Goal: Task Accomplishment & Management: Manage account settings

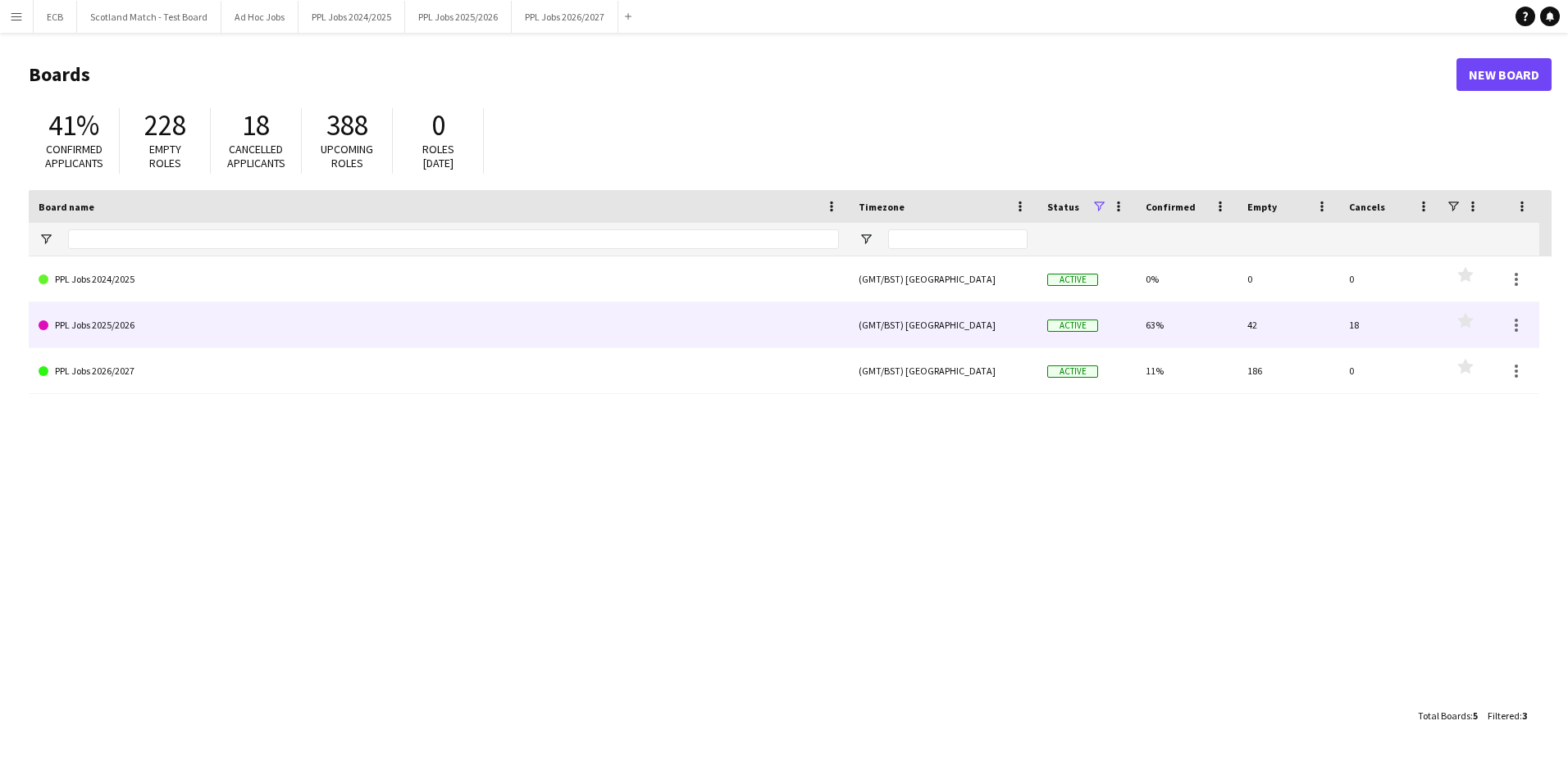
click at [201, 323] on link "PPL Jobs 2025/2026" at bounding box center [439, 325] width 800 height 45
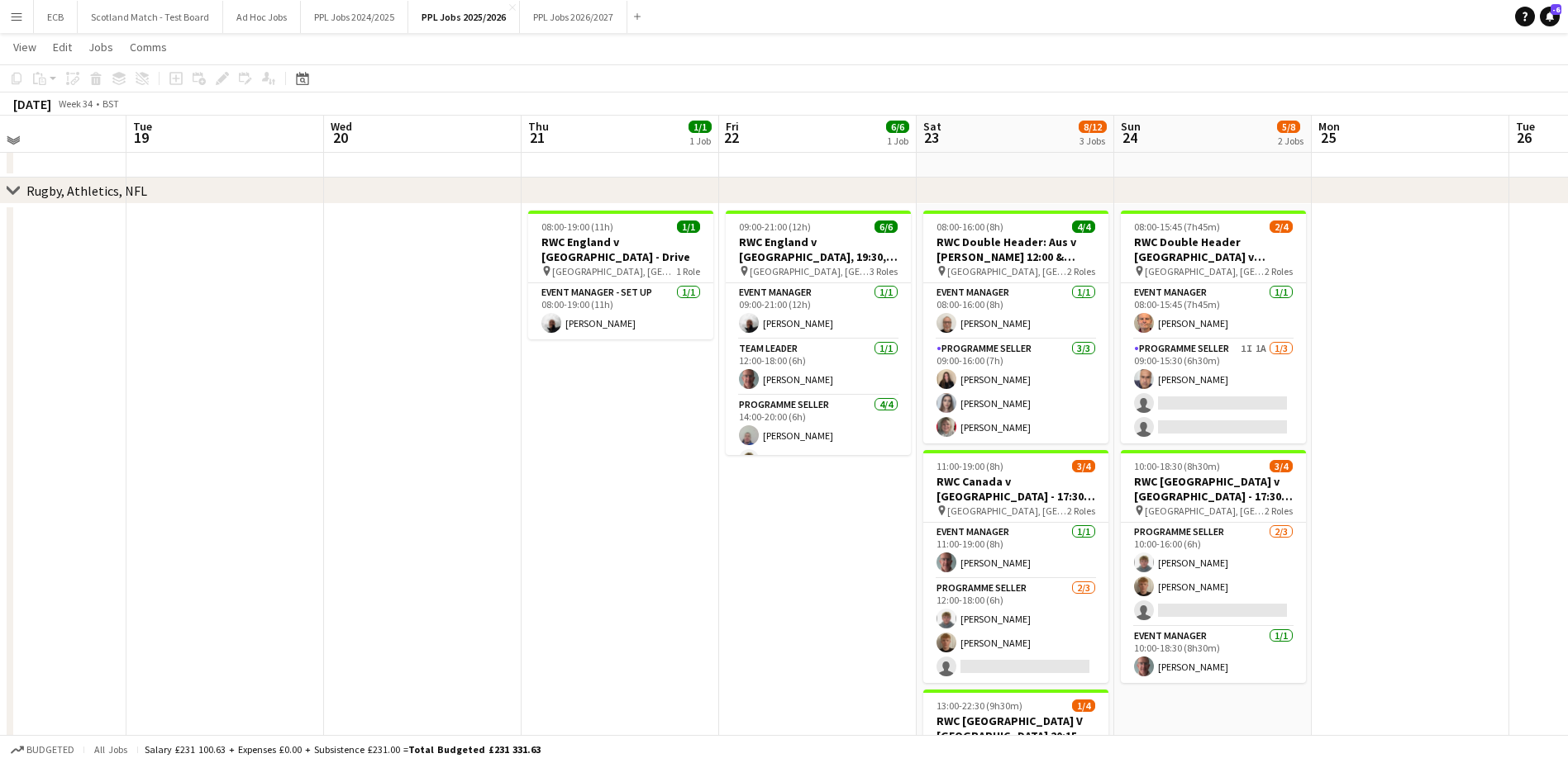
scroll to position [762, 0]
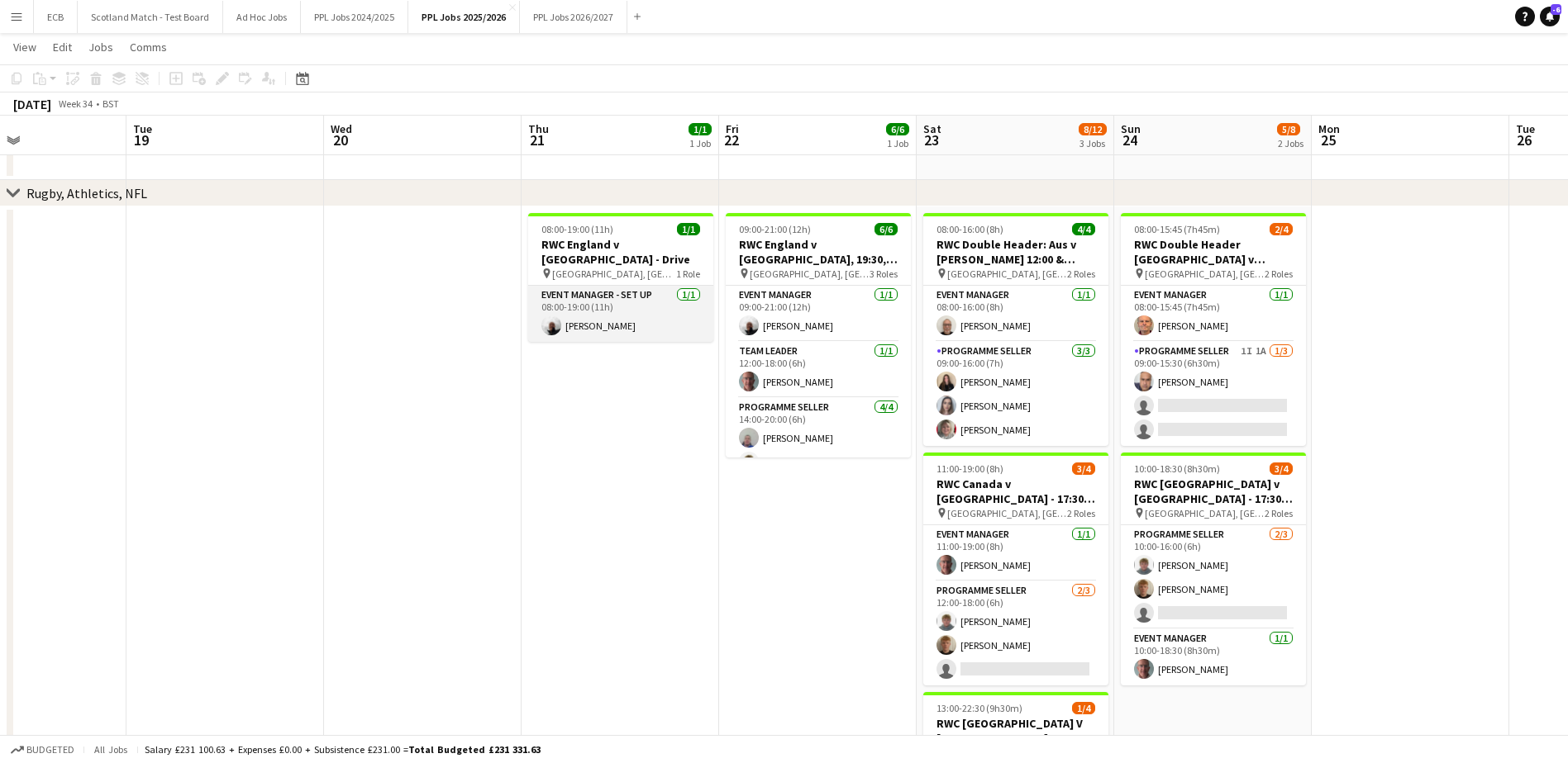
click at [610, 303] on app-card-role "Event Manager - Set up 1/1 08:00-19:00 (11h) Steve Fulcher" at bounding box center [621, 313] width 185 height 56
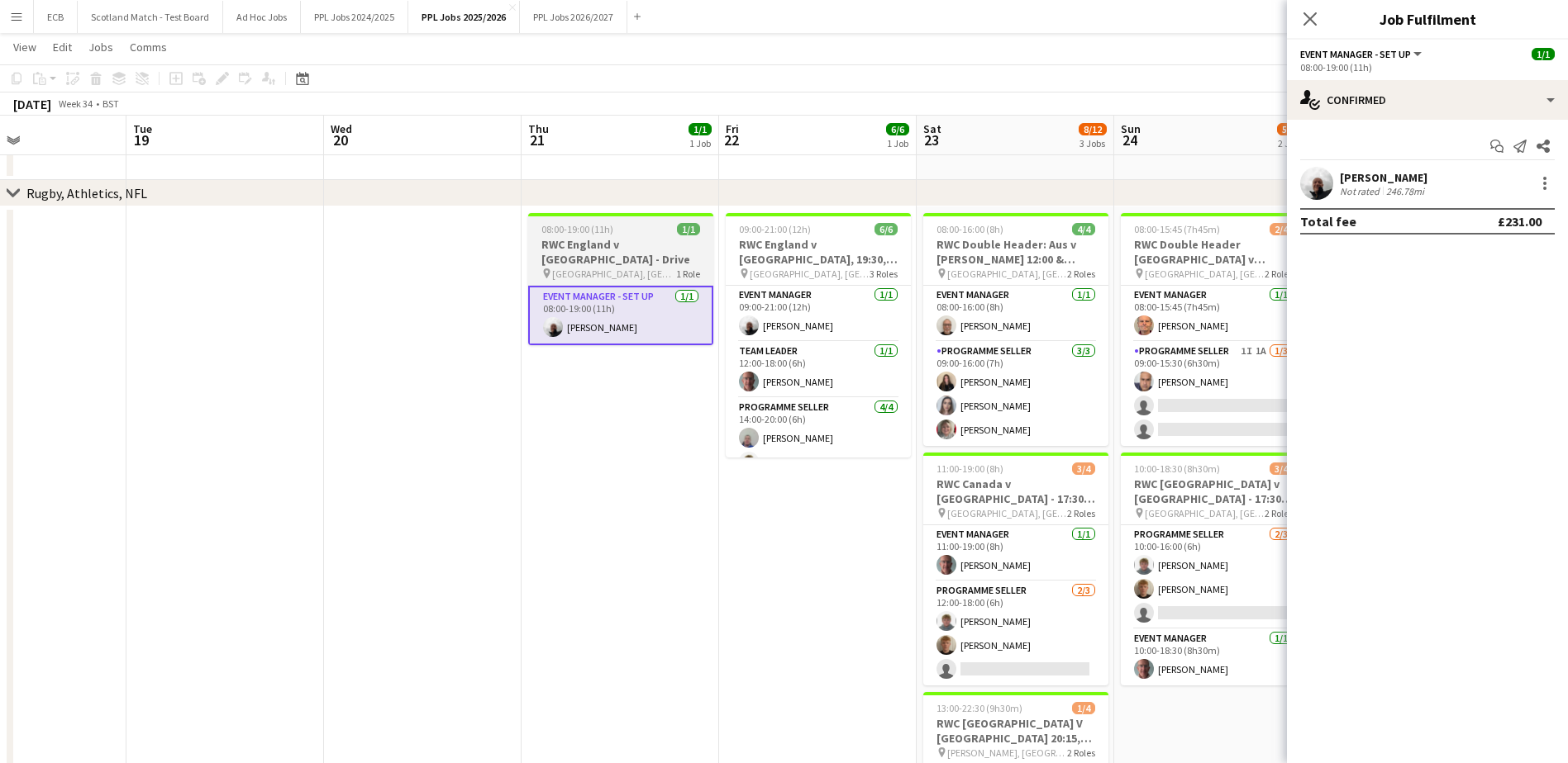
click at [617, 248] on h3 "RWC England v [GEOGRAPHIC_DATA] - Drive" at bounding box center [621, 251] width 185 height 30
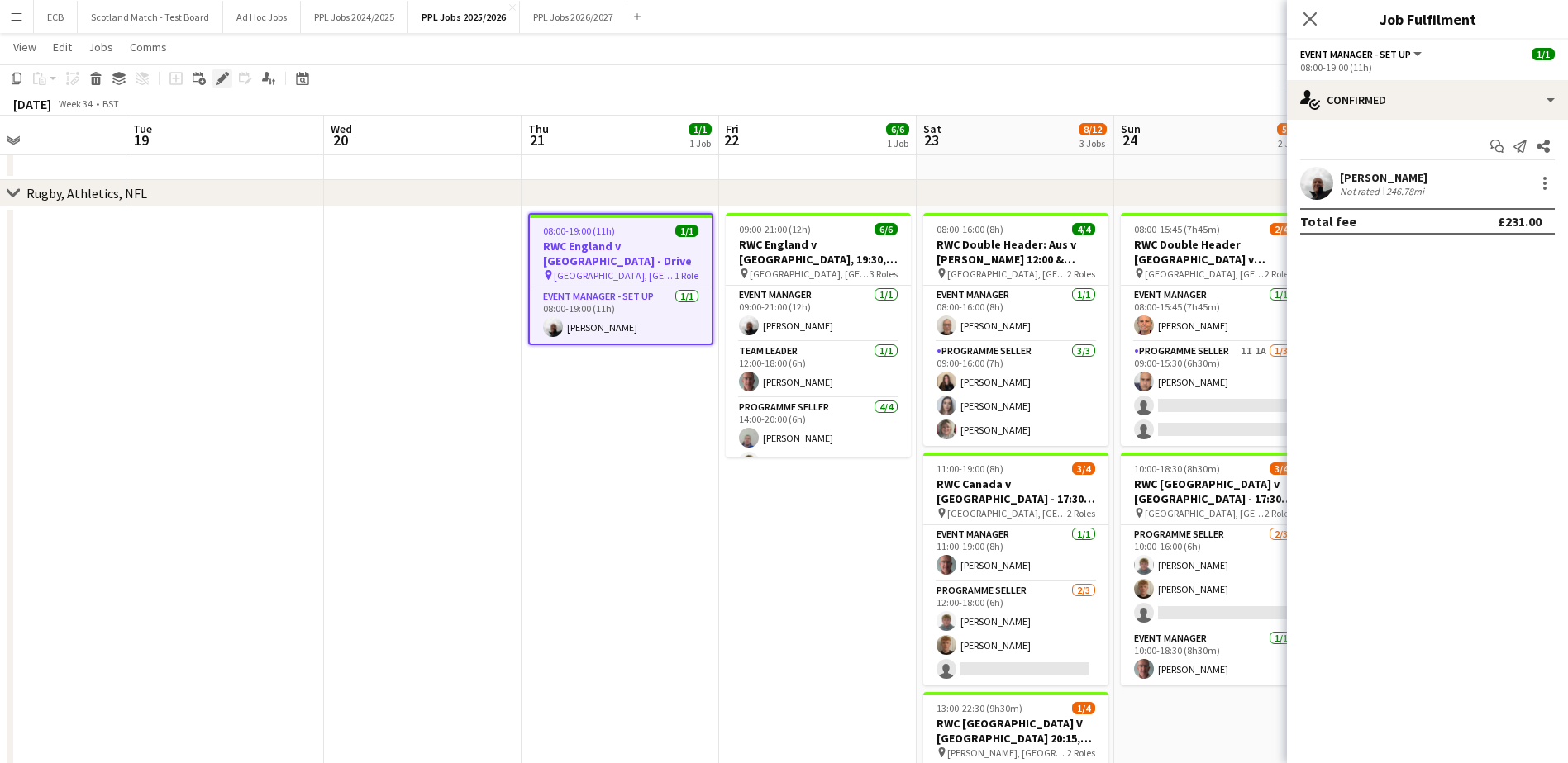
click at [219, 83] on icon at bounding box center [218, 83] width 4 height 4
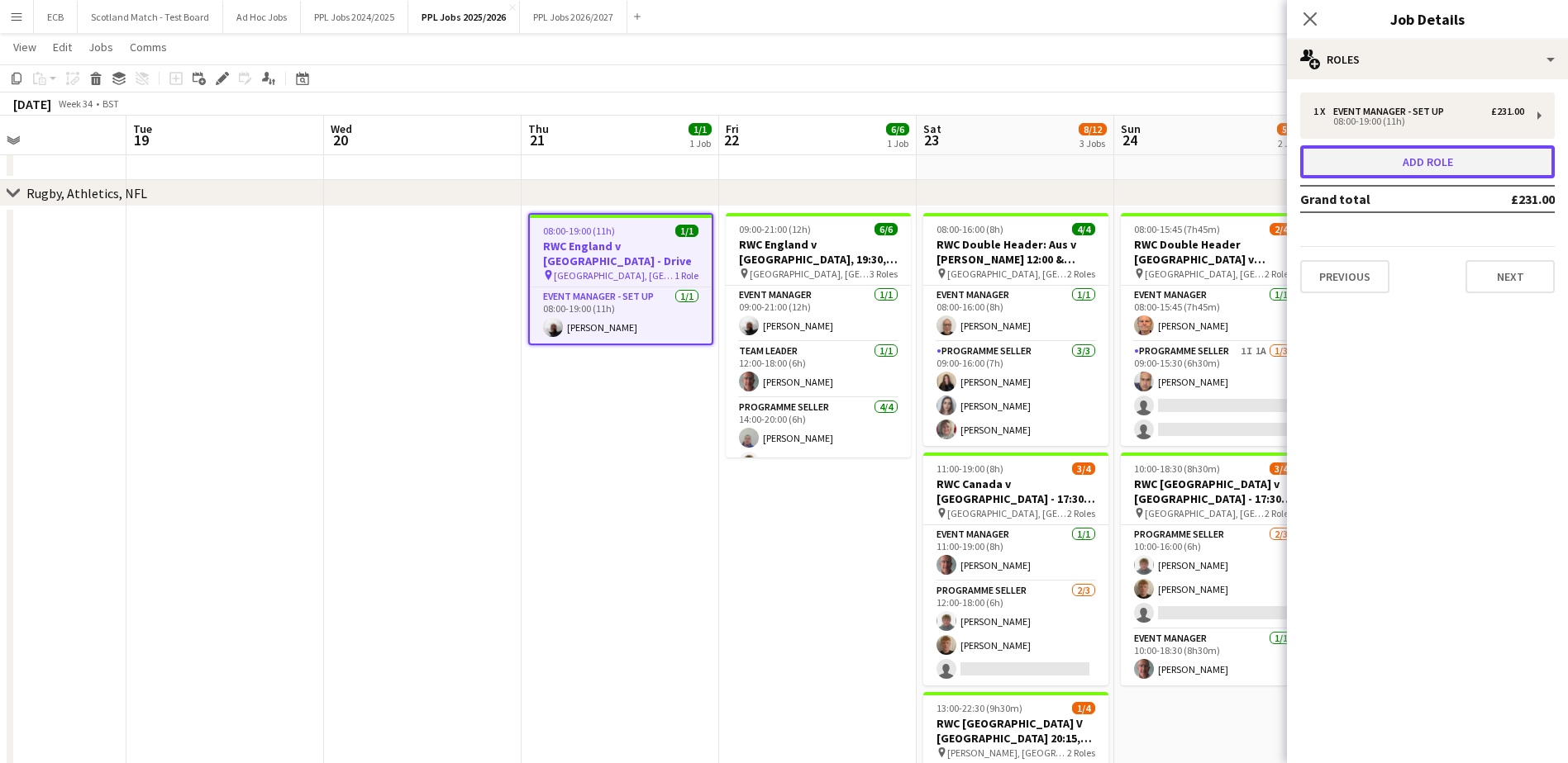
click at [1391, 158] on button "Add role" at bounding box center [1428, 161] width 254 height 33
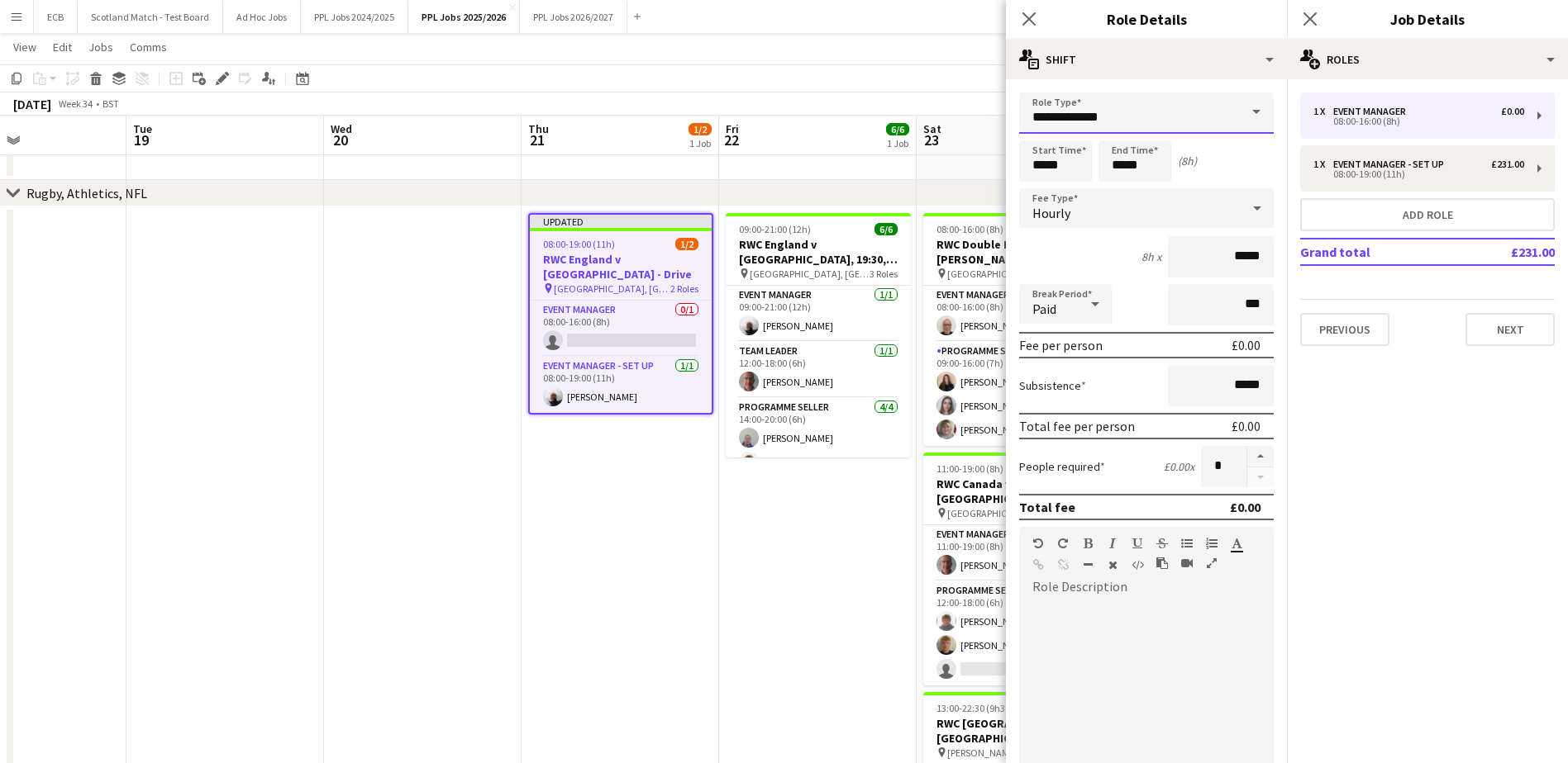
click at [1134, 114] on input "**********" at bounding box center [1147, 113] width 254 height 41
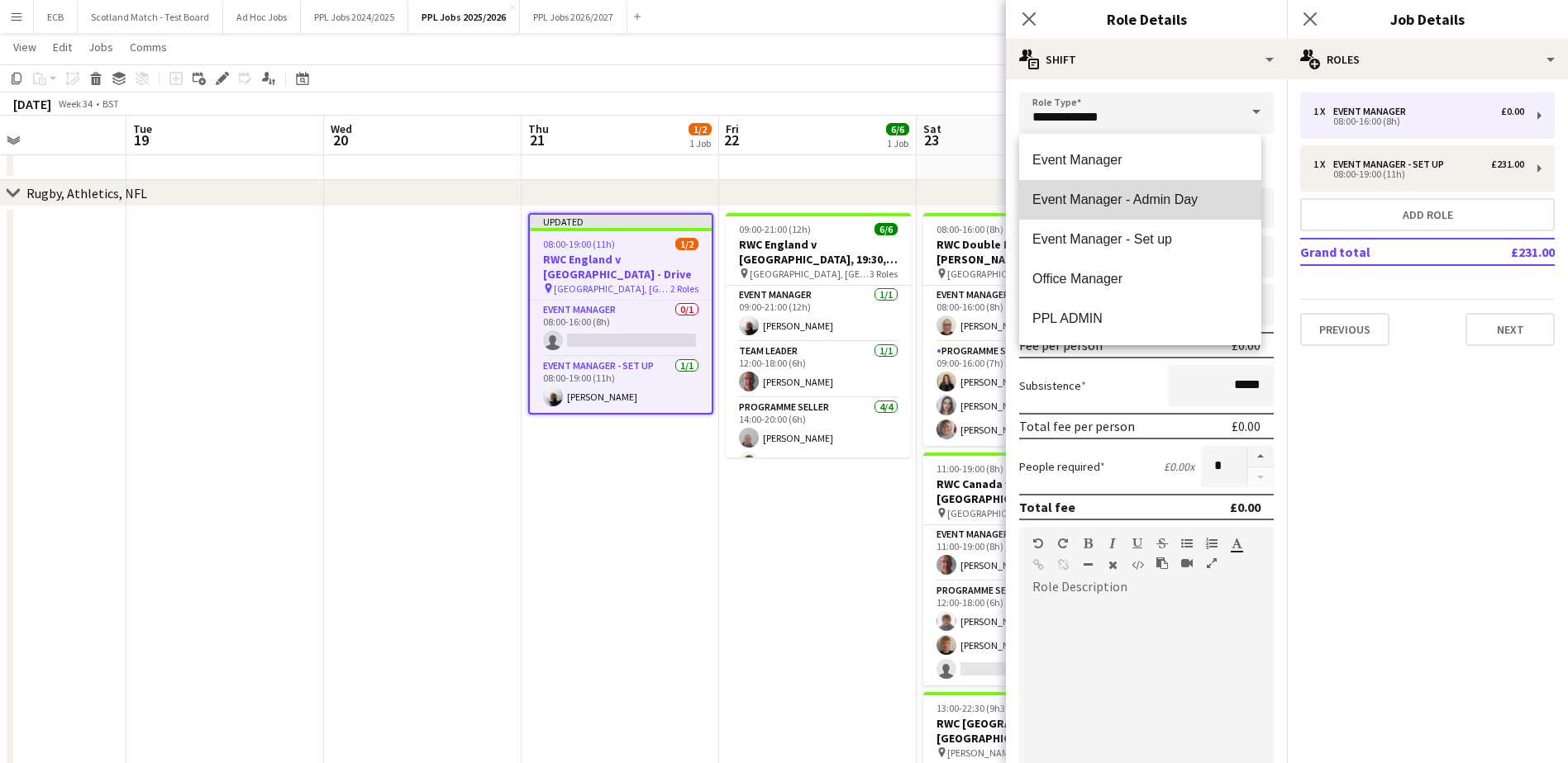
click at [1149, 192] on span "Event Manager - Admin Day" at bounding box center [1141, 200] width 216 height 15
type input "**********"
type input "*******"
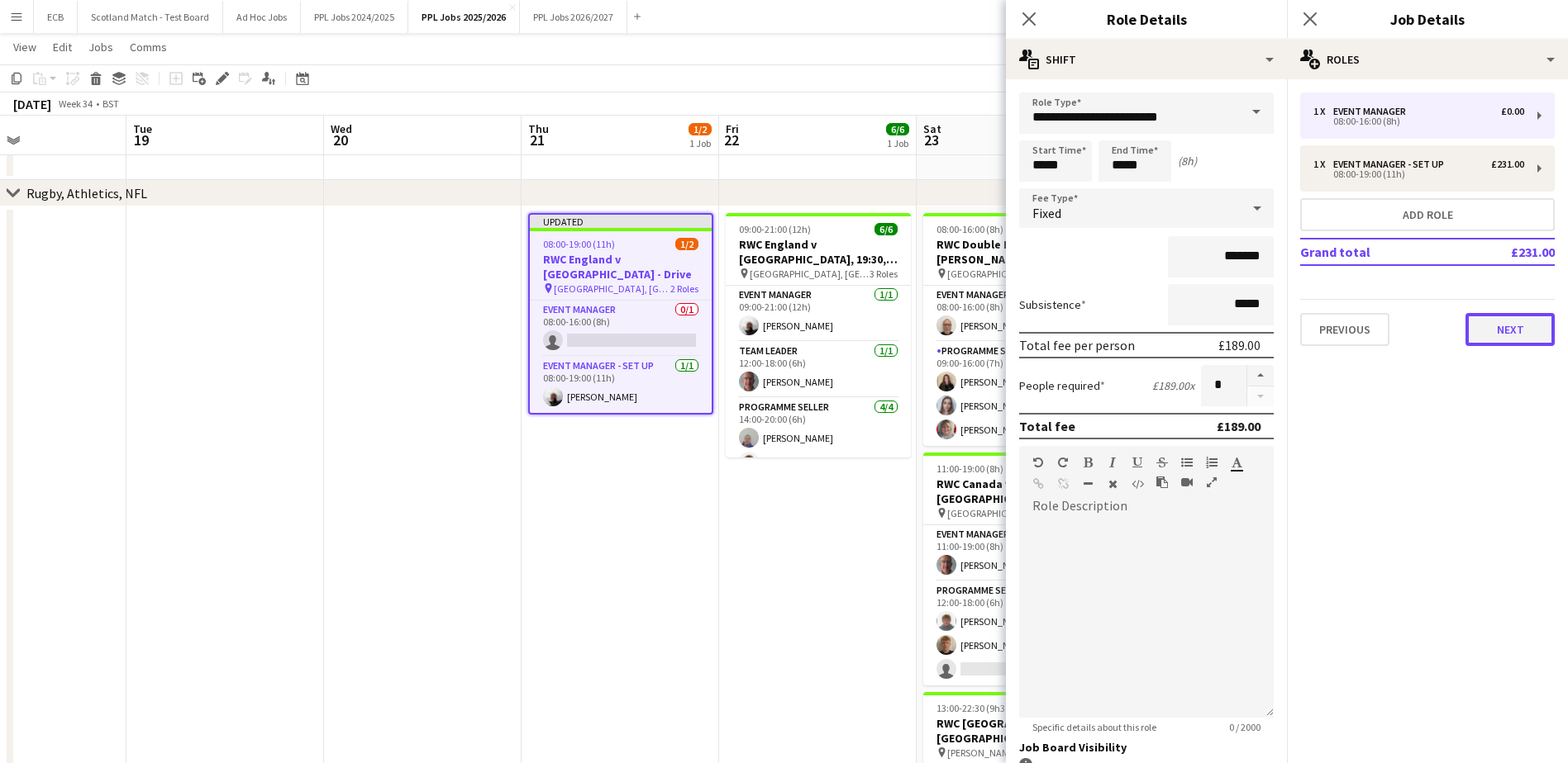
click at [1518, 332] on button "Next" at bounding box center [1510, 329] width 89 height 33
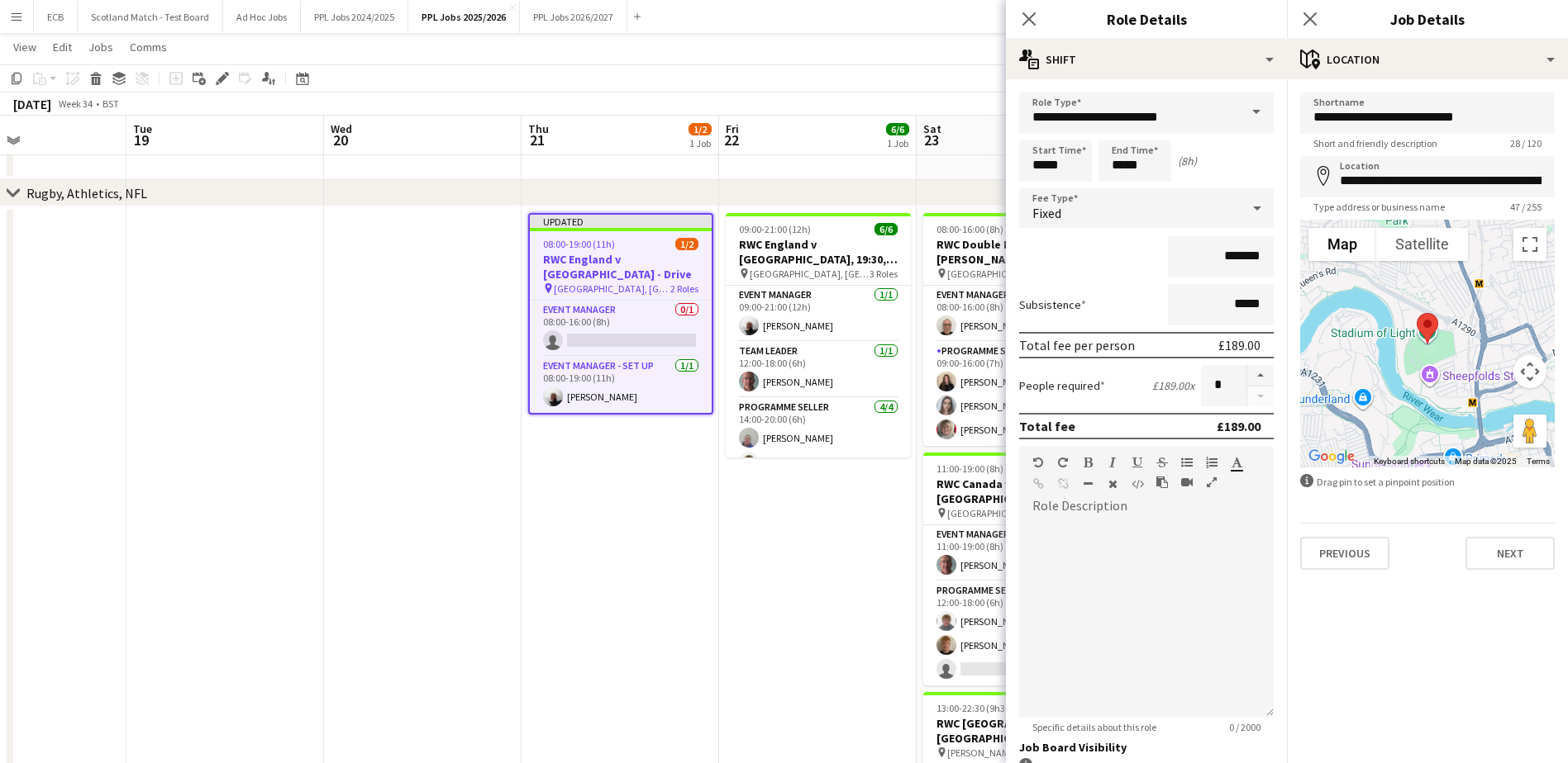
click at [633, 430] on app-date-cell "Updated 08:00-19:00 (11h) 1/2 RWC England v USA - Drive pin Stadium of Light, S…" at bounding box center [620, 589] width 198 height 766
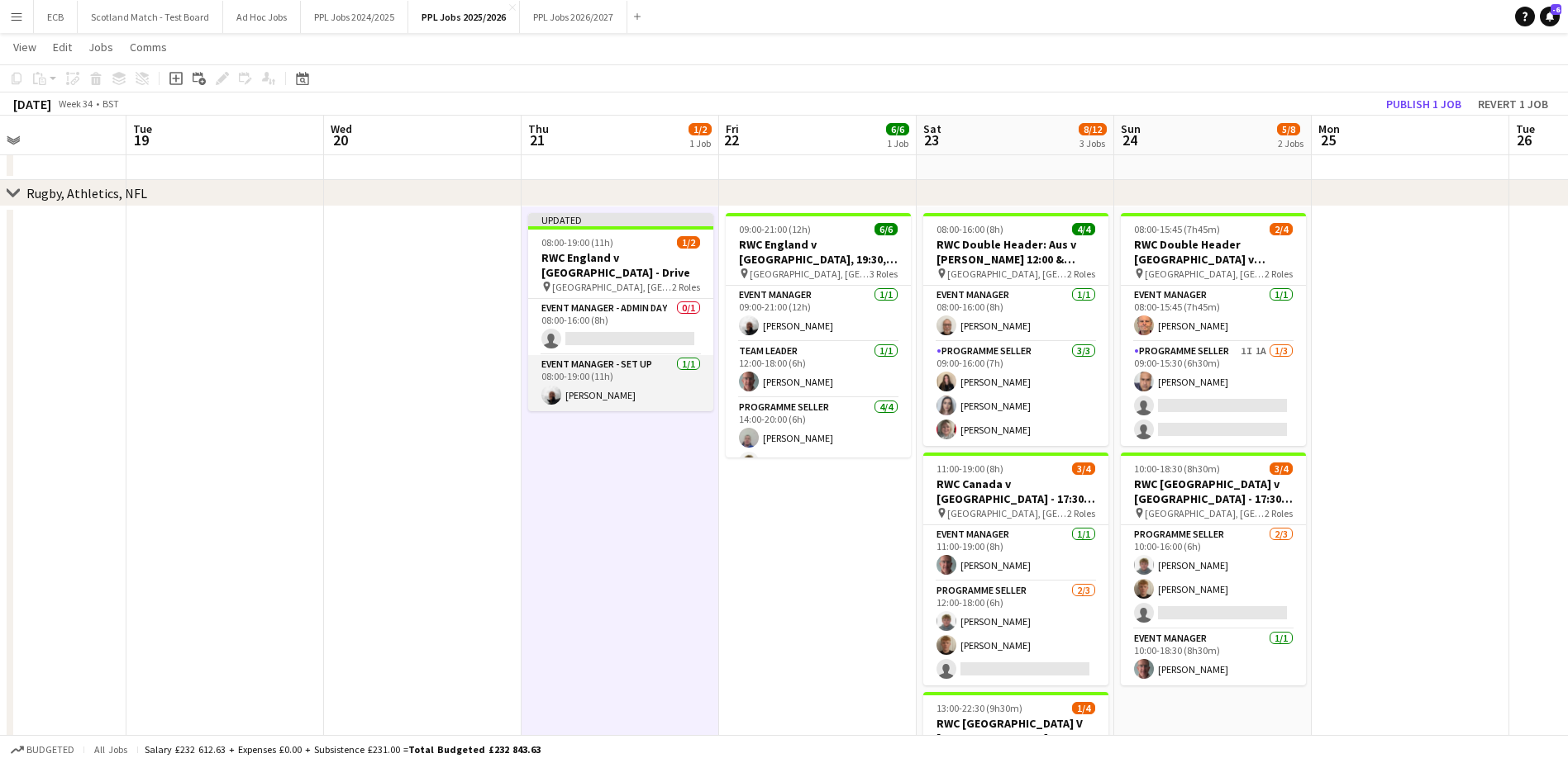
click at [641, 376] on app-card-role "Event Manager - Set up 1/1 08:00-19:00 (11h) Steve Fulcher" at bounding box center [621, 383] width 185 height 56
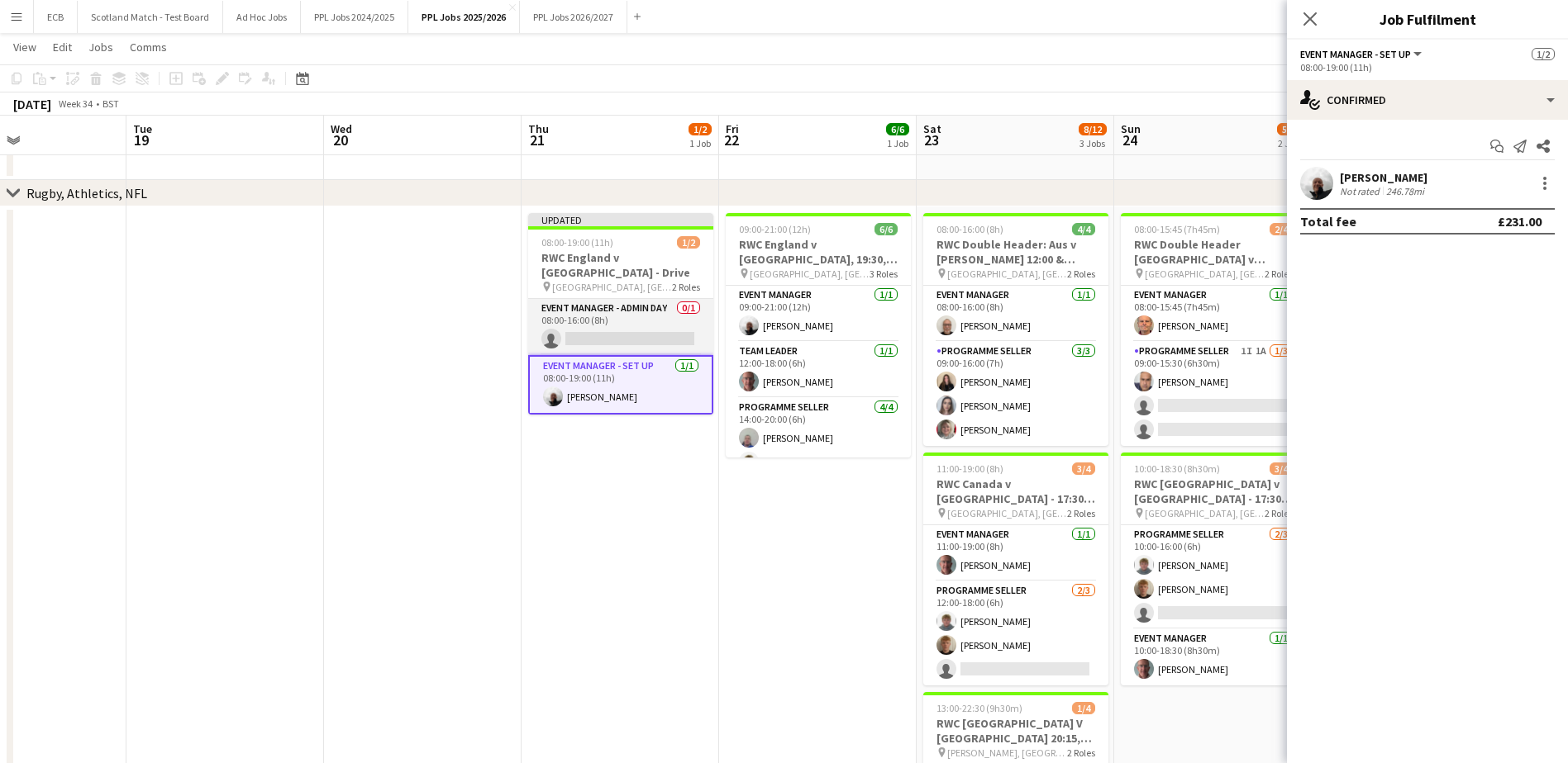
click at [604, 299] on app-card-role "Event Manager - Admin Day 0/1 08:00-16:00 (8h) single-neutral-actions" at bounding box center [621, 327] width 185 height 56
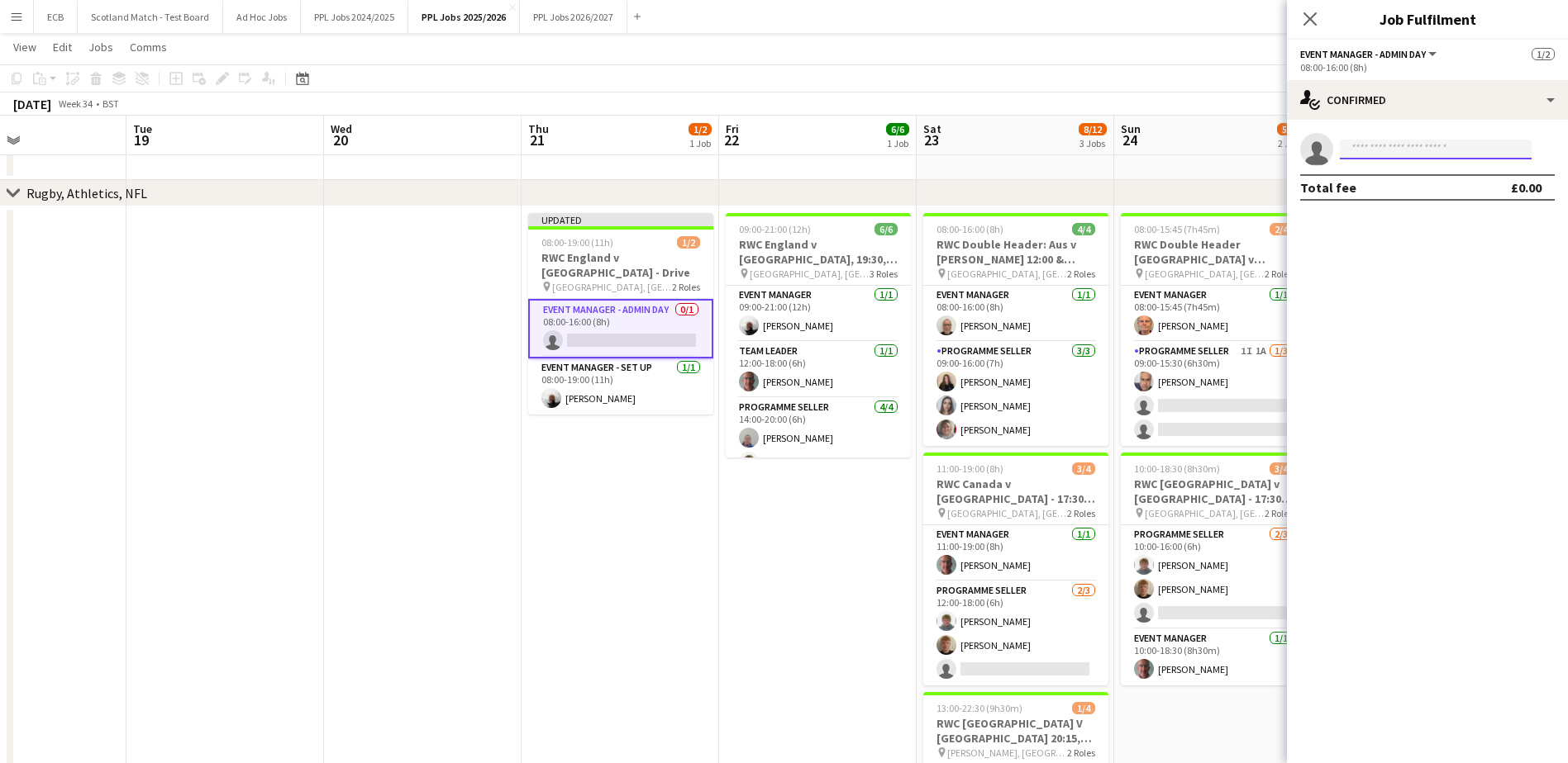
click at [1432, 151] on input at bounding box center [1435, 149] width 192 height 20
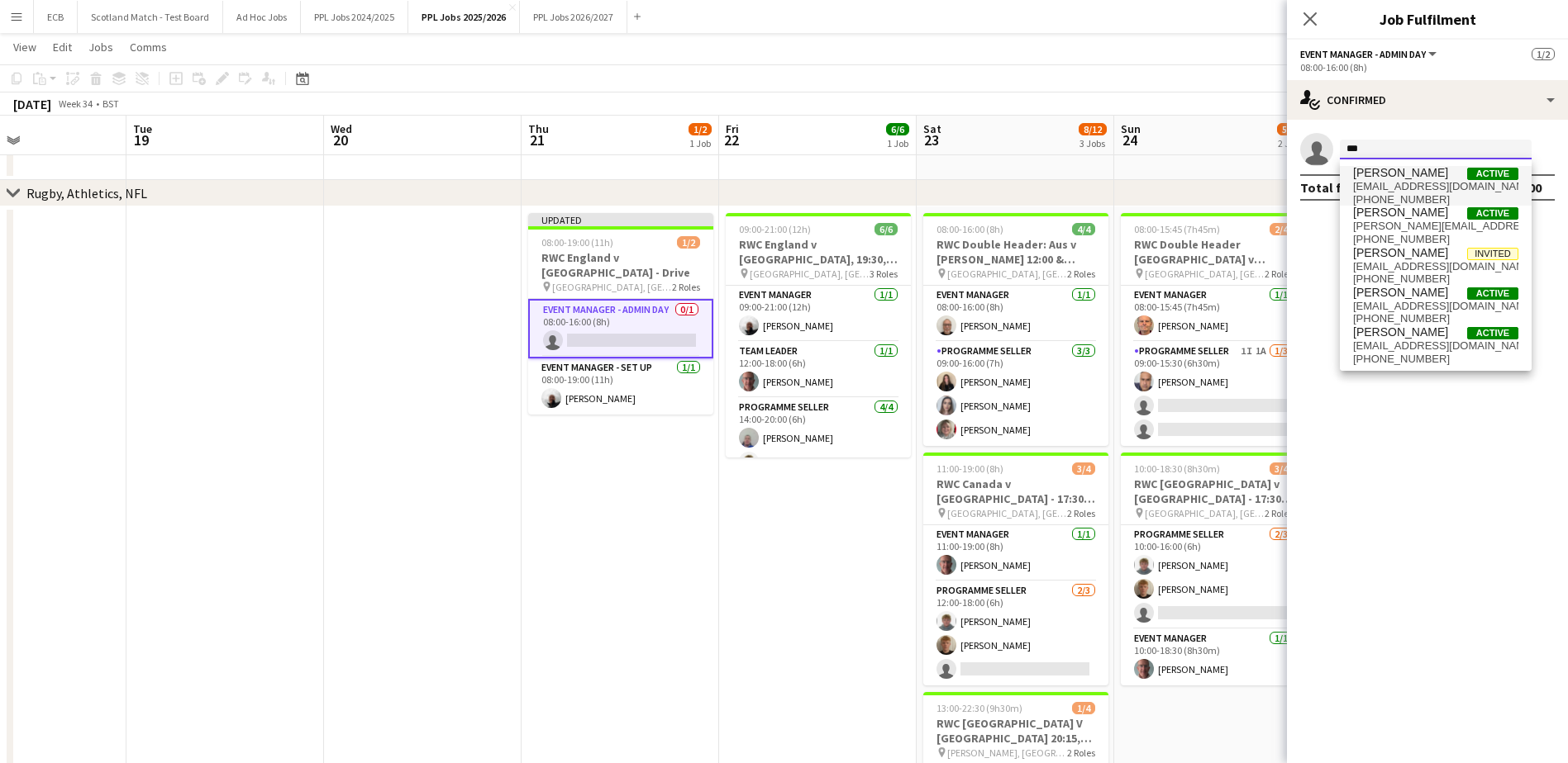
type input "***"
click at [1407, 177] on span "[PERSON_NAME]" at bounding box center [1400, 173] width 95 height 14
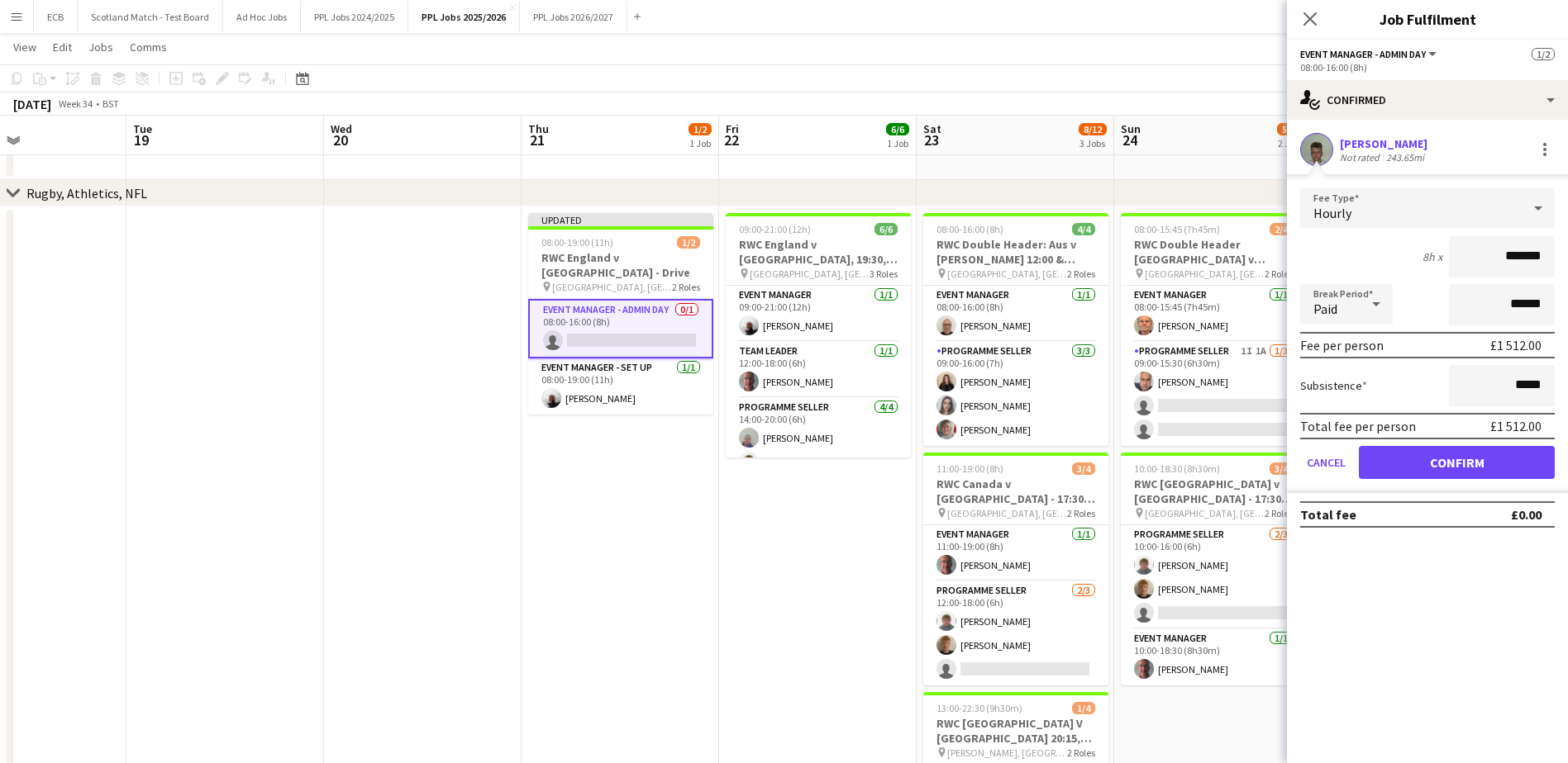
click at [569, 299] on app-card-role "Event Manager - Admin Day 0/1 08:00-16:00 (8h) single-neutral-actions" at bounding box center [621, 329] width 185 height 59
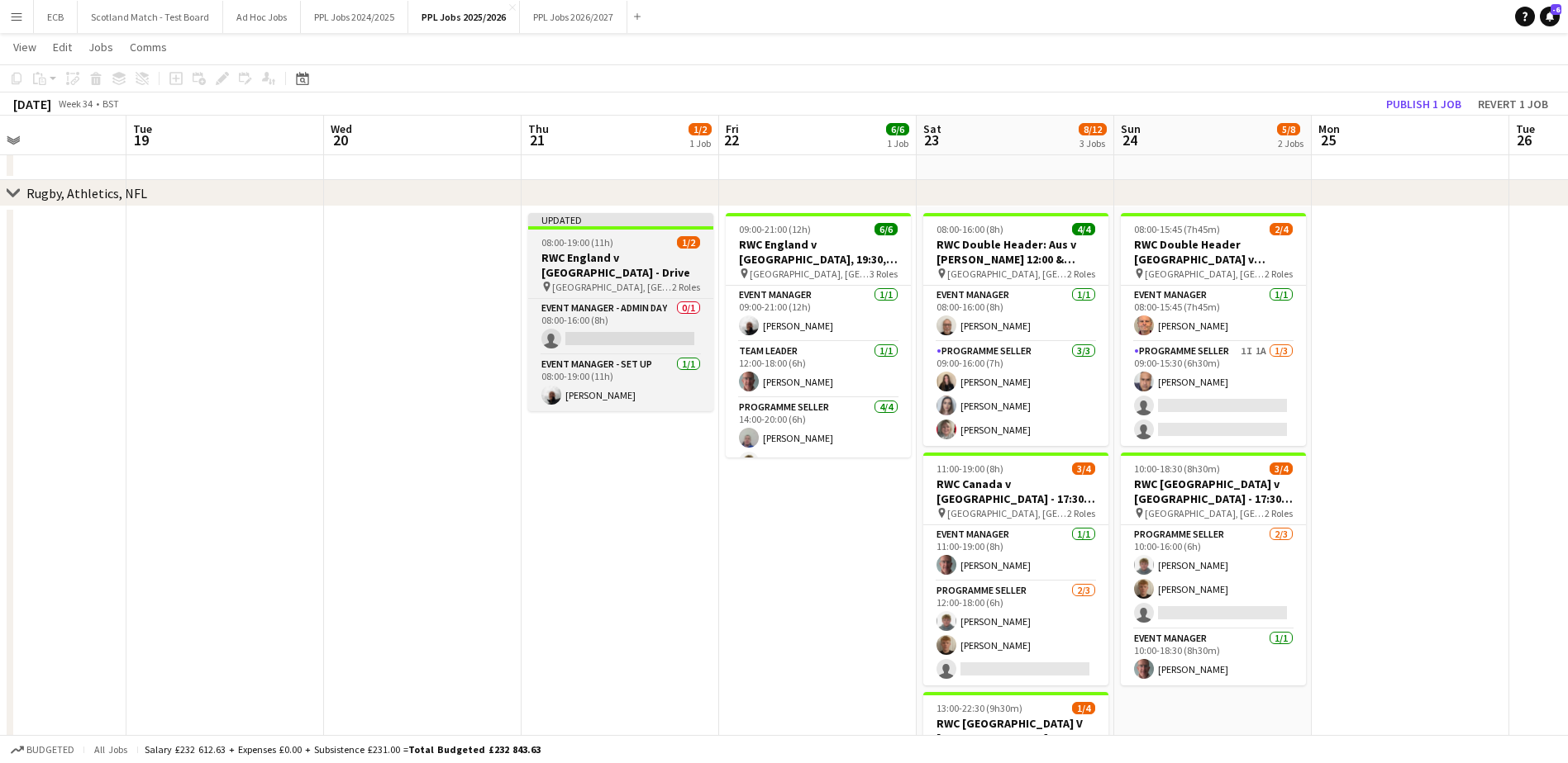
click at [597, 233] on app-job-card "Updated 08:00-19:00 (11h) 1/2 RWC England v USA - Drive pin Stadium of Light, S…" at bounding box center [621, 312] width 185 height 199
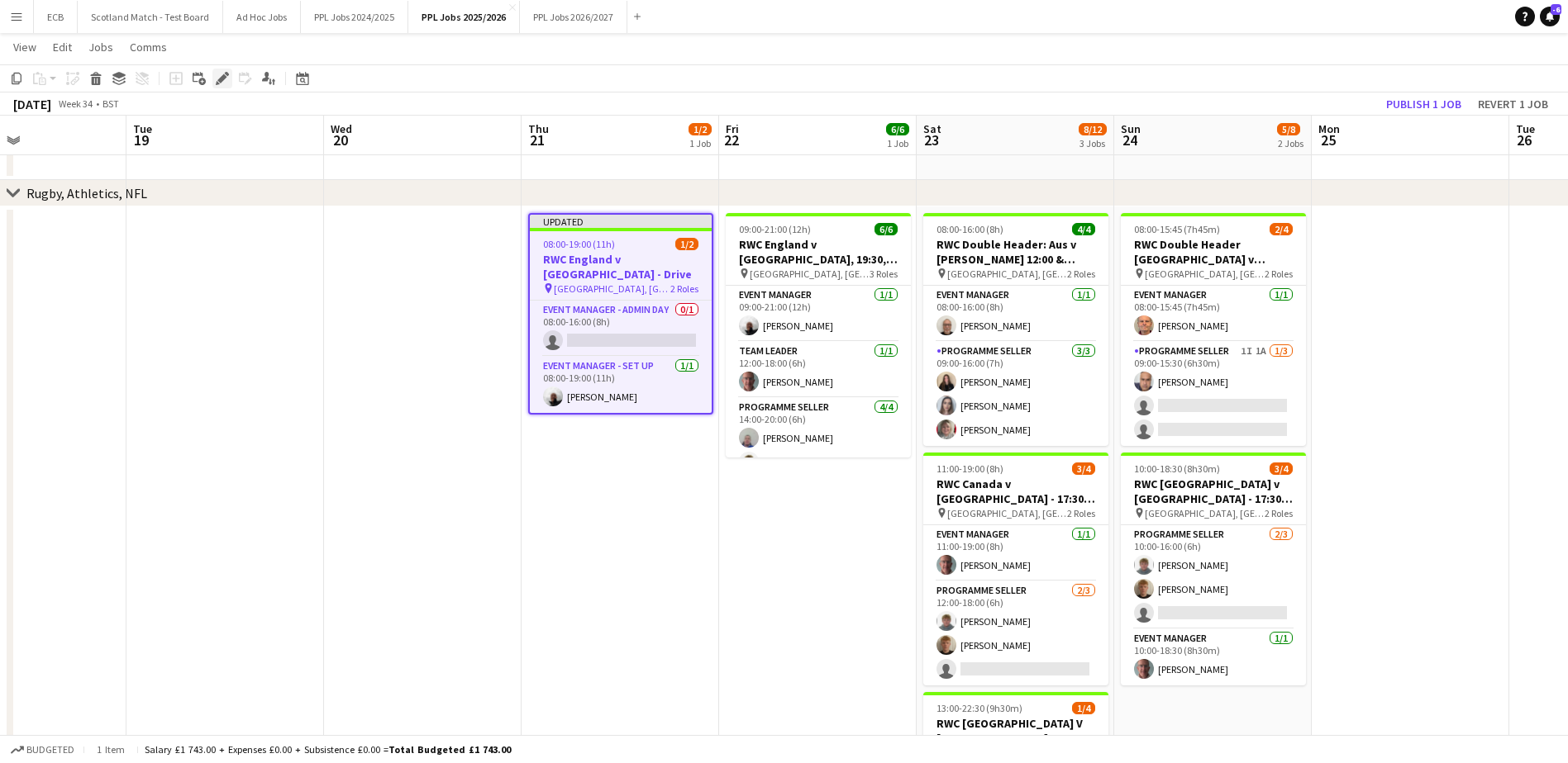
click at [224, 84] on icon "Edit" at bounding box center [223, 78] width 13 height 13
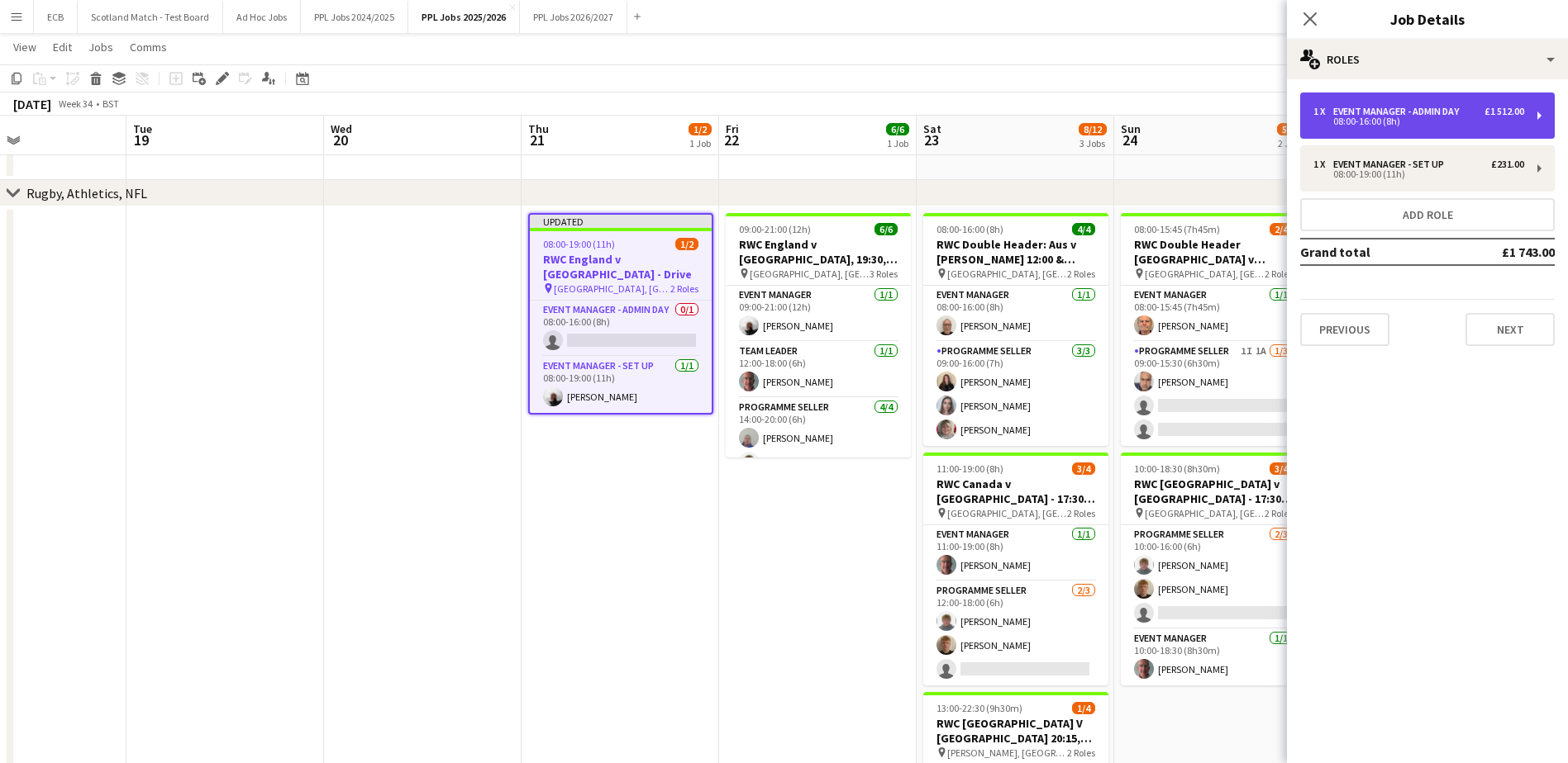
click at [1425, 119] on div "08:00-16:00 (8h)" at bounding box center [1419, 121] width 211 height 9
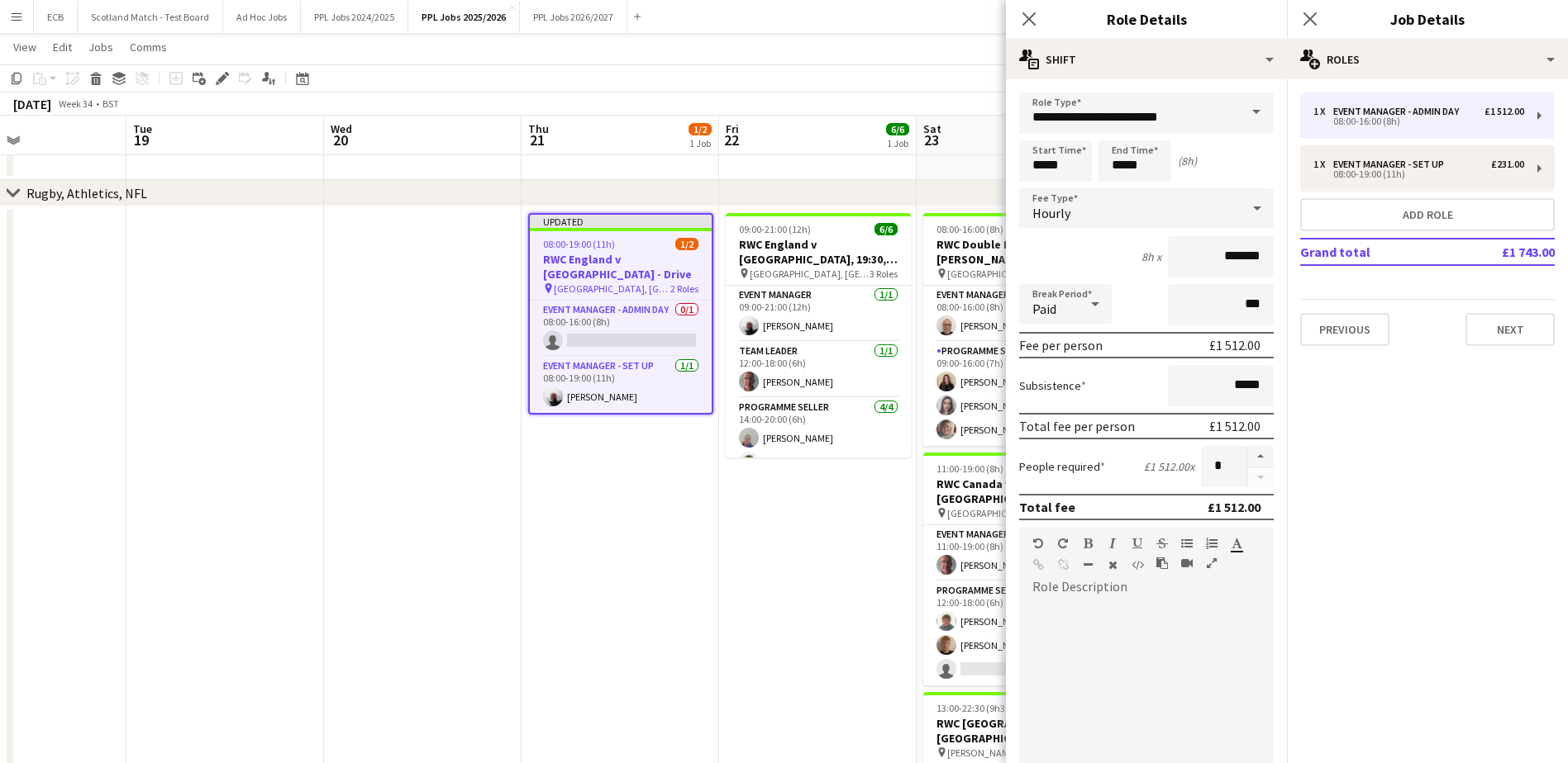
click at [1147, 209] on div "Hourly" at bounding box center [1130, 208] width 222 height 40
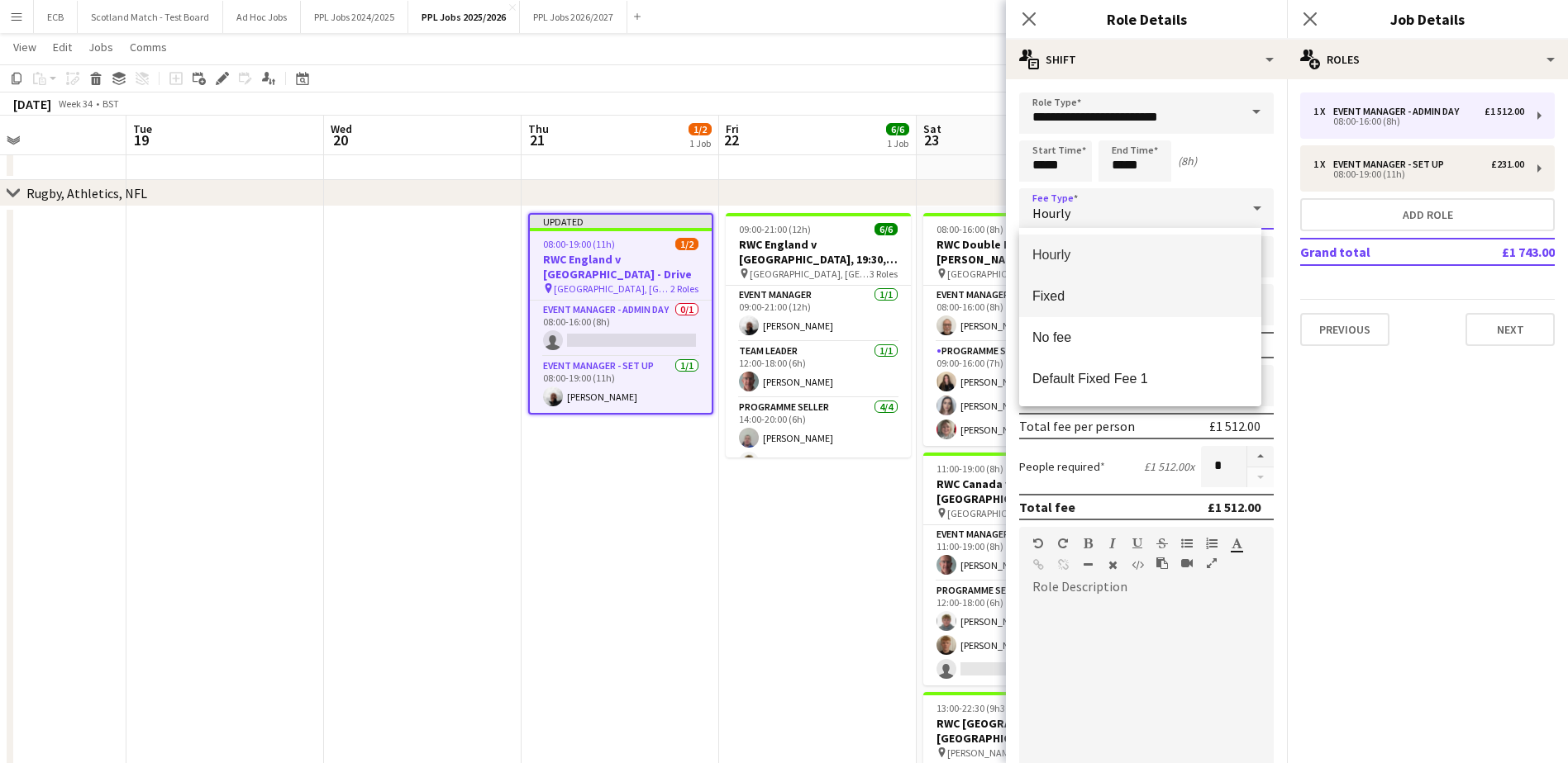
click at [1079, 291] on span "Fixed" at bounding box center [1141, 296] width 216 height 15
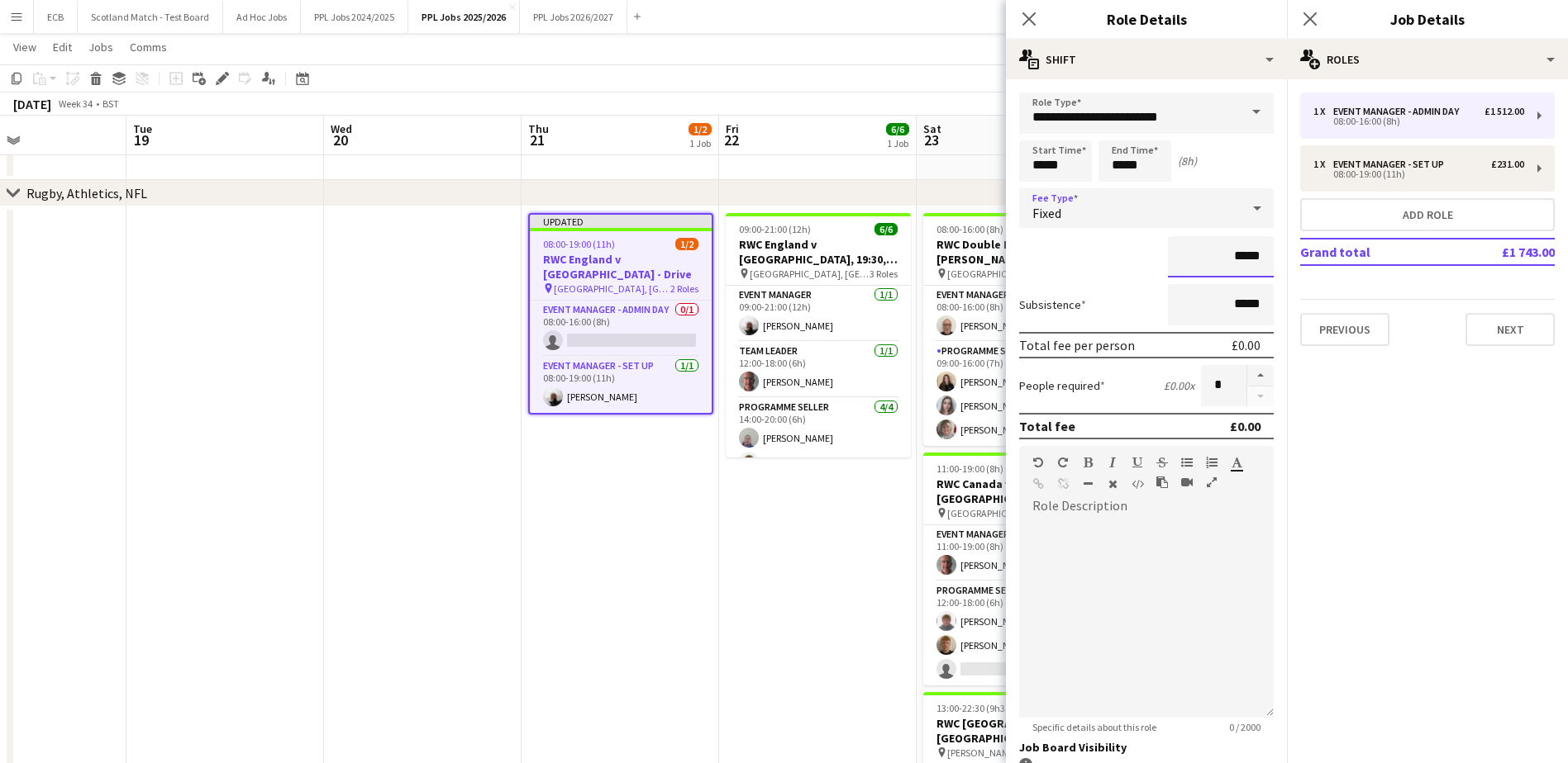
click at [1201, 253] on input "*****" at bounding box center [1220, 256] width 106 height 41
type input "*****"
click at [1369, 499] on mat-expansion-panel "pencil3 General details 1 x Event Manager - Admin Day £1 512.00 08:00-16:00 (8h…" at bounding box center [1428, 421] width 281 height 684
click at [1138, 506] on div "default Heading 1 Heading 2 Heading 3 Heading 4 Heading 5 Heading 6 Heading 7 P…" at bounding box center [1147, 477] width 254 height 62
click at [1323, 487] on mat-expansion-panel "pencil3 General details 1 x Event Manager - Admin Day £1 512.00 08:00-16:00 (8h…" at bounding box center [1428, 421] width 281 height 684
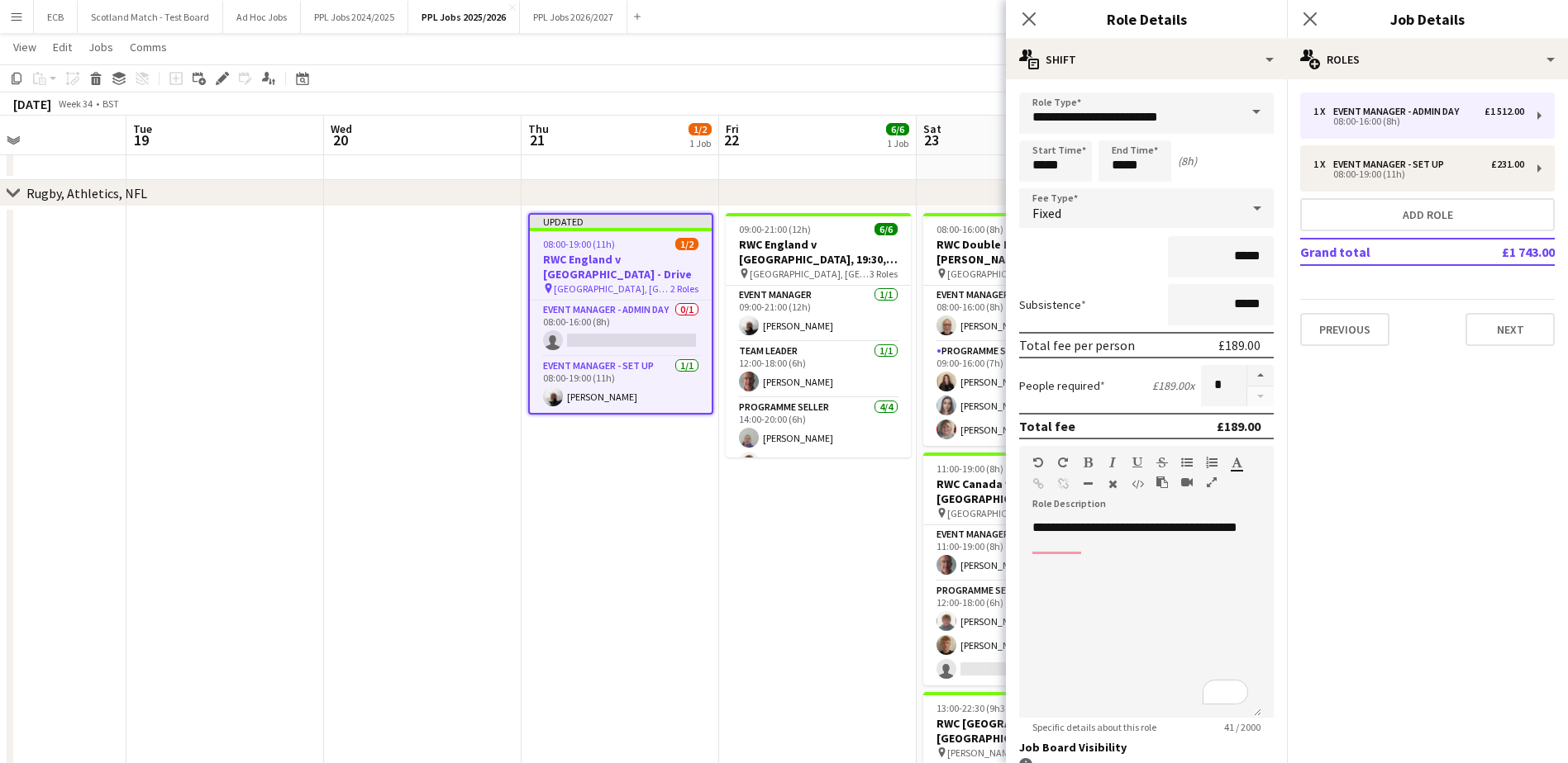
scroll to position [142, 0]
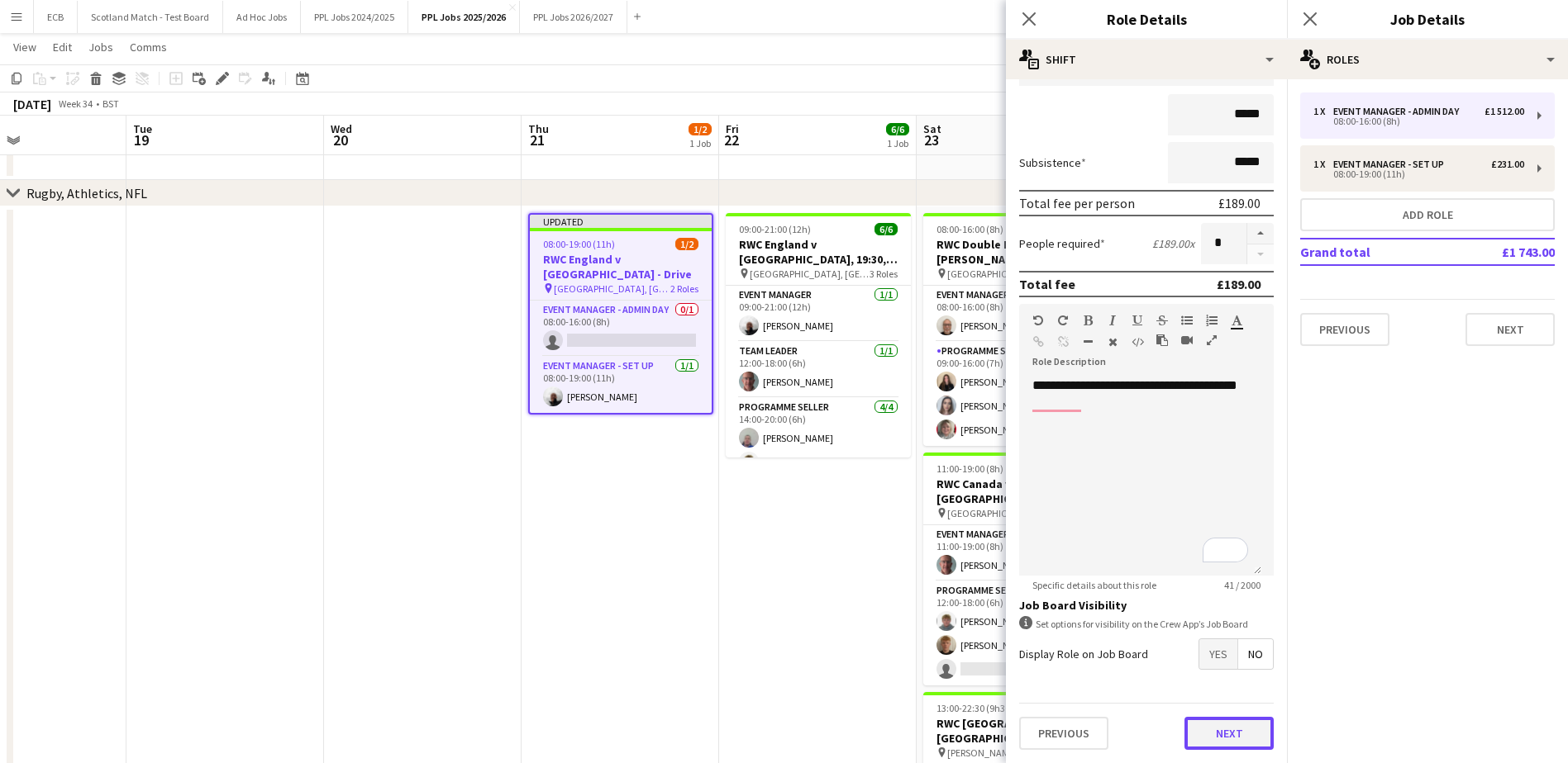
click at [1211, 731] on button "Next" at bounding box center [1229, 733] width 89 height 33
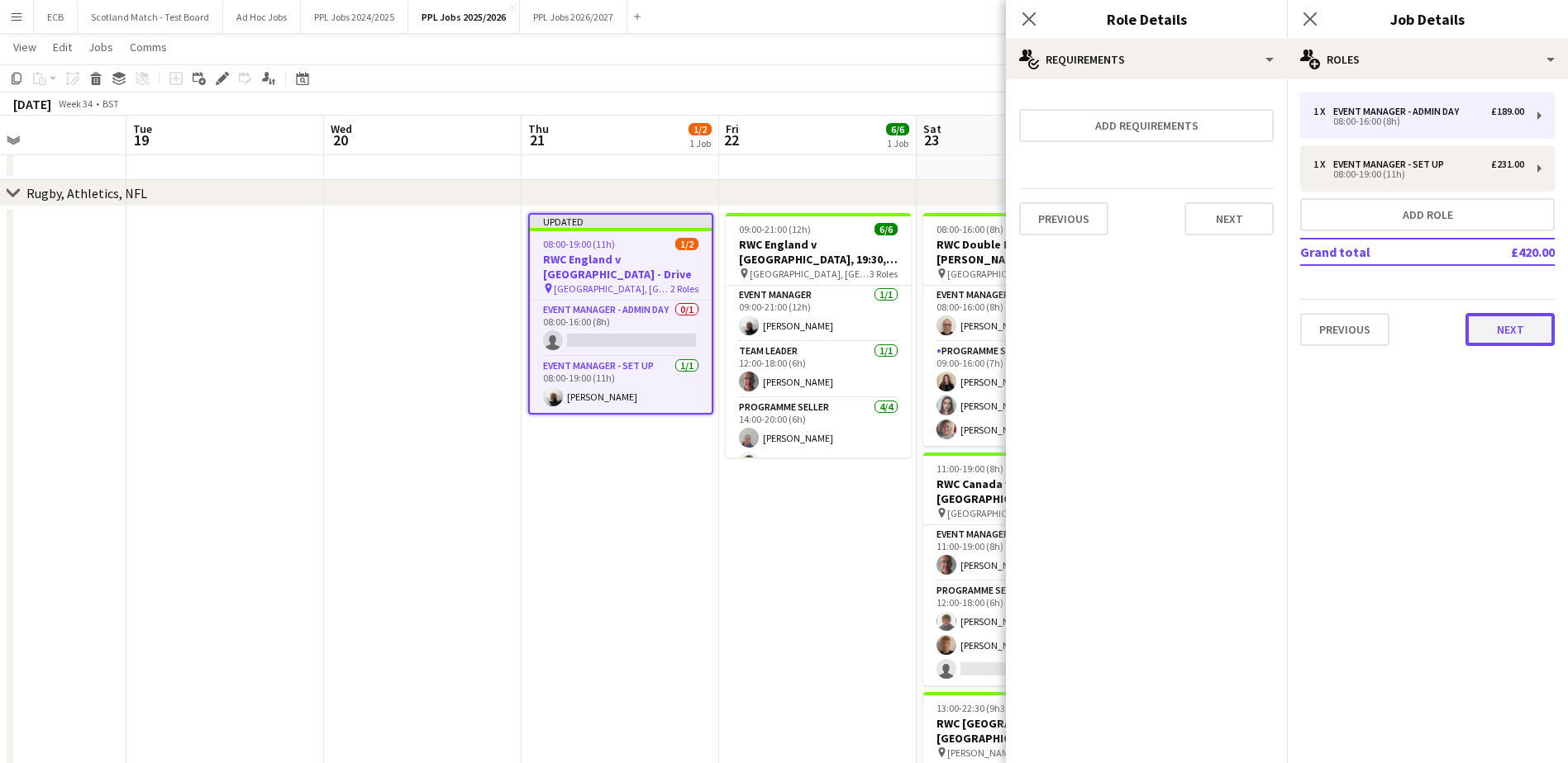
click at [1522, 326] on button "Next" at bounding box center [1510, 329] width 89 height 33
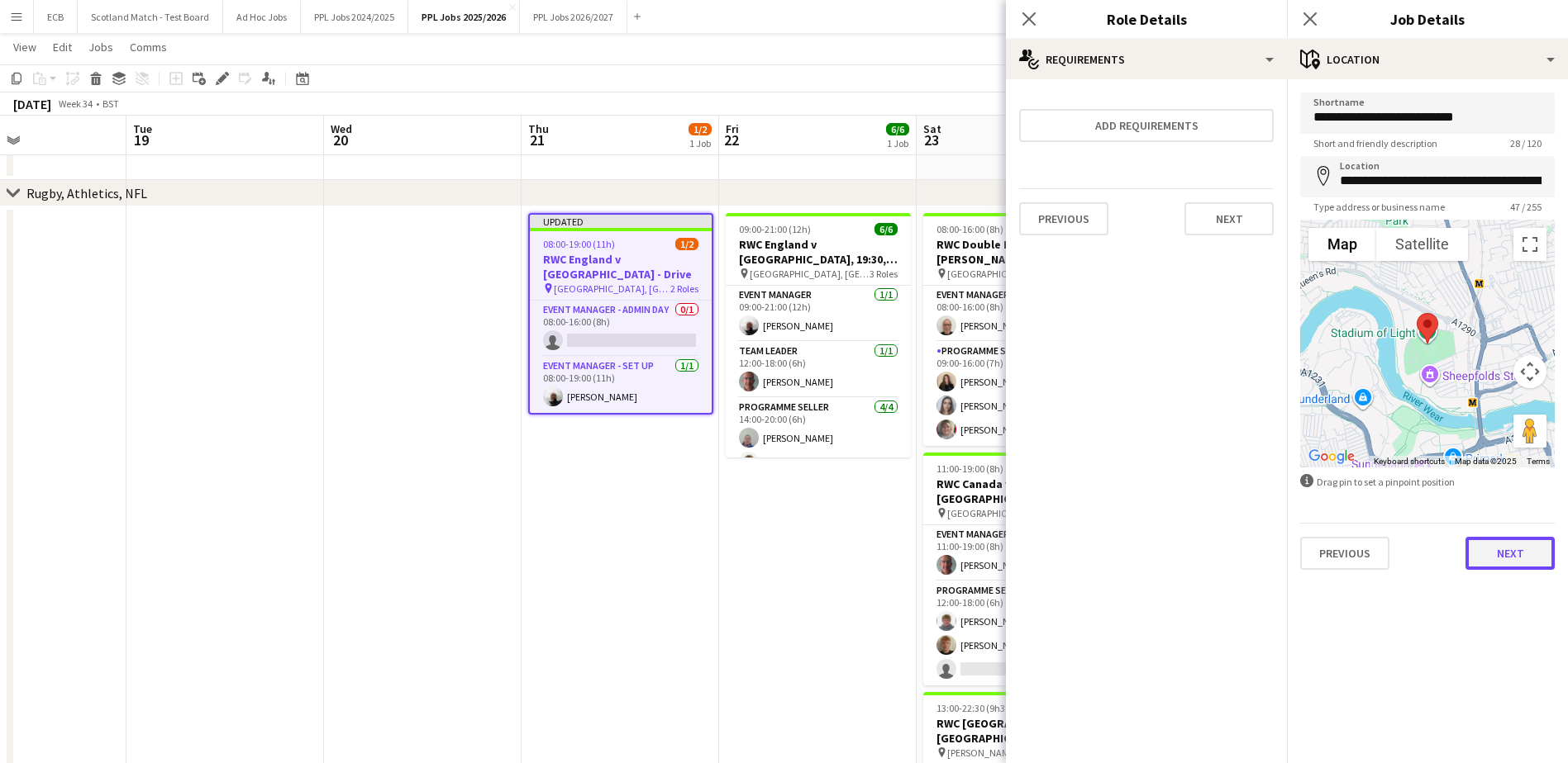
click at [1529, 548] on button "Next" at bounding box center [1510, 553] width 89 height 33
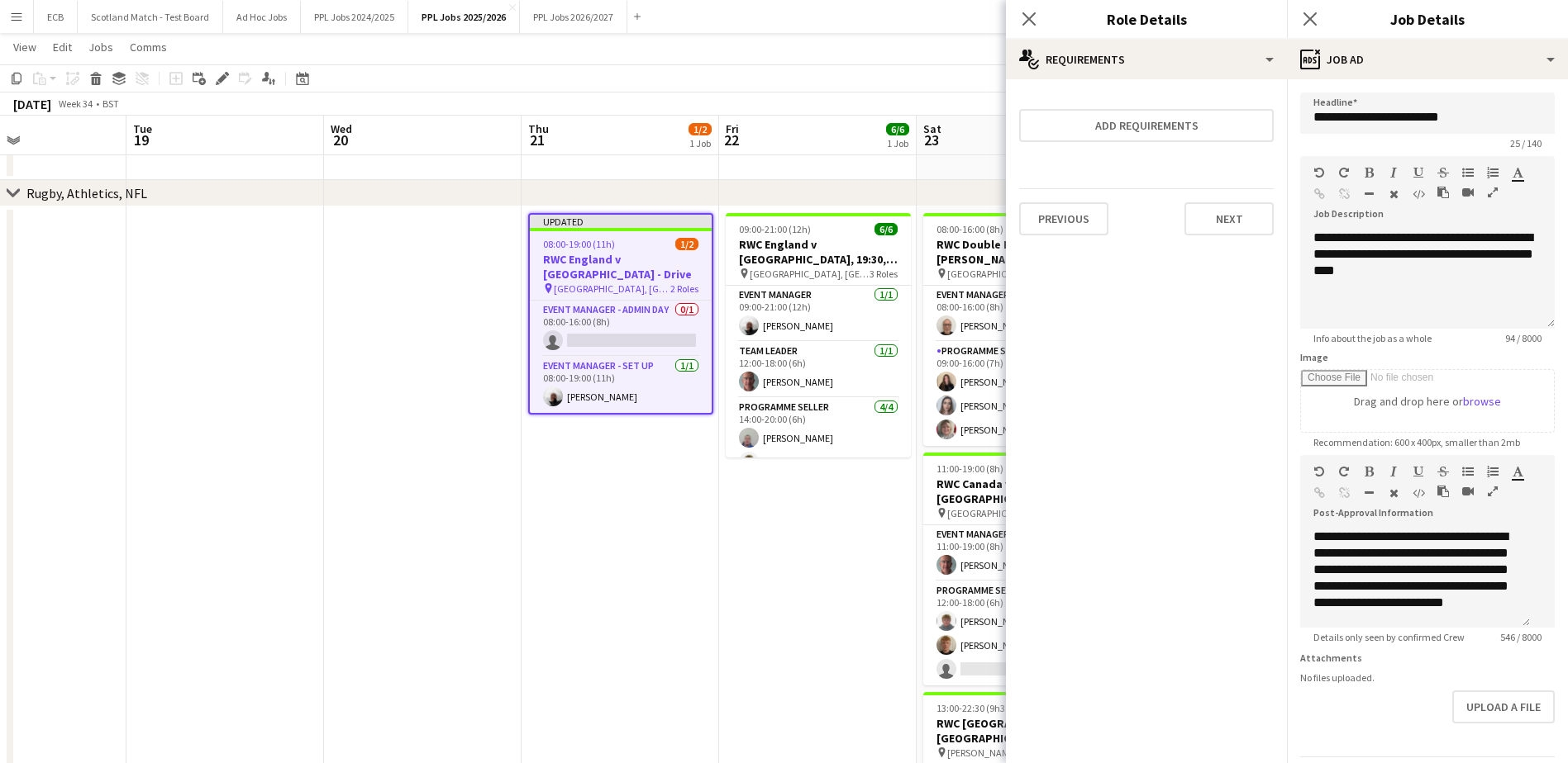
click at [856, 503] on app-date-cell "09:00-21:00 (12h) 6/6 RWC England v USA, 19:30, Sunderland pin Stadium of Light…" at bounding box center [818, 589] width 198 height 766
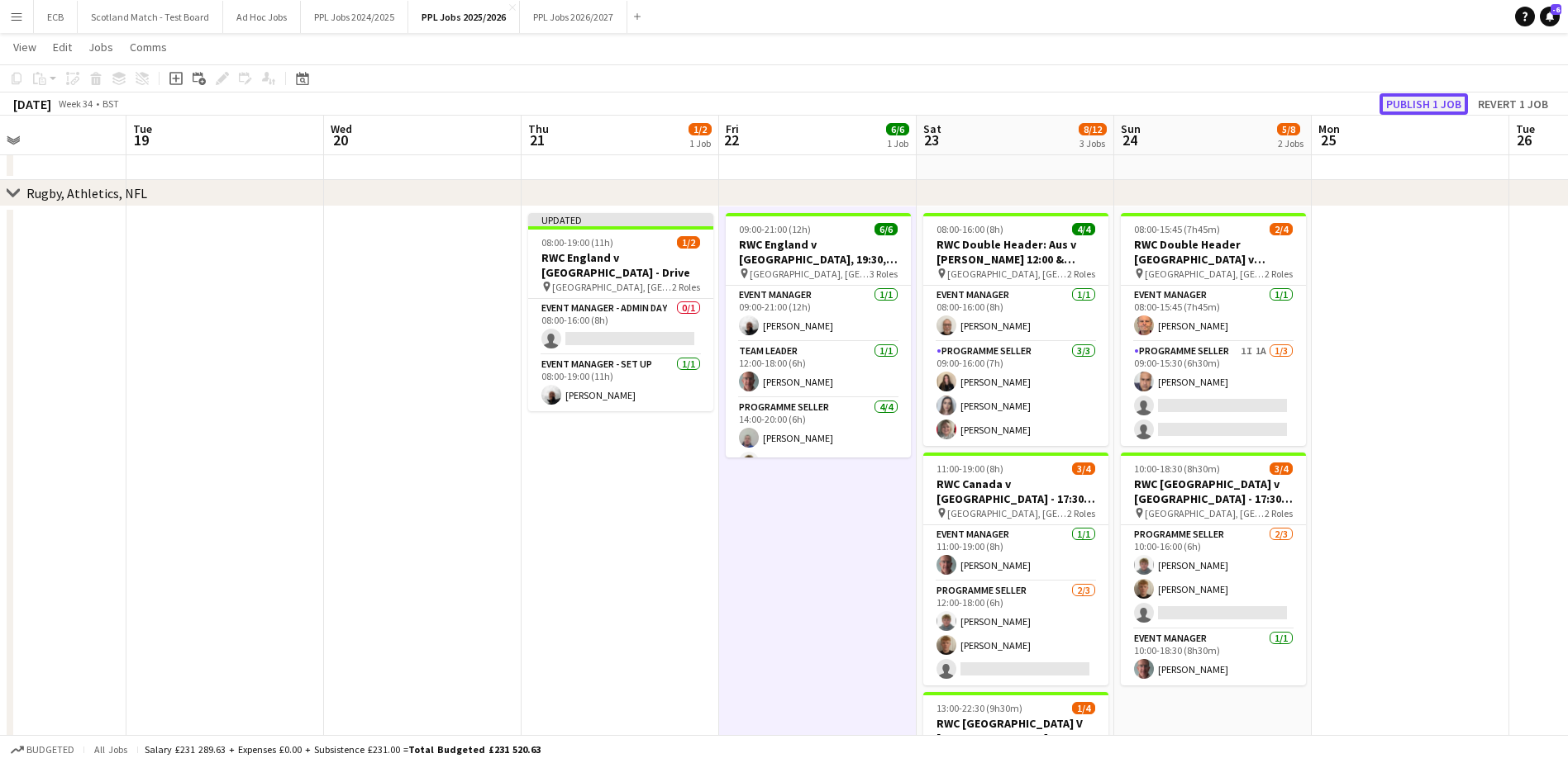
click at [1430, 104] on button "Publish 1 job" at bounding box center [1424, 104] width 89 height 21
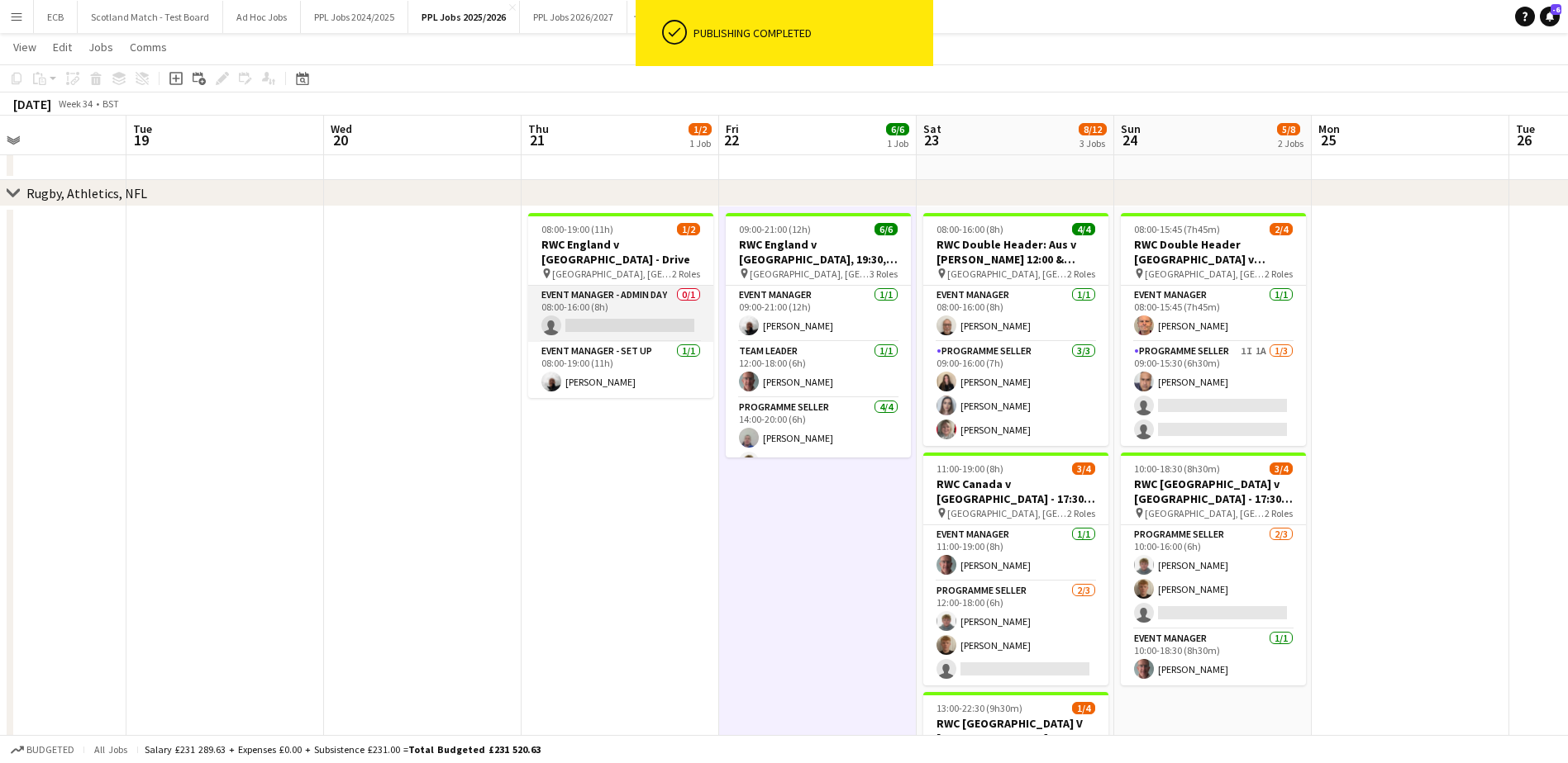
click at [612, 305] on app-card-role "Event Manager - Admin Day 0/1 08:00-16:00 (8h) single-neutral-actions" at bounding box center [621, 313] width 185 height 56
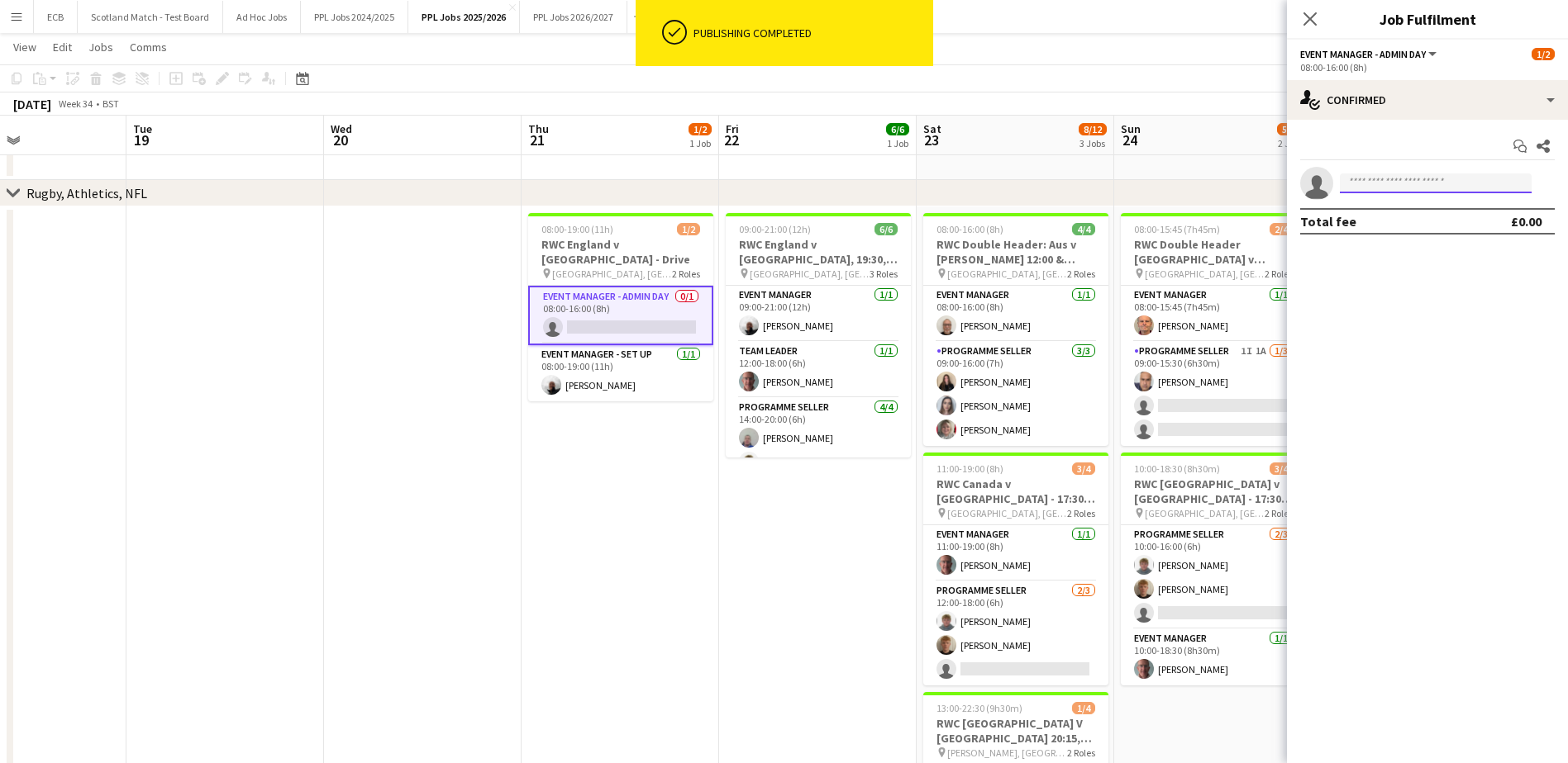
click at [1391, 175] on input at bounding box center [1435, 183] width 192 height 20
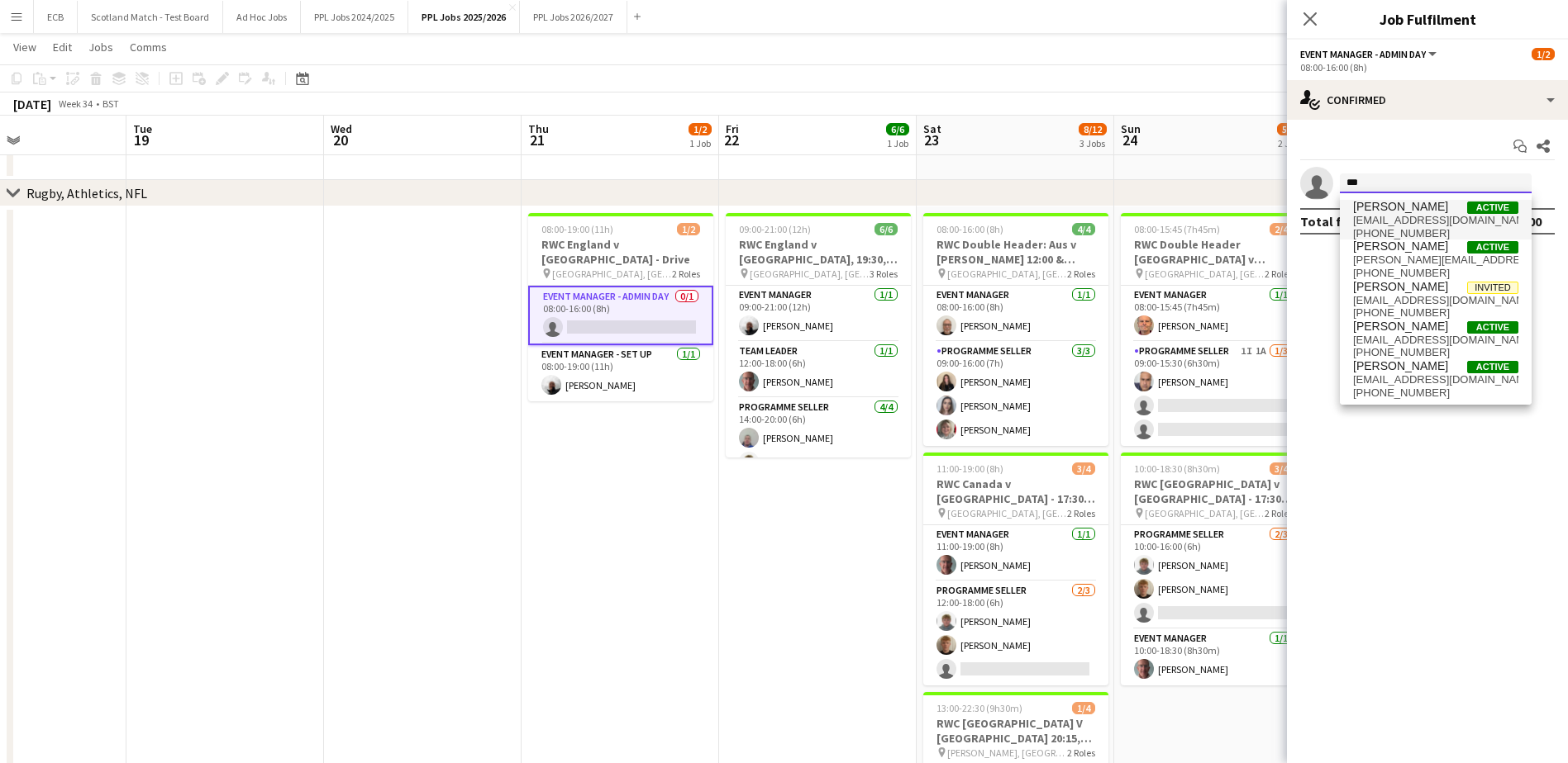
type input "***"
click at [1397, 209] on span "[PERSON_NAME]" at bounding box center [1400, 206] width 95 height 14
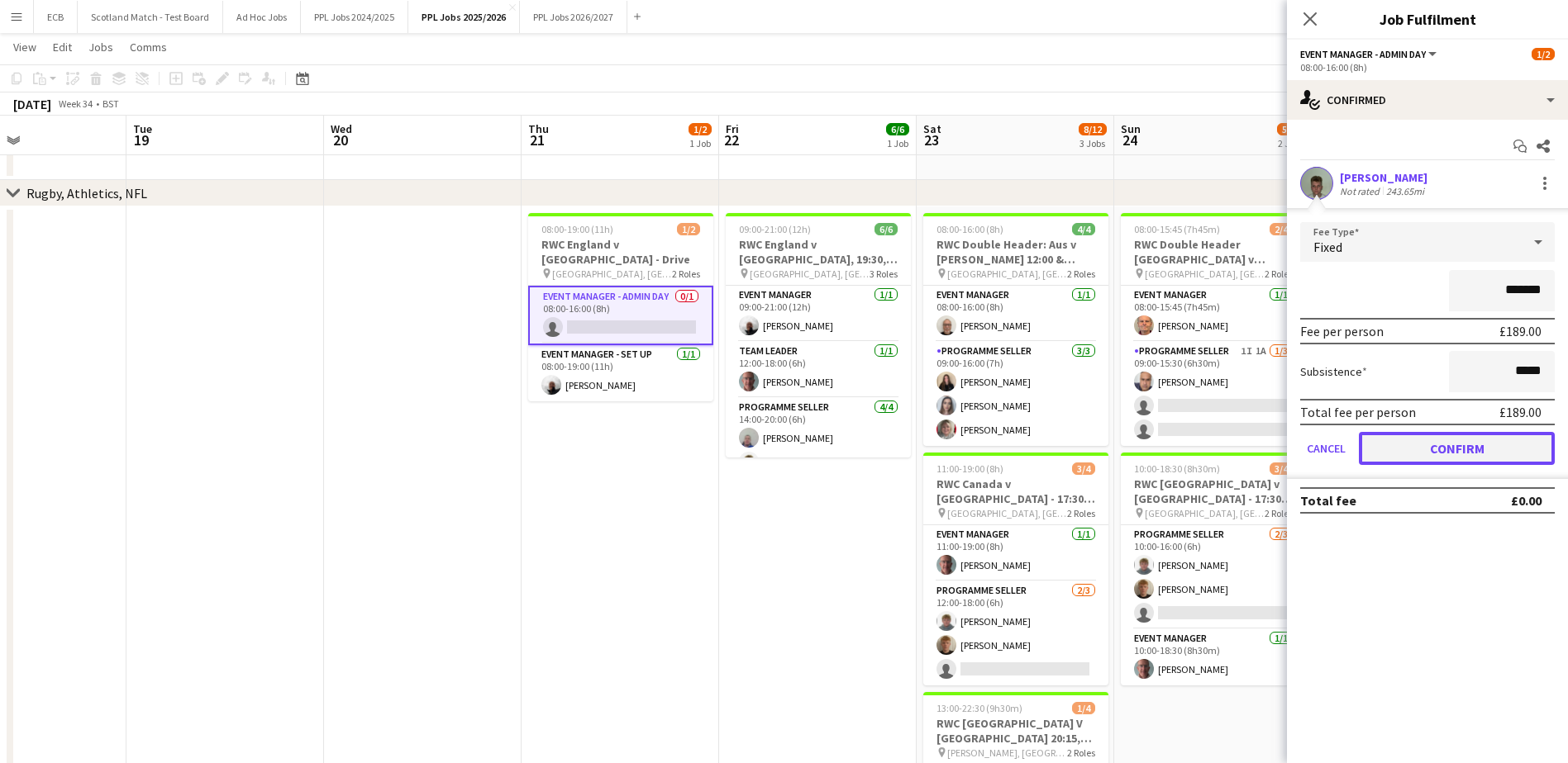
click at [1464, 444] on button "Confirm" at bounding box center [1456, 448] width 196 height 33
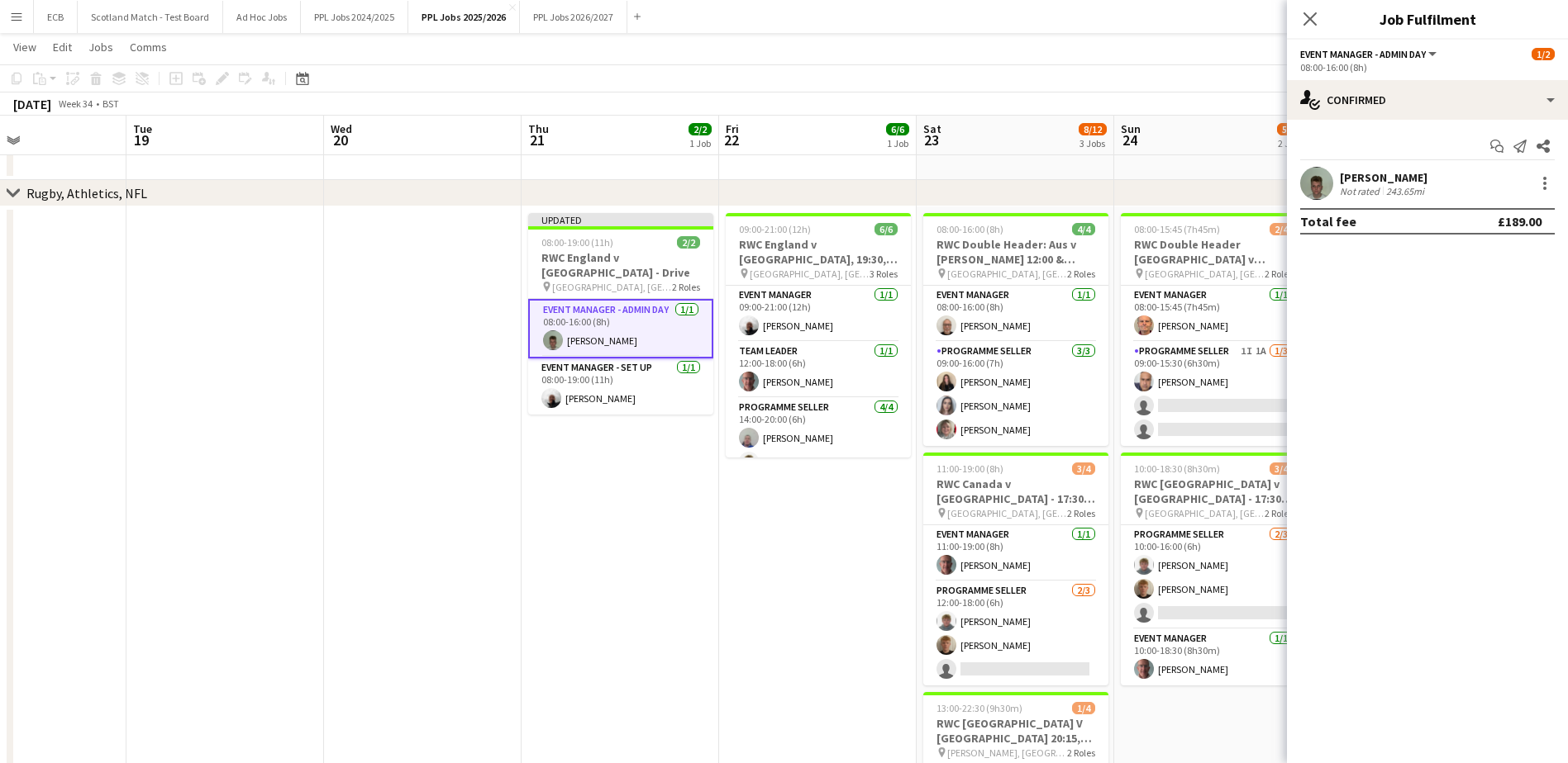
click at [576, 539] on app-date-cell "Updated 08:00-19:00 (11h) 2/2 RWC England v USA - Drive pin Stadium of Light, S…" at bounding box center [620, 589] width 198 height 766
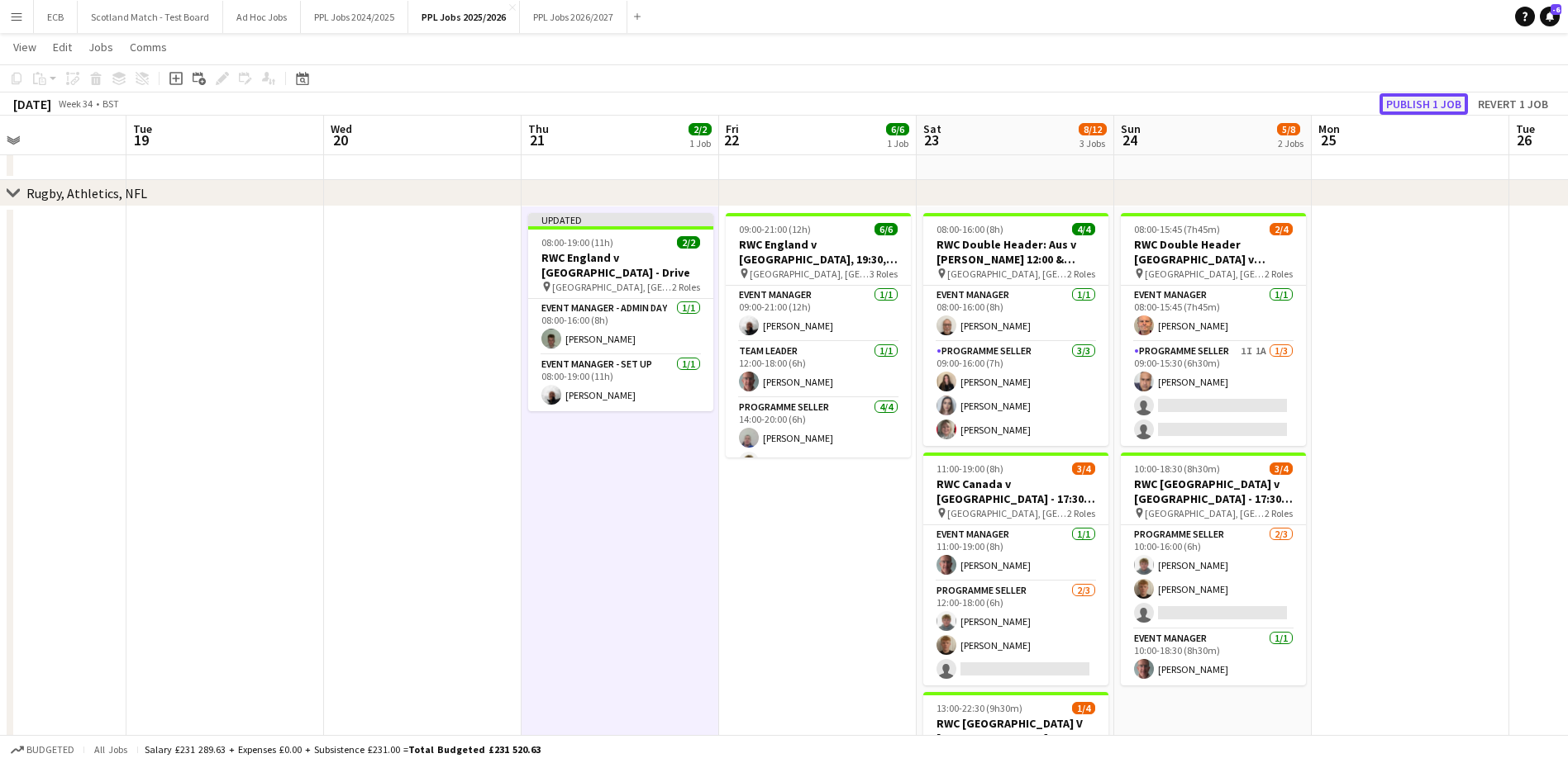
click at [1433, 97] on button "Publish 1 job" at bounding box center [1424, 104] width 89 height 21
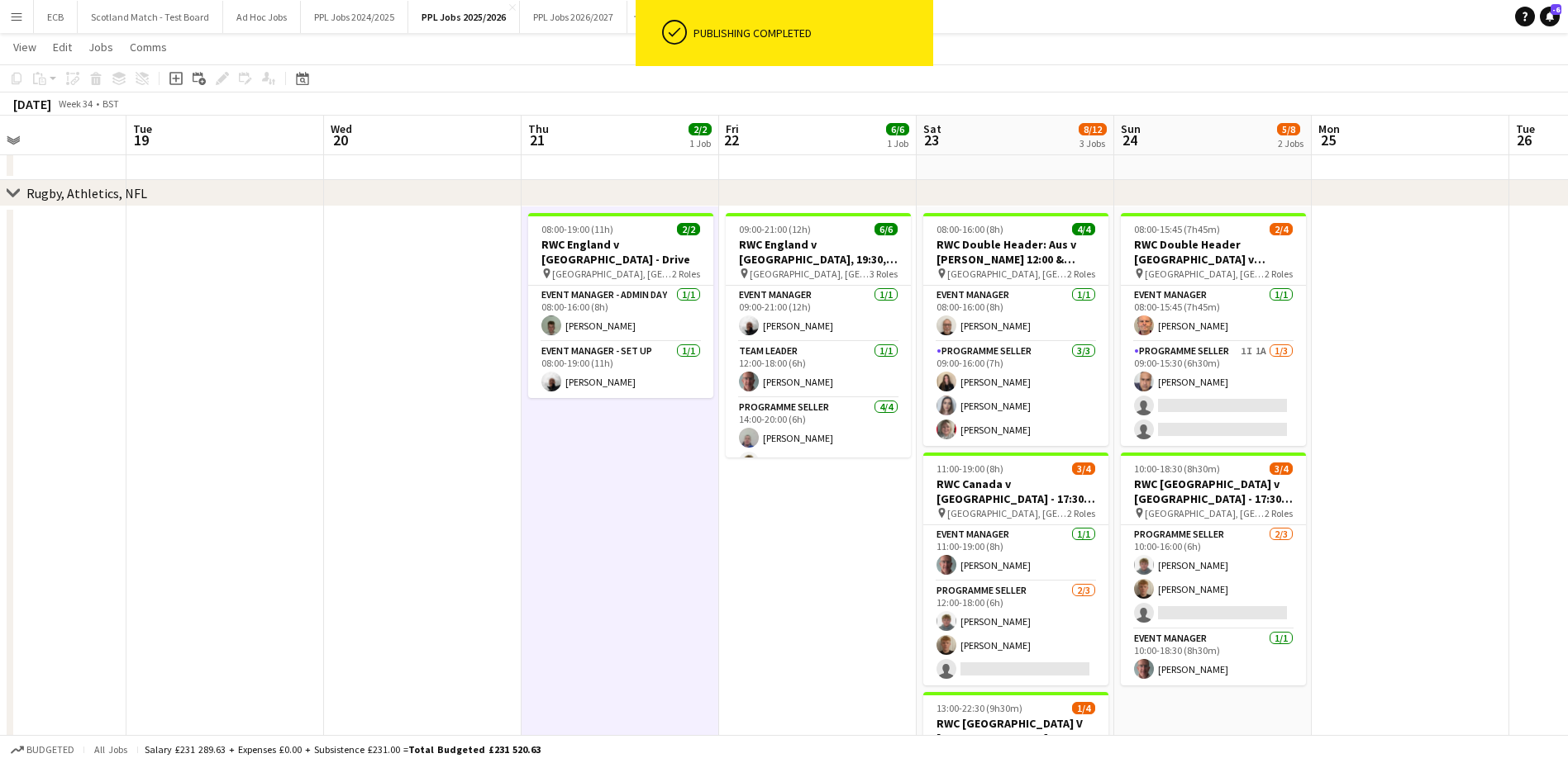
click at [788, 575] on app-date-cell "09:00-21:00 (12h) 6/6 RWC England v USA, 19:30, Sunderland pin Stadium of Light…" at bounding box center [818, 589] width 198 height 766
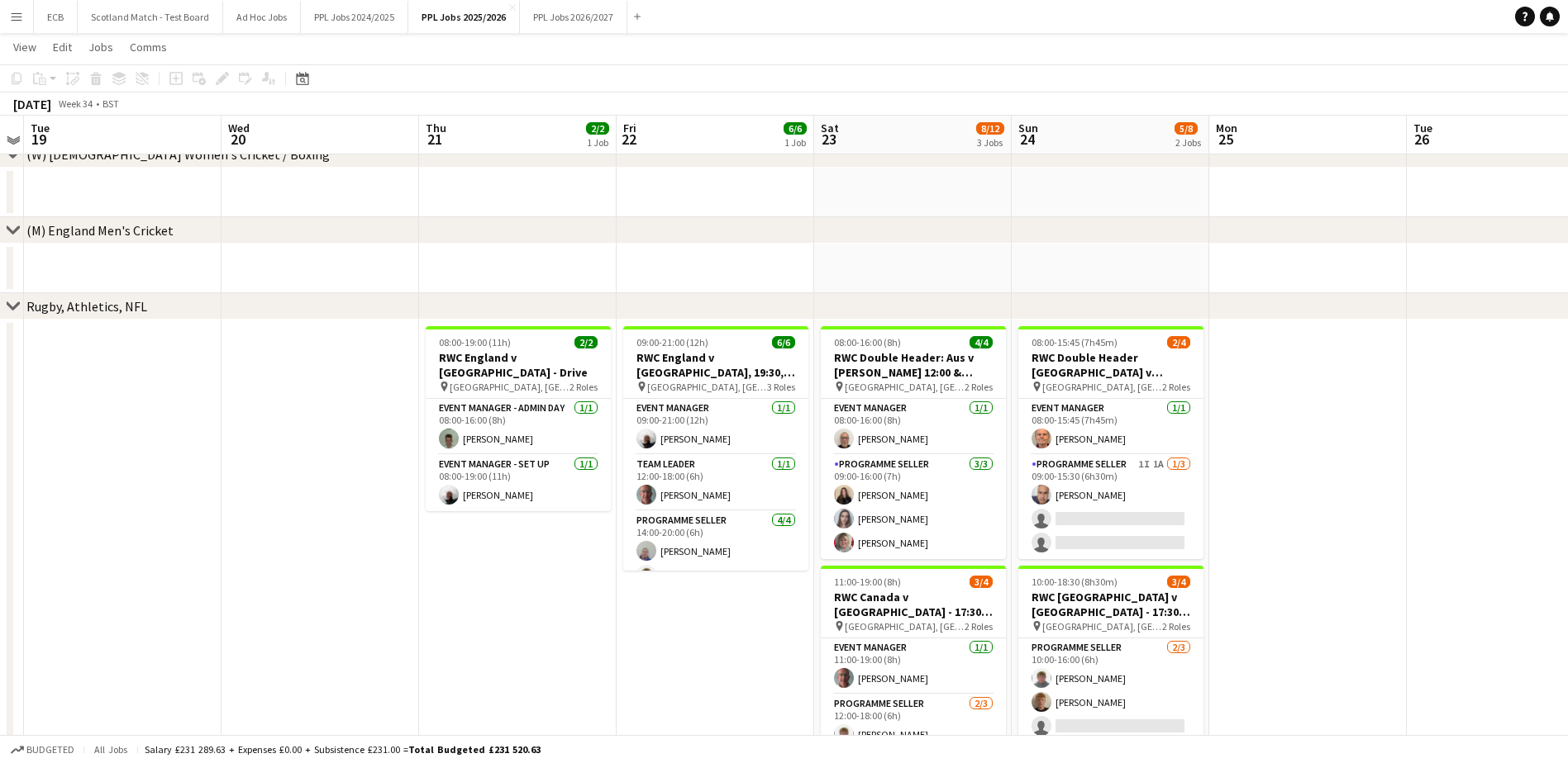
scroll to position [93, 0]
click at [13, 18] on app-icon "Menu" at bounding box center [16, 16] width 13 height 13
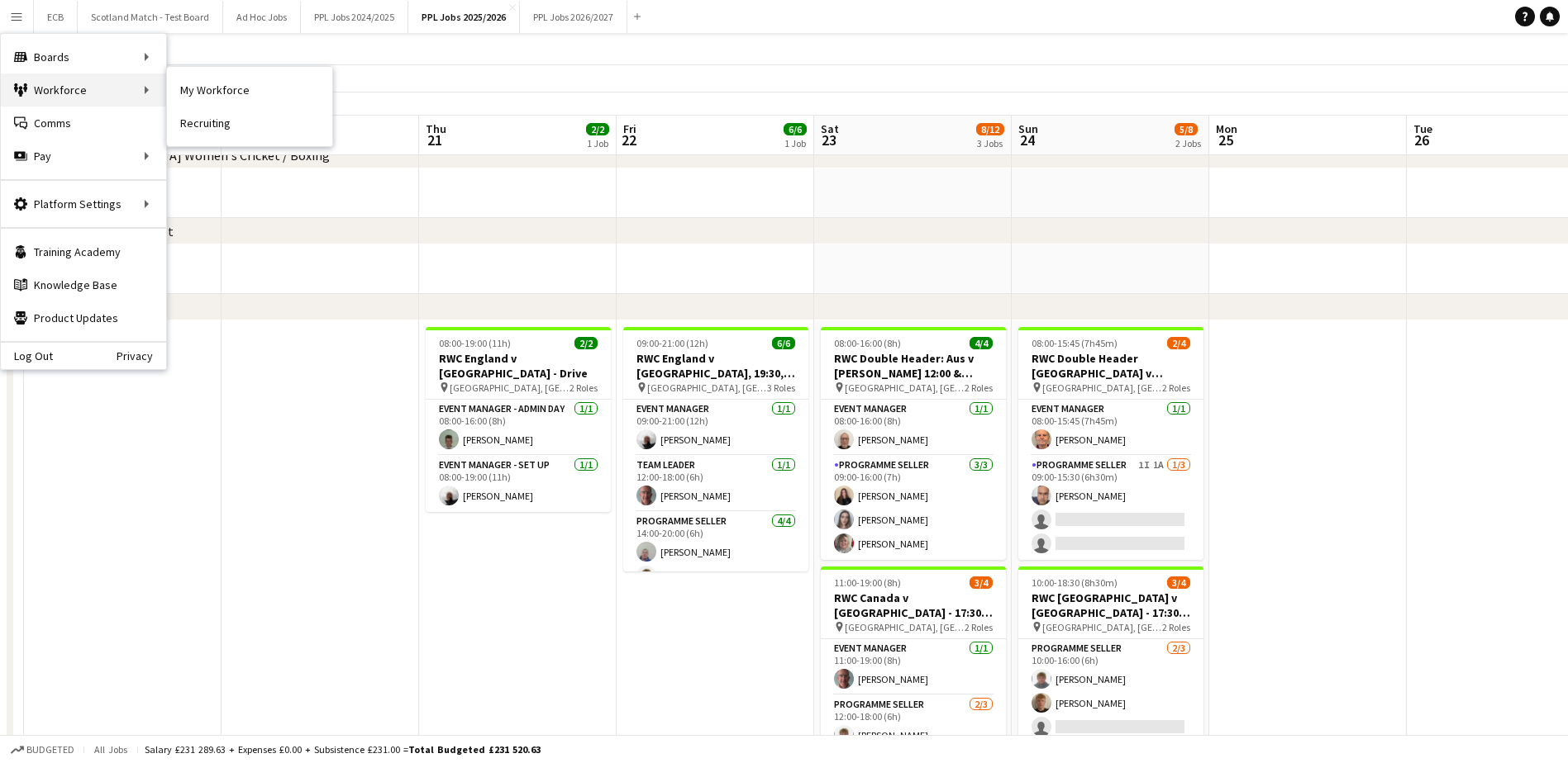
click at [31, 84] on div "Workforce Workforce" at bounding box center [83, 90] width 165 height 33
click at [95, 82] on div "Workforce Workforce" at bounding box center [83, 90] width 165 height 33
click at [77, 85] on div "Workforce Workforce" at bounding box center [83, 90] width 165 height 33
click at [138, 88] on div "Workforce Workforce" at bounding box center [83, 90] width 165 height 33
click at [68, 80] on div "Workforce Workforce" at bounding box center [83, 90] width 165 height 33
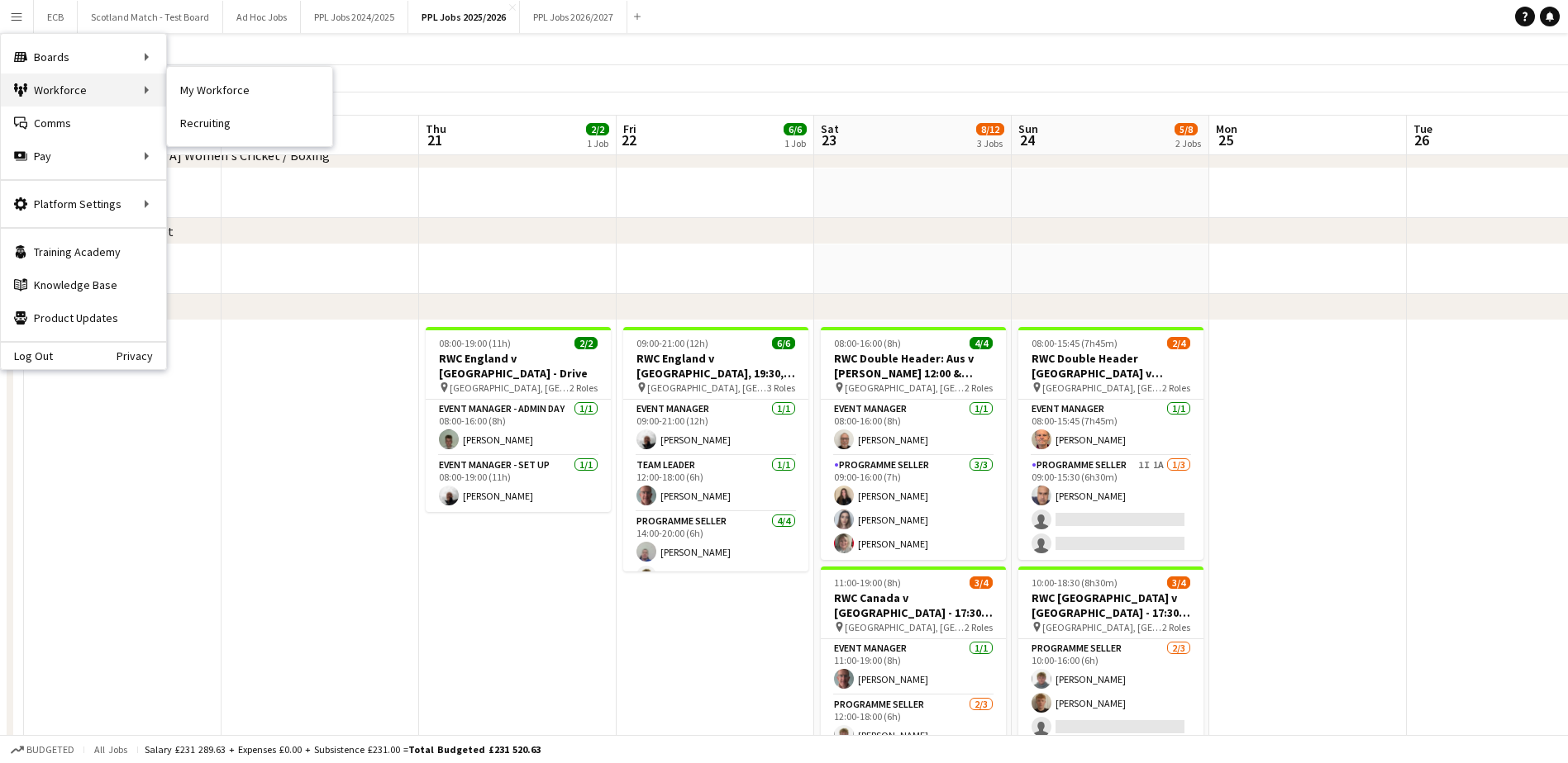
click at [75, 89] on div "Workforce Workforce" at bounding box center [83, 90] width 165 height 33
click at [38, 87] on div "Workforce Workforce" at bounding box center [83, 90] width 165 height 33
click at [133, 89] on div "Workforce Workforce" at bounding box center [83, 90] width 165 height 33
click at [193, 88] on link "My Workforce" at bounding box center [249, 90] width 165 height 33
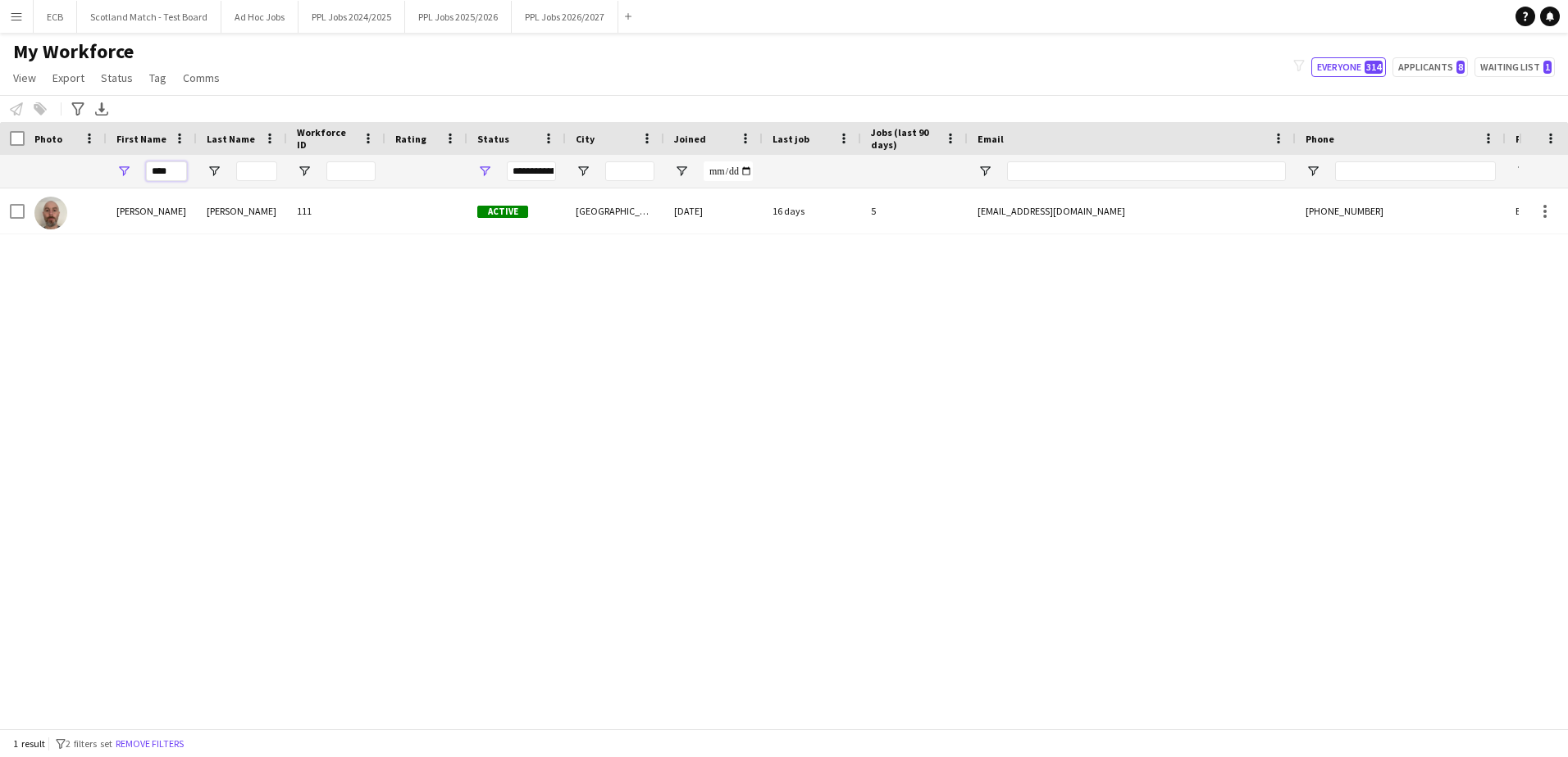
drag, startPoint x: 171, startPoint y: 167, endPoint x: 45, endPoint y: 152, distance: 126.9
click at [45, 152] on div "Workforce Details Photo First Name Age" at bounding box center [889, 155] width 1778 height 66
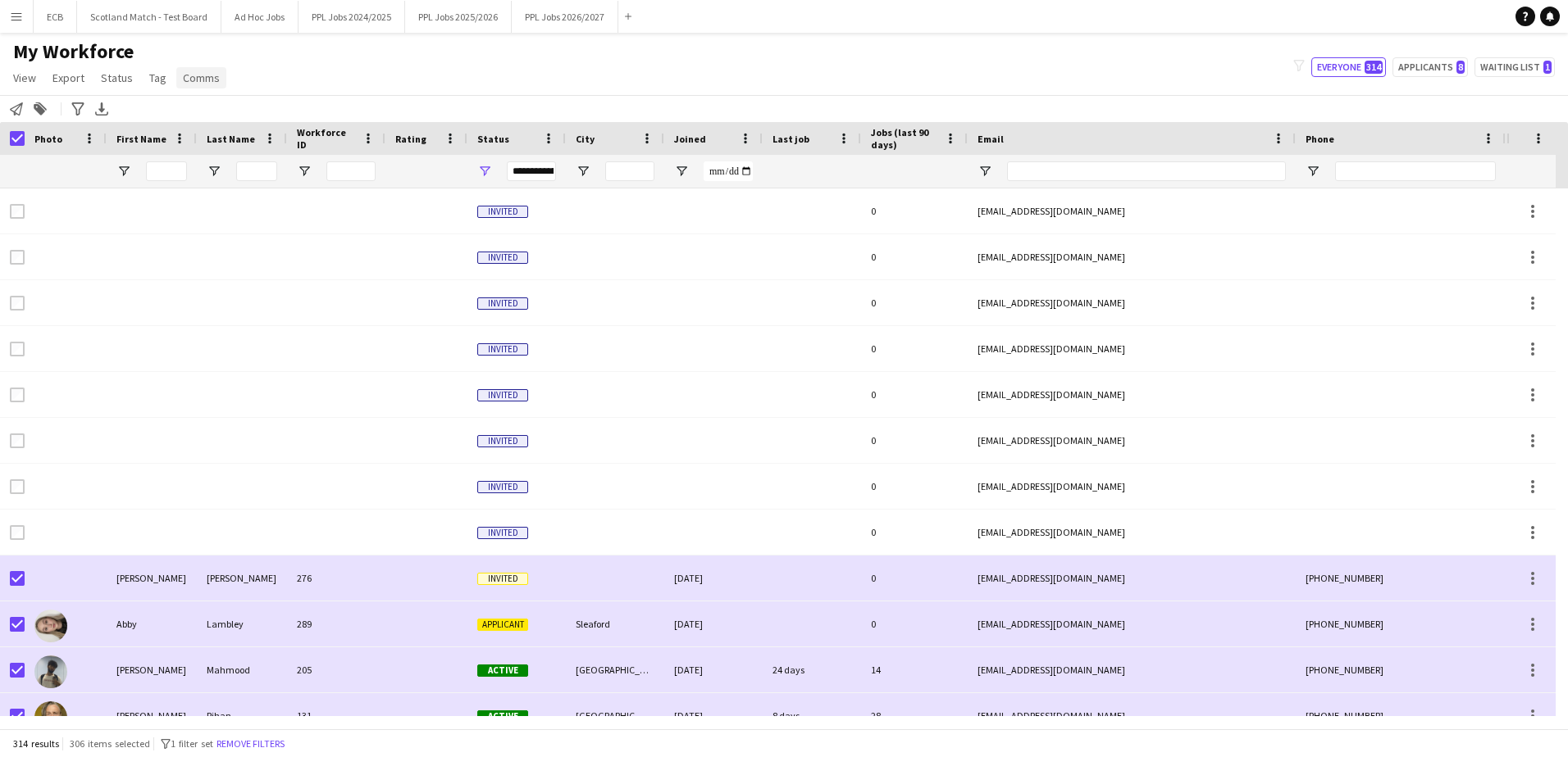
click at [191, 74] on span "Comms" at bounding box center [201, 78] width 37 height 15
click at [214, 106] on span "Send notification" at bounding box center [228, 114] width 83 height 15
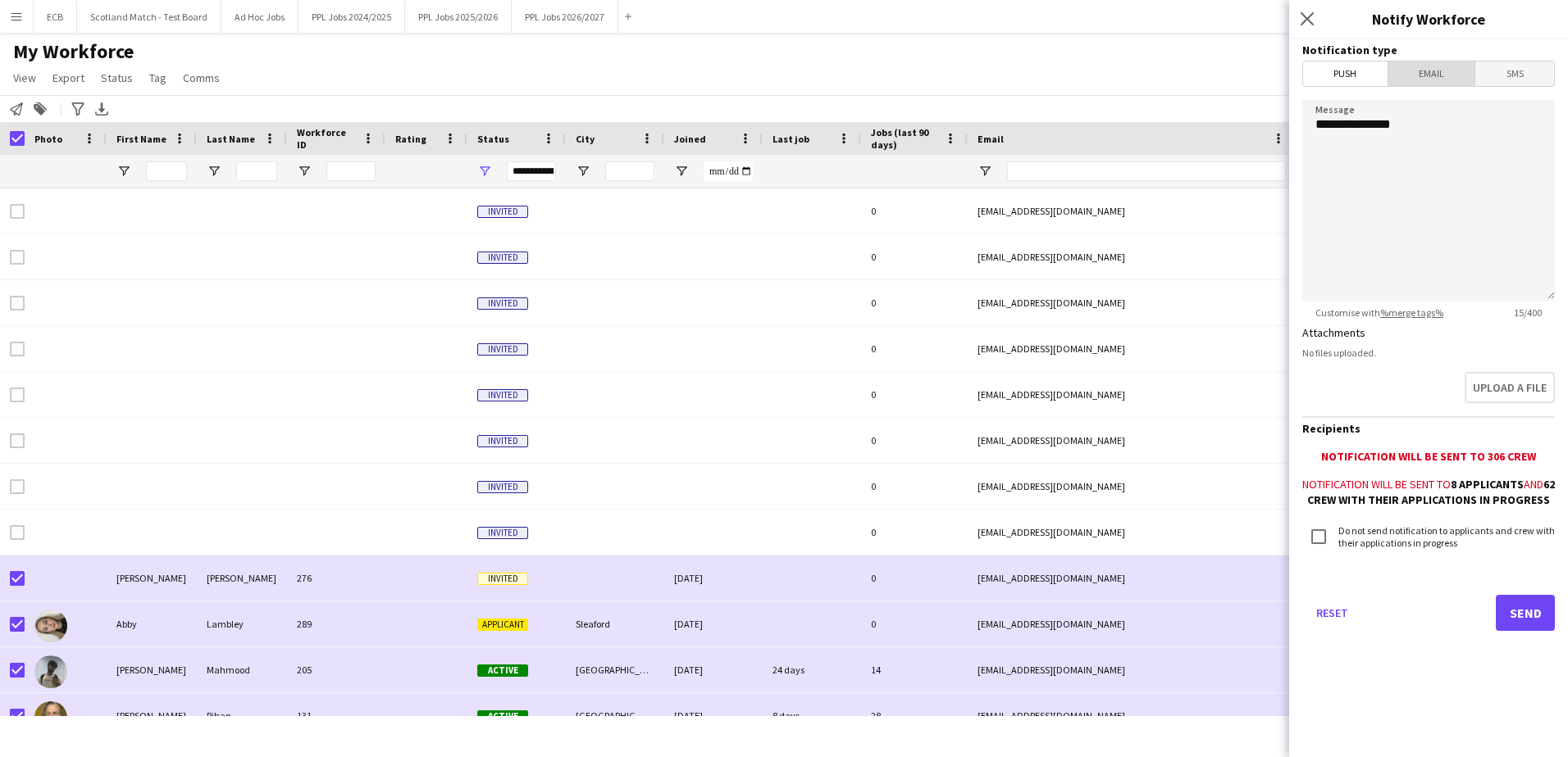
click at [1425, 71] on span "Email" at bounding box center [1432, 74] width 87 height 25
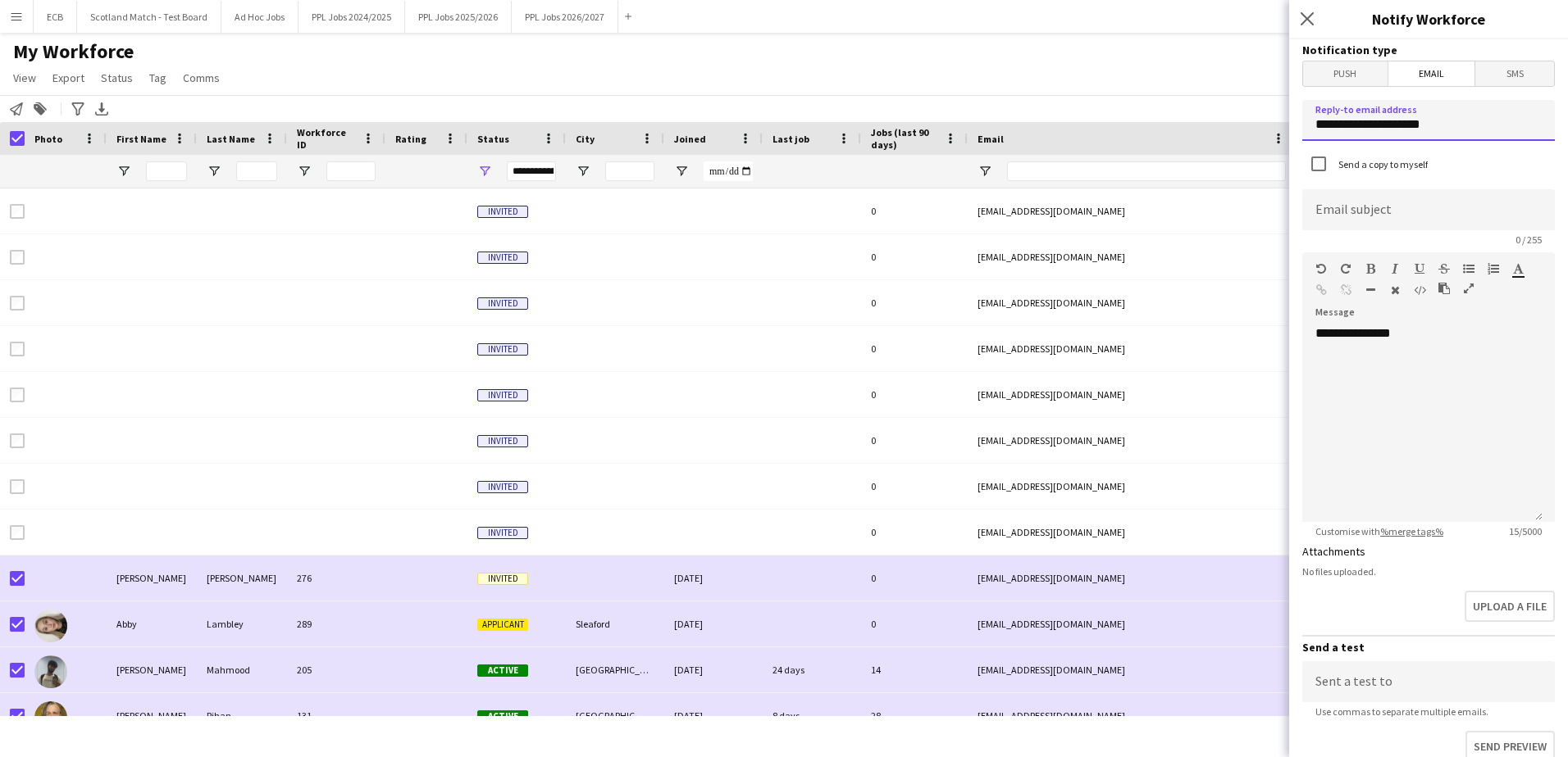
drag, startPoint x: 1447, startPoint y: 123, endPoint x: 1240, endPoint y: 141, distance: 207.8
click at [1240, 141] on body "Menu Boards Boards Boards All jobs Status Workforce Workforce My Workforce Recr…" at bounding box center [784, 378] width 1568 height 757
type input "**********"
click at [1366, 214] on input at bounding box center [1429, 209] width 252 height 41
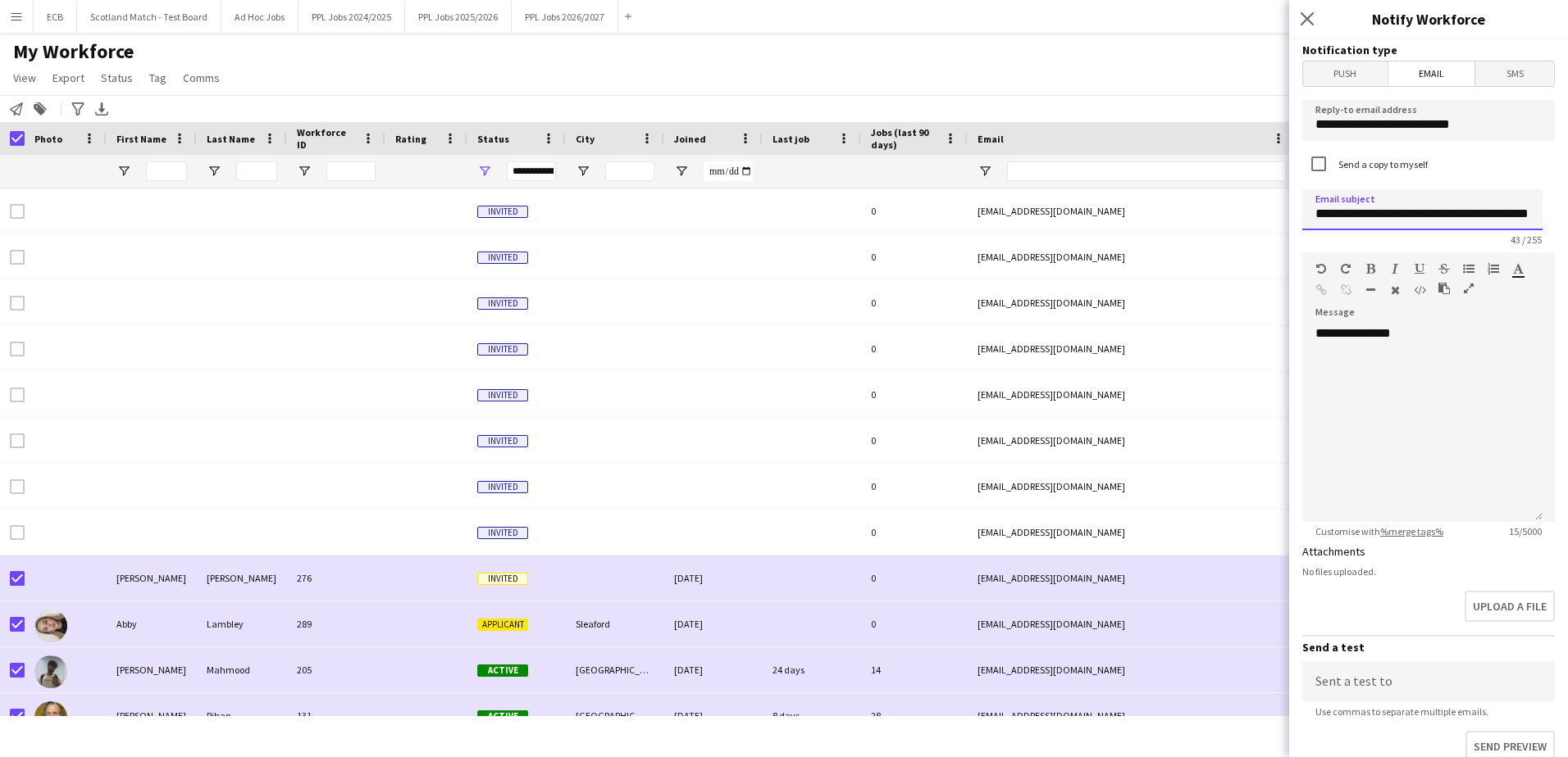
type input "**********"
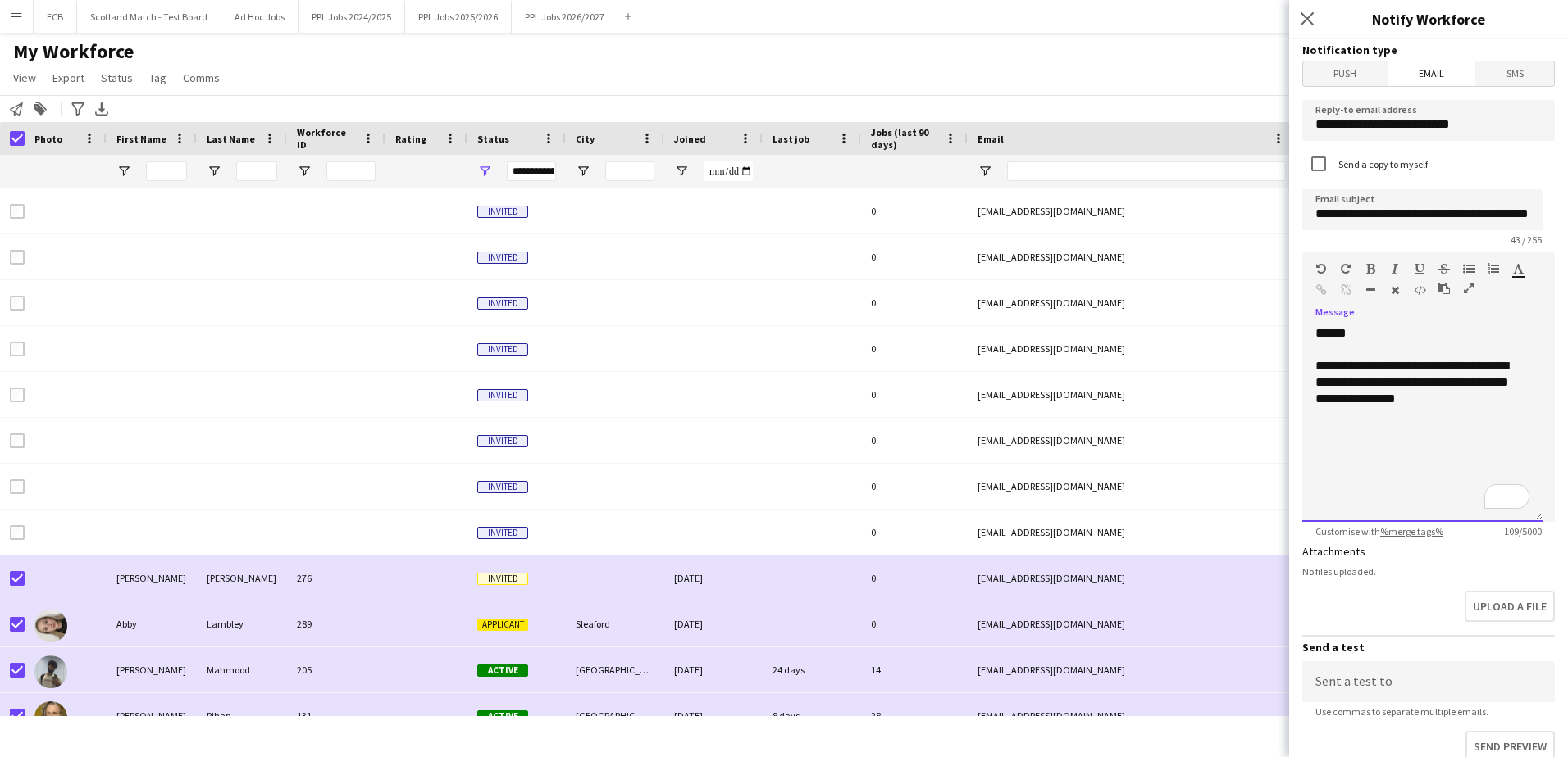
click at [1340, 427] on div "To enrich screen reader interactions, please activate Accessibility in Grammarl…" at bounding box center [1423, 431] width 214 height 16
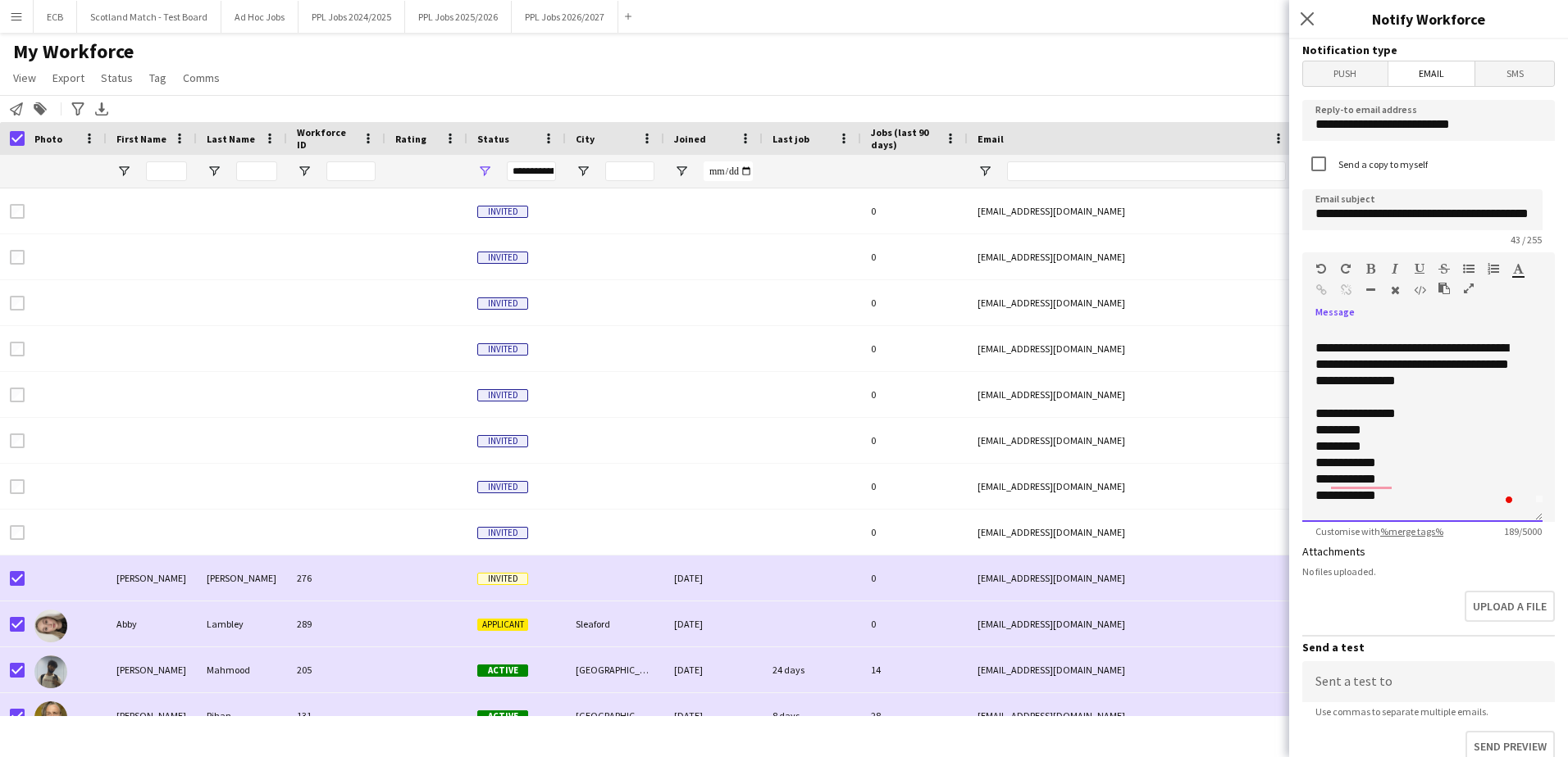
scroll to position [34, 0]
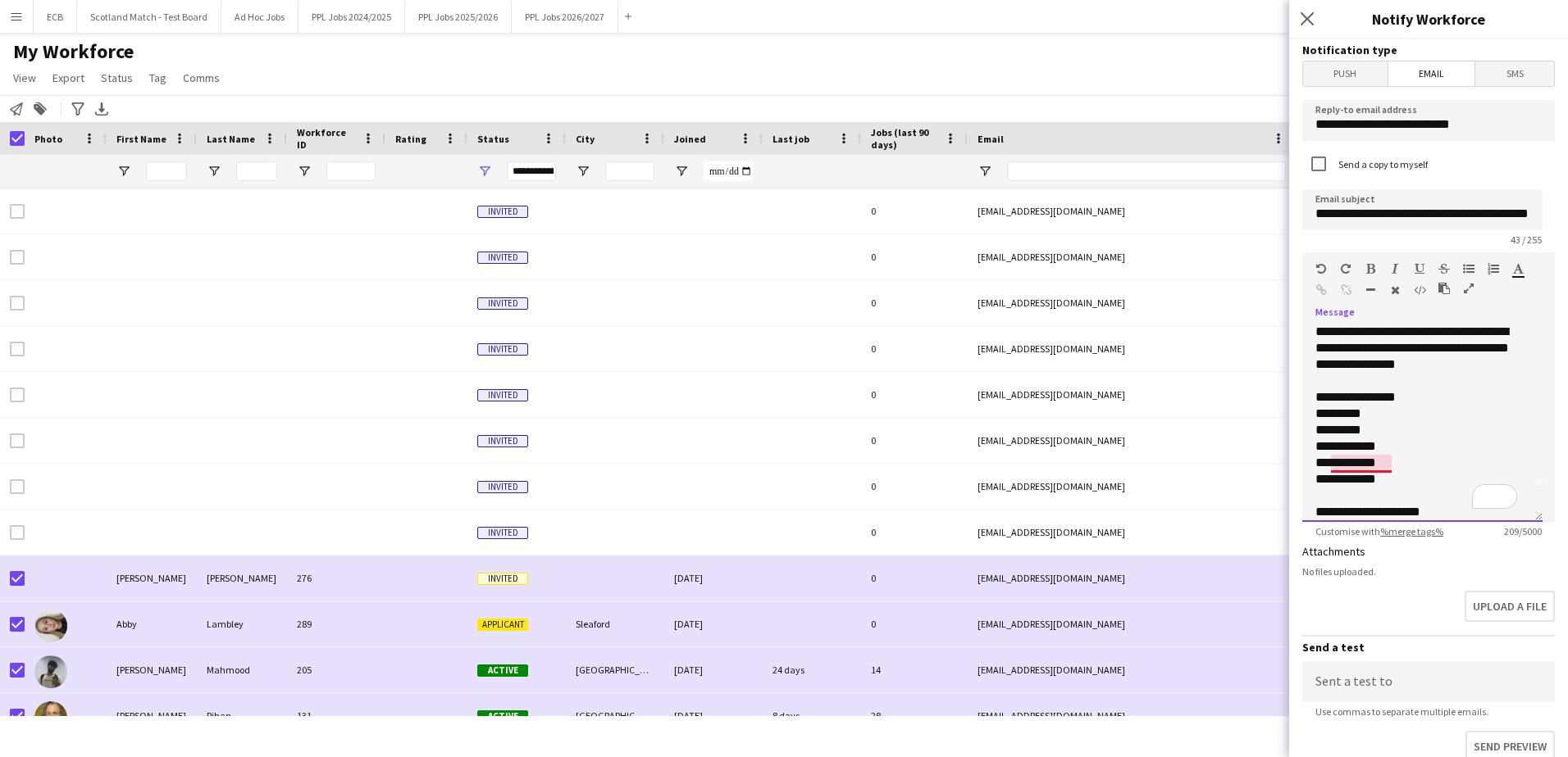
click at [1351, 469] on div "**********" at bounding box center [1416, 462] width 202 height 16
drag, startPoint x: 1412, startPoint y: 395, endPoint x: 1309, endPoint y: 398, distance: 103.0
click at [1309, 398] on div "**********" at bounding box center [1422, 424] width 240 height 197
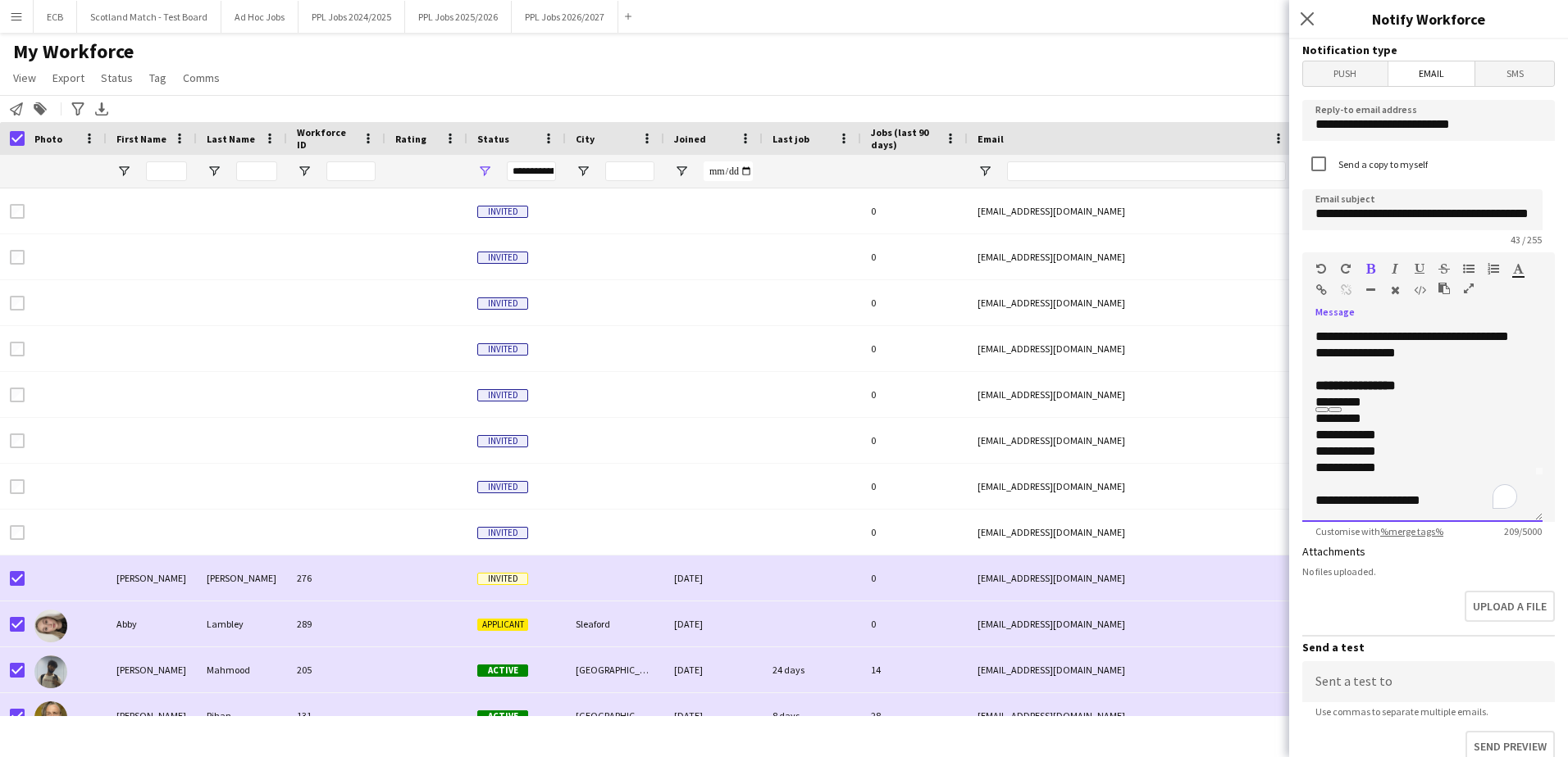
click at [1404, 503] on div "**********" at bounding box center [1416, 500] width 202 height 16
click at [1422, 502] on div "**********" at bounding box center [1416, 500] width 202 height 16
click at [1464, 502] on div "**********" at bounding box center [1416, 500] width 202 height 16
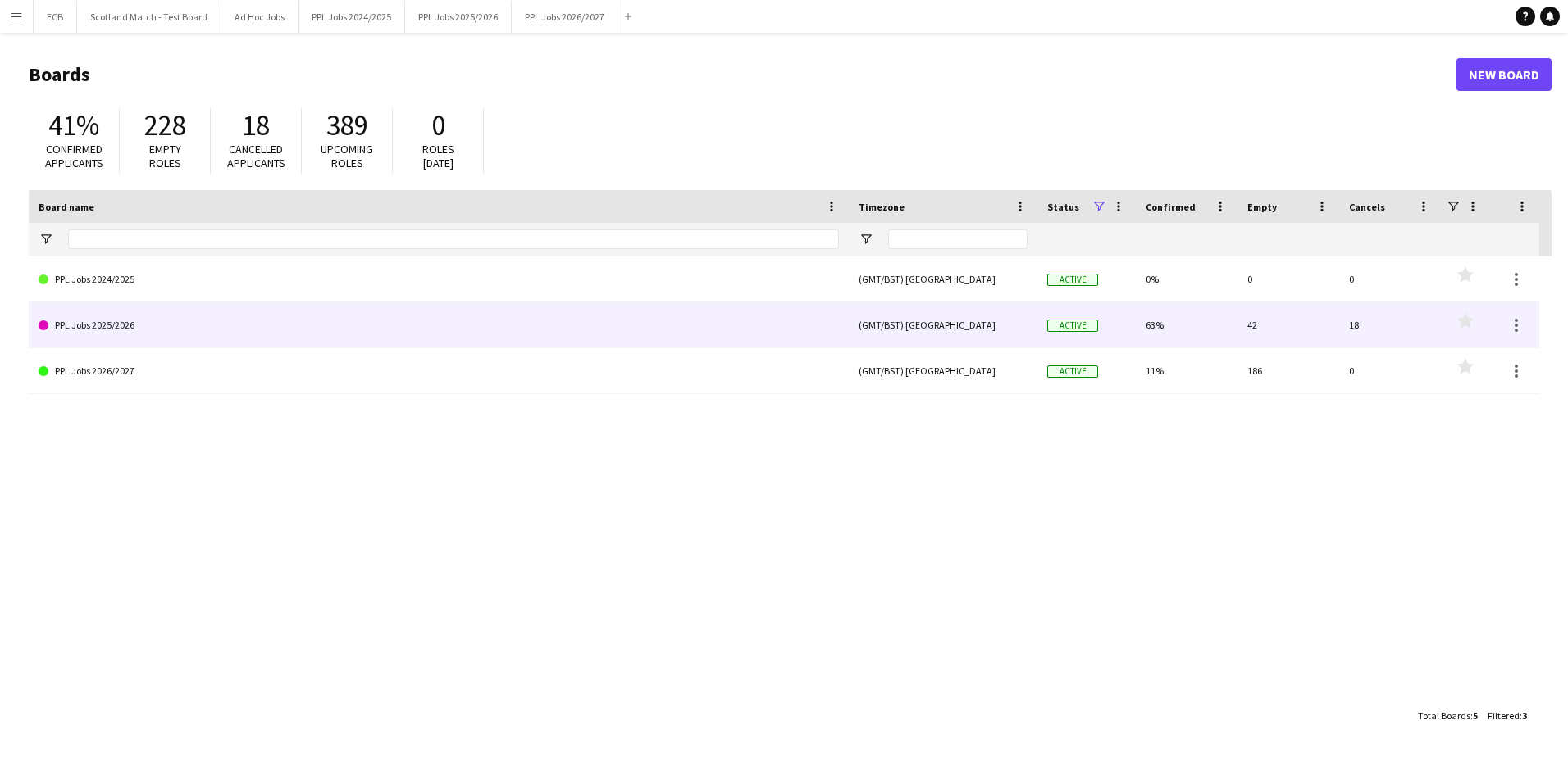
click at [301, 307] on link "PPL Jobs 2025/2026" at bounding box center [439, 325] width 800 height 45
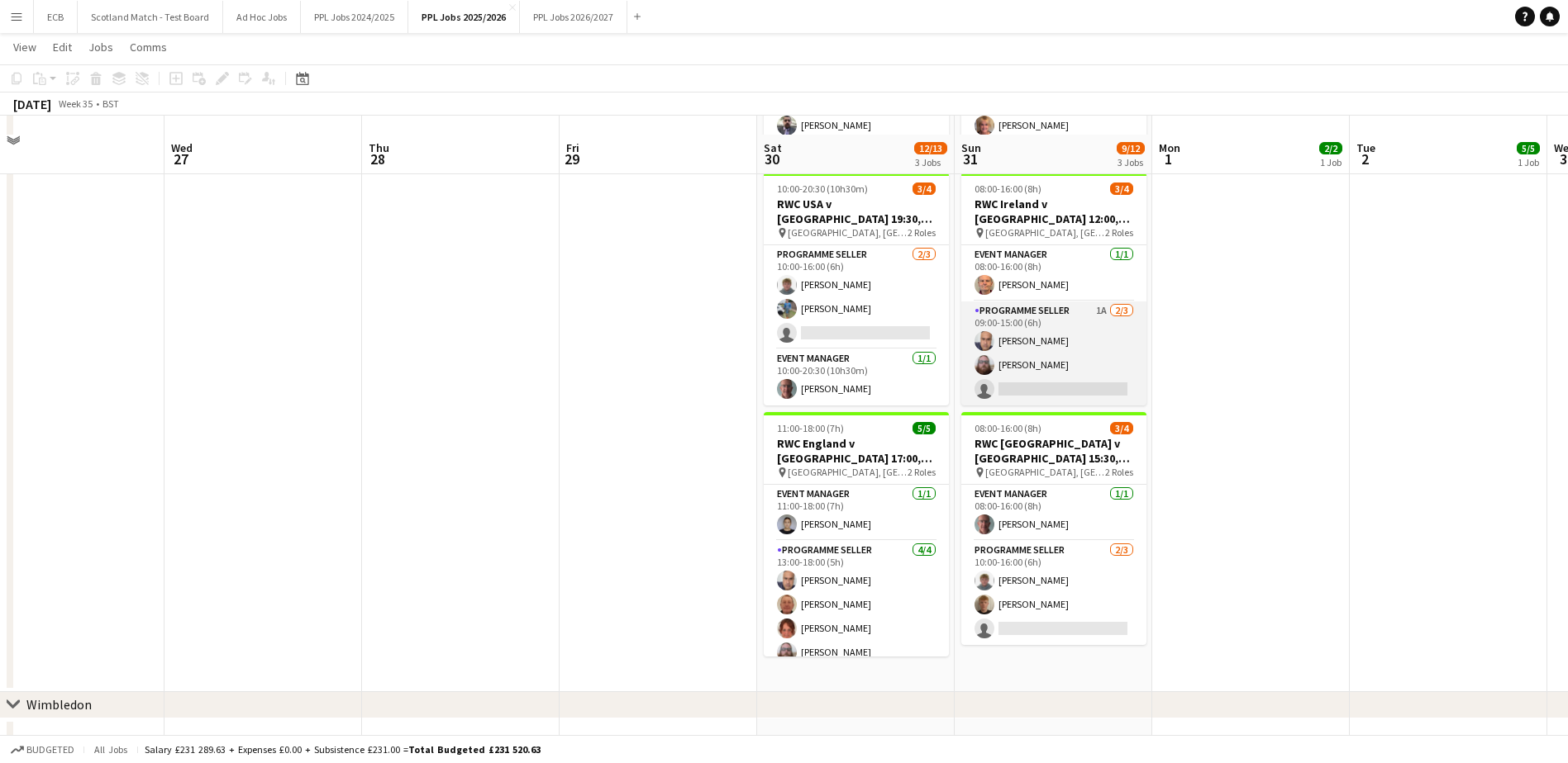
scroll to position [861, 0]
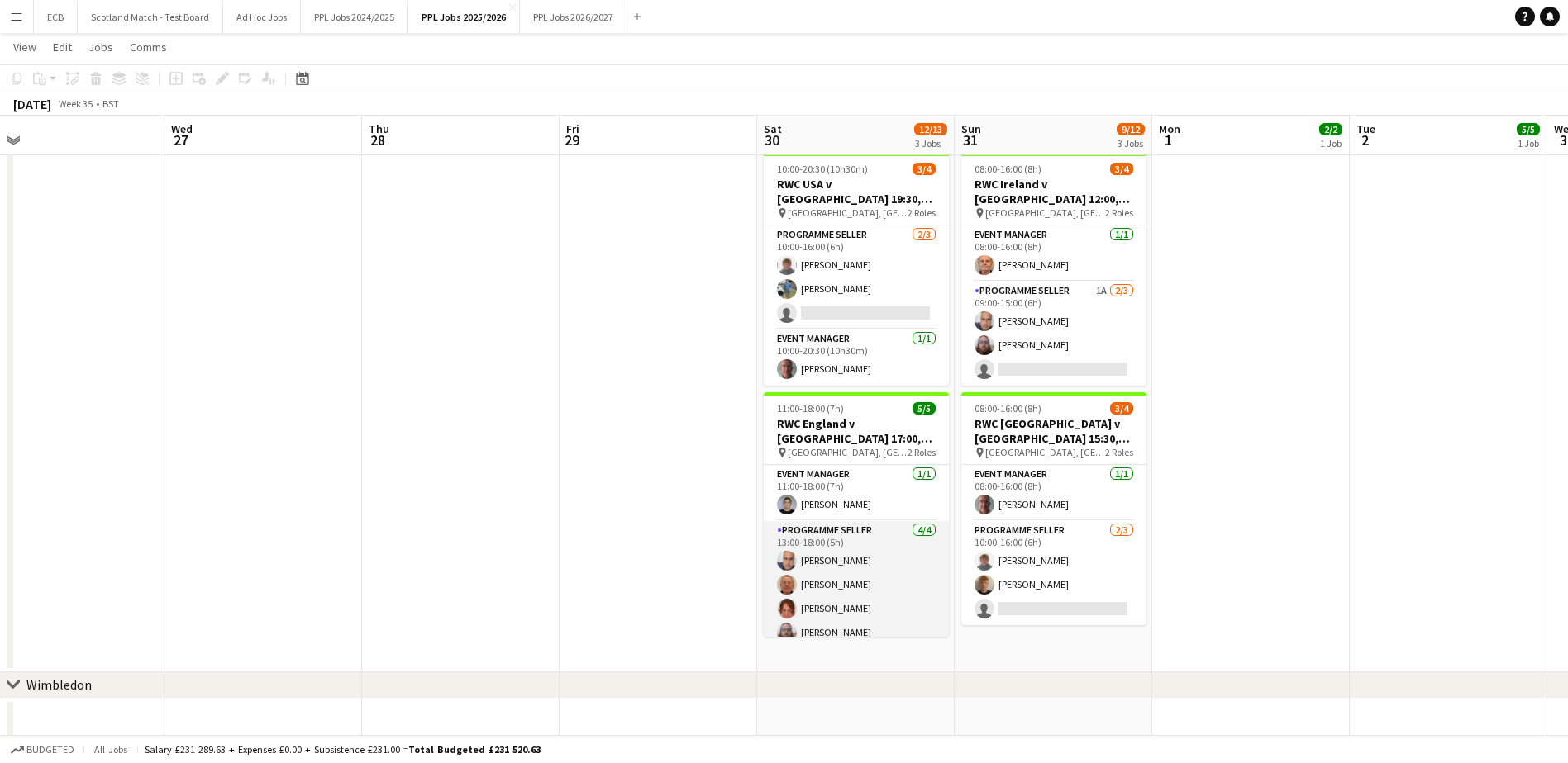
click at [893, 559] on app-card-role "Programme Seller 4/4 13:00-18:00 (5h) Mohammed Rangzeb Najib Geoffrey Paul Wool…" at bounding box center [856, 585] width 185 height 128
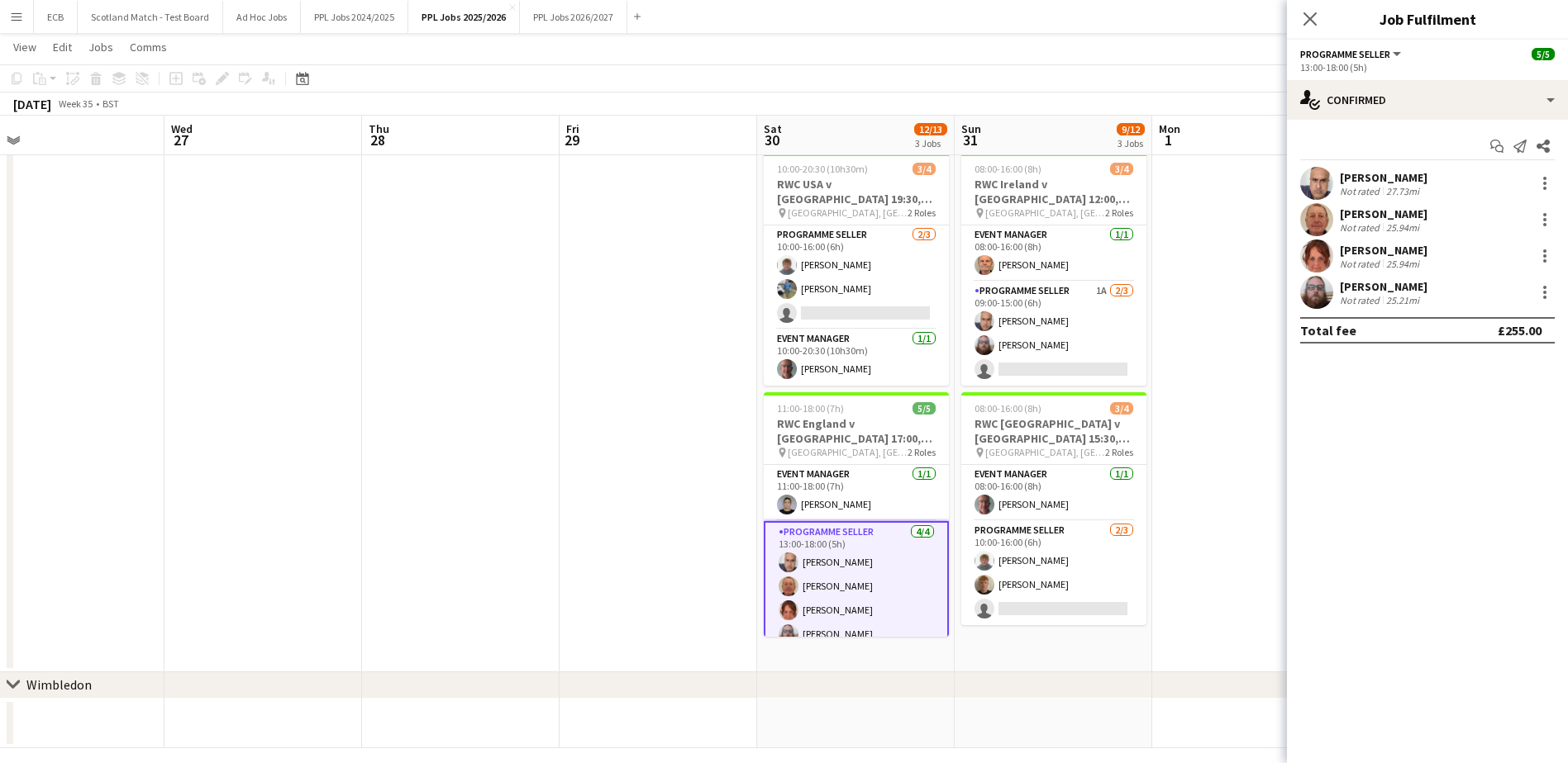
scroll to position [15, 0]
click at [1199, 475] on app-date-cell at bounding box center [1251, 289] width 198 height 766
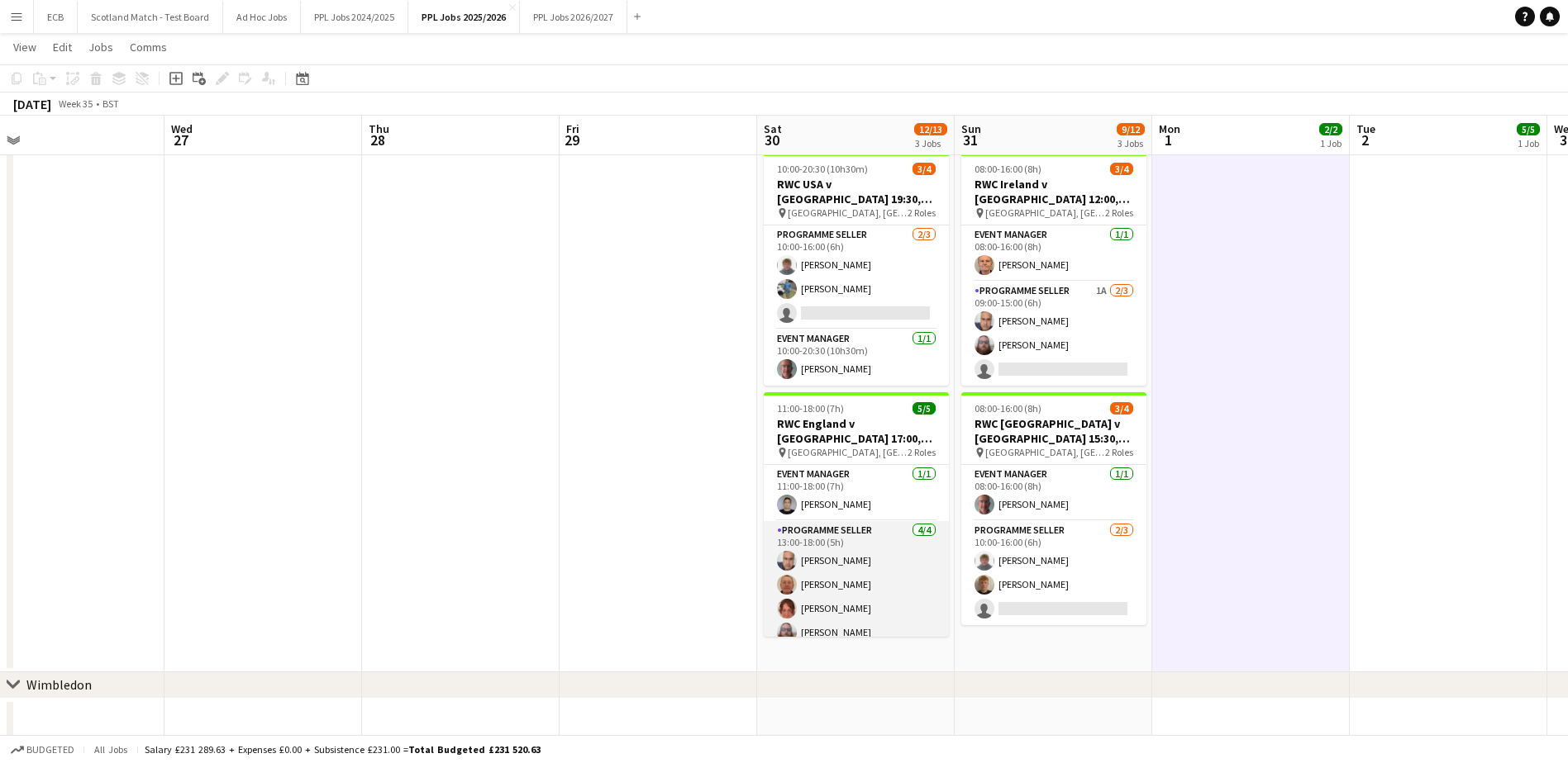
scroll to position [12, 0]
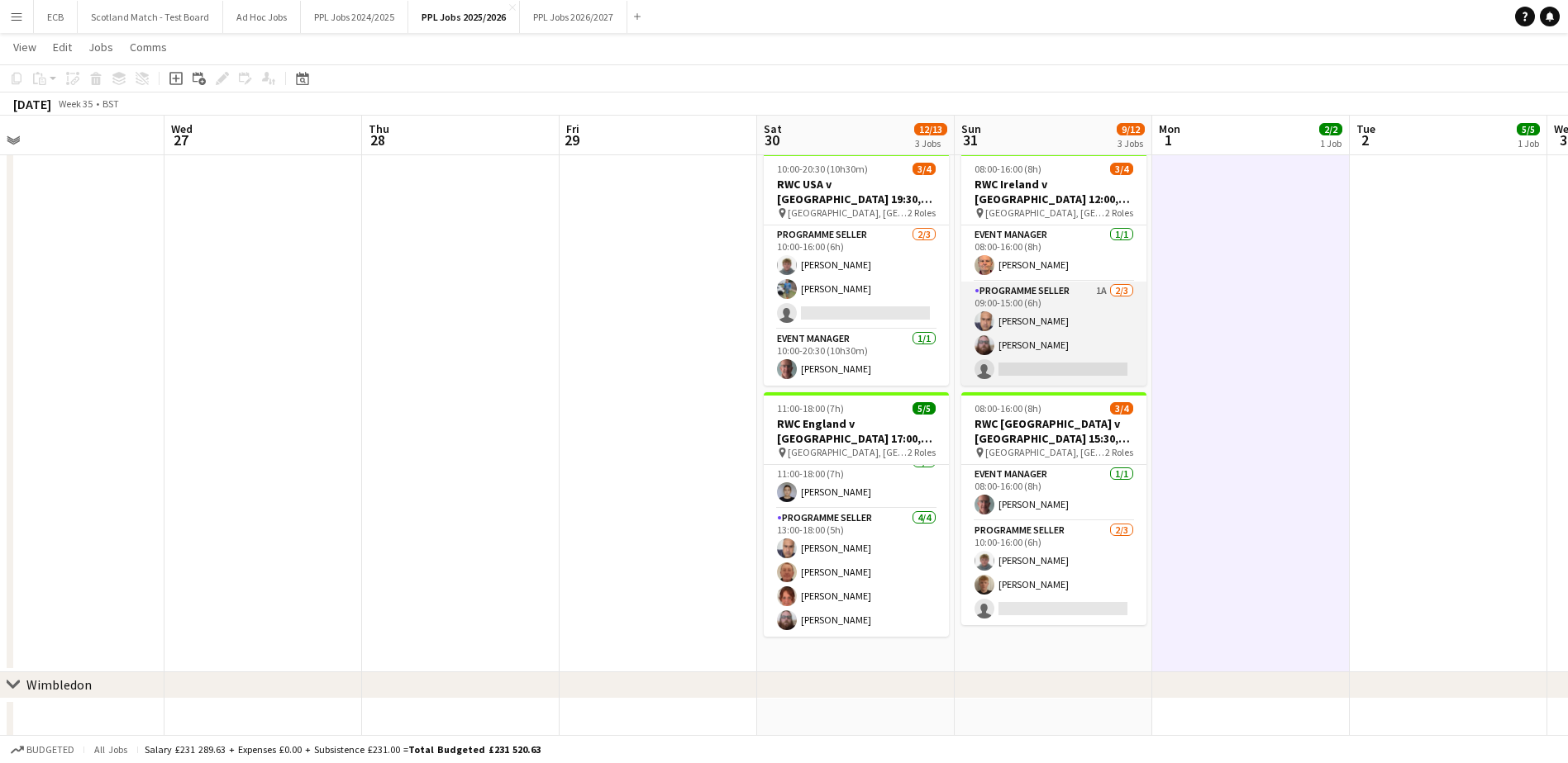
click at [1031, 307] on app-card-role "Programme Seller 1A 2/3 09:00-15:00 (6h) Mohammed Rangzeb Najib Steven Beasley …" at bounding box center [1054, 333] width 185 height 104
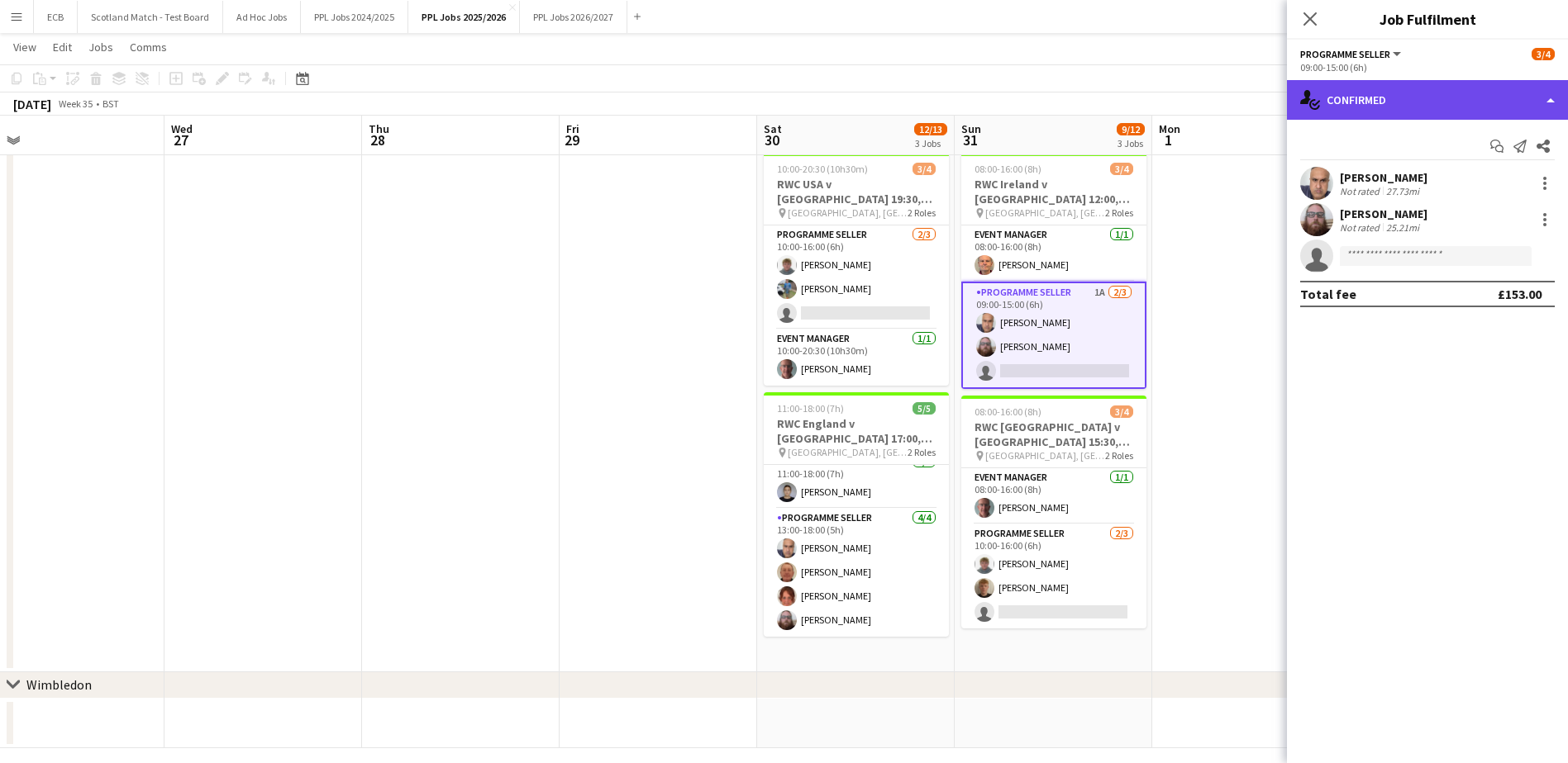
click at [1445, 108] on div "single-neutral-actions-check-2 Confirmed" at bounding box center [1428, 100] width 281 height 40
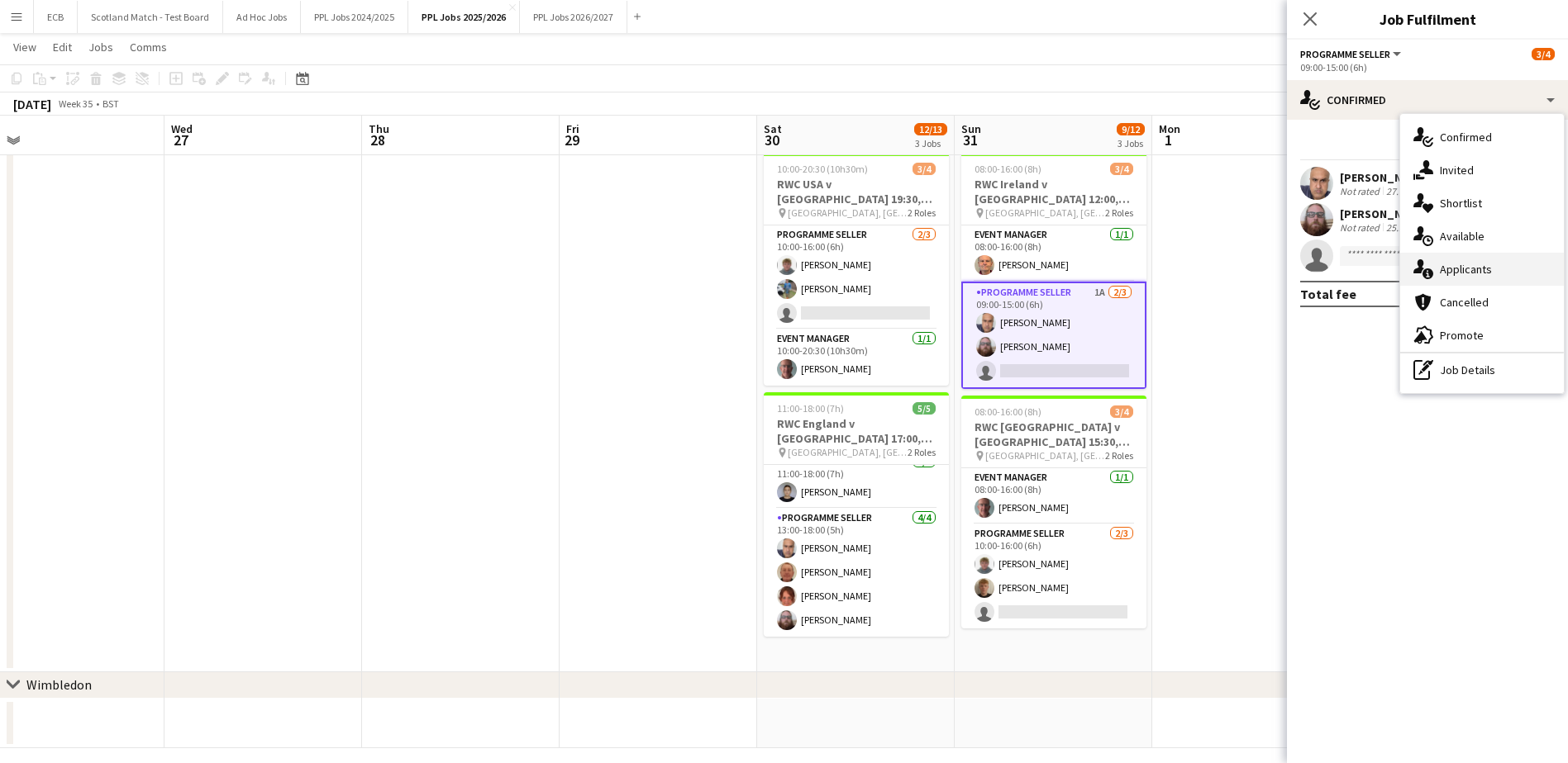
click at [1474, 276] on div "single-neutral-actions-information Applicants" at bounding box center [1481, 269] width 163 height 33
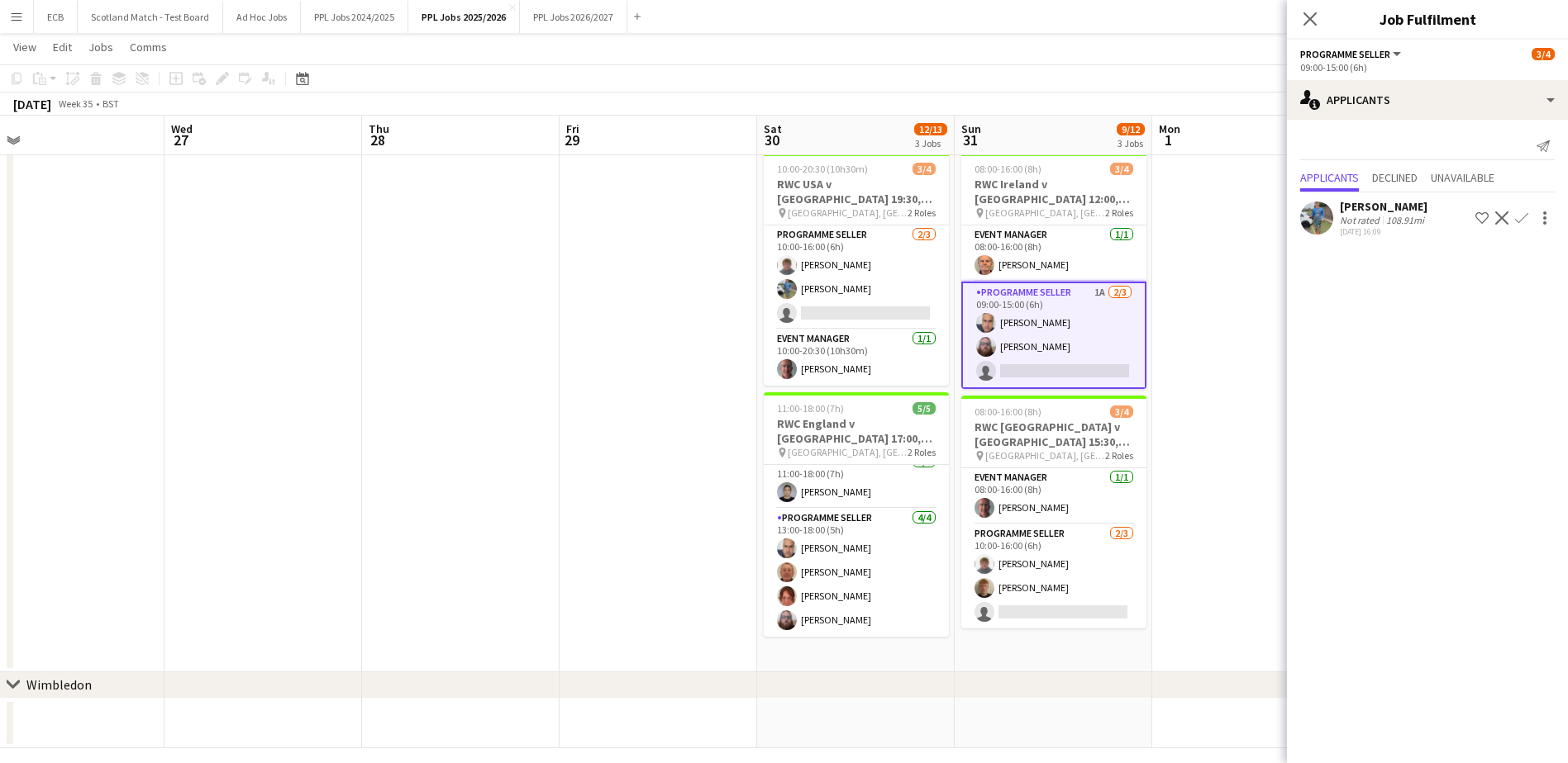
click at [1198, 265] on app-date-cell at bounding box center [1251, 289] width 198 height 766
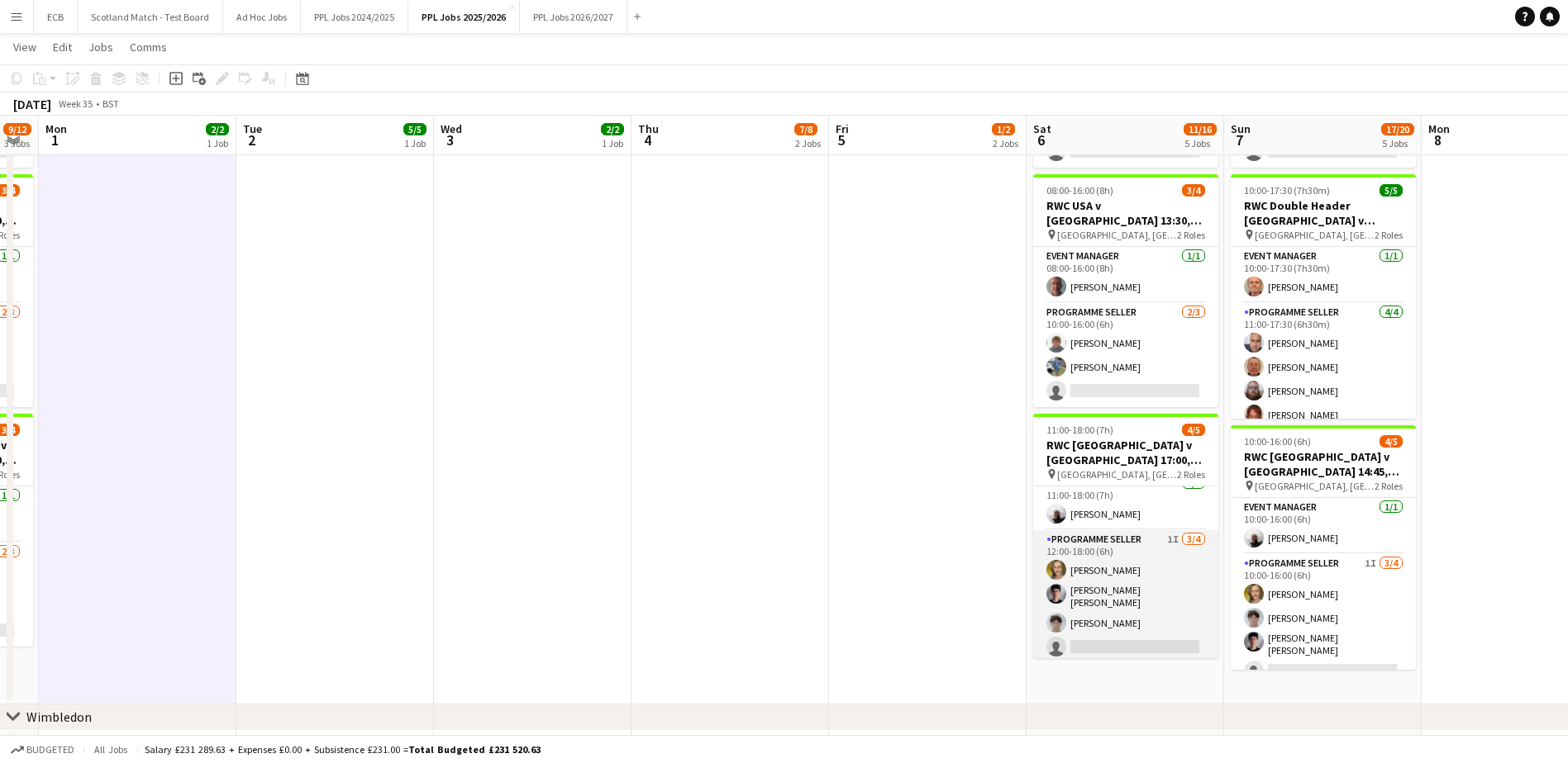
click at [1118, 530] on app-card-role "Programme Seller 1I 3/4 12:00-18:00 (6h) Adam Rihan Eliot Kramer Bernard Luca R…" at bounding box center [1126, 596] width 185 height 133
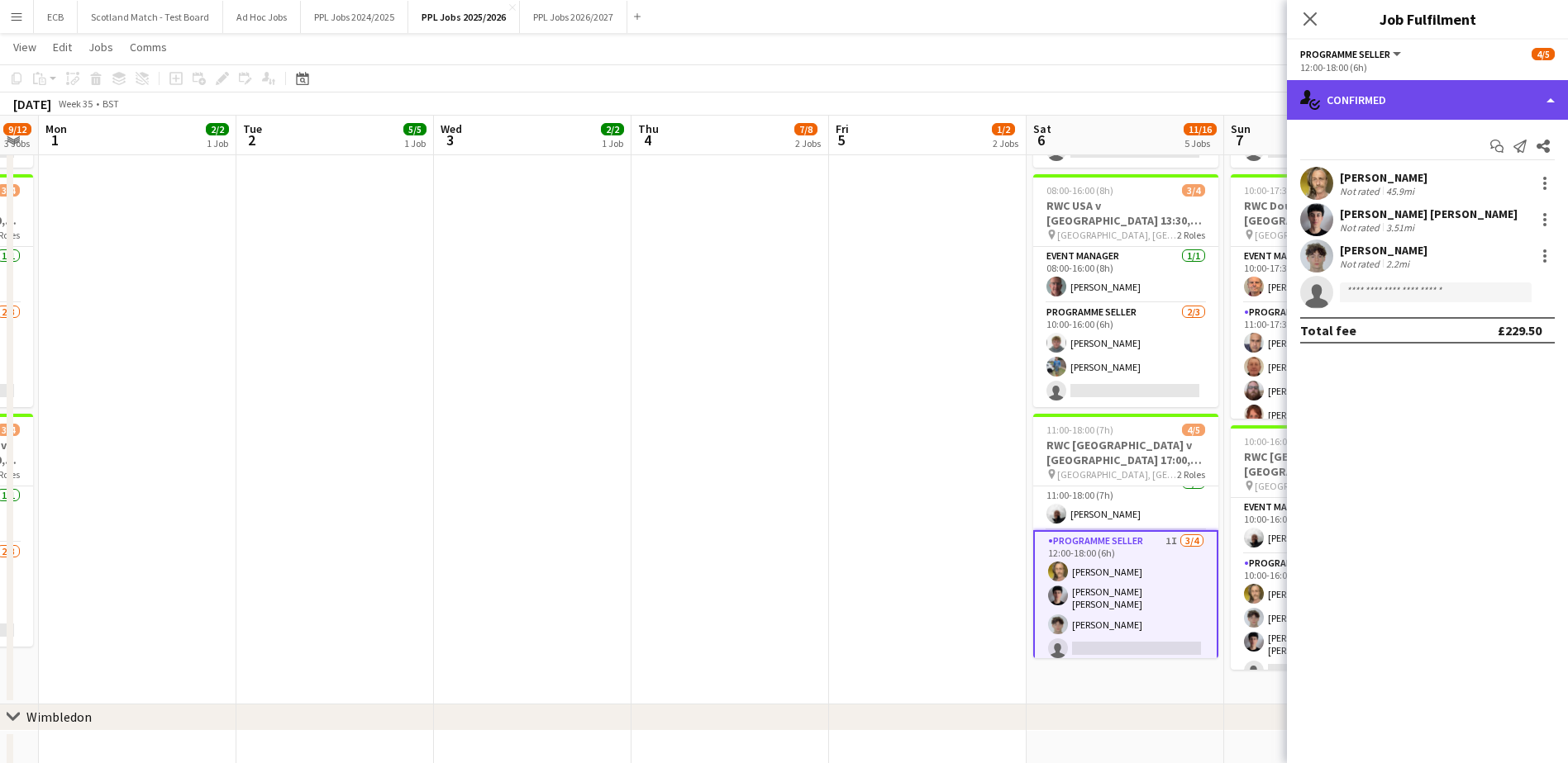
click at [1399, 114] on div "single-neutral-actions-check-2 Confirmed" at bounding box center [1428, 100] width 281 height 40
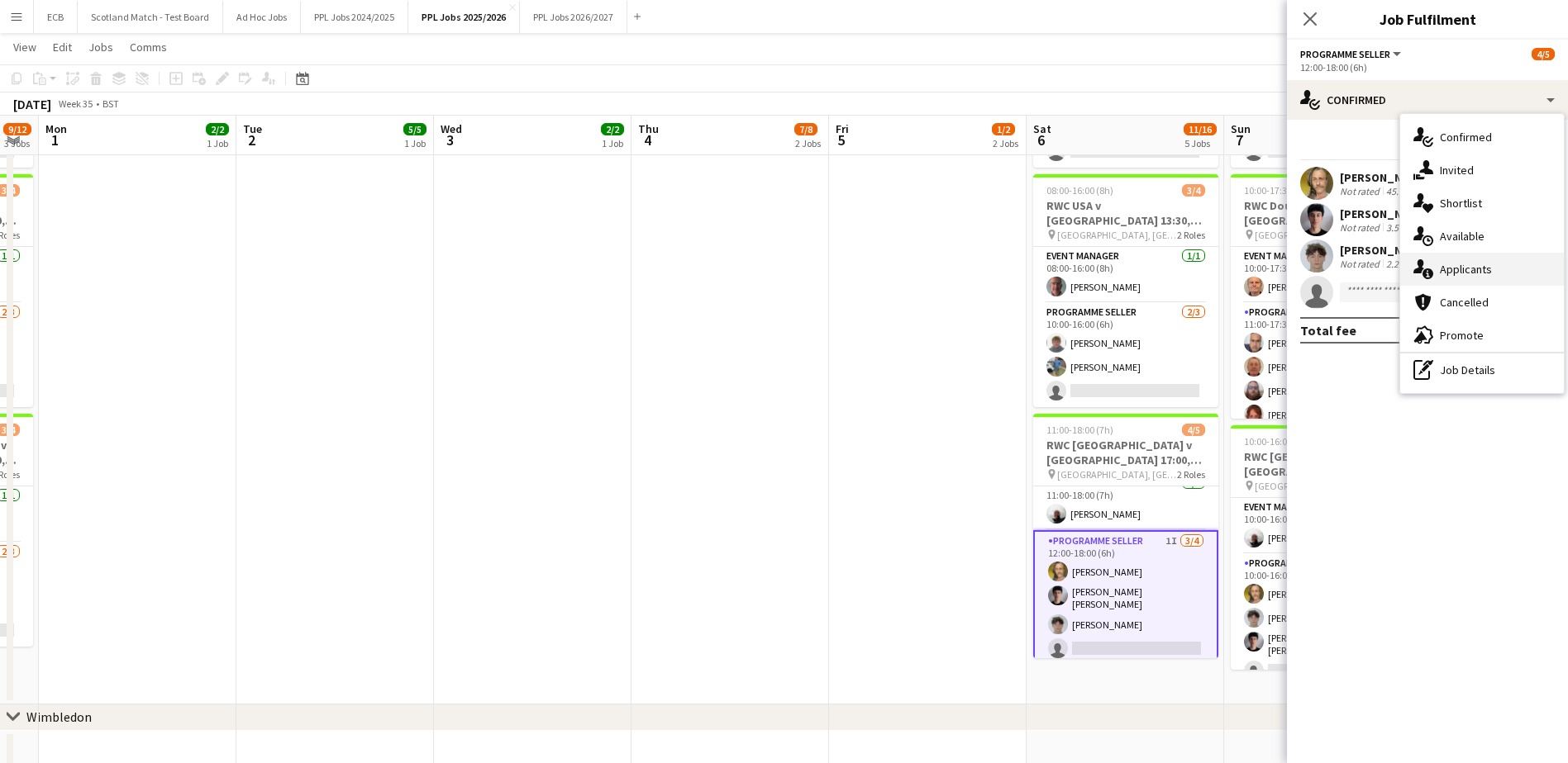
click at [1442, 277] on div "single-neutral-actions-information Applicants" at bounding box center [1481, 269] width 163 height 33
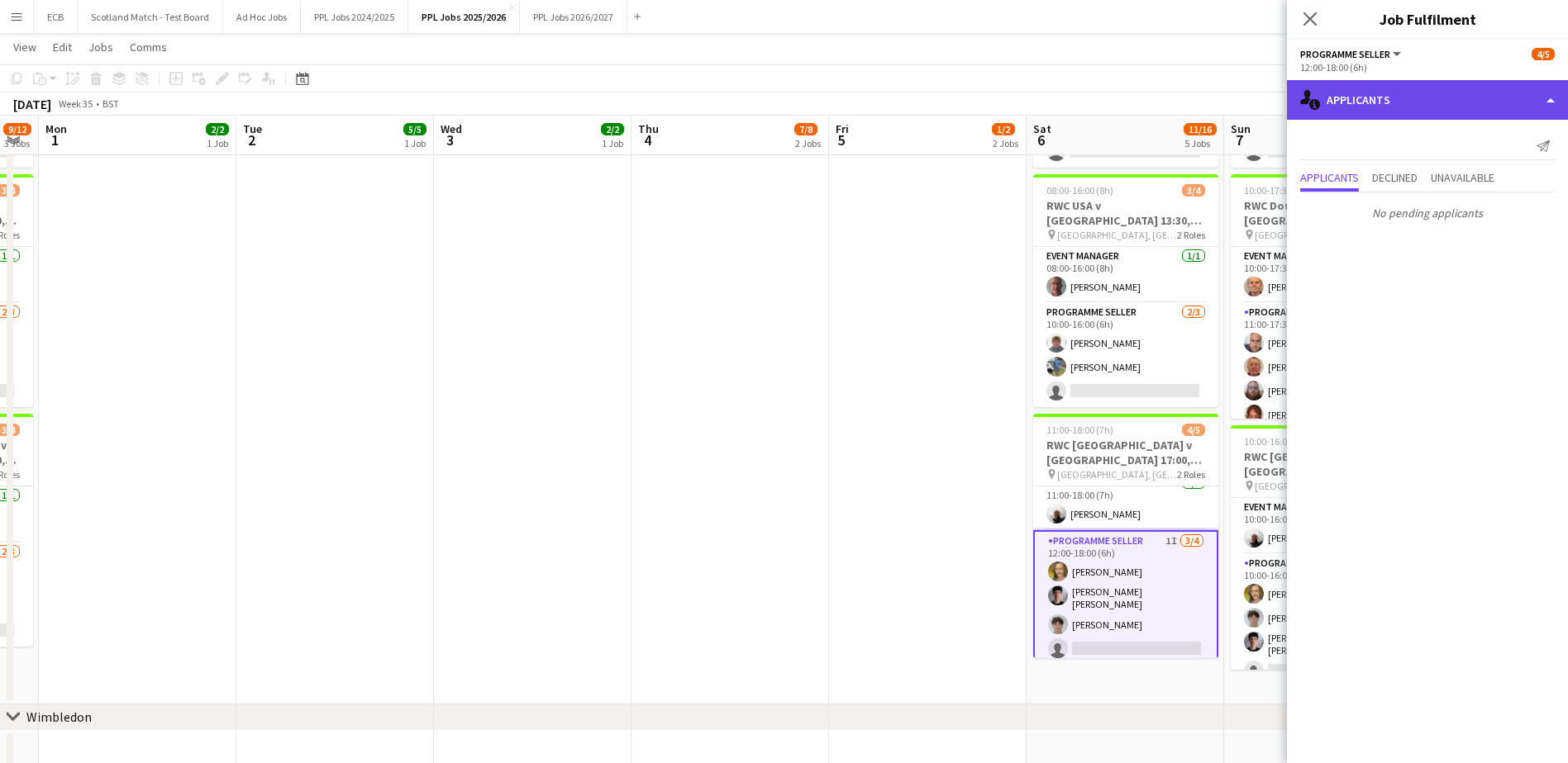
click at [1354, 101] on div "single-neutral-actions-information Applicants" at bounding box center [1428, 100] width 281 height 40
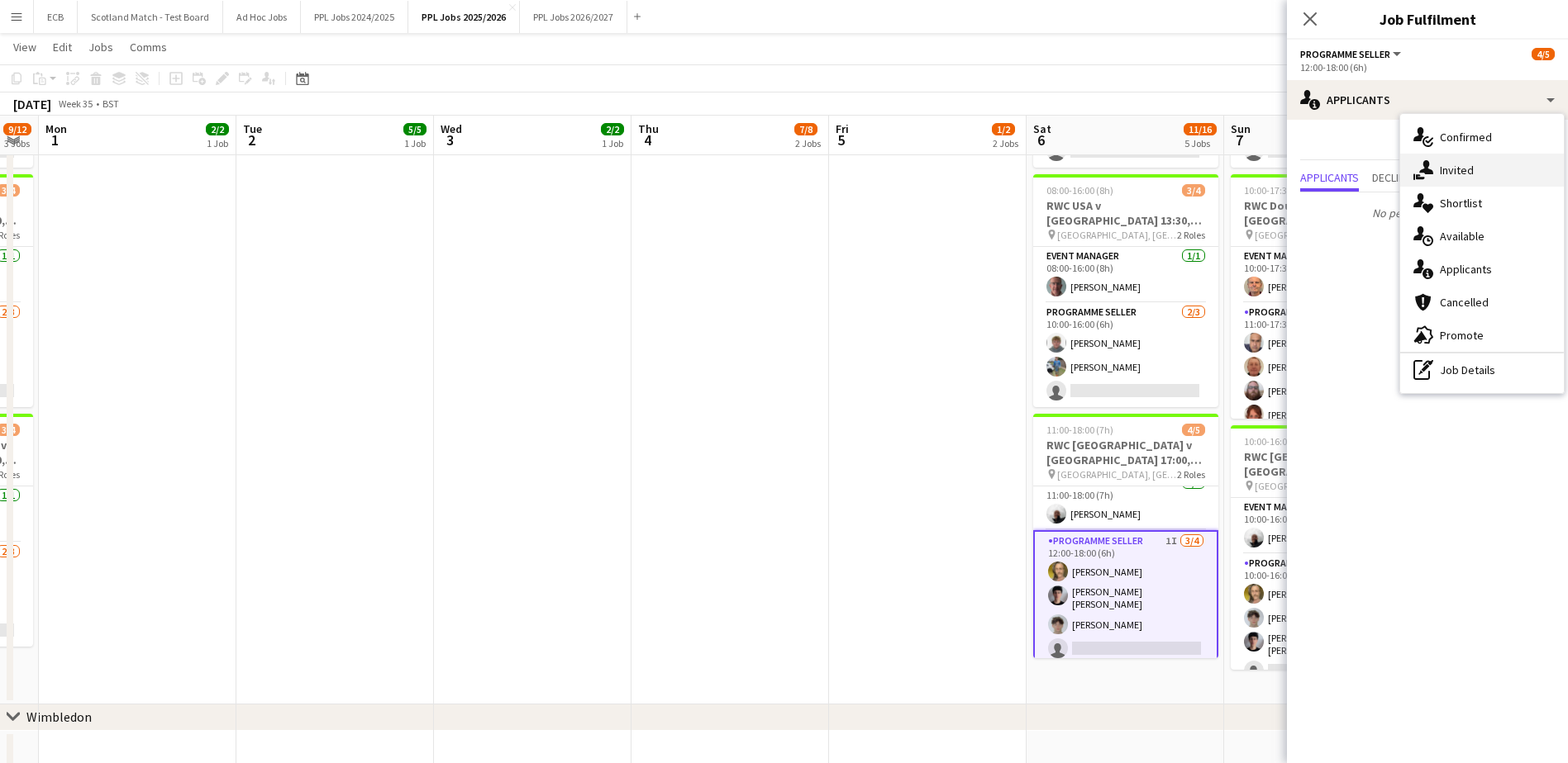
click at [1433, 166] on div "single-neutral-actions-share-1 Invited" at bounding box center [1481, 170] width 163 height 33
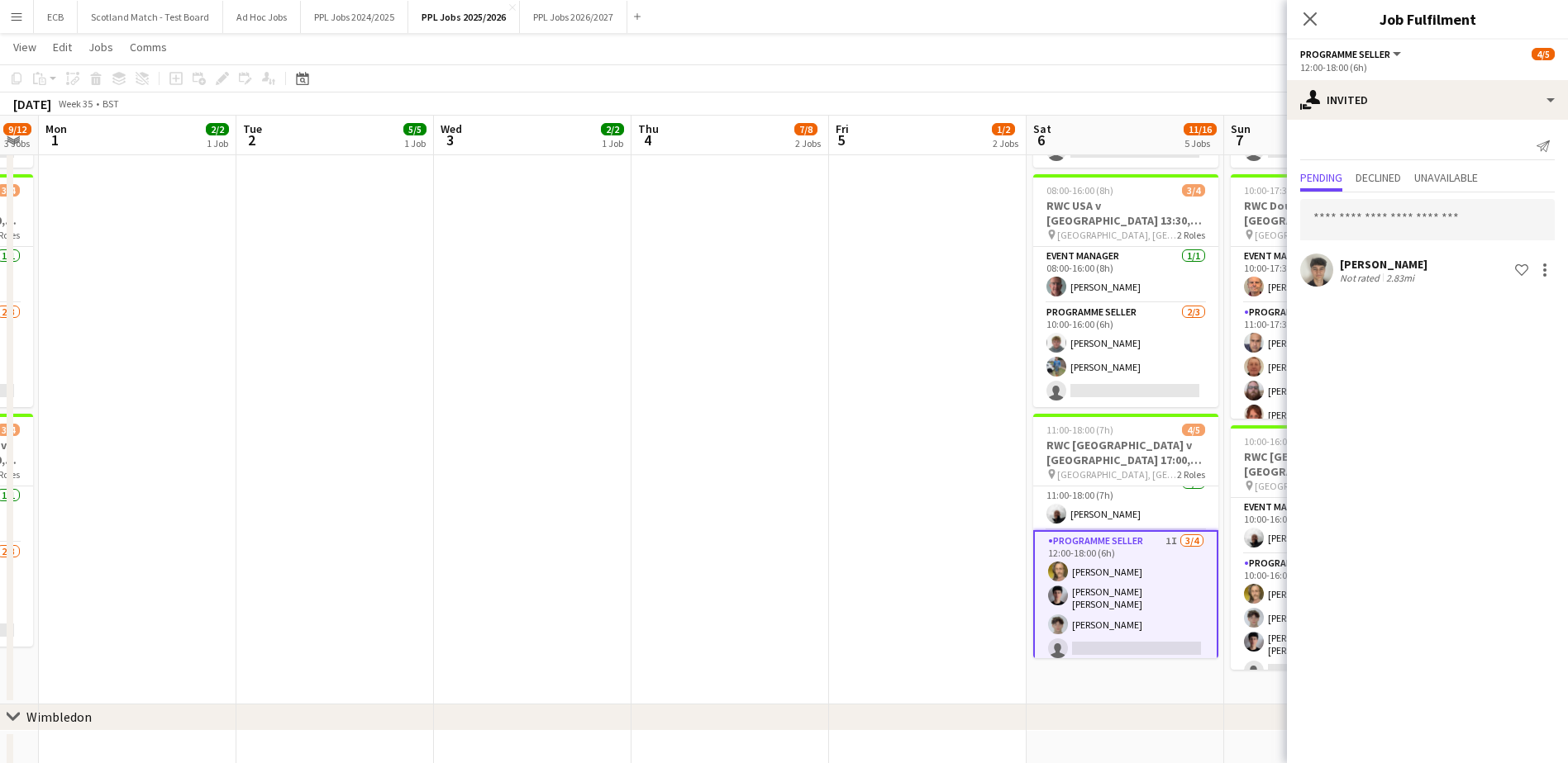
click at [1473, 267] on div "isaac marley Not rated 2.83mi Shortlist crew" at bounding box center [1428, 270] width 281 height 33
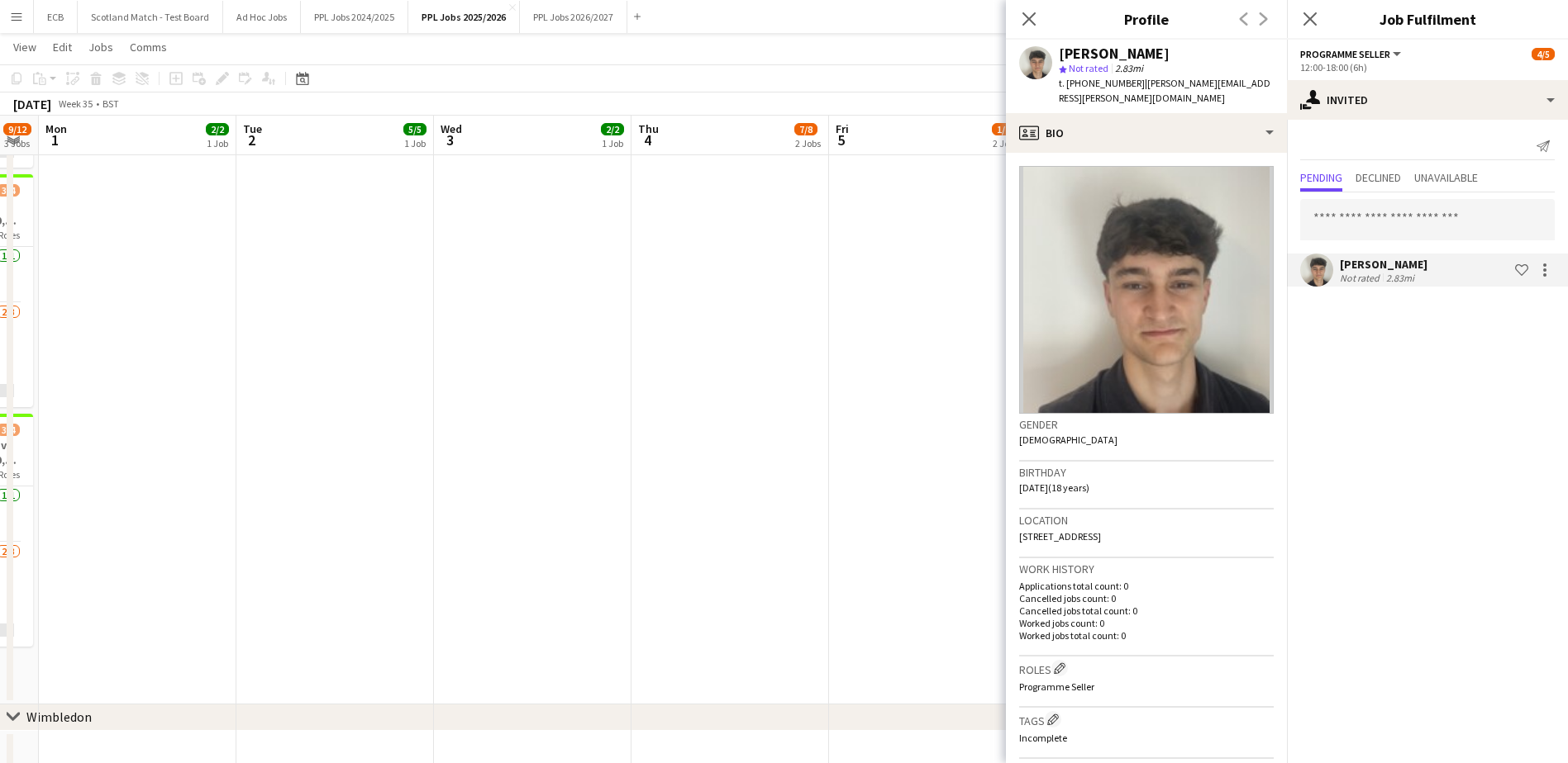
click at [891, 260] on app-date-cell at bounding box center [928, 316] width 198 height 776
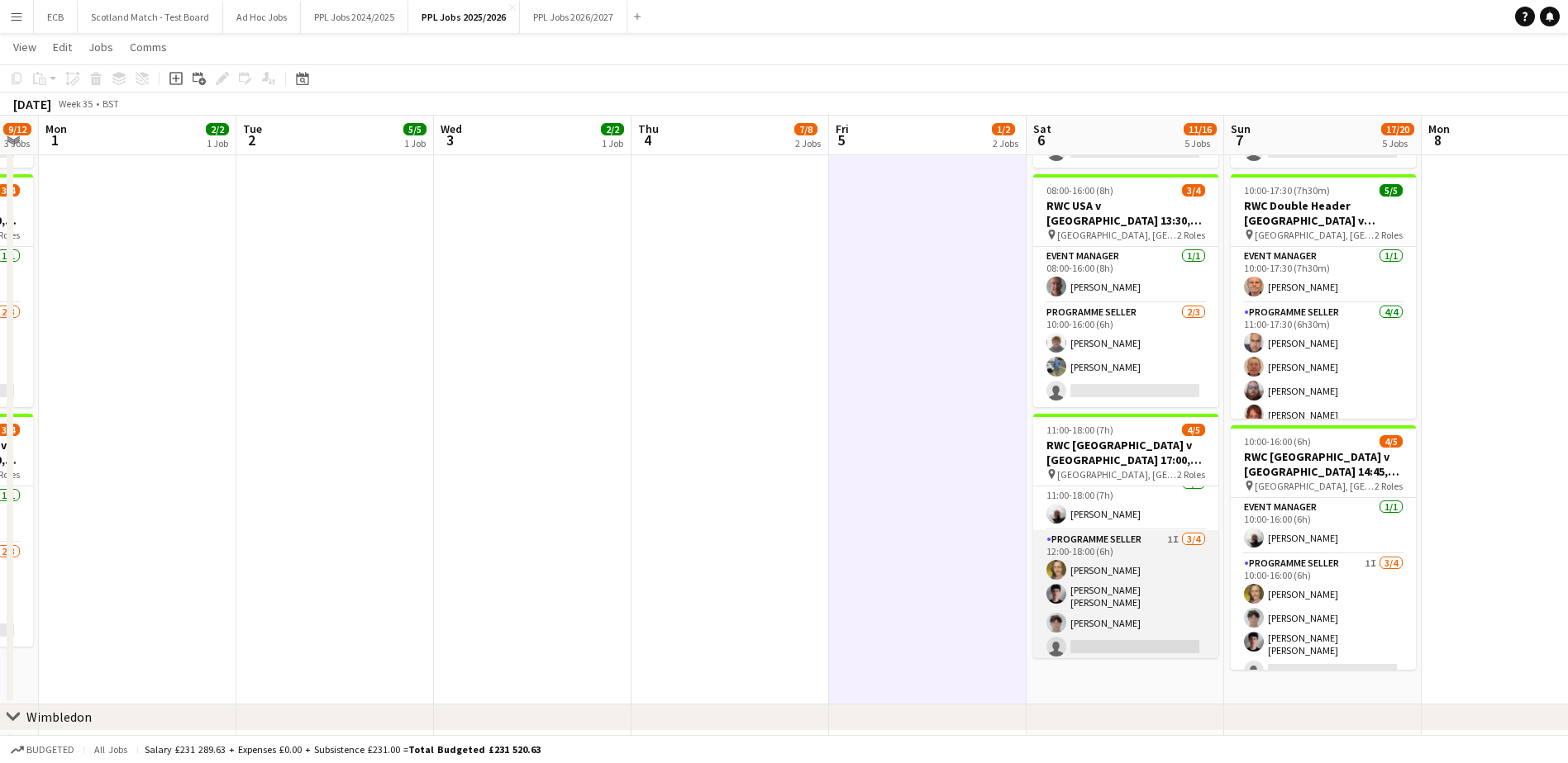
click at [1145, 625] on app-card-role "Programme Seller 1I 3/4 12:00-18:00 (6h) Adam Rihan Eliot Kramer Bernard Luca R…" at bounding box center [1126, 596] width 185 height 133
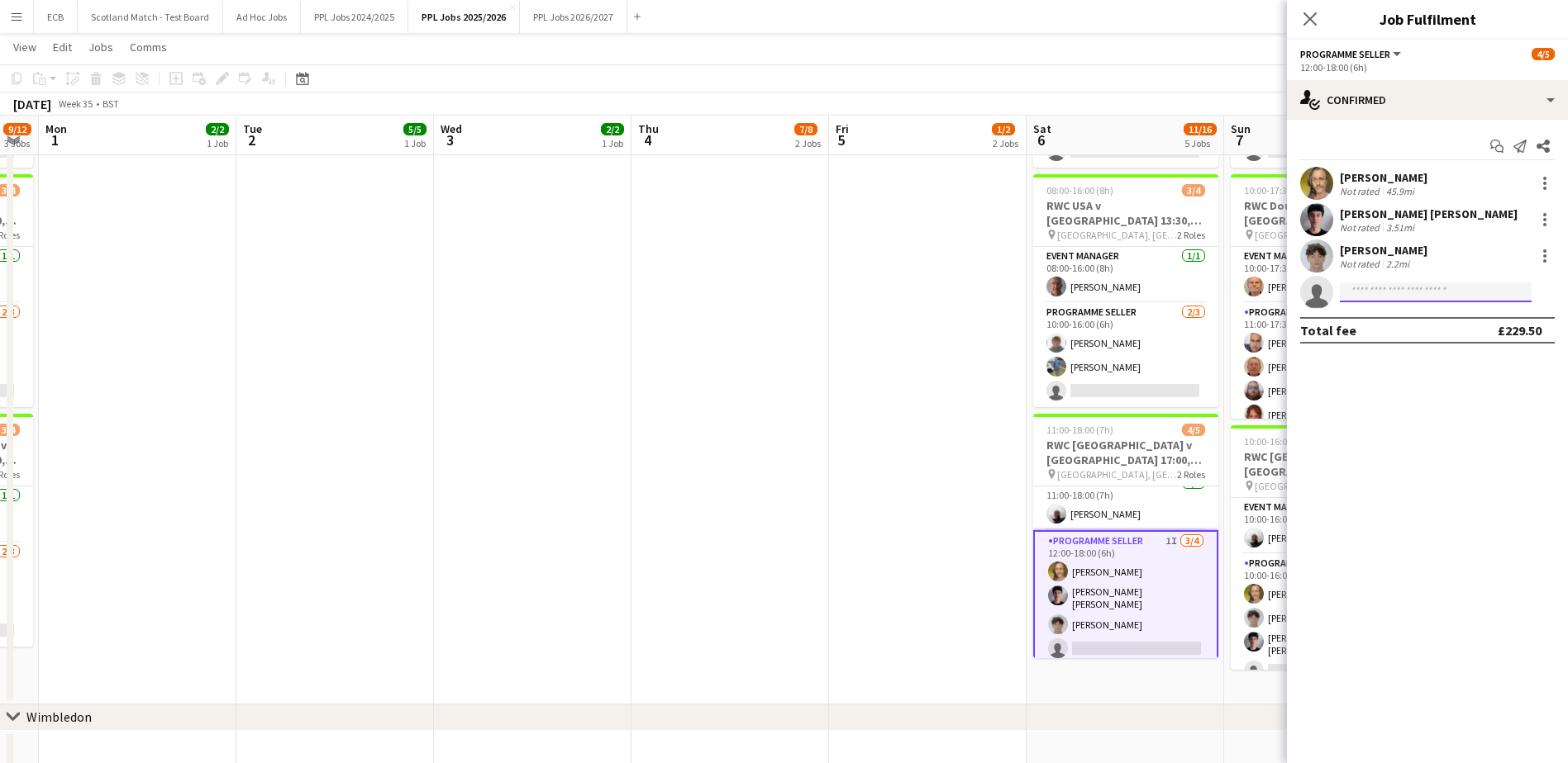
click at [1417, 290] on input at bounding box center [1435, 292] width 192 height 20
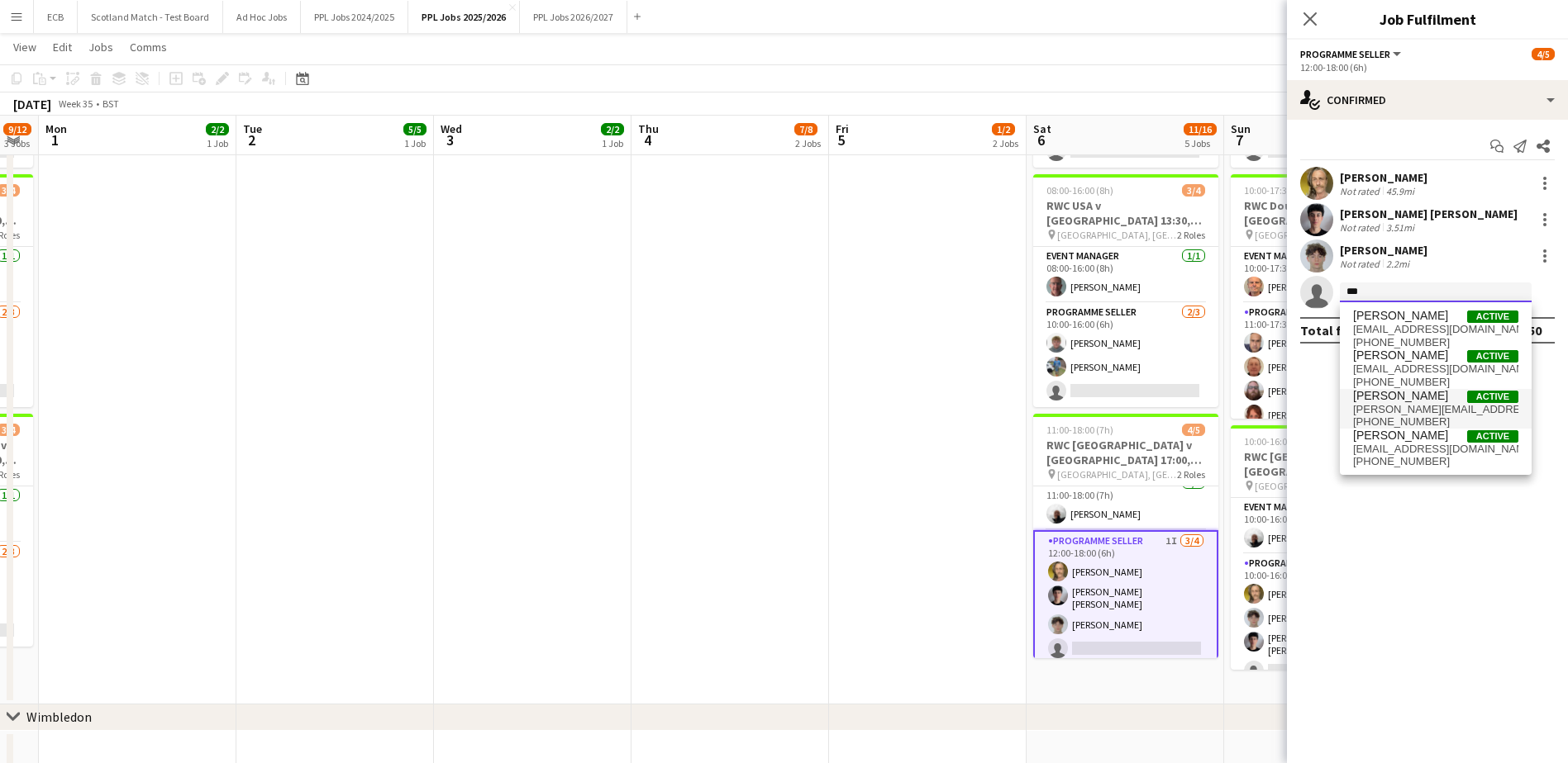
type input "***"
click at [1396, 395] on span "isaac marley" at bounding box center [1400, 395] width 95 height 14
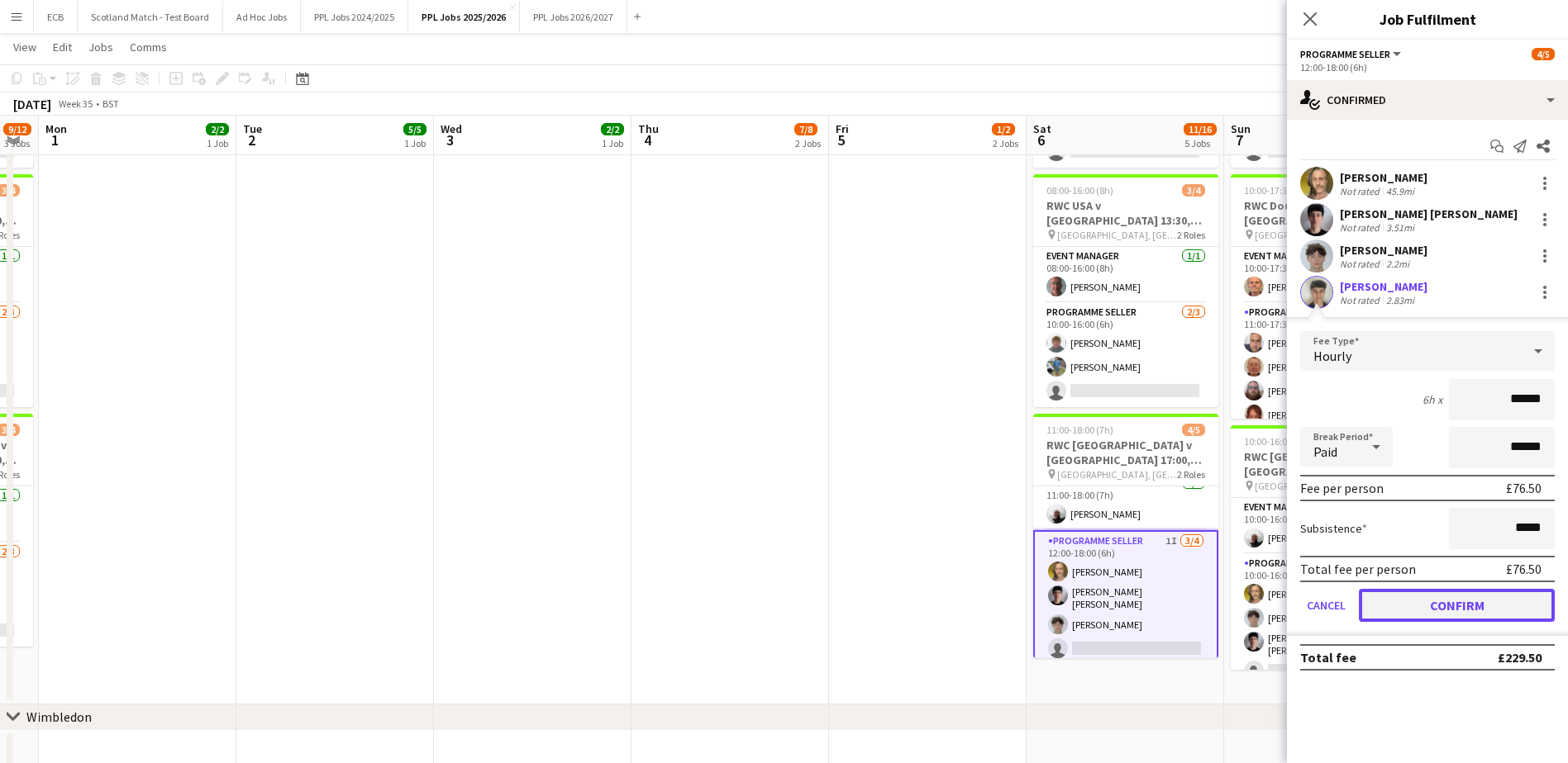
click at [1493, 614] on button "Confirm" at bounding box center [1456, 605] width 196 height 33
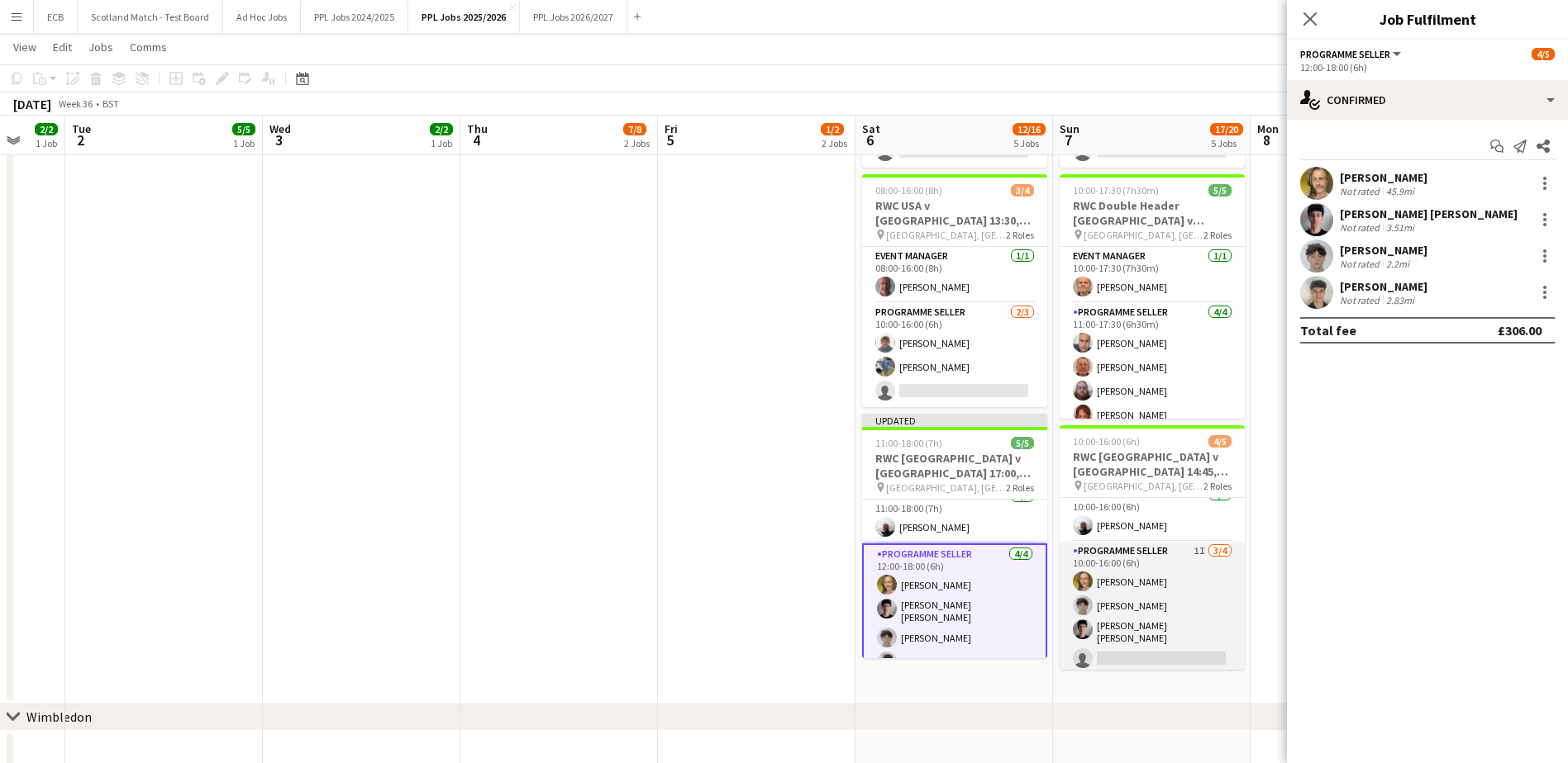
click at [1138, 635] on app-card-role "Programme Seller 1I 3/4 10:00-16:00 (6h) Adam Rihan Luca Rees Eliot Kramer Bern…" at bounding box center [1152, 608] width 185 height 133
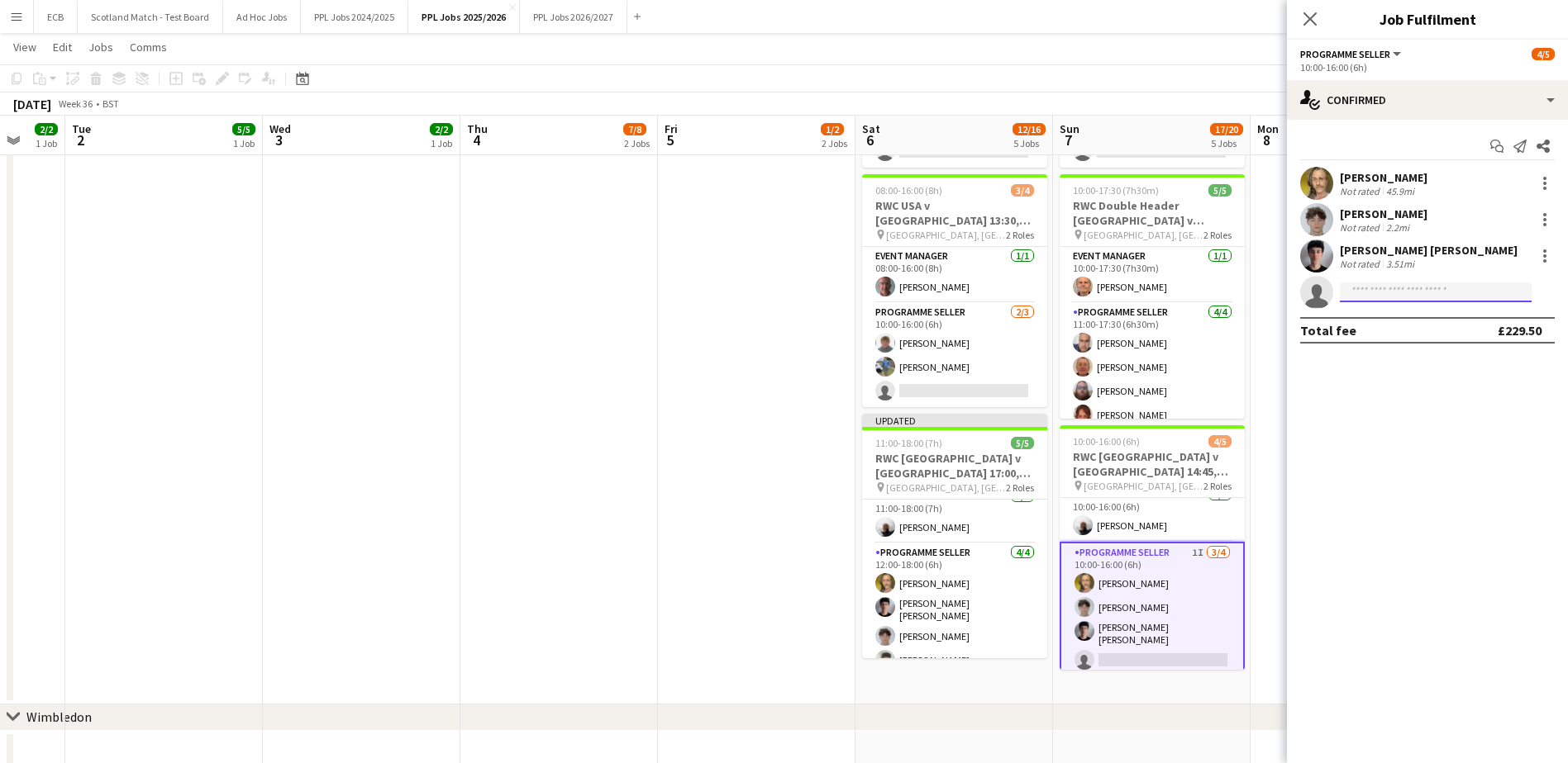
click at [1379, 290] on input at bounding box center [1435, 292] width 192 height 20
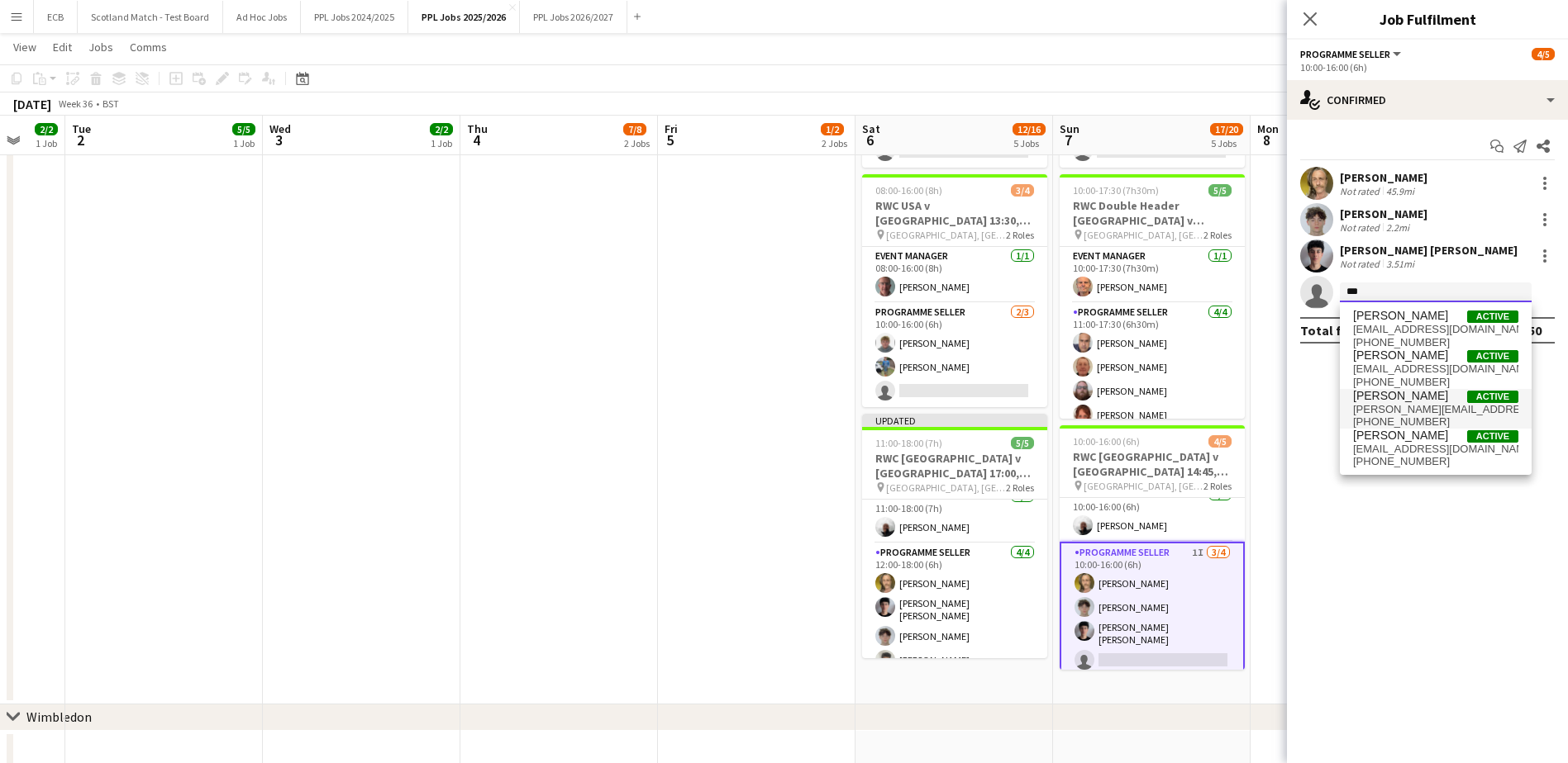
type input "***"
click at [1412, 395] on span "isaac marley" at bounding box center [1400, 395] width 95 height 14
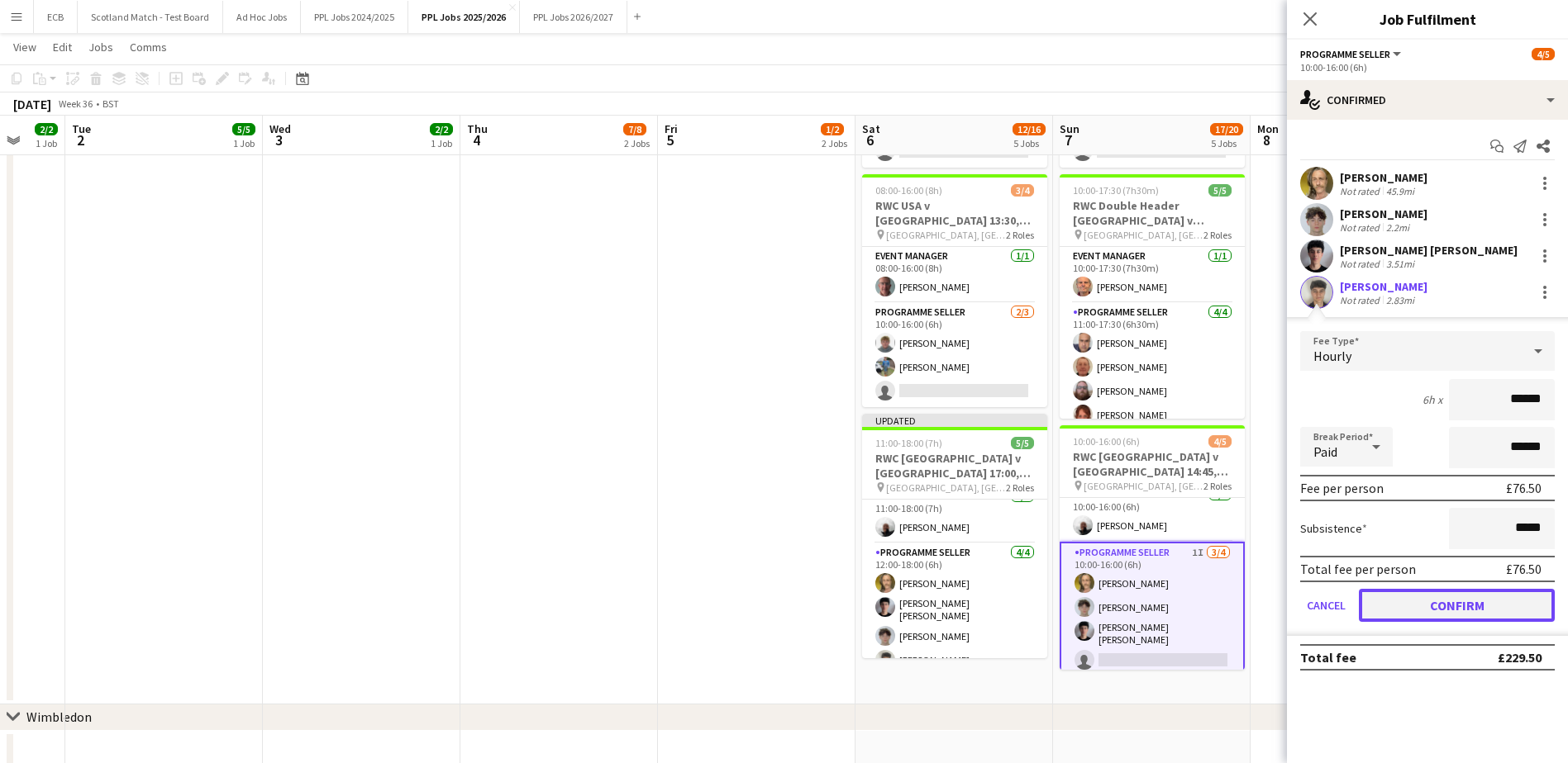
click at [1468, 593] on button "Confirm" at bounding box center [1456, 605] width 196 height 33
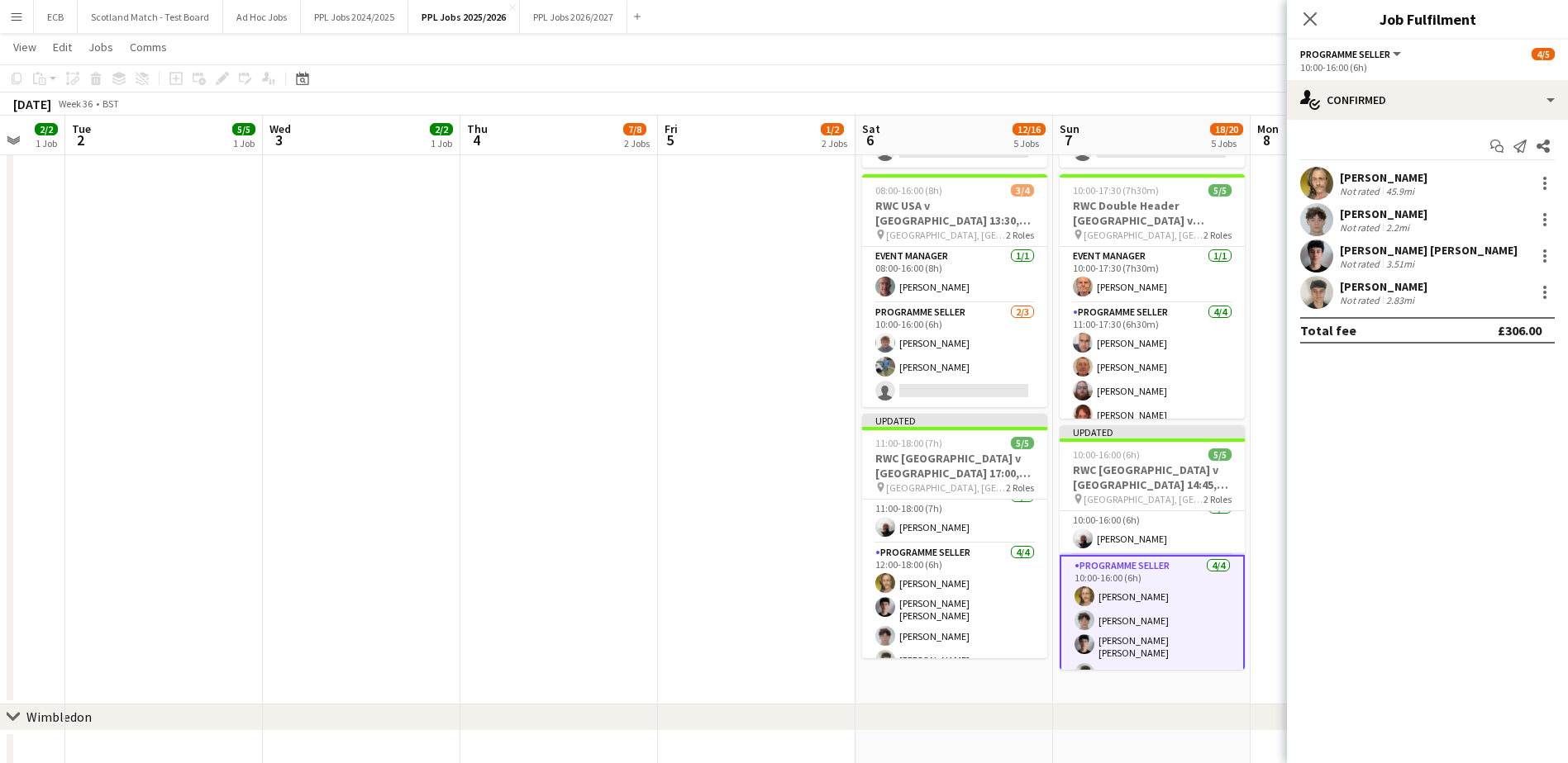
click at [1266, 474] on app-date-cell at bounding box center [1349, 316] width 198 height 776
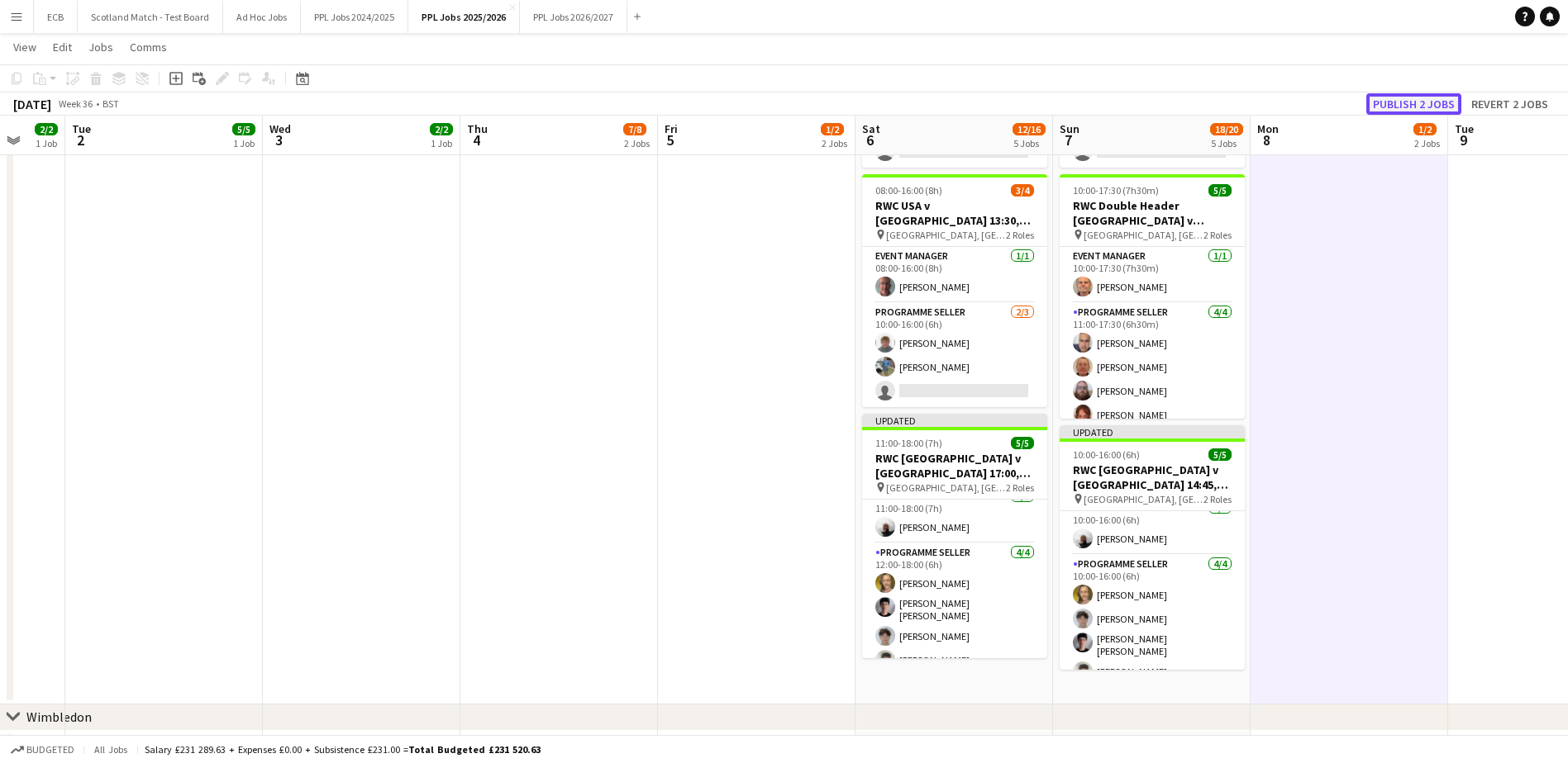
click at [1410, 102] on button "Publish 2 jobs" at bounding box center [1413, 104] width 95 height 21
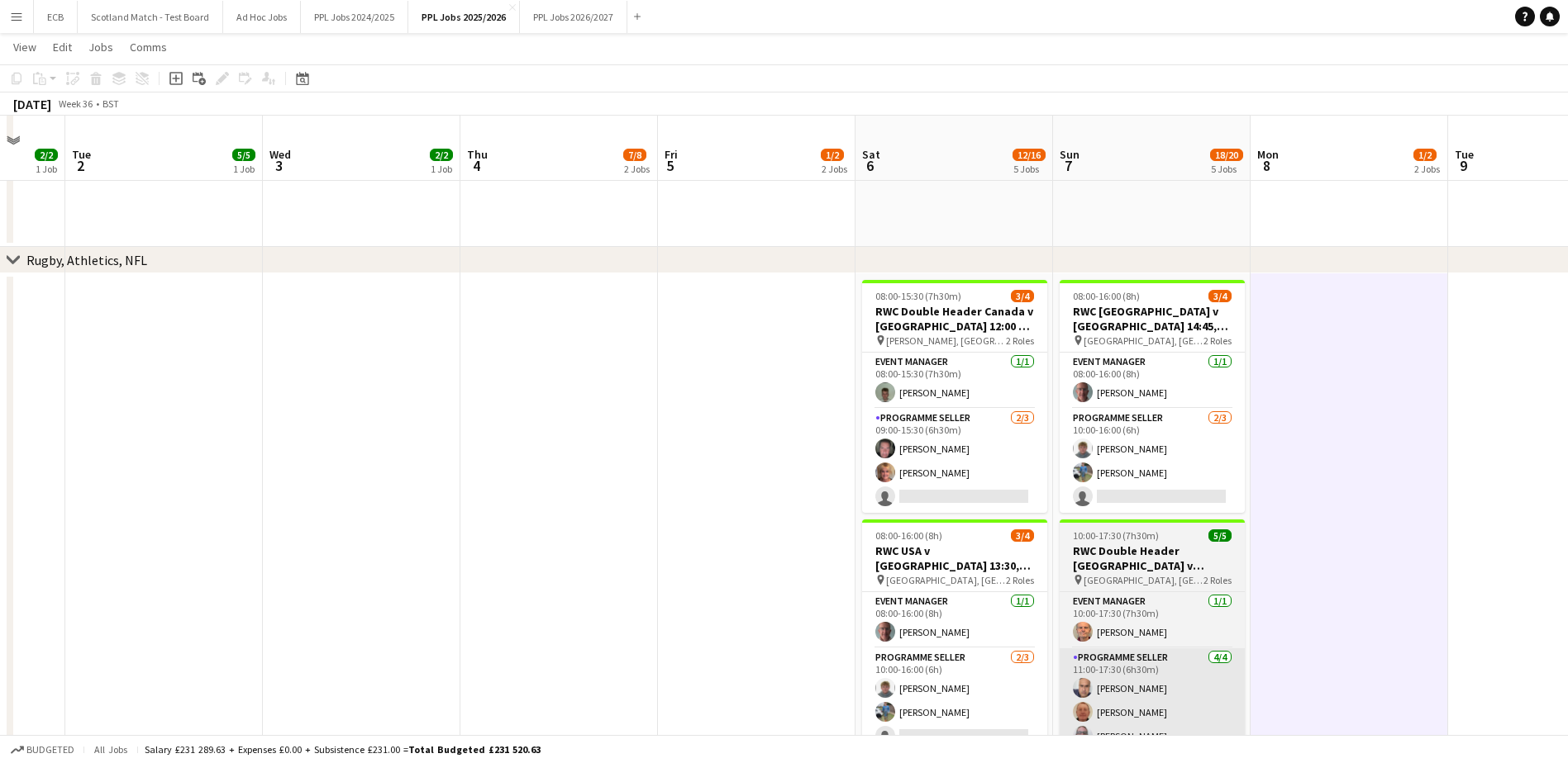
scroll to position [613, 0]
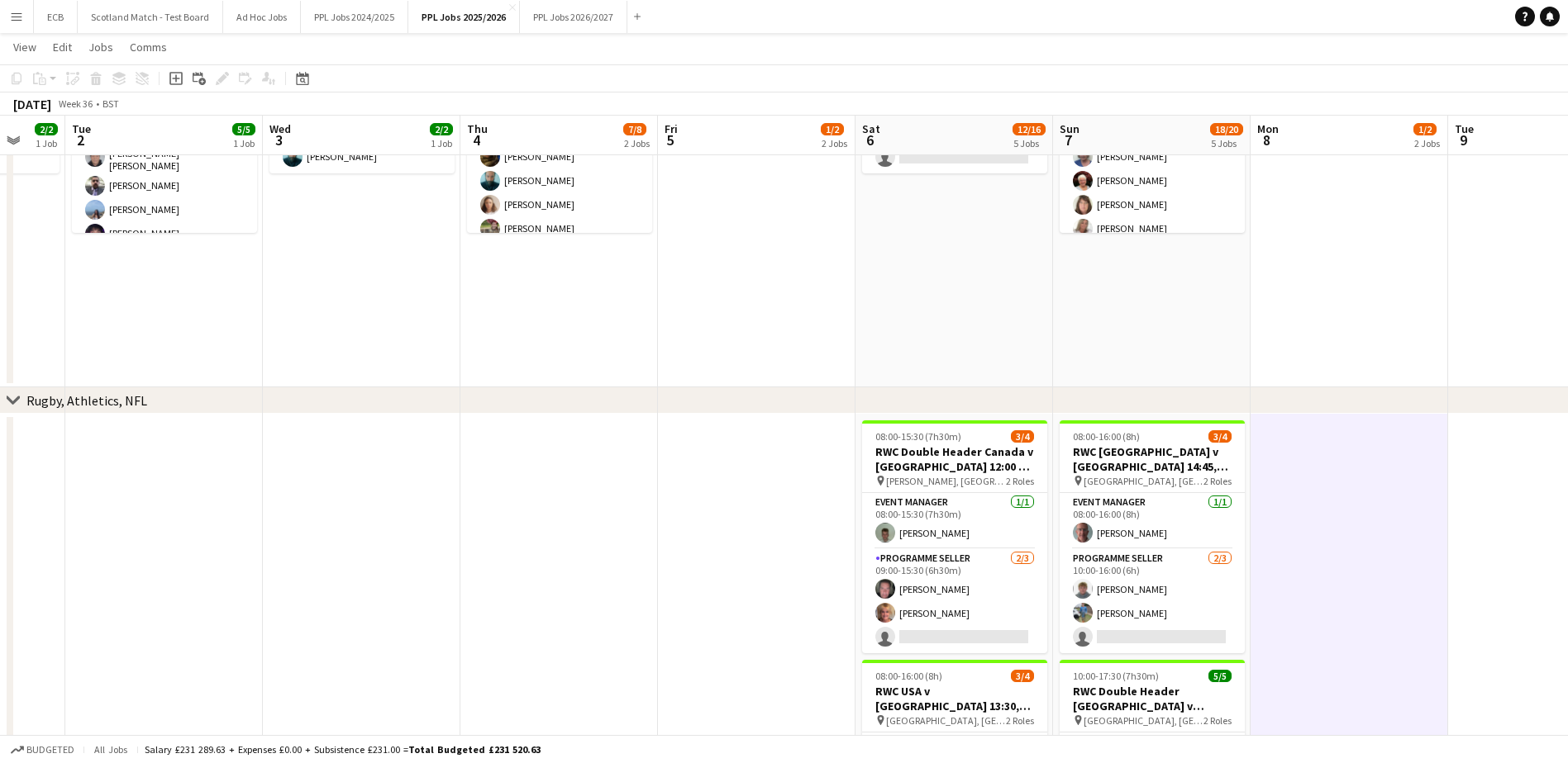
click at [1149, 518] on app-card-role "Event Manager 1/1 08:00-16:00 (8h) Richard Kirk" at bounding box center [1152, 520] width 185 height 56
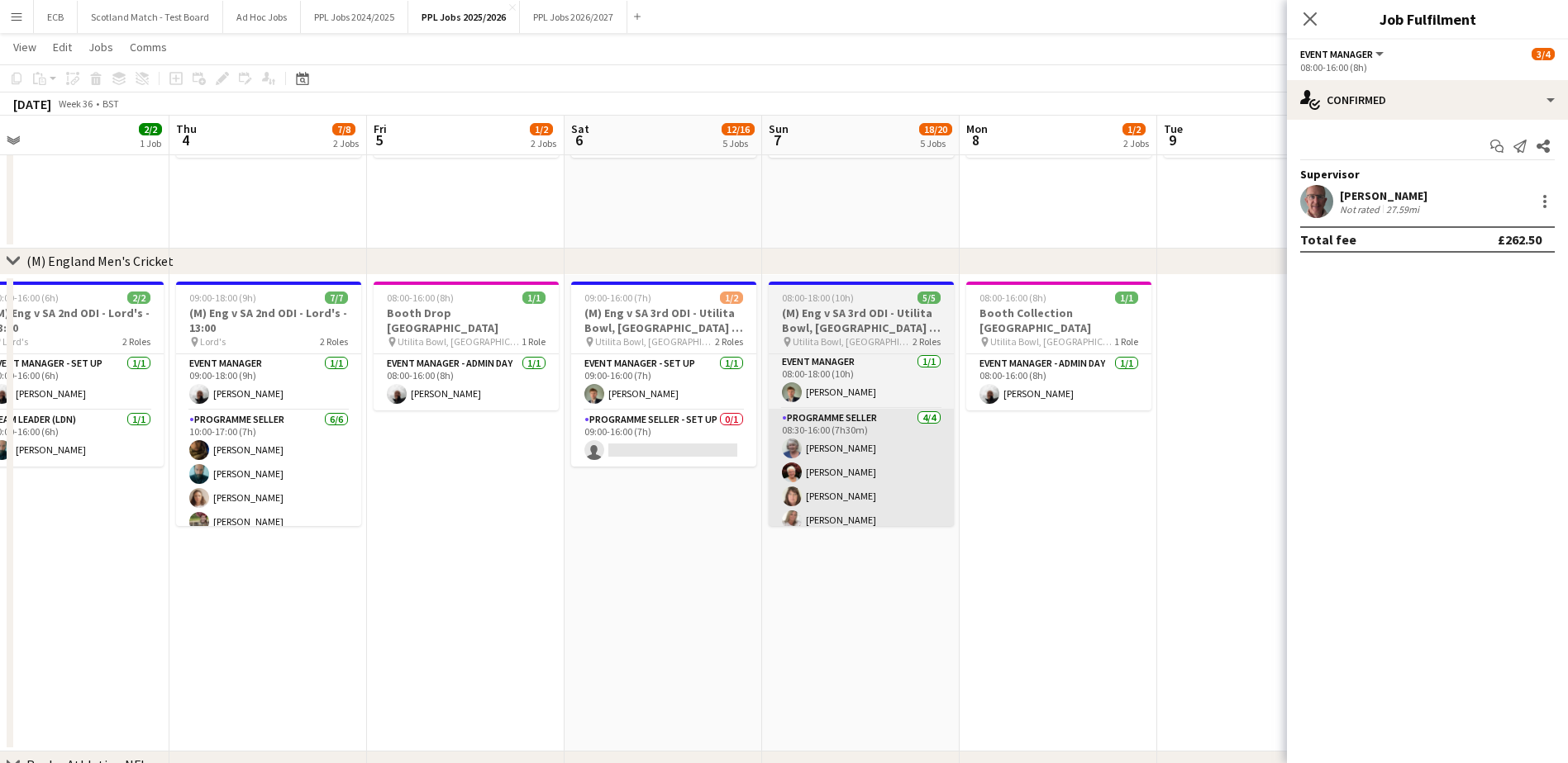
scroll to position [0, 621]
click at [1011, 461] on app-date-cell "08:00-16:00 (8h) 1/1 Booth Collection Southampton pin Utilita Bowl, Southampton…" at bounding box center [1058, 514] width 198 height 477
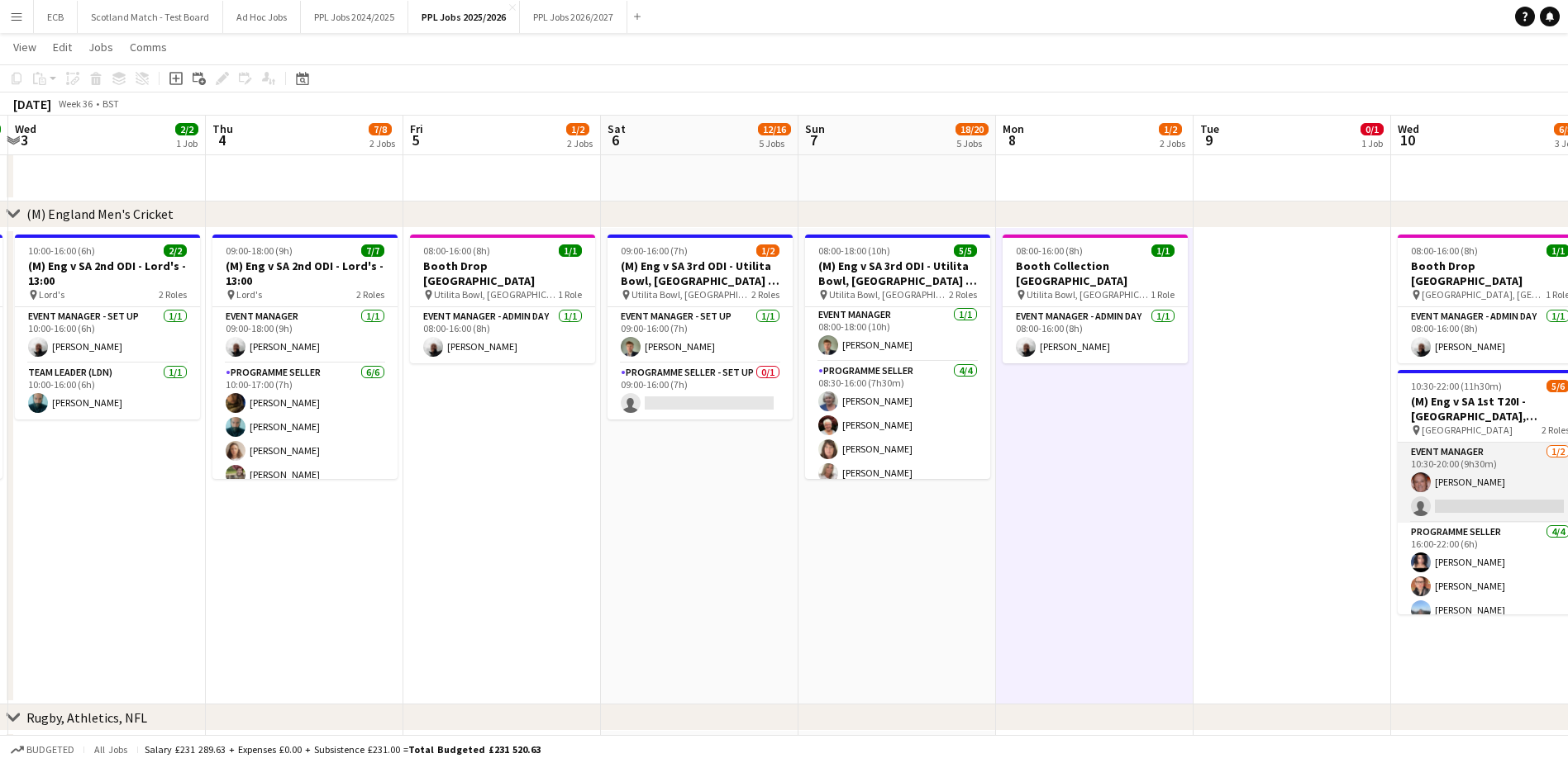
scroll to position [0, 373]
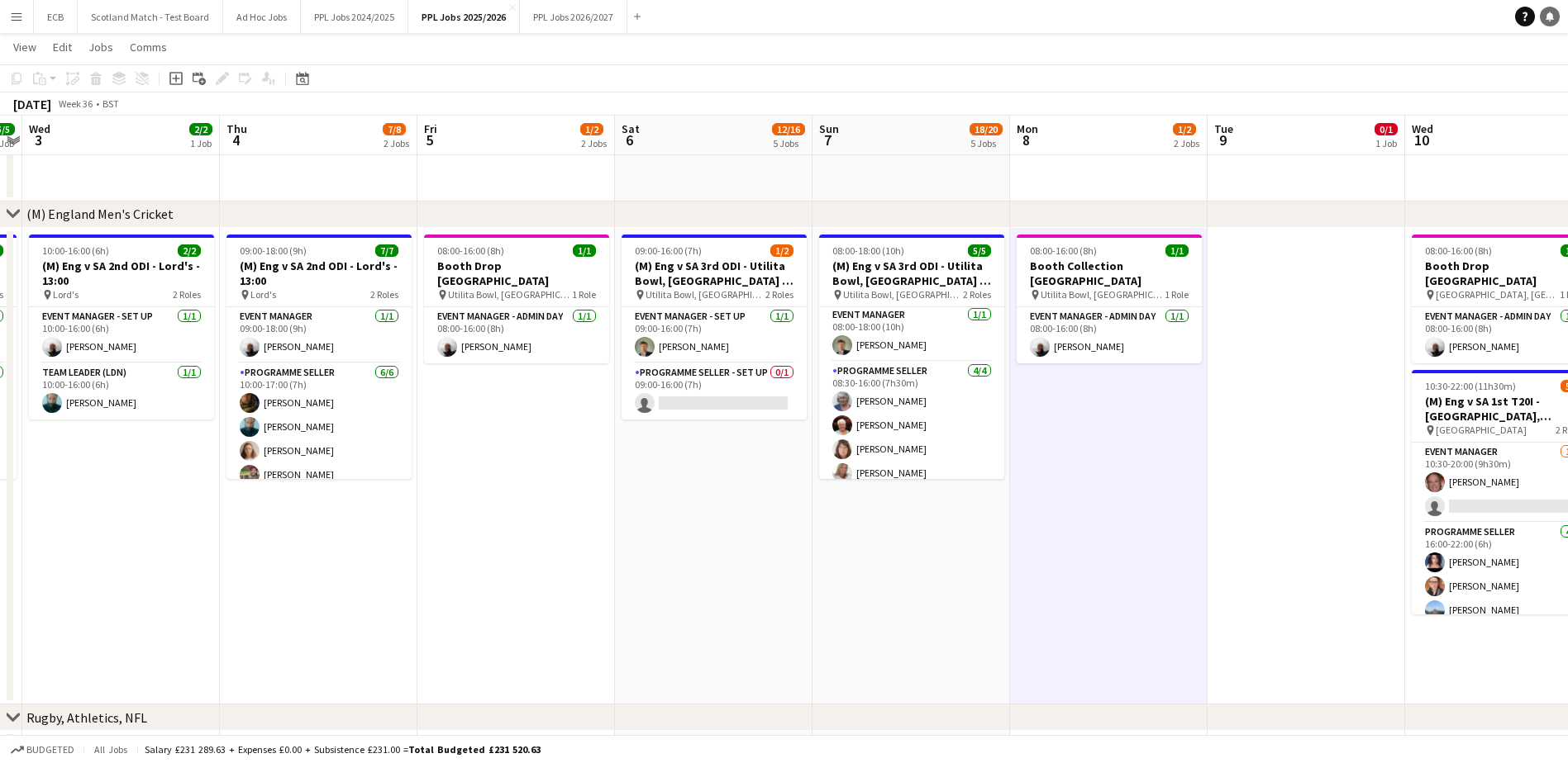
click at [1550, 18] on icon at bounding box center [1550, 15] width 9 height 9
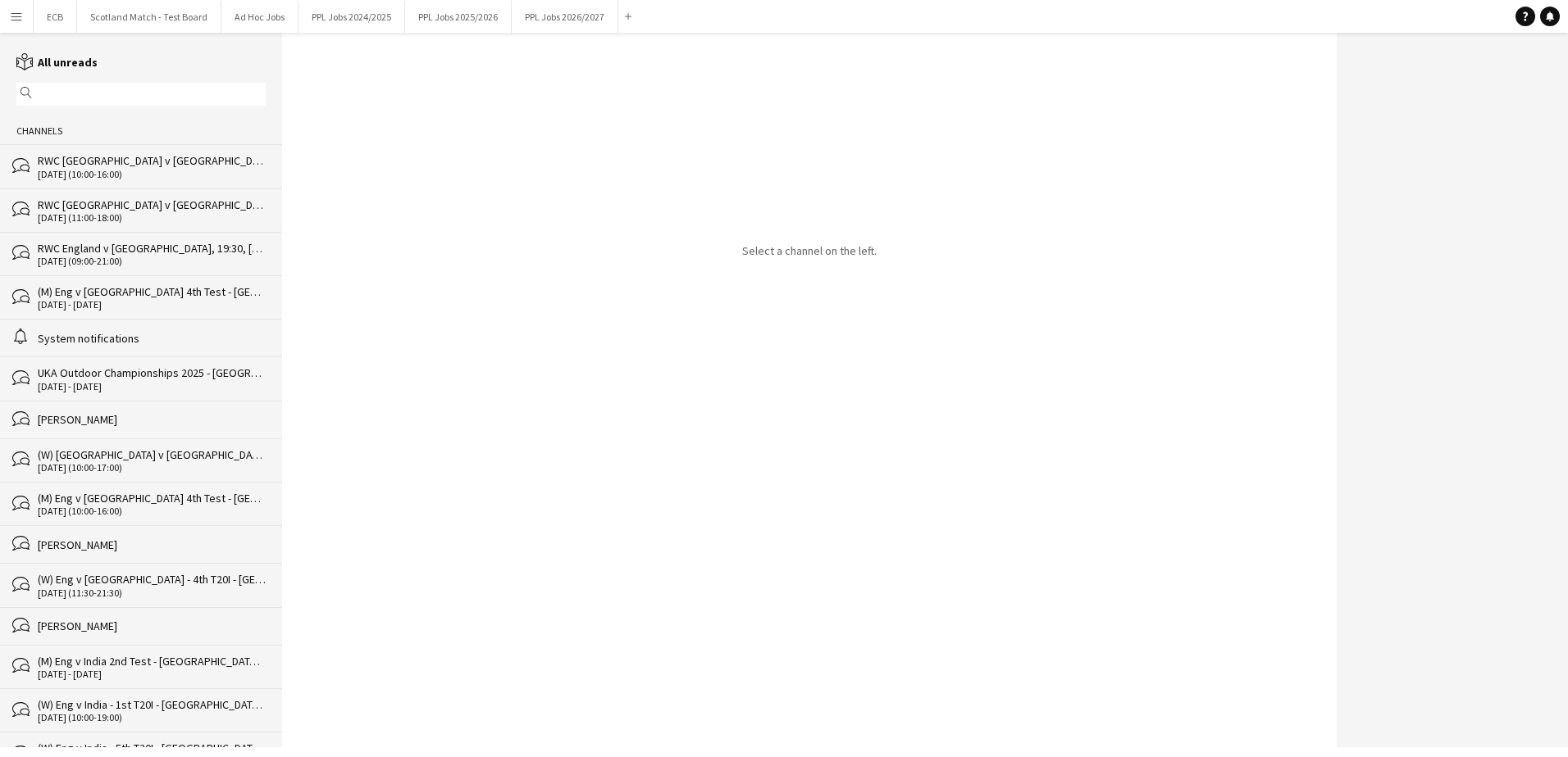
click at [15, 15] on app-icon "Menu" at bounding box center [16, 16] width 13 height 13
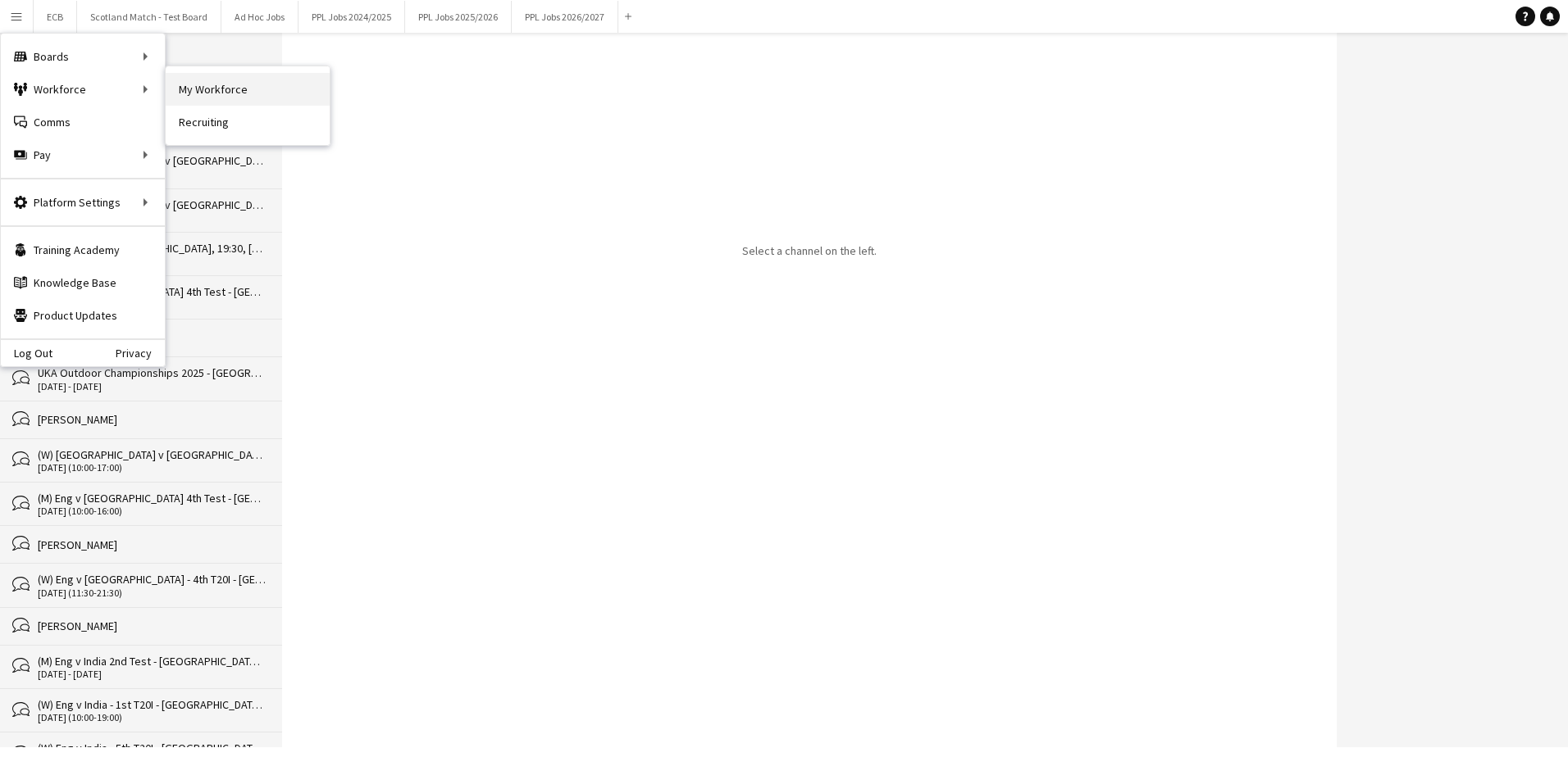
click at [212, 82] on link "My Workforce" at bounding box center [247, 89] width 164 height 33
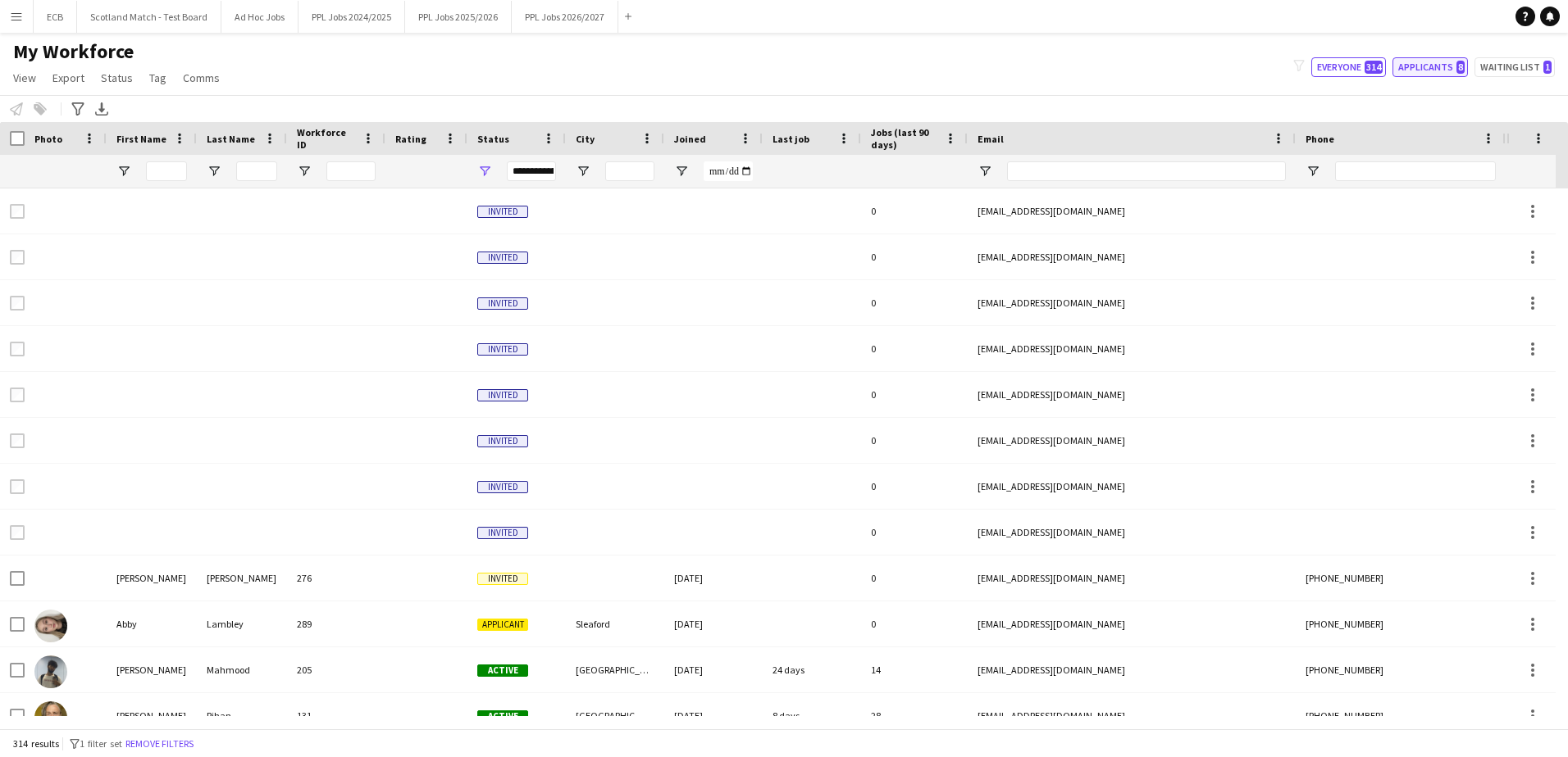
click at [1432, 61] on button "Applicants 8" at bounding box center [1431, 67] width 76 height 20
type input "**********"
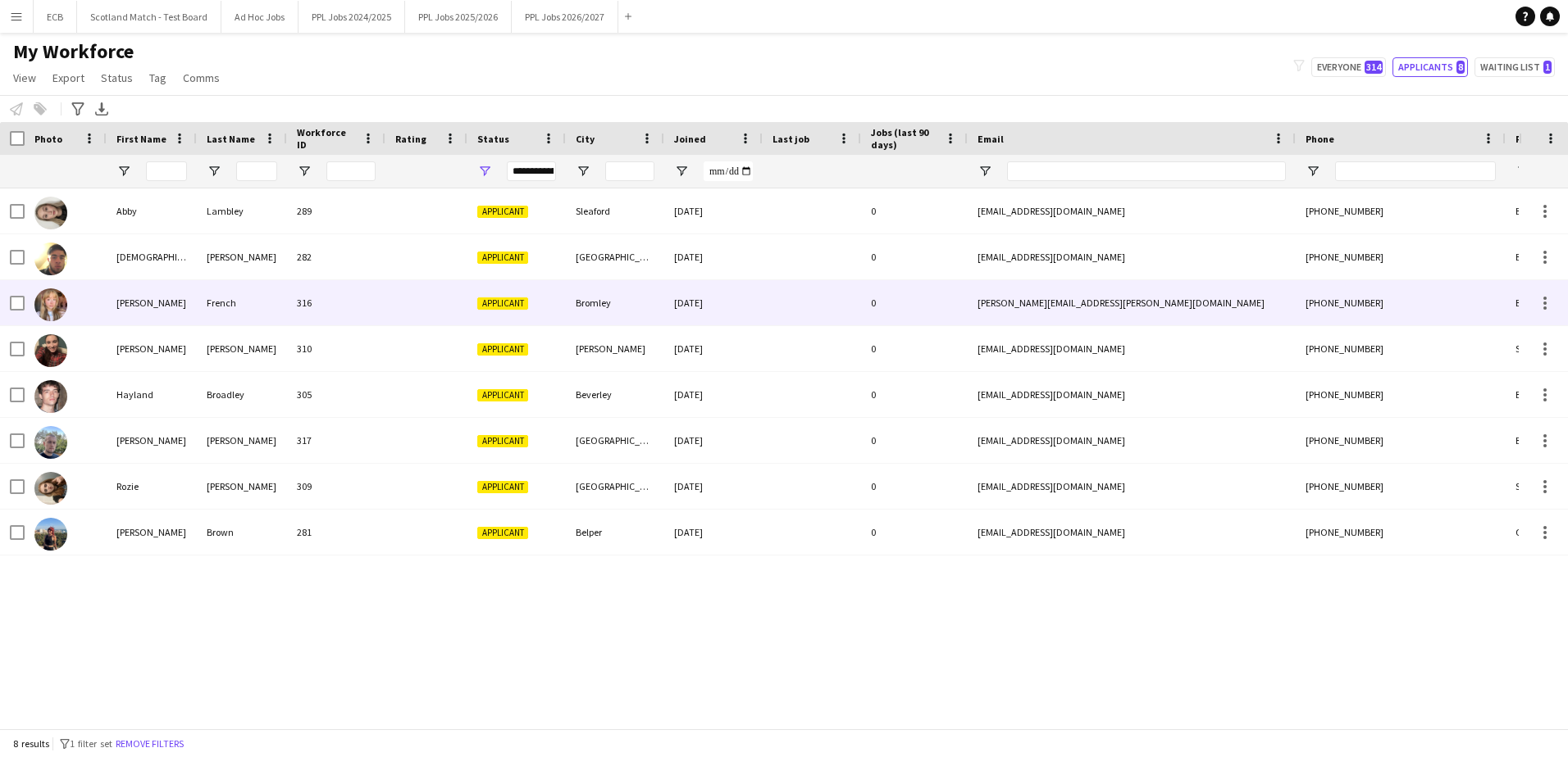
click at [349, 300] on div "316" at bounding box center [337, 303] width 99 height 45
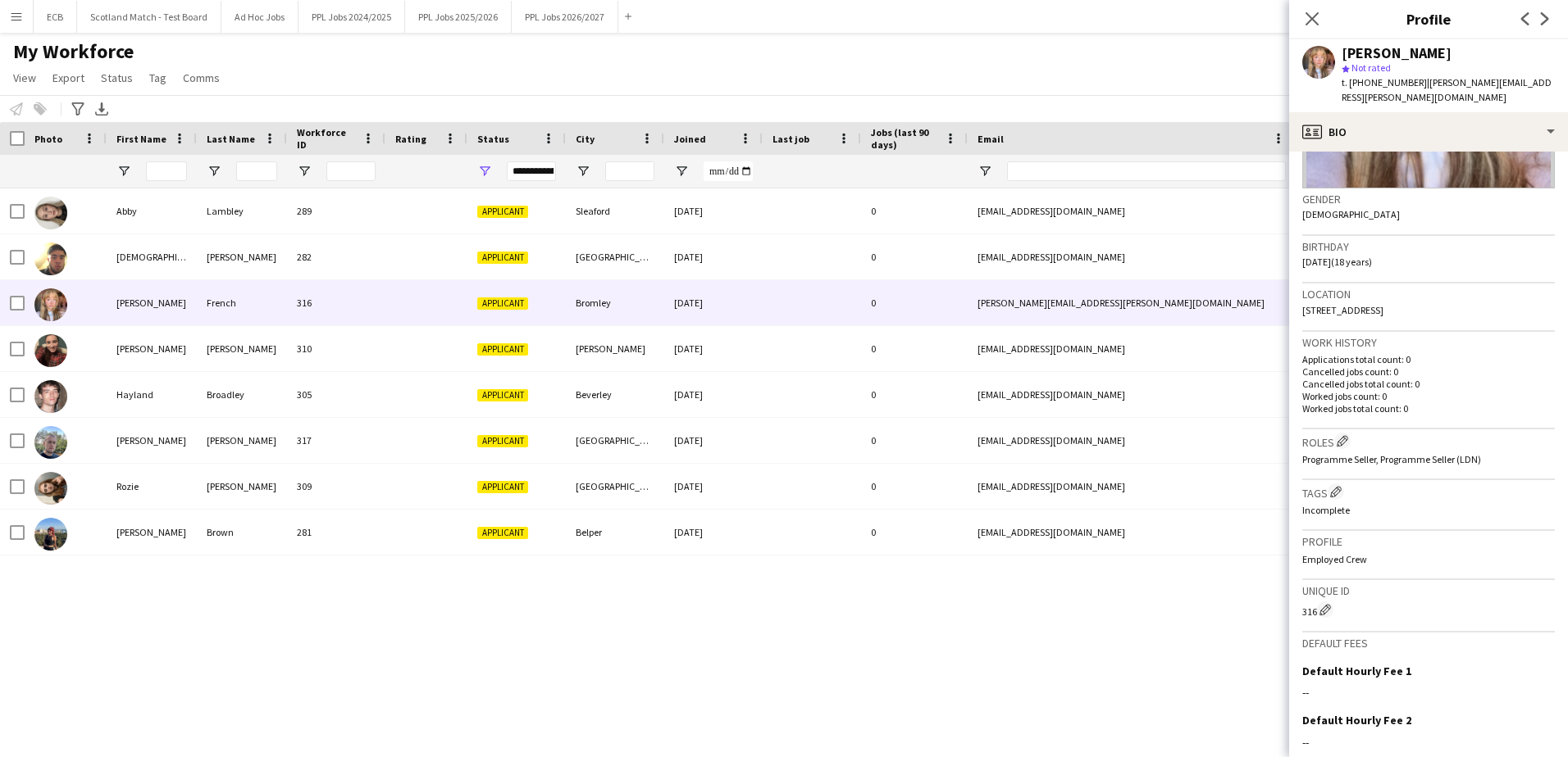
scroll to position [371, 0]
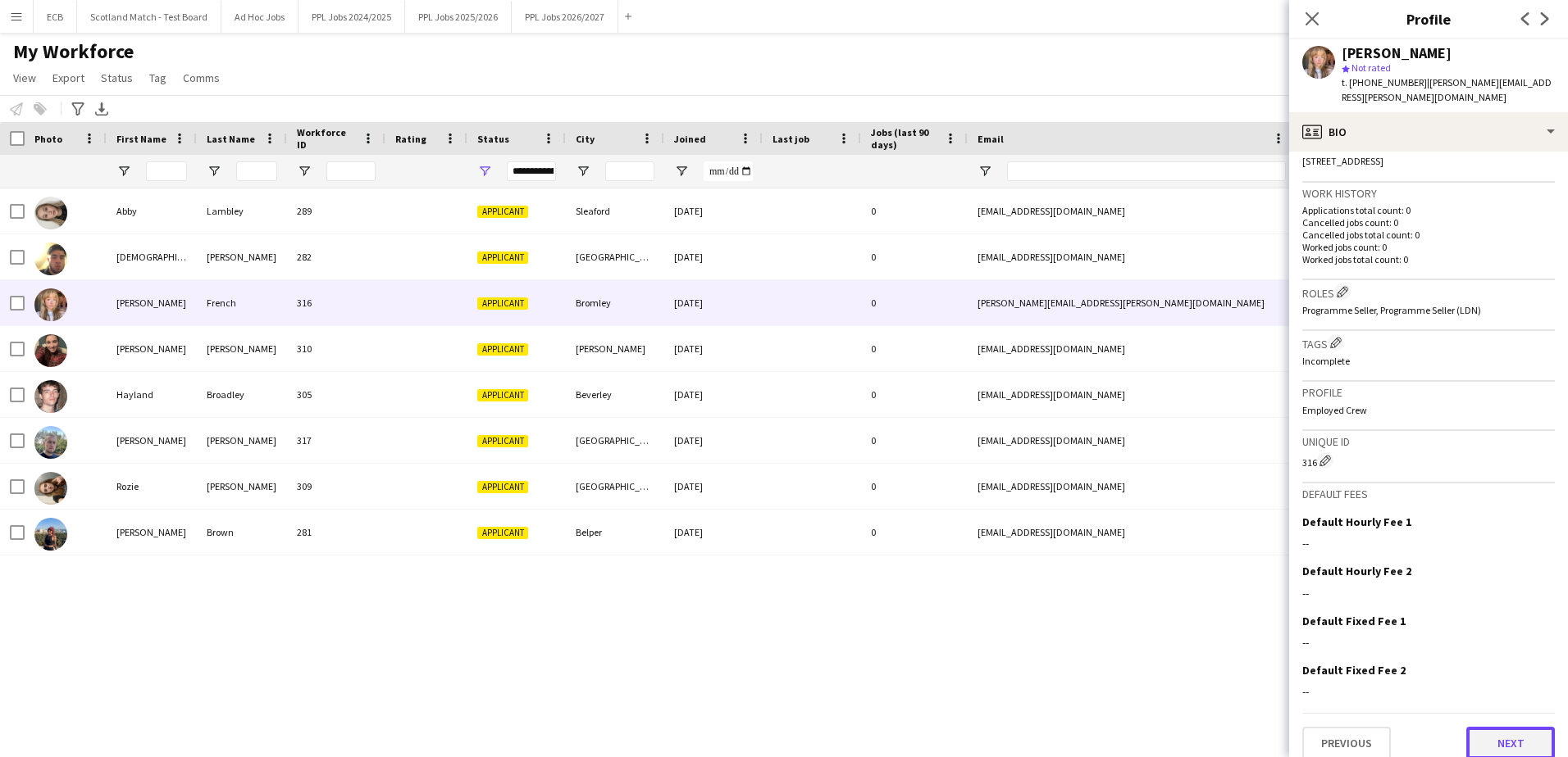
click at [1519, 727] on button "Next" at bounding box center [1510, 743] width 88 height 33
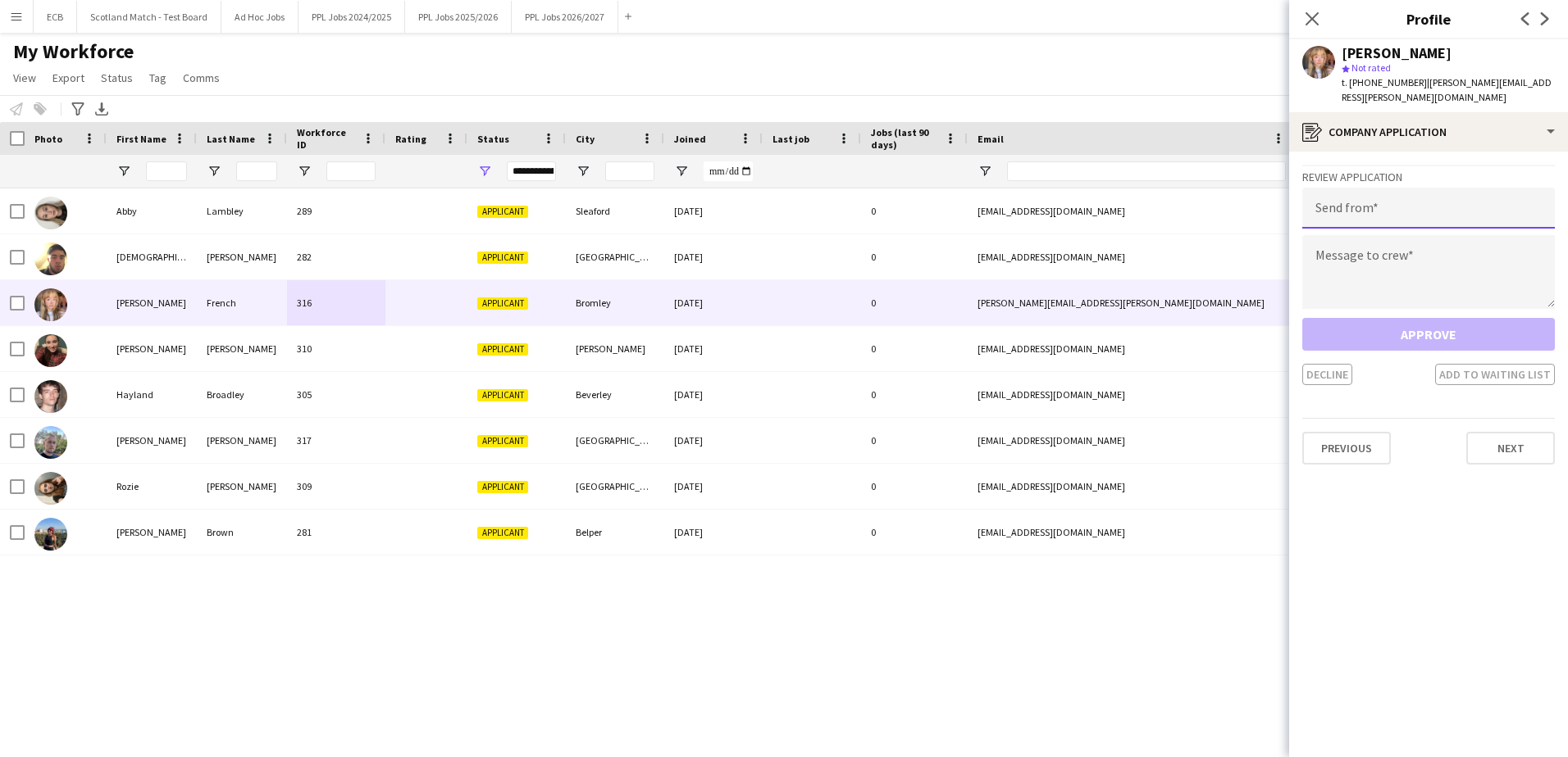
click at [1373, 194] on input "email" at bounding box center [1429, 207] width 252 height 41
type input "**********"
click at [1391, 249] on textarea at bounding box center [1429, 272] width 252 height 74
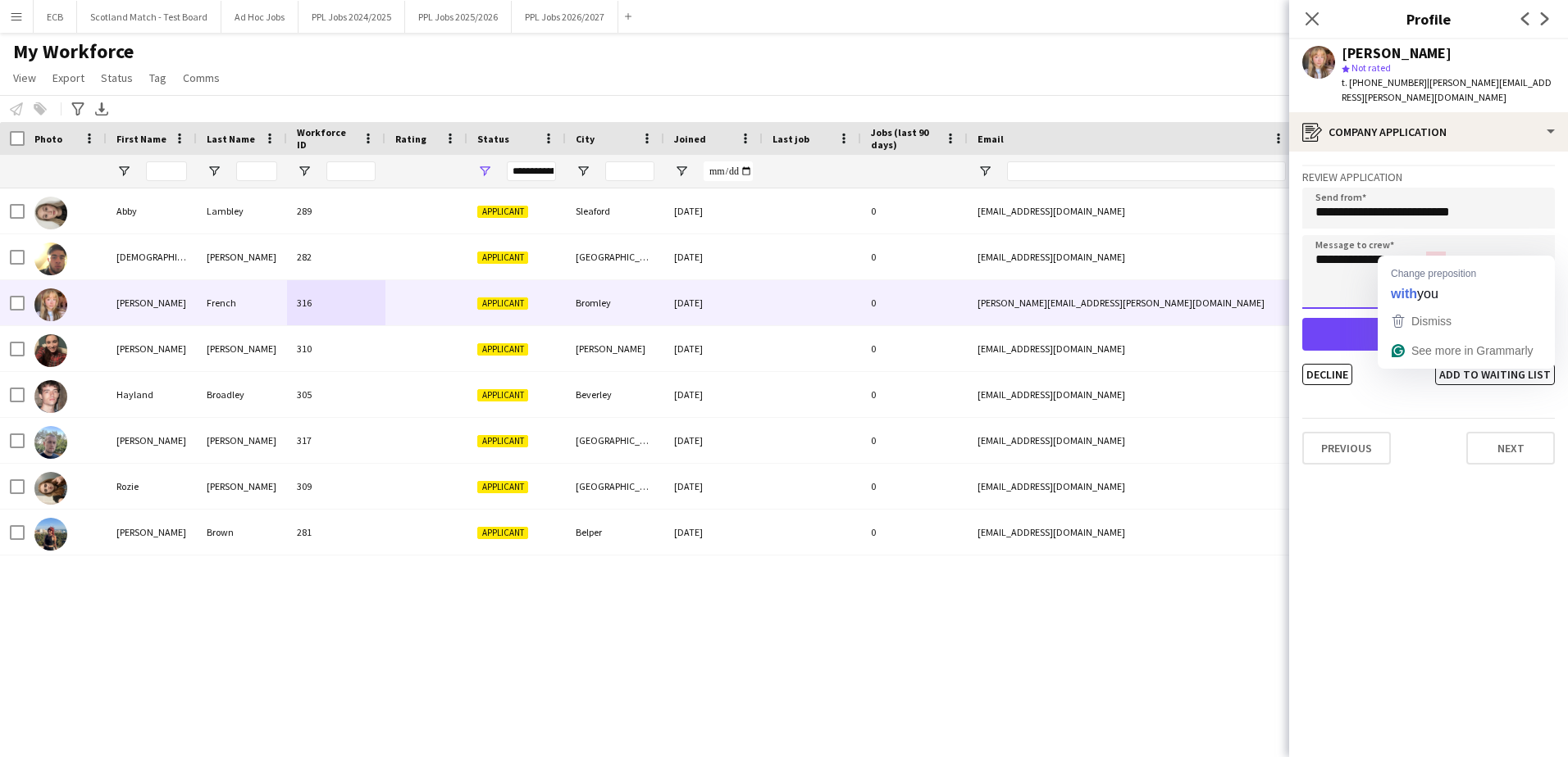
click at [1438, 250] on textarea "**********" at bounding box center [1429, 272] width 252 height 74
click at [1432, 242] on textarea "**********" at bounding box center [1429, 272] width 252 height 74
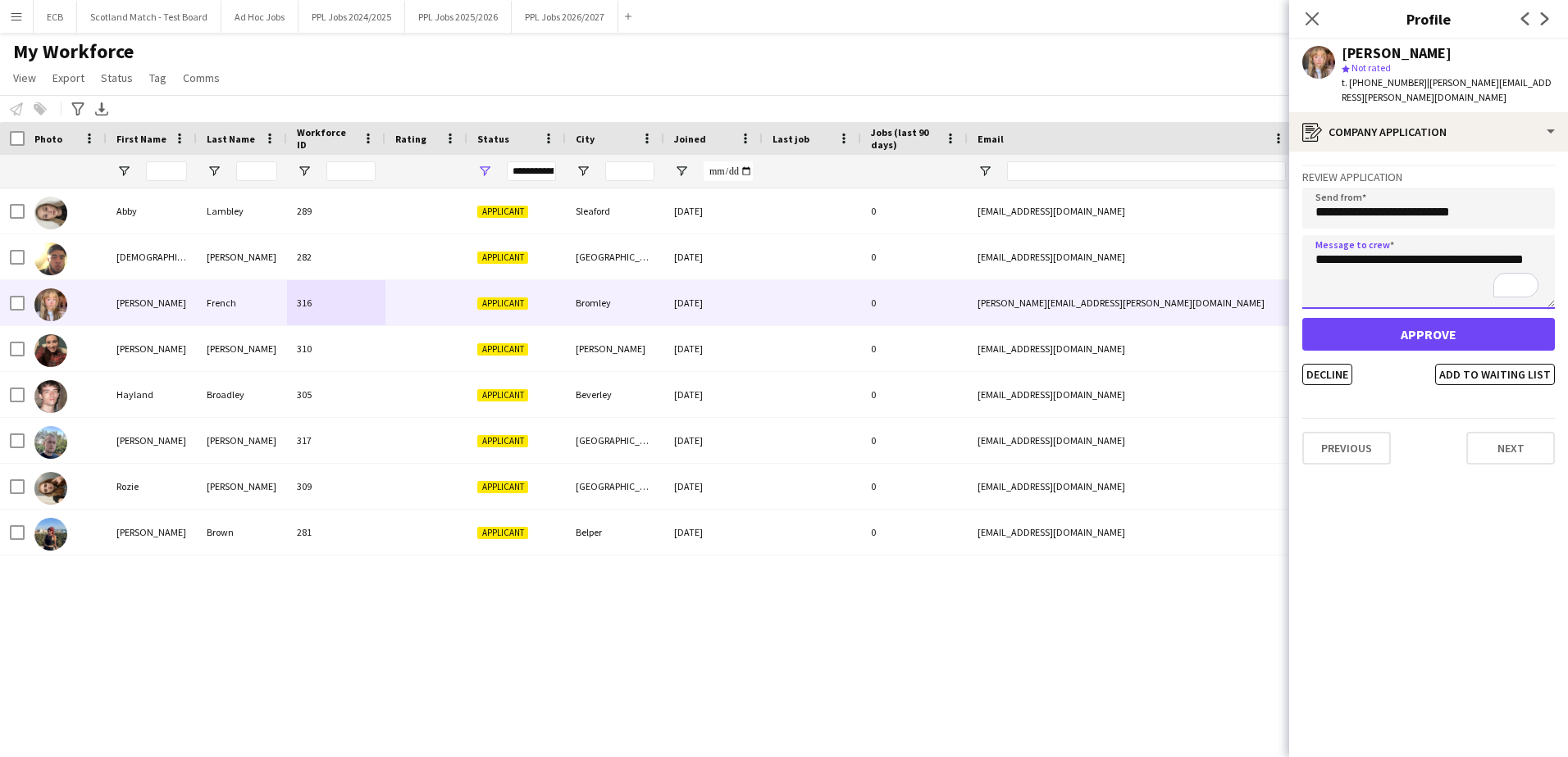
click at [1426, 261] on textarea "**********" at bounding box center [1429, 272] width 252 height 74
click at [1338, 264] on textarea "**********" at bounding box center [1429, 272] width 252 height 74
click at [1415, 268] on textarea "**********" at bounding box center [1429, 272] width 252 height 74
type textarea "**********"
click at [974, 98] on div "Notify workforce Add to tag Select at least one crew to tag him or her. Advance…" at bounding box center [784, 108] width 1568 height 27
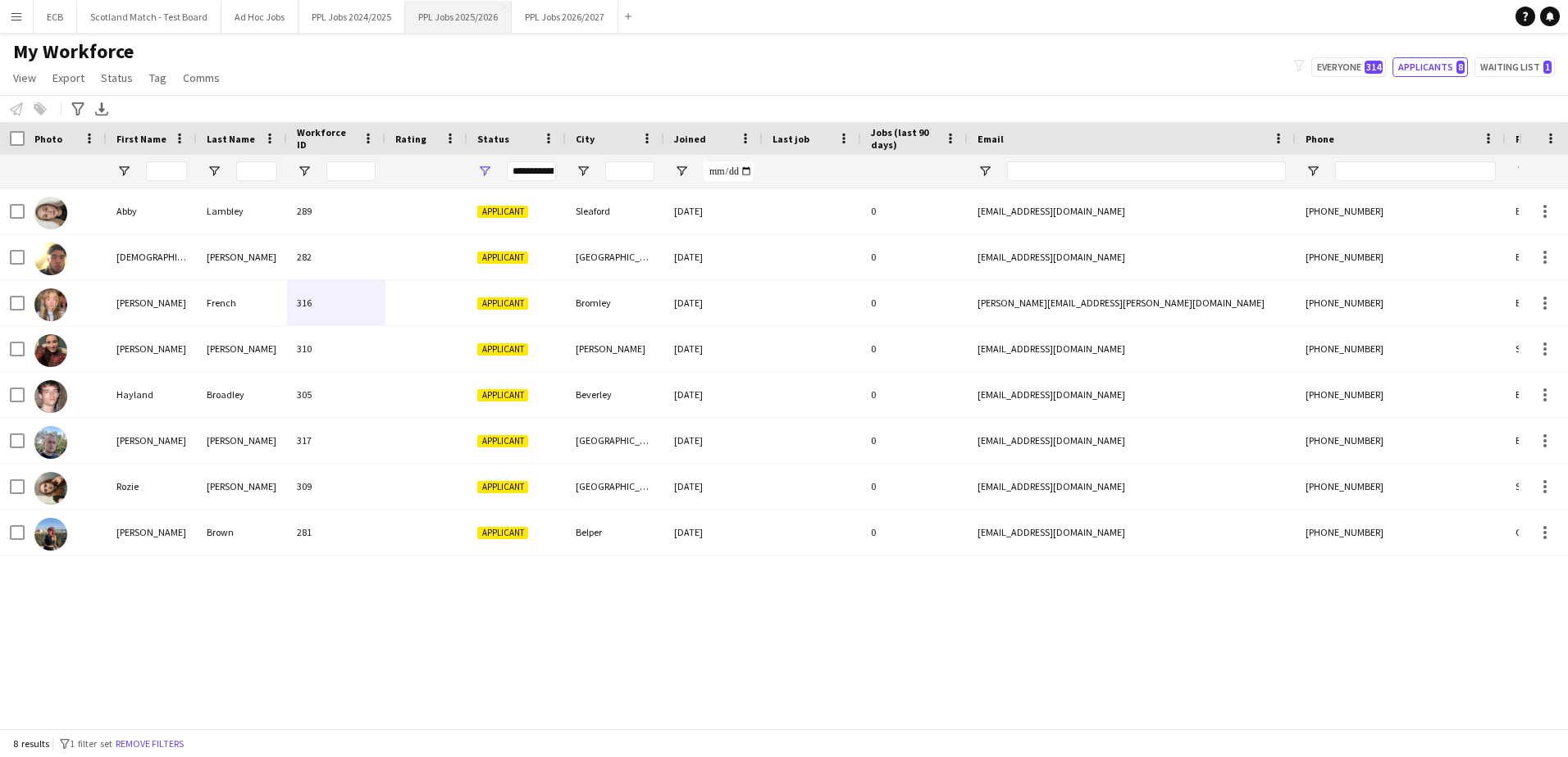
click at [448, 15] on button "PPL Jobs 2025/2026 Close" at bounding box center [458, 17] width 106 height 32
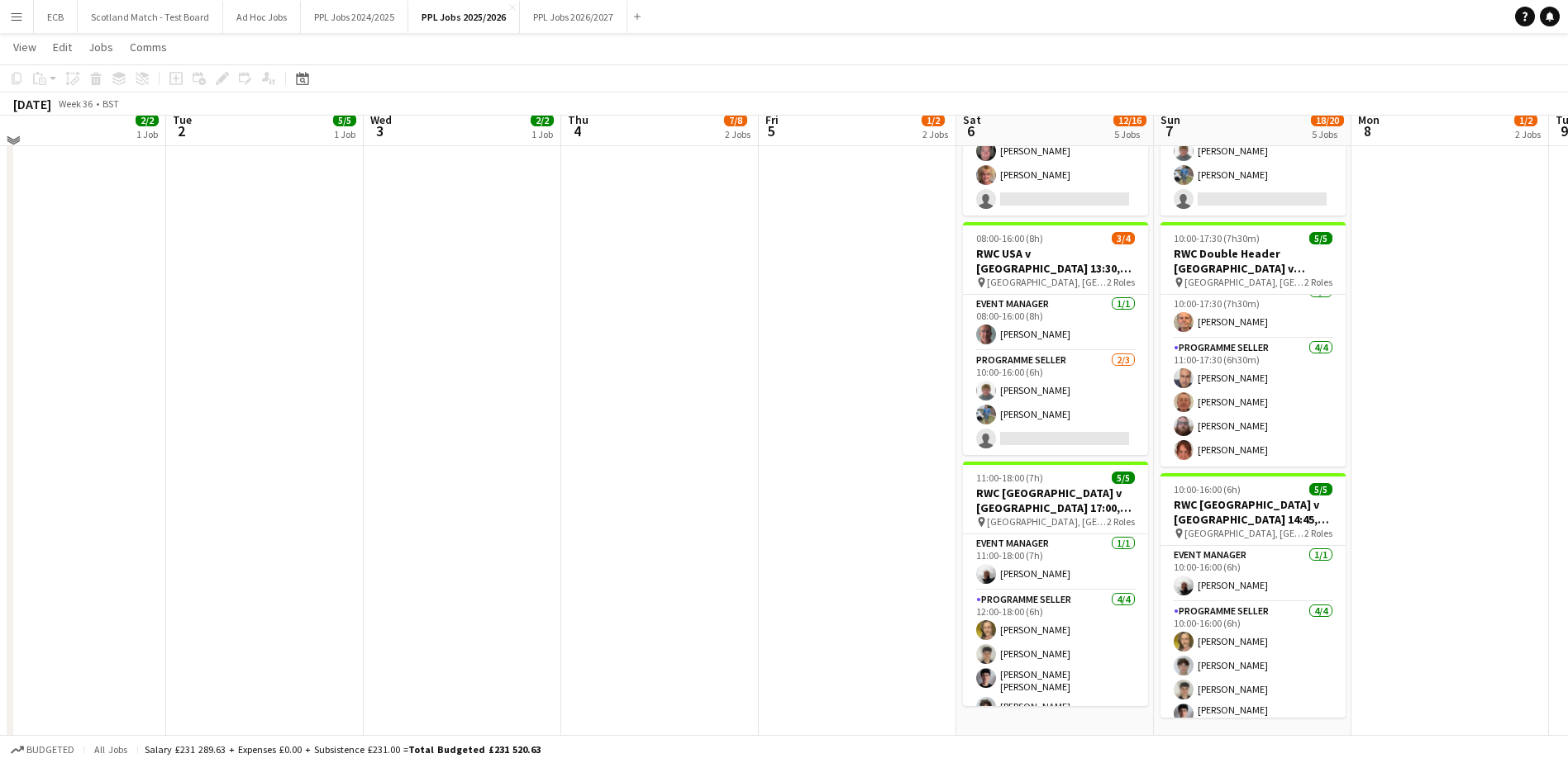
scroll to position [1264, 0]
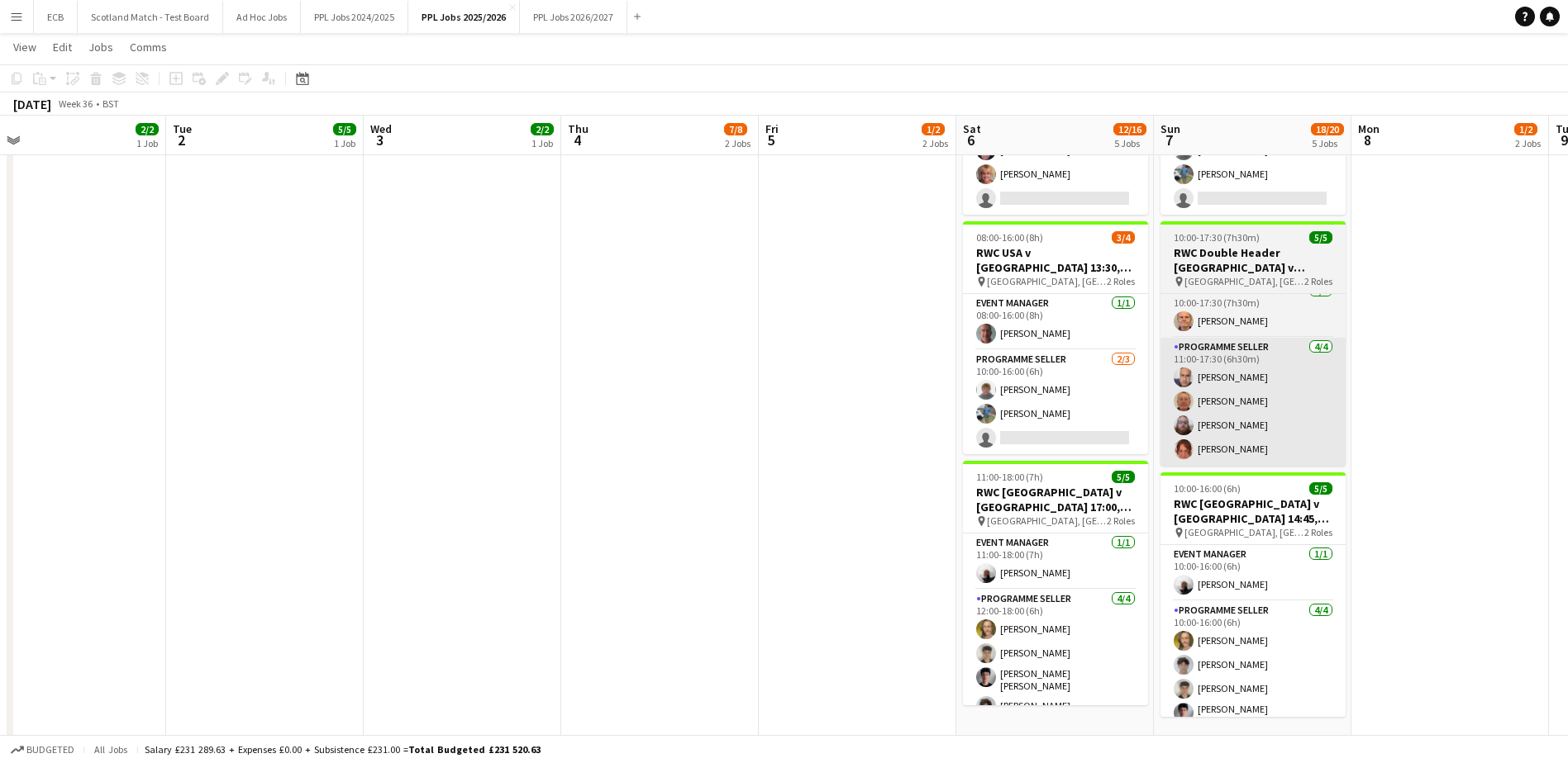
click at [1192, 434] on app-card-role "Programme Seller 4/4 11:00-17:30 (6h30m) Mohammed Rangzeb Najib Geoffrey Paul W…" at bounding box center [1254, 402] width 185 height 128
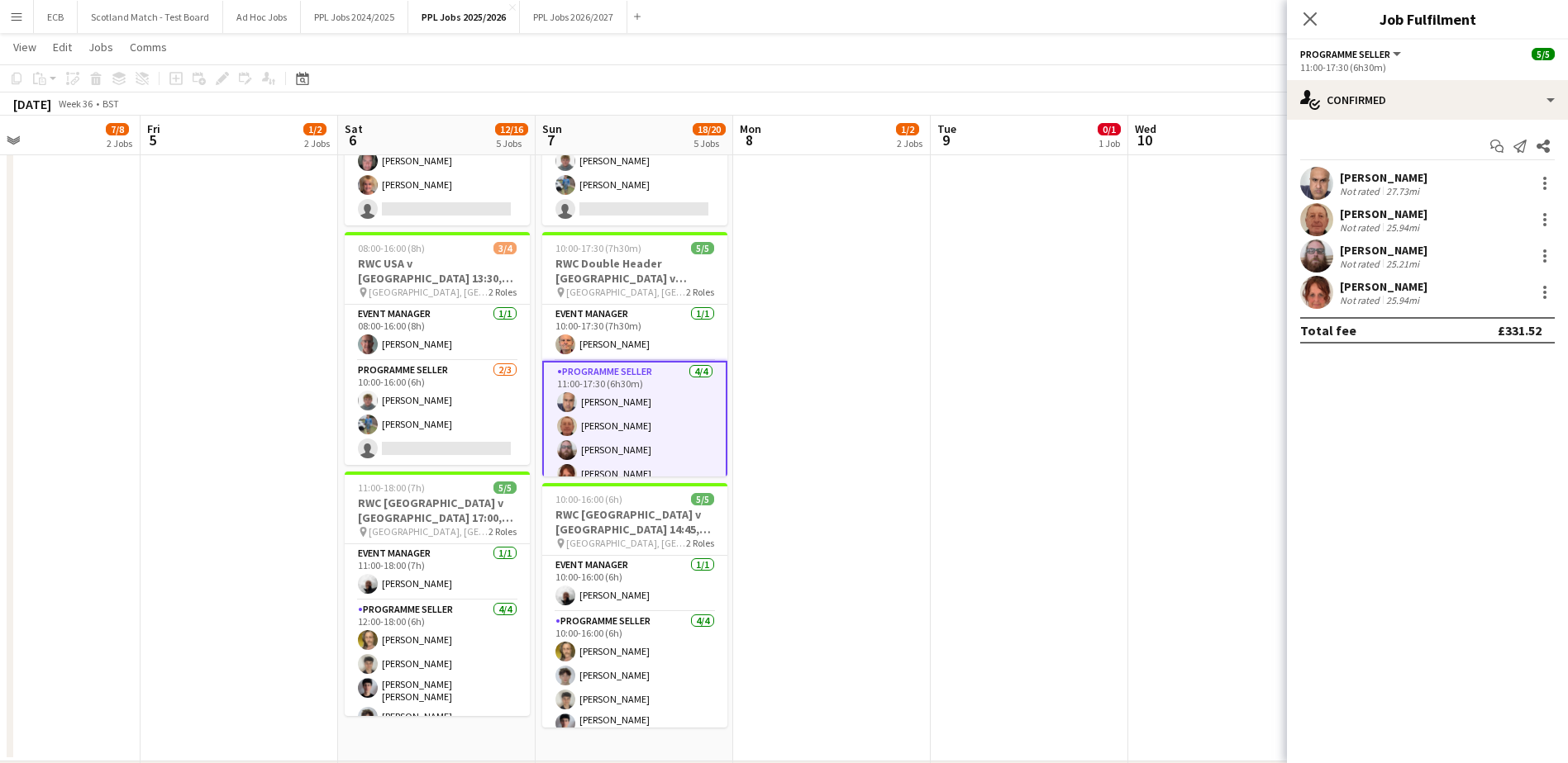
scroll to position [0, 653]
drag, startPoint x: 613, startPoint y: 191, endPoint x: 876, endPoint y: 237, distance: 267.0
click at [876, 237] on app-calendar-viewport "Mon 1 2/2 1 Job Tue 2 5/5 1 Job Wed 3 2/2 1 Job Thu 4 7/8 2 Jobs Fri 5 1/2 2 Jo…" at bounding box center [784, 254] width 1568 height 3028
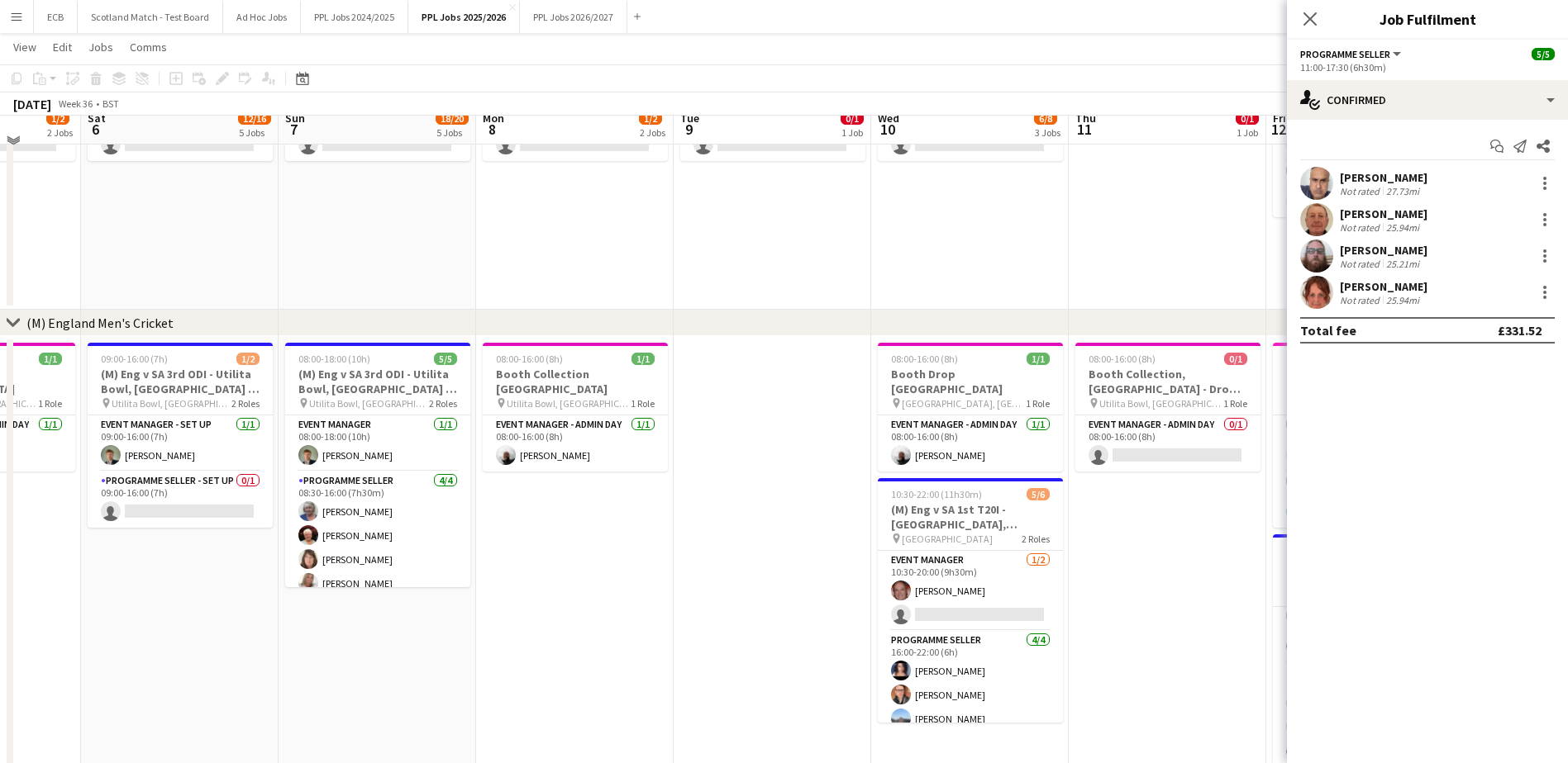
scroll to position [408, 0]
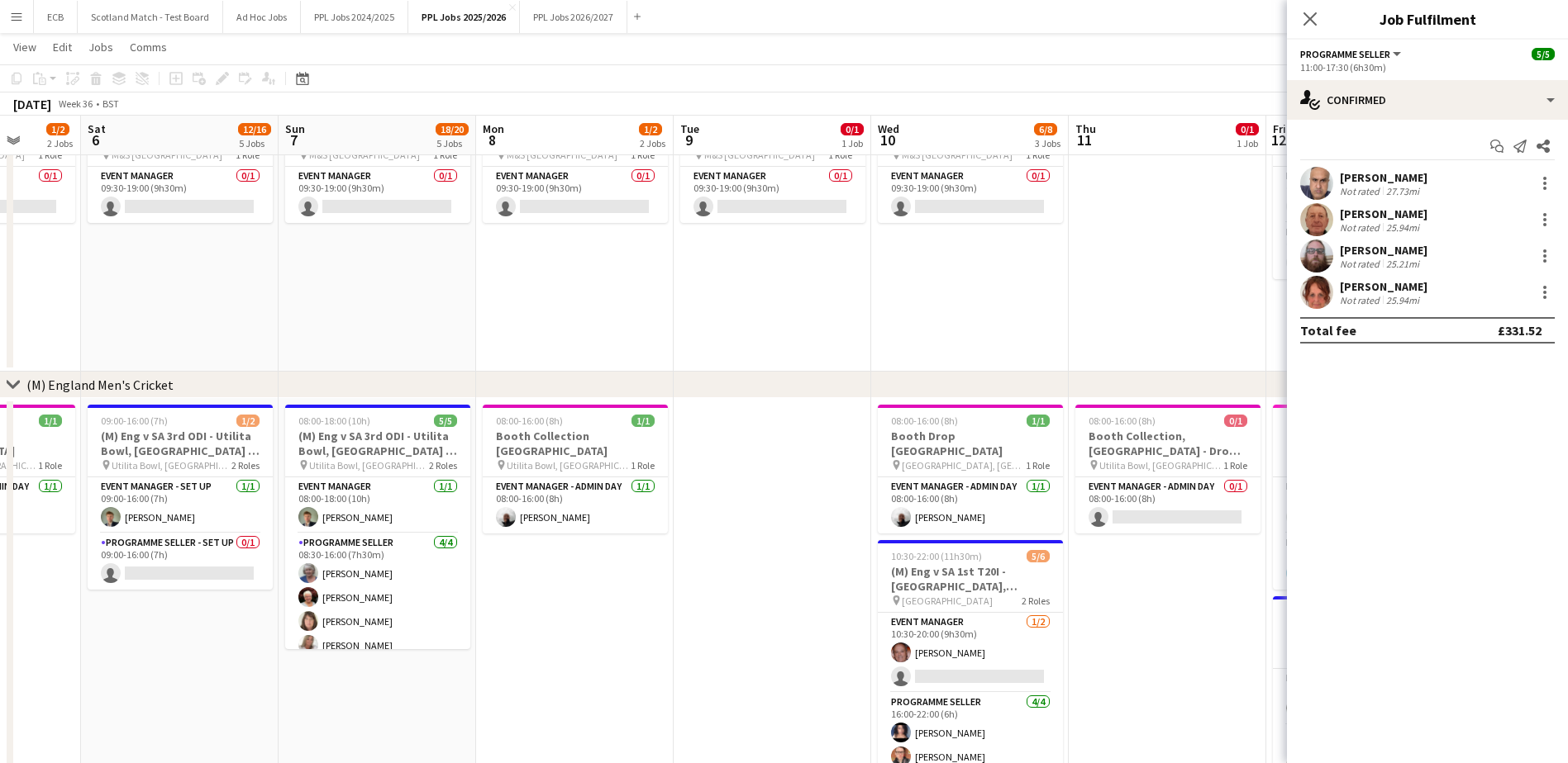
click at [1004, 519] on app-date-cell "08:00-16:00 (8h) 1/1 Booth Drop Cardiff pin Sophia Gardens, Cardiff 1 Role Even…" at bounding box center [970, 637] width 198 height 477
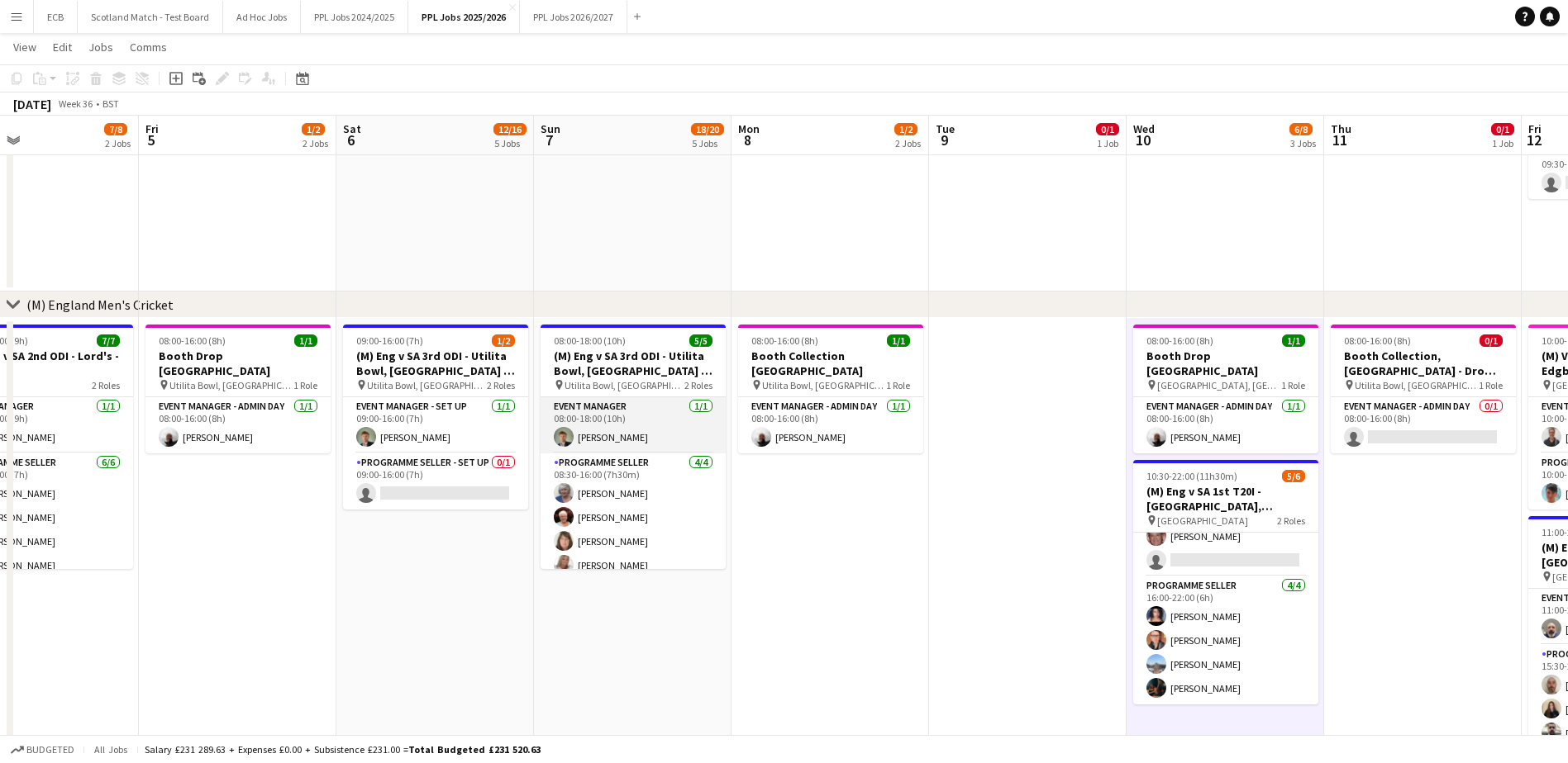
scroll to position [0, 395]
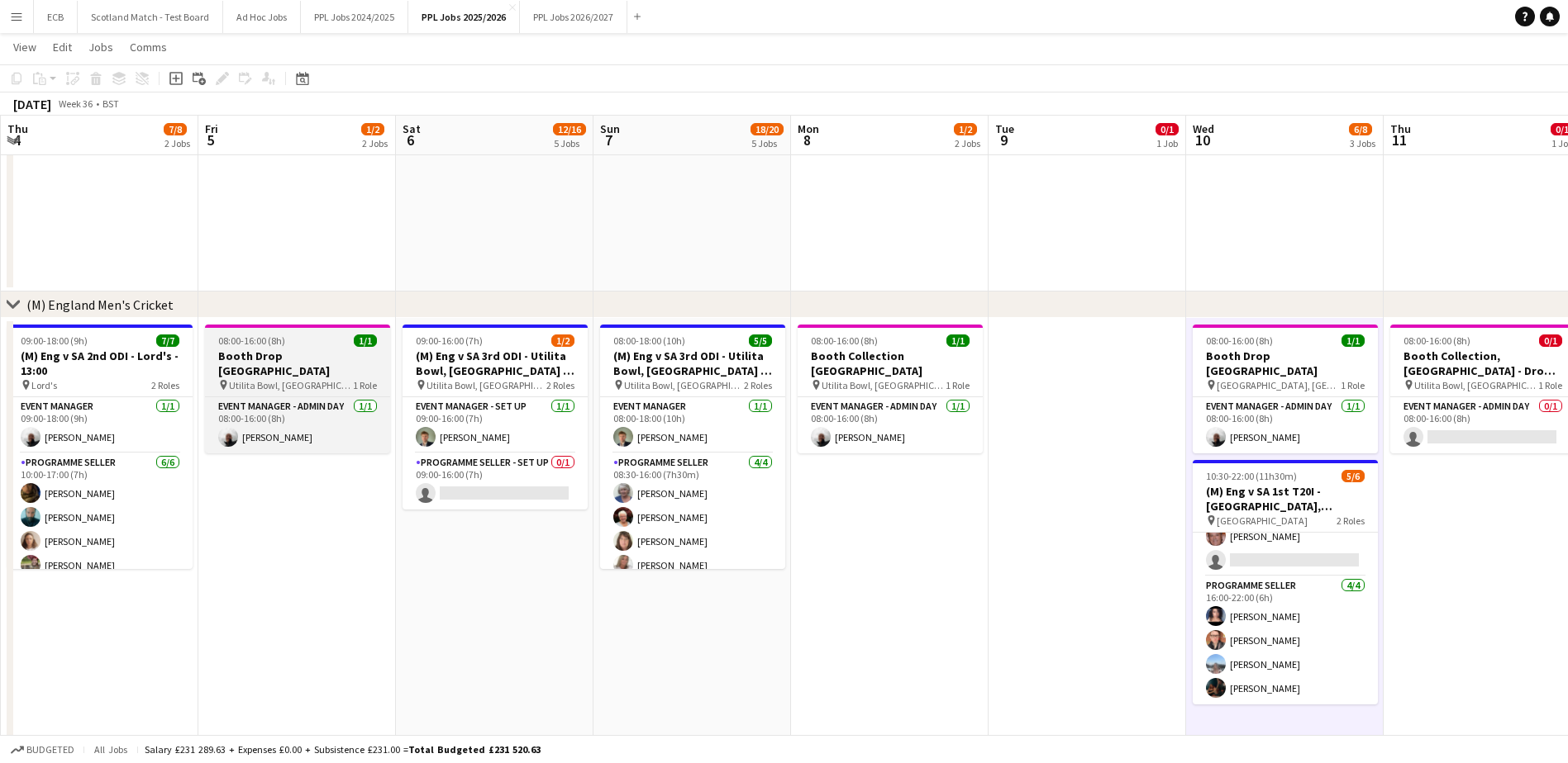
click at [315, 351] on h3 "Booth Drop Southampton" at bounding box center [298, 363] width 185 height 30
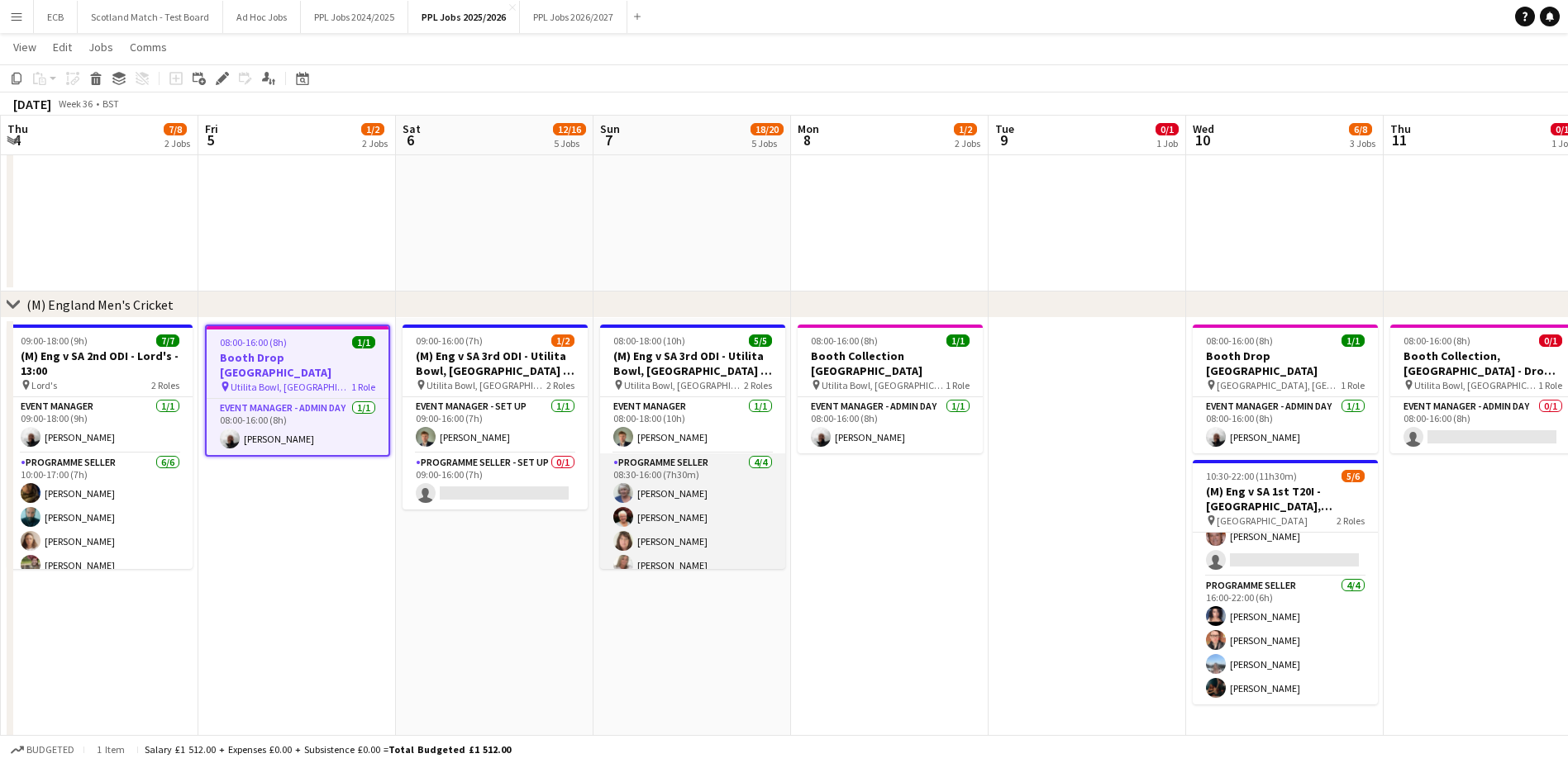
scroll to position [12, 0]
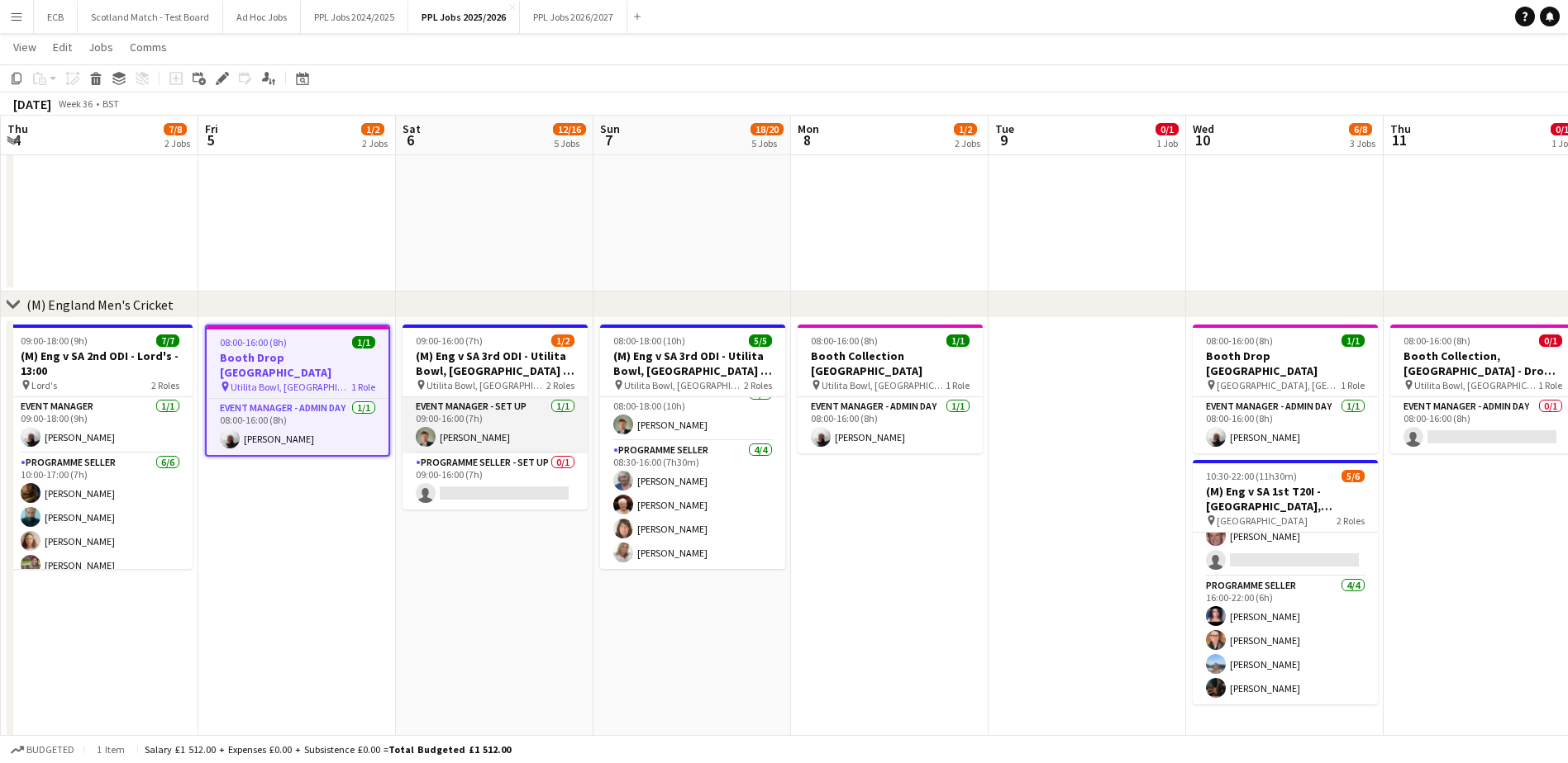
click at [456, 410] on app-card-role "Event Manager - Set up 1/1 09:00-16:00 (7h) Tom Wentworth" at bounding box center [495, 425] width 185 height 56
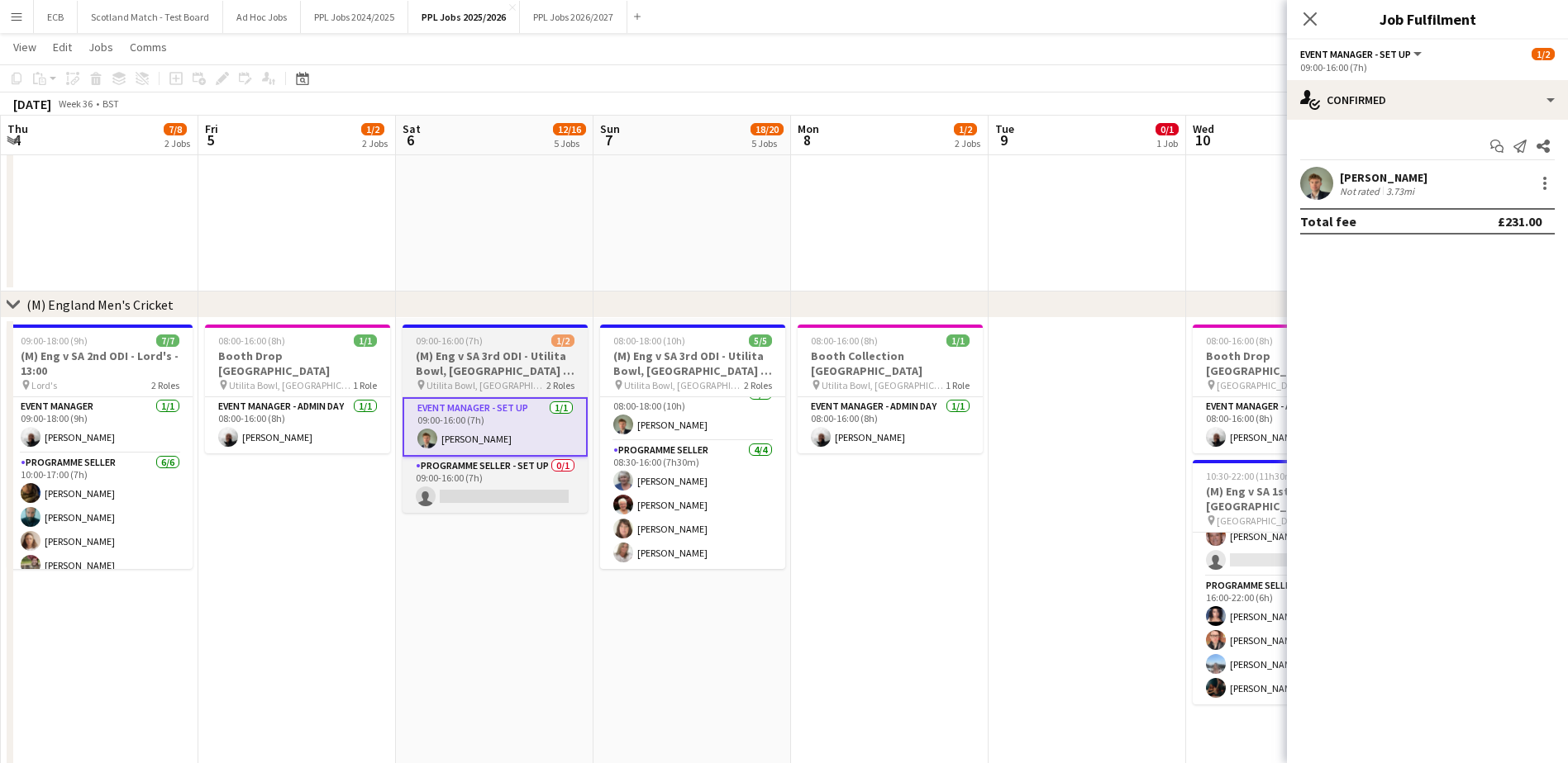
click at [526, 357] on h3 "(M) Eng v SA 3rd ODI - Utilita Bowl, Southampton - SETUP" at bounding box center [495, 363] width 185 height 30
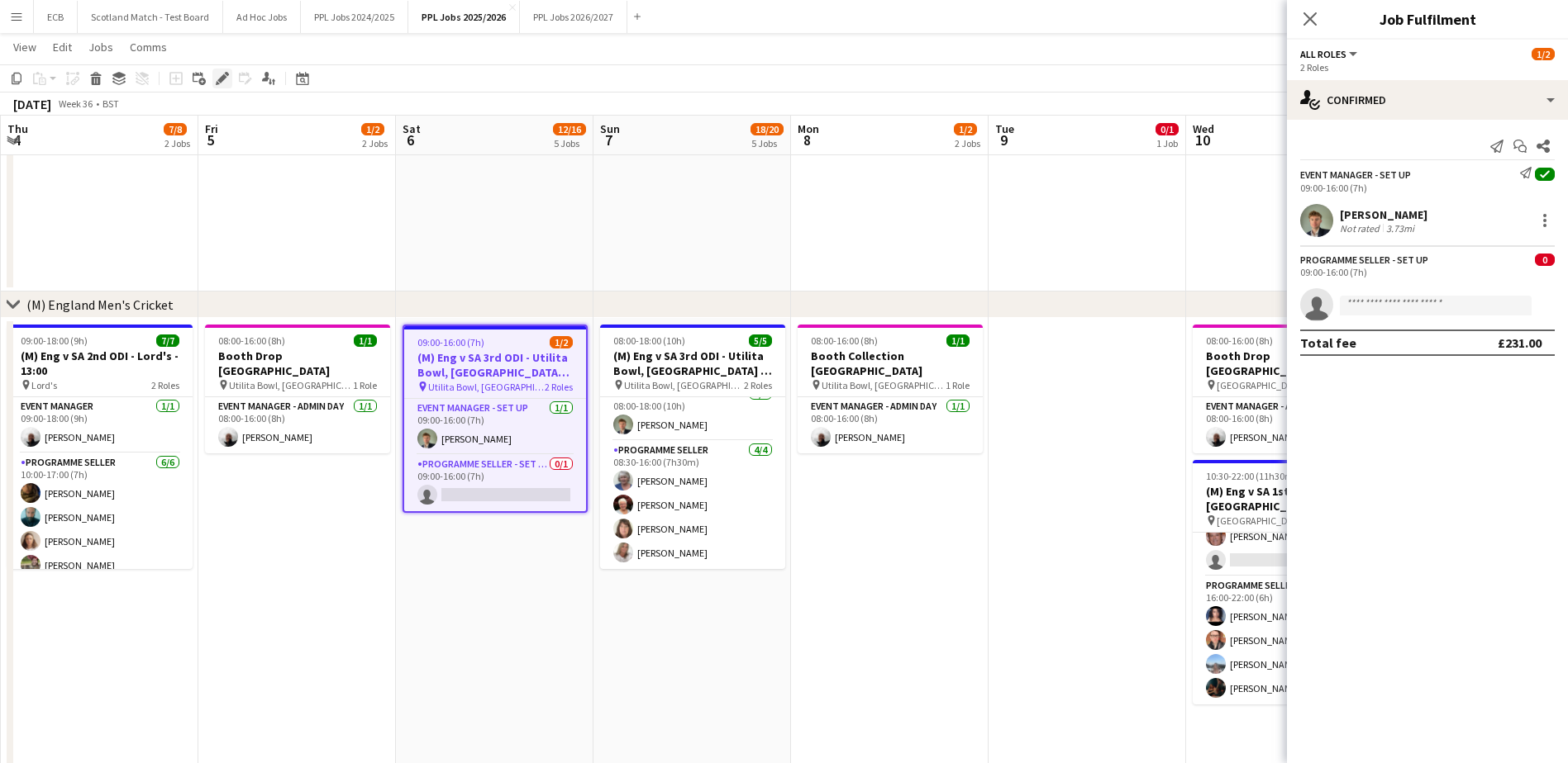
click at [222, 78] on icon at bounding box center [223, 79] width 10 height 10
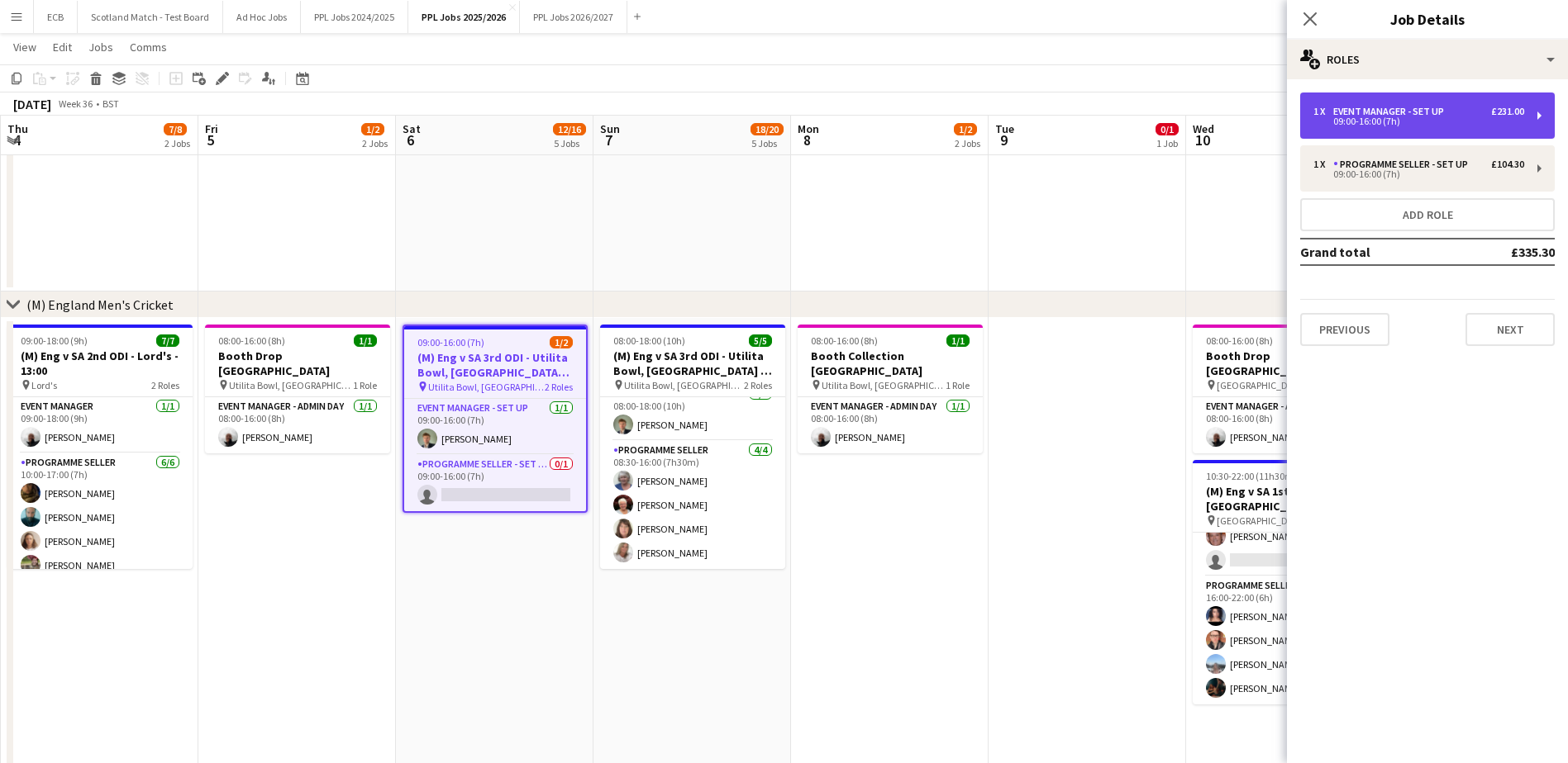
click at [1425, 108] on div "Event Manager - Set up" at bounding box center [1391, 112] width 118 height 11
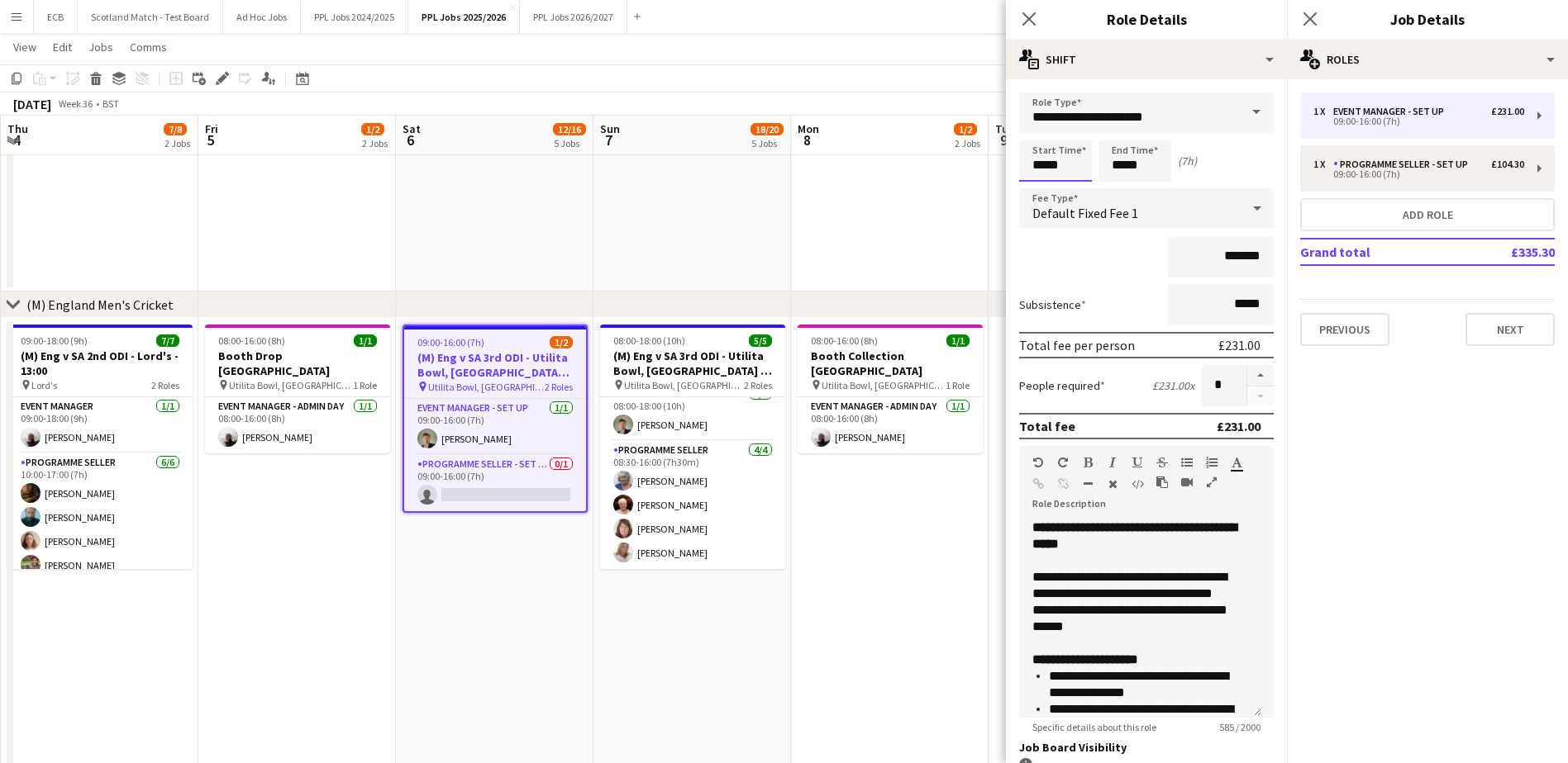
click at [1076, 168] on input "*****" at bounding box center [1056, 160] width 73 height 41
click at [1044, 189] on div at bounding box center [1039, 189] width 33 height 16
click at [1039, 133] on div at bounding box center [1039, 132] width 33 height 16
type input "*****"
click at [1039, 133] on div at bounding box center [1039, 132] width 33 height 16
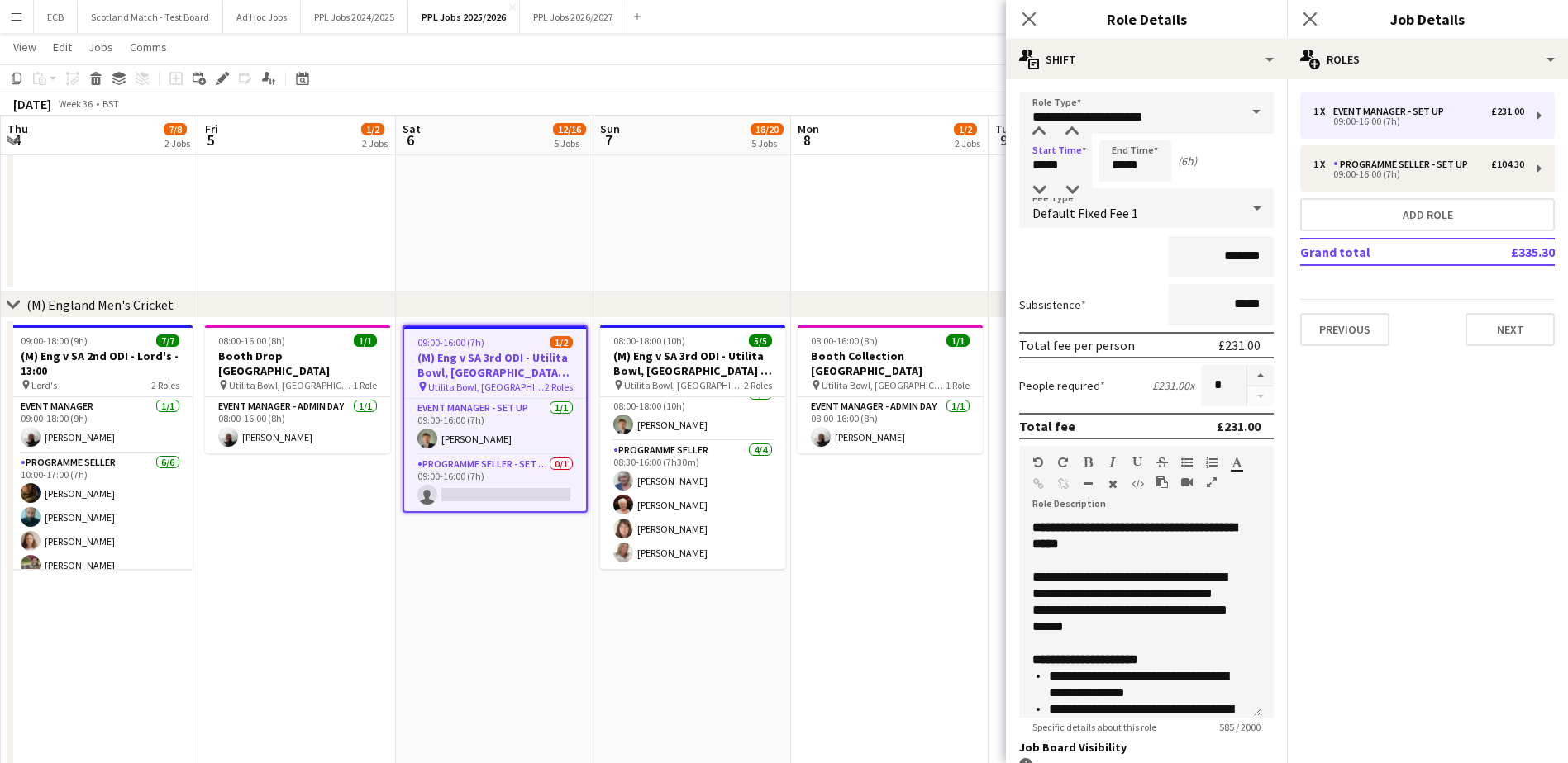
click at [960, 205] on app-date-cell "09:30-19:00 (9h30m) 0/1 World Boxing Championship P9 - 12:00 & P10 18:30 pin M&…" at bounding box center [890, 150] width 198 height 285
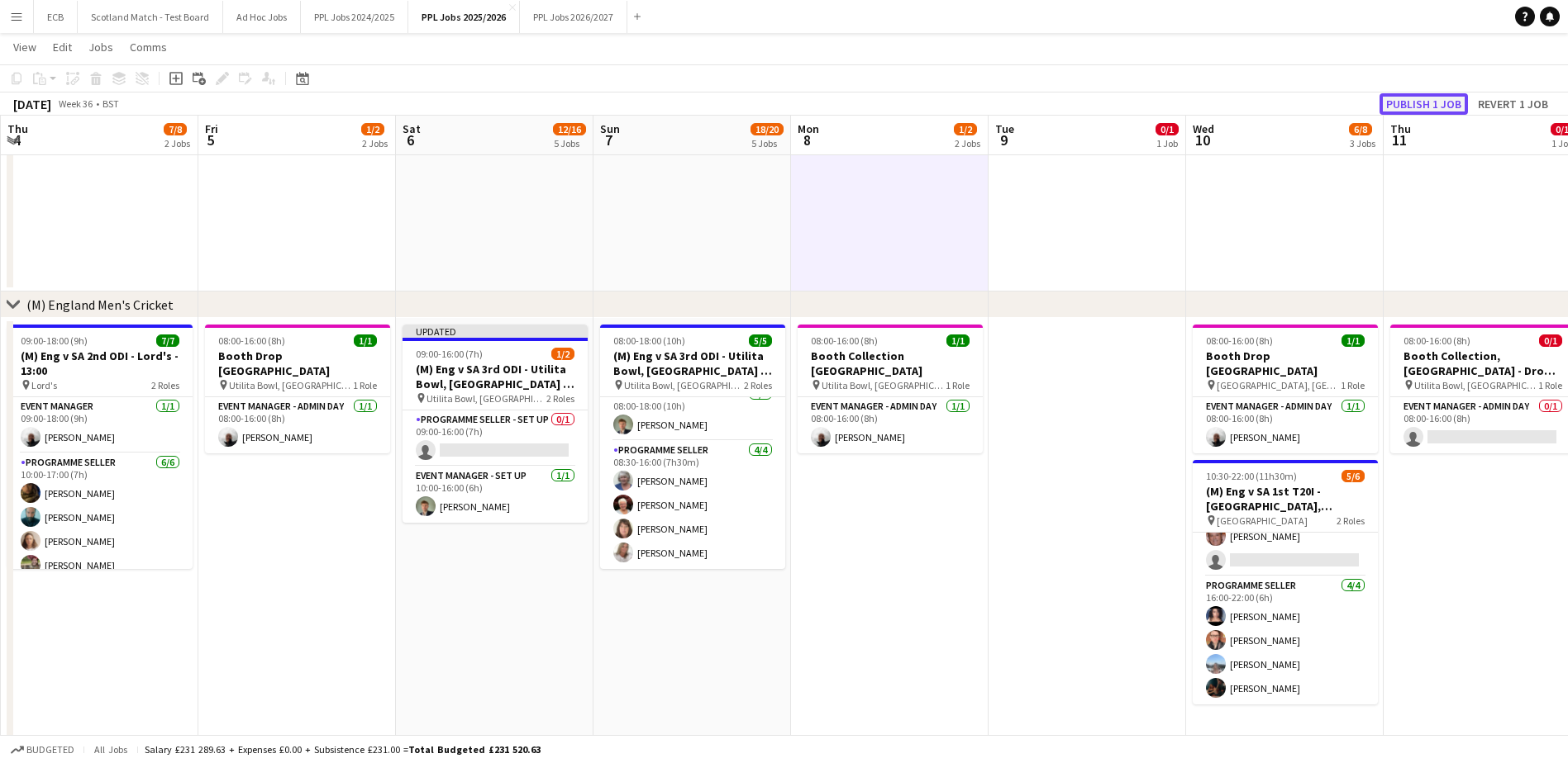
click at [1407, 99] on button "Publish 1 job" at bounding box center [1424, 104] width 89 height 21
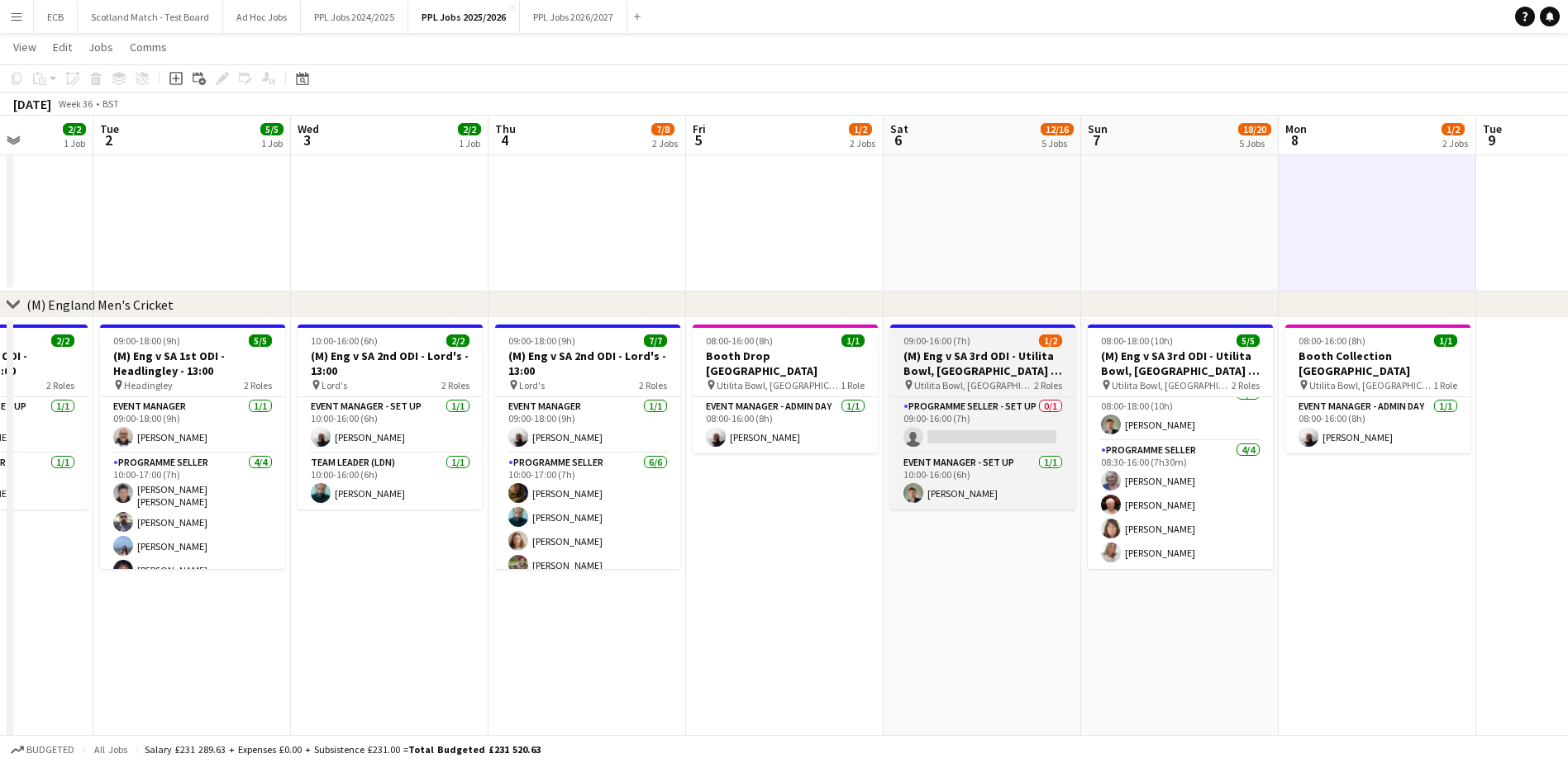
scroll to position [0, 526]
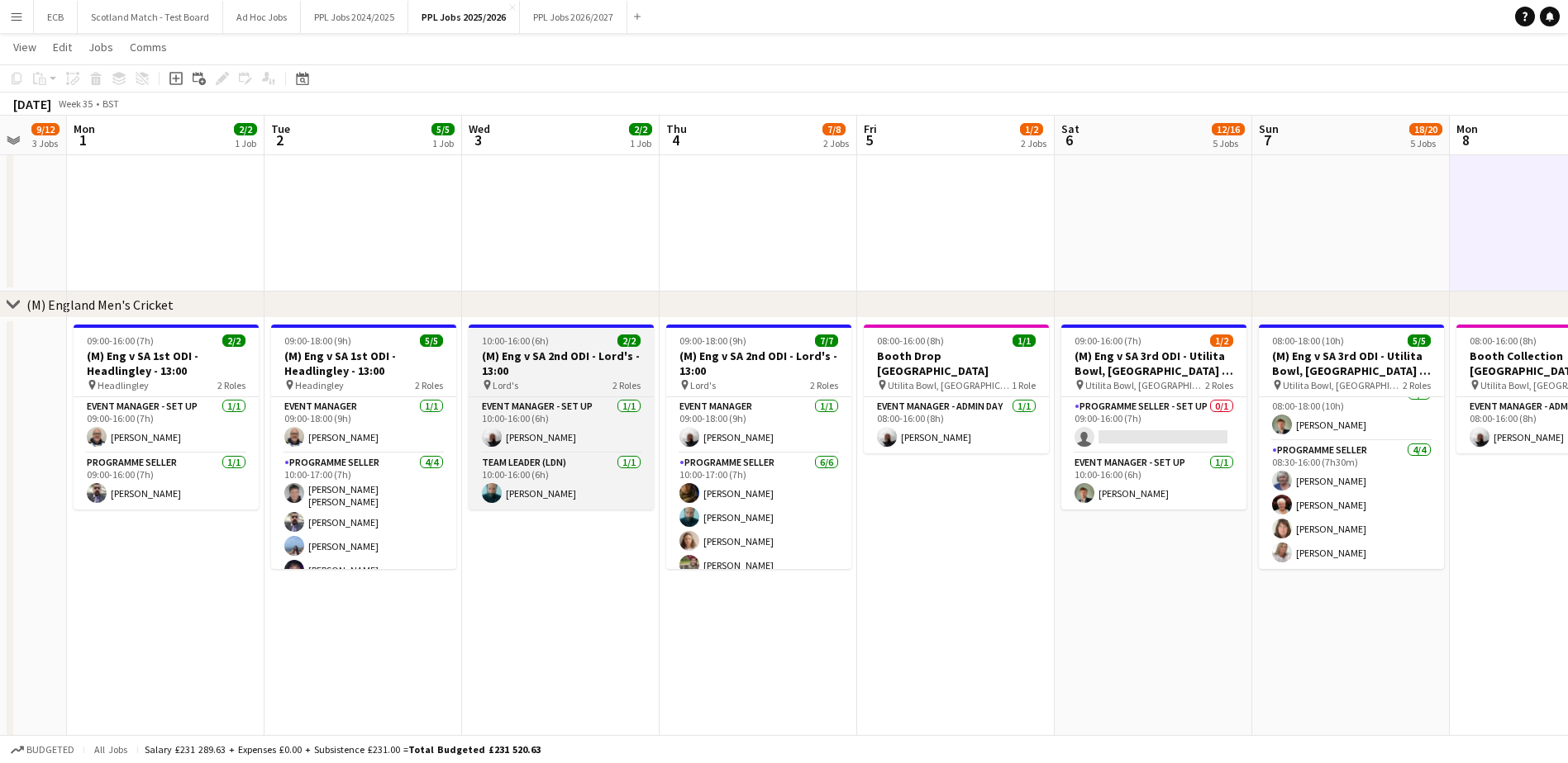
click at [543, 377] on h3 "(M) Eng v SA 2nd ODI - Lord's - 13:00" at bounding box center [562, 363] width 185 height 30
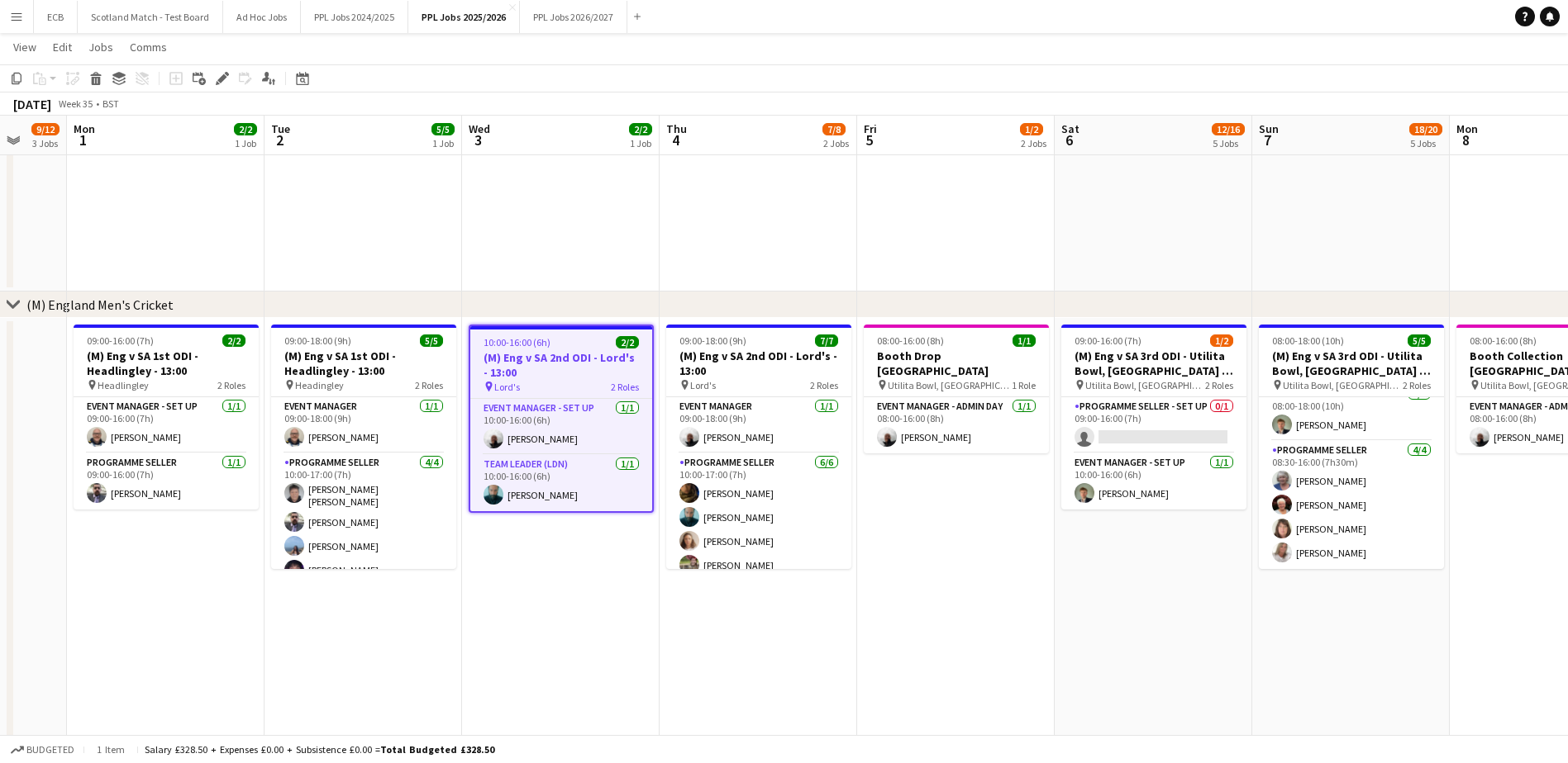
scroll to position [0, 653]
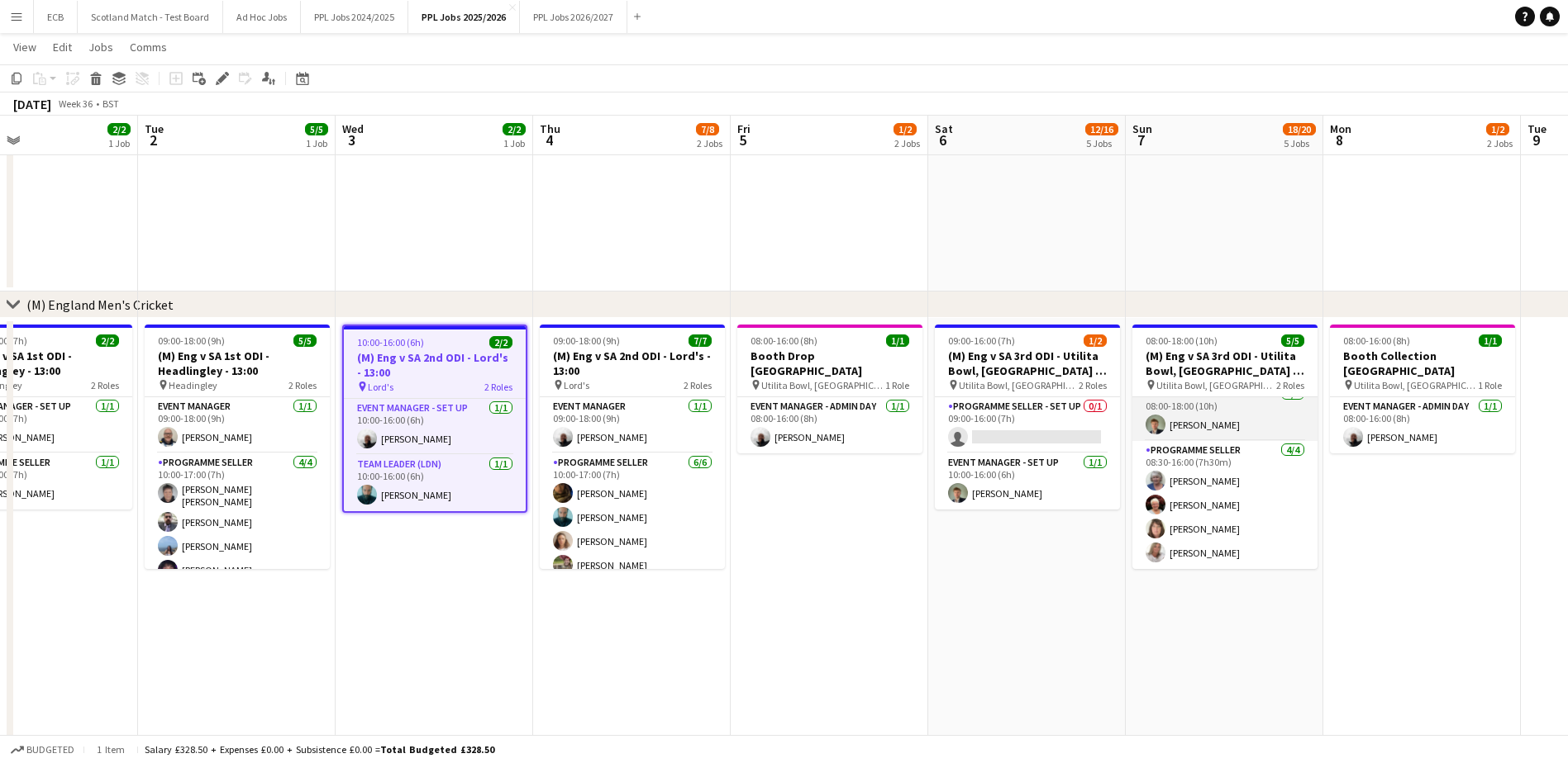
click at [1209, 398] on app-card-role "Event Manager 1/1 08:00-18:00 (10h) Tom Wentworth" at bounding box center [1225, 413] width 185 height 56
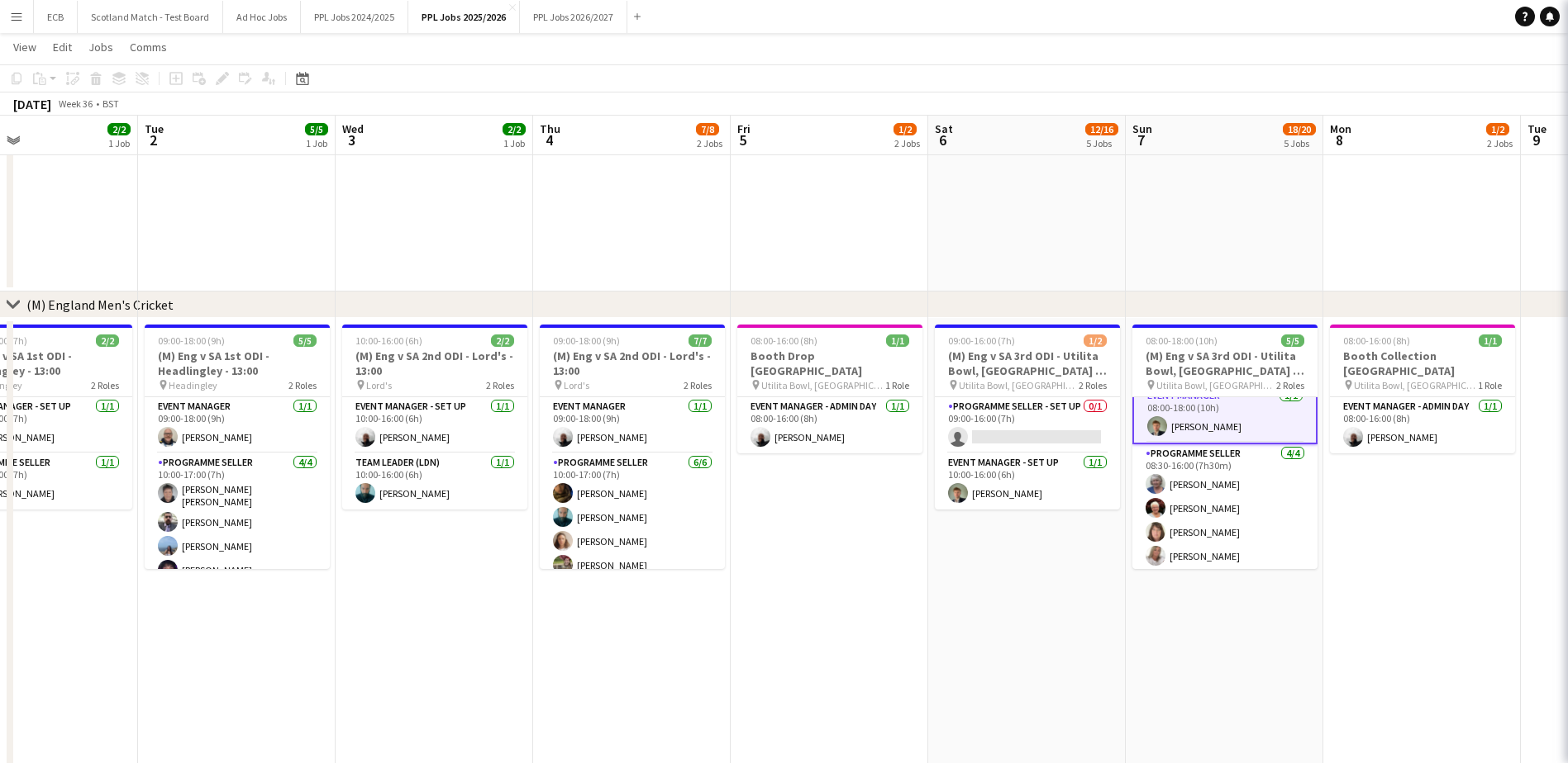
scroll to position [14, 0]
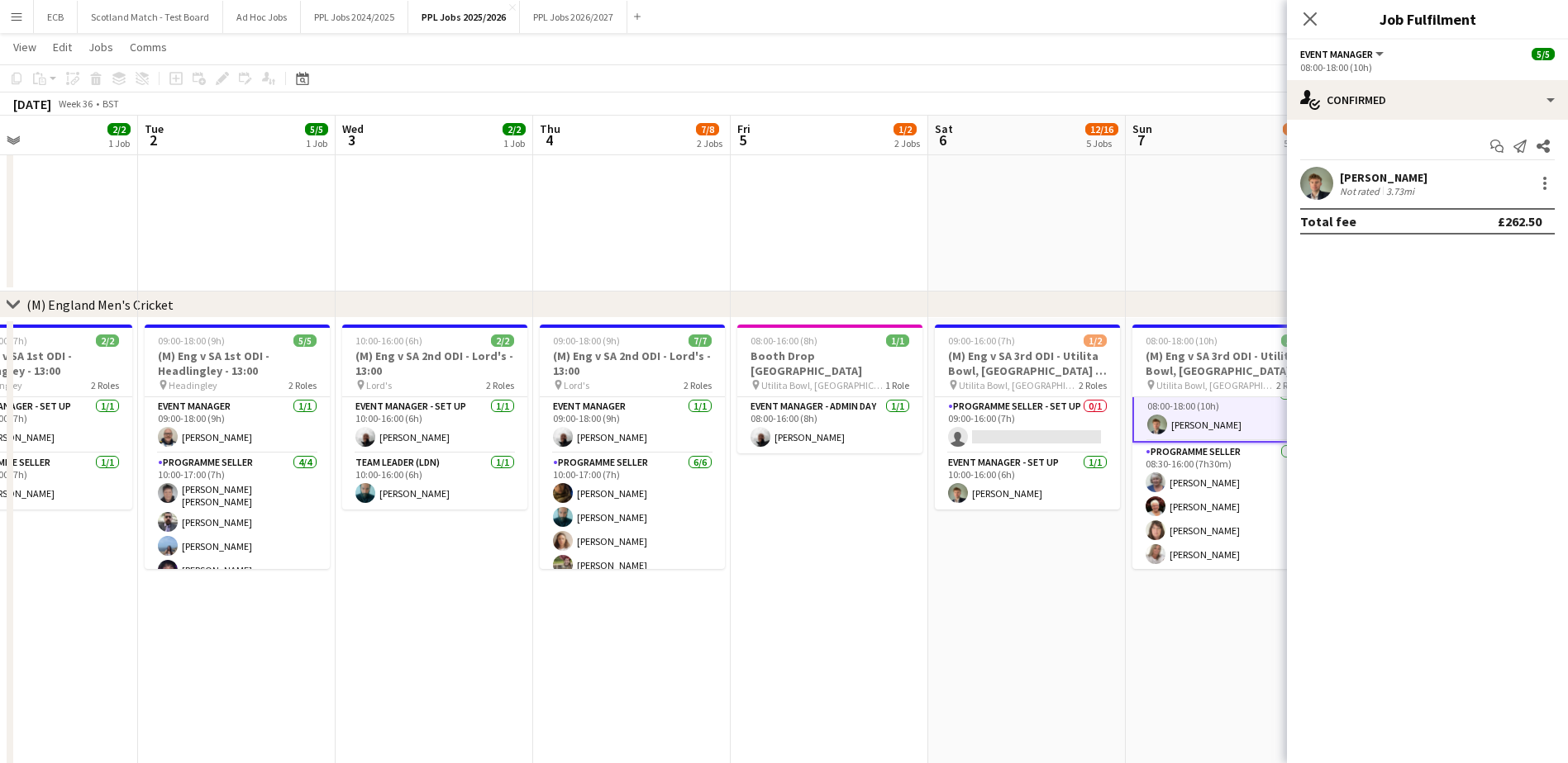
click at [1224, 597] on app-date-cell "08:00-18:00 (10h) 5/5 (M) Eng v SA 3rd ODI - Utilita Bowl, Southampton - 11:00 …" at bounding box center [1224, 557] width 198 height 477
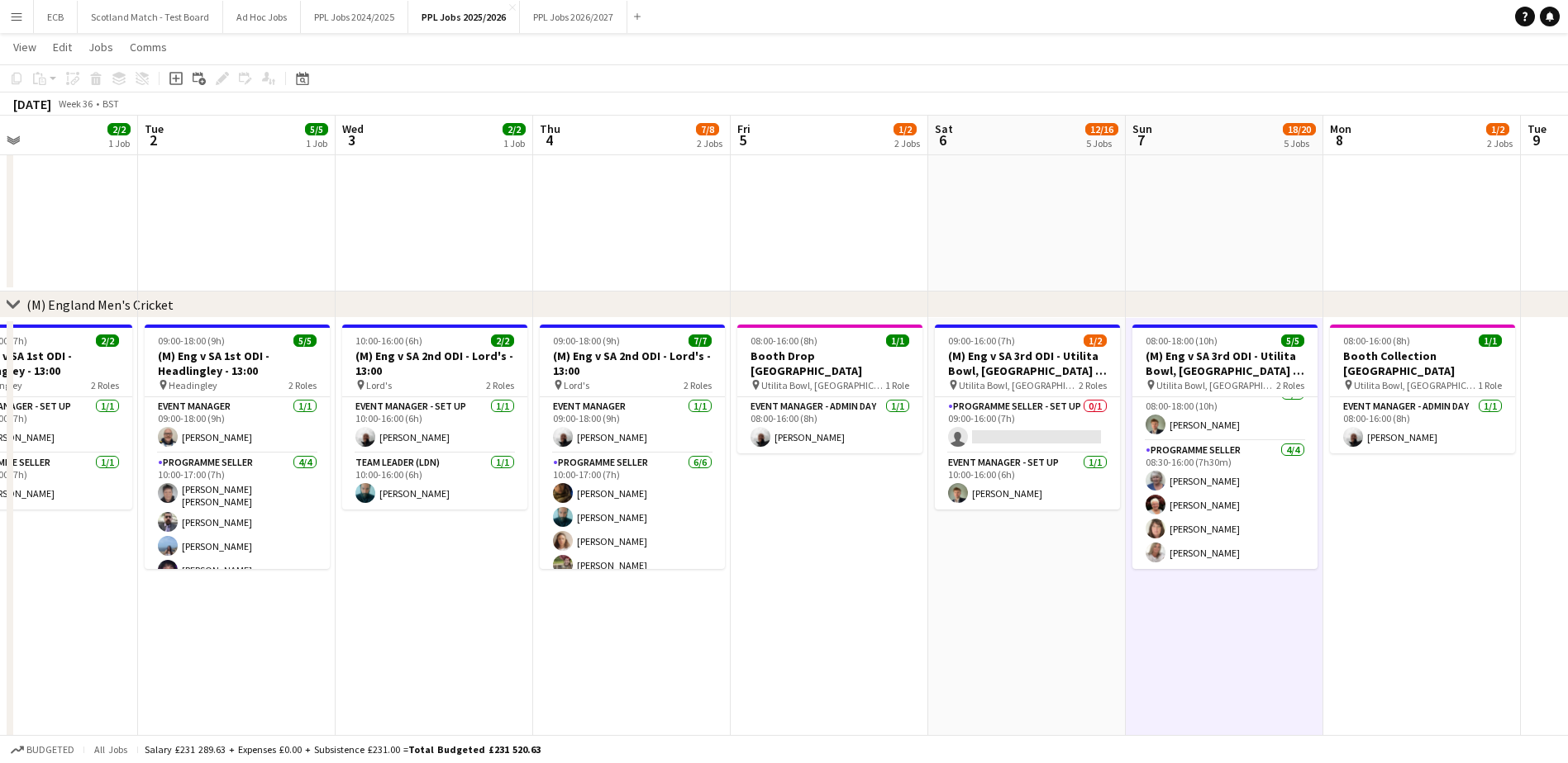
scroll to position [12, 0]
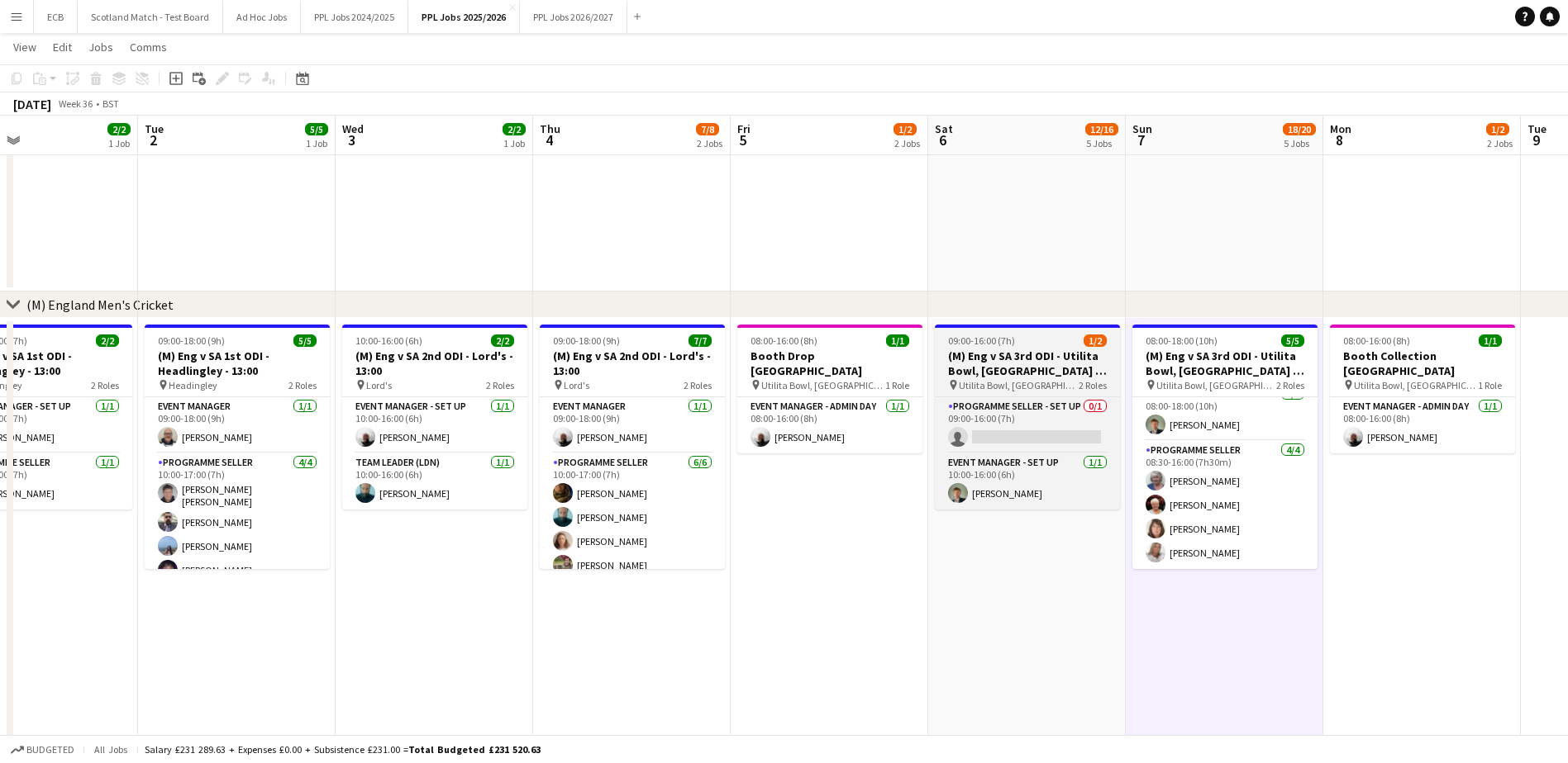
click at [1010, 372] on h3 "(M) Eng v SA 3rd ODI - Utilita Bowl, Southampton - SETUP" at bounding box center [1027, 363] width 185 height 30
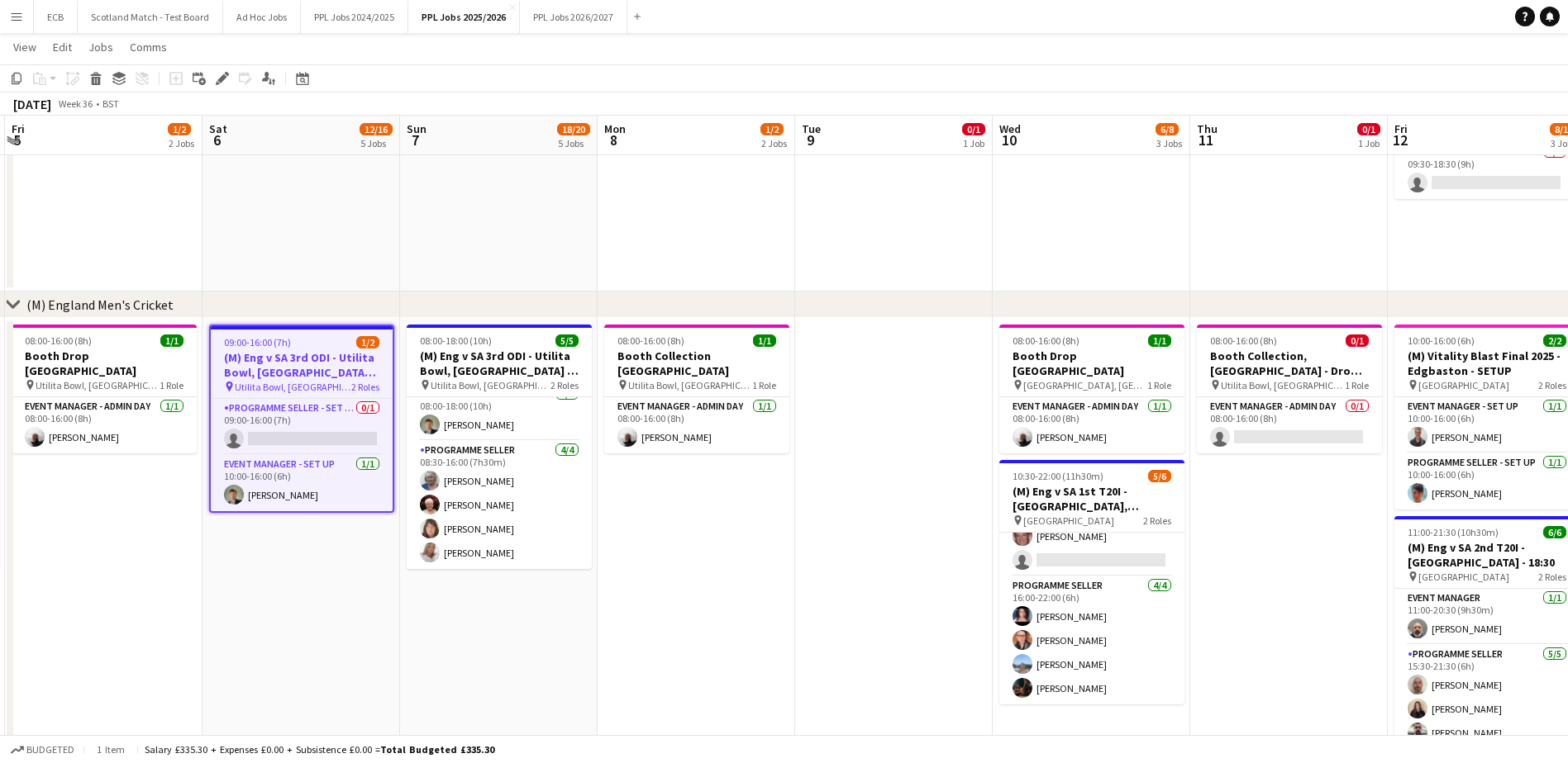
scroll to position [0, 587]
drag, startPoint x: 1176, startPoint y: 344, endPoint x: 1059, endPoint y: 394, distance: 127.2
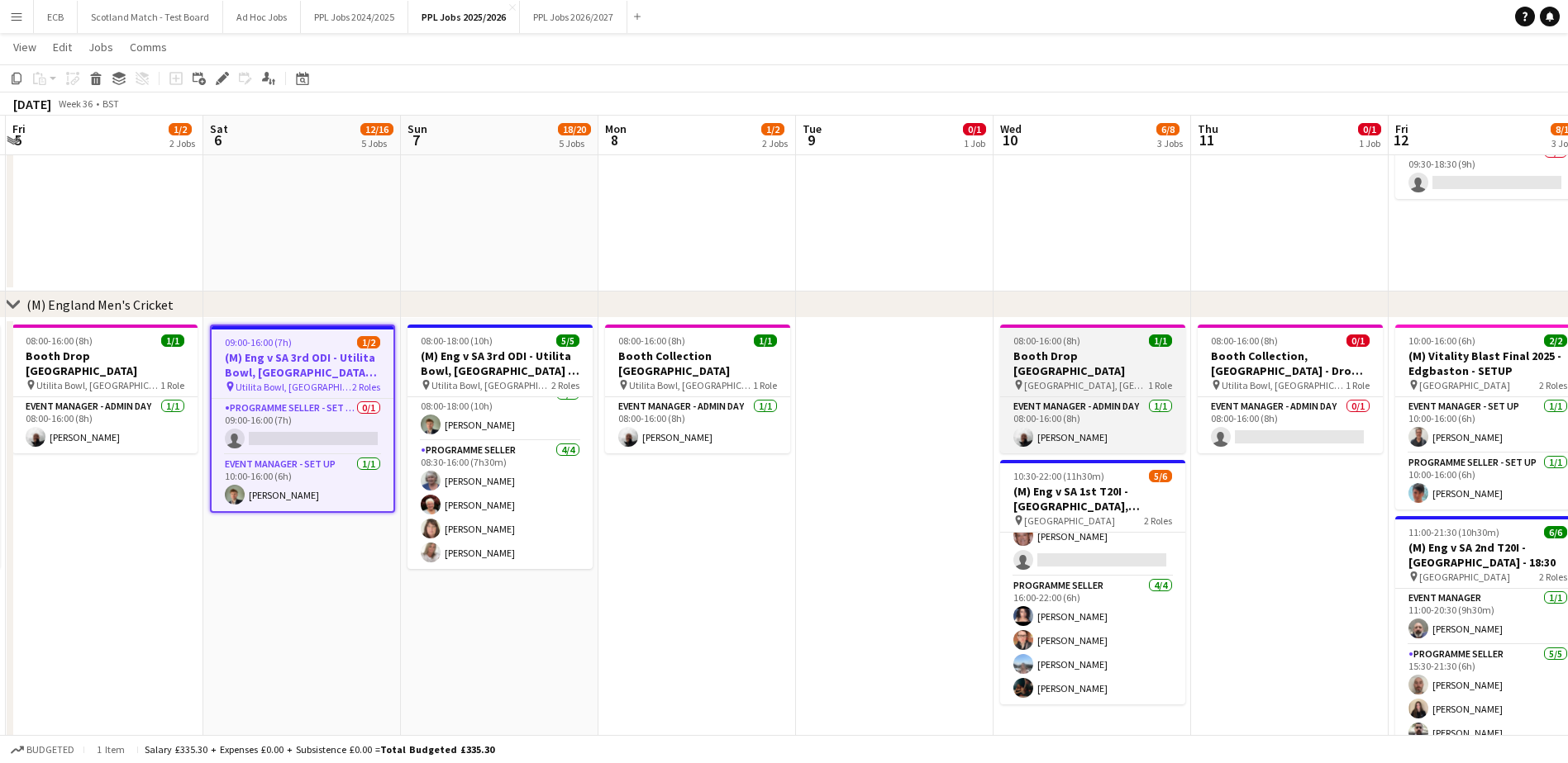
click at [1088, 347] on app-job-card "08:00-16:00 (8h) 1/1 Booth Drop Cardiff pin Sophia Gardens, Cardiff 1 Role Even…" at bounding box center [1093, 389] width 185 height 129
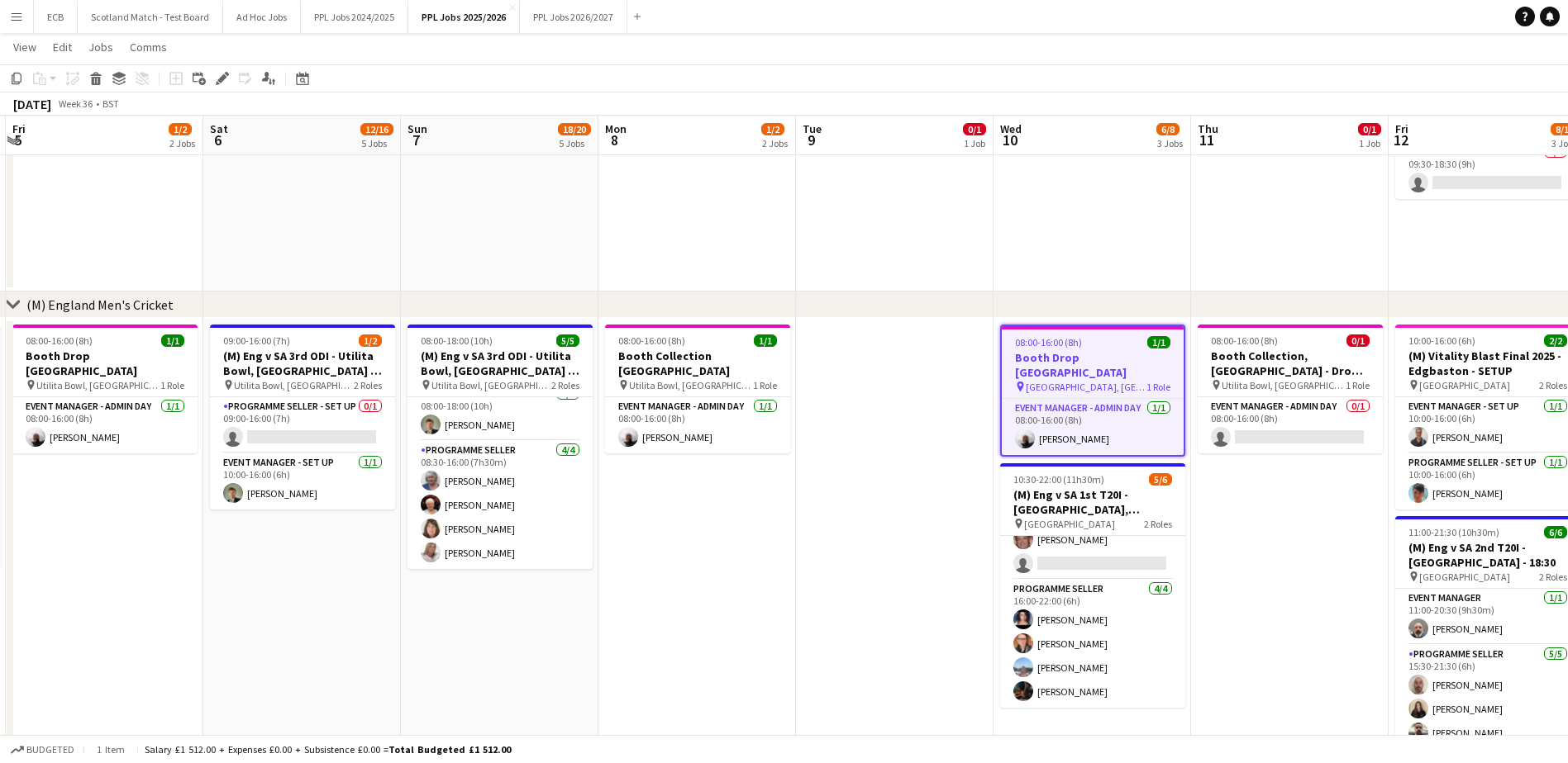
drag, startPoint x: 1088, startPoint y: 347, endPoint x: 1055, endPoint y: 355, distance: 34.0
click at [1055, 355] on h3 "Booth Drop Cardiff" at bounding box center [1093, 365] width 182 height 30
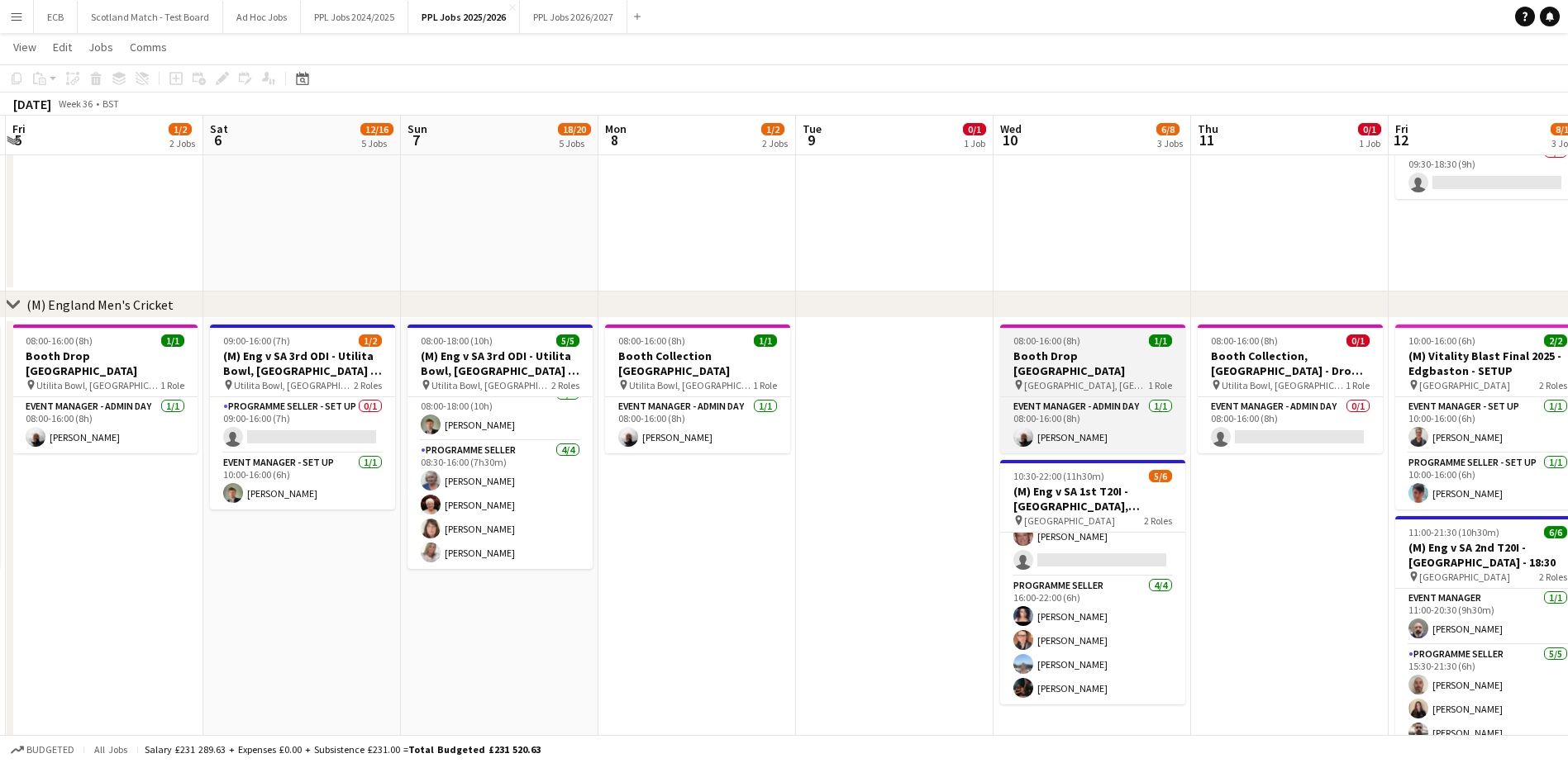
click at [1044, 344] on span "08:00-16:00 (8h)" at bounding box center [1047, 340] width 67 height 12
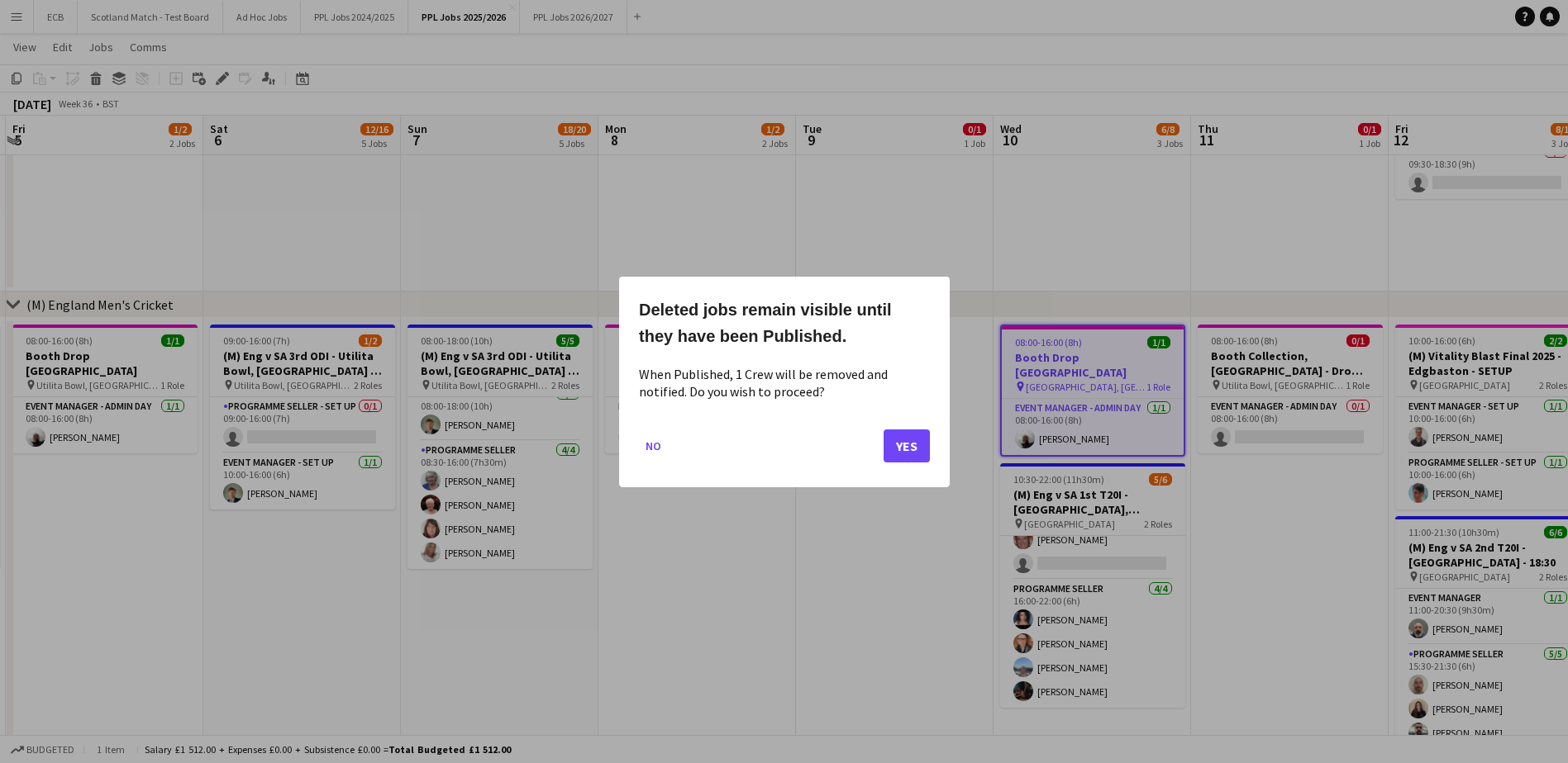
scroll to position [0, 0]
click at [904, 438] on button "Yes" at bounding box center [907, 445] width 46 height 33
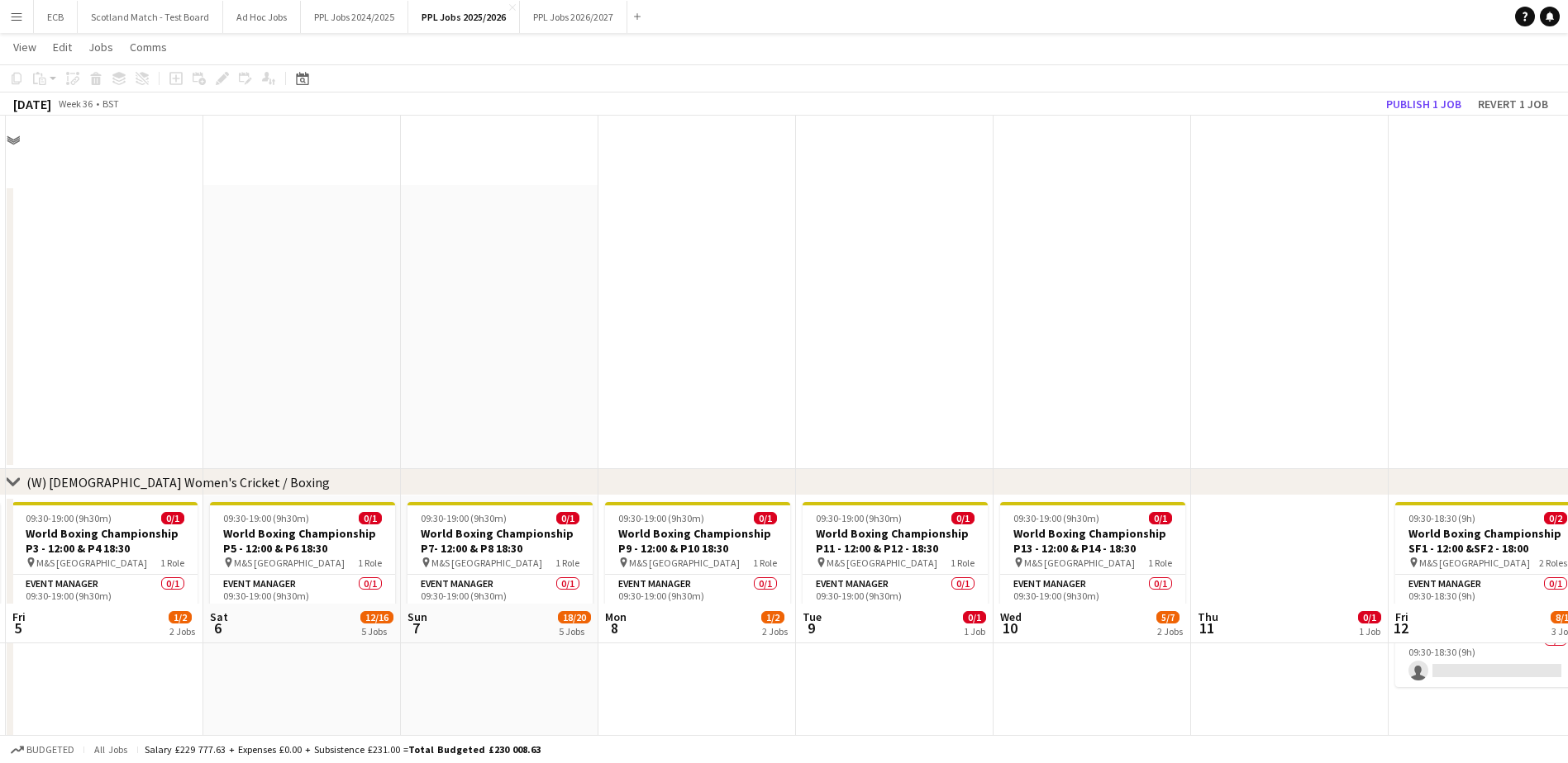
scroll to position [488, 0]
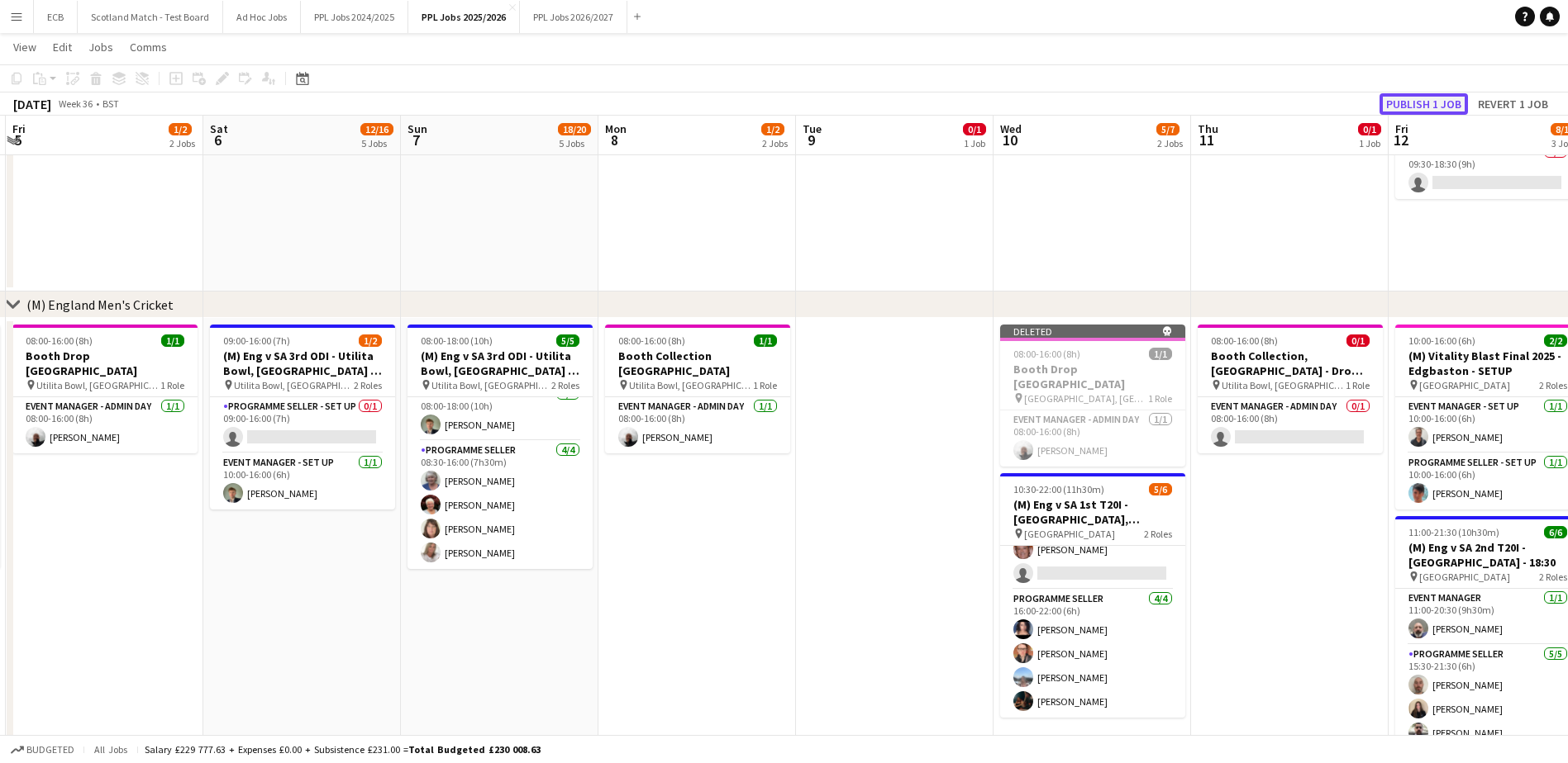
click at [1450, 95] on button "Publish 1 job" at bounding box center [1424, 104] width 89 height 21
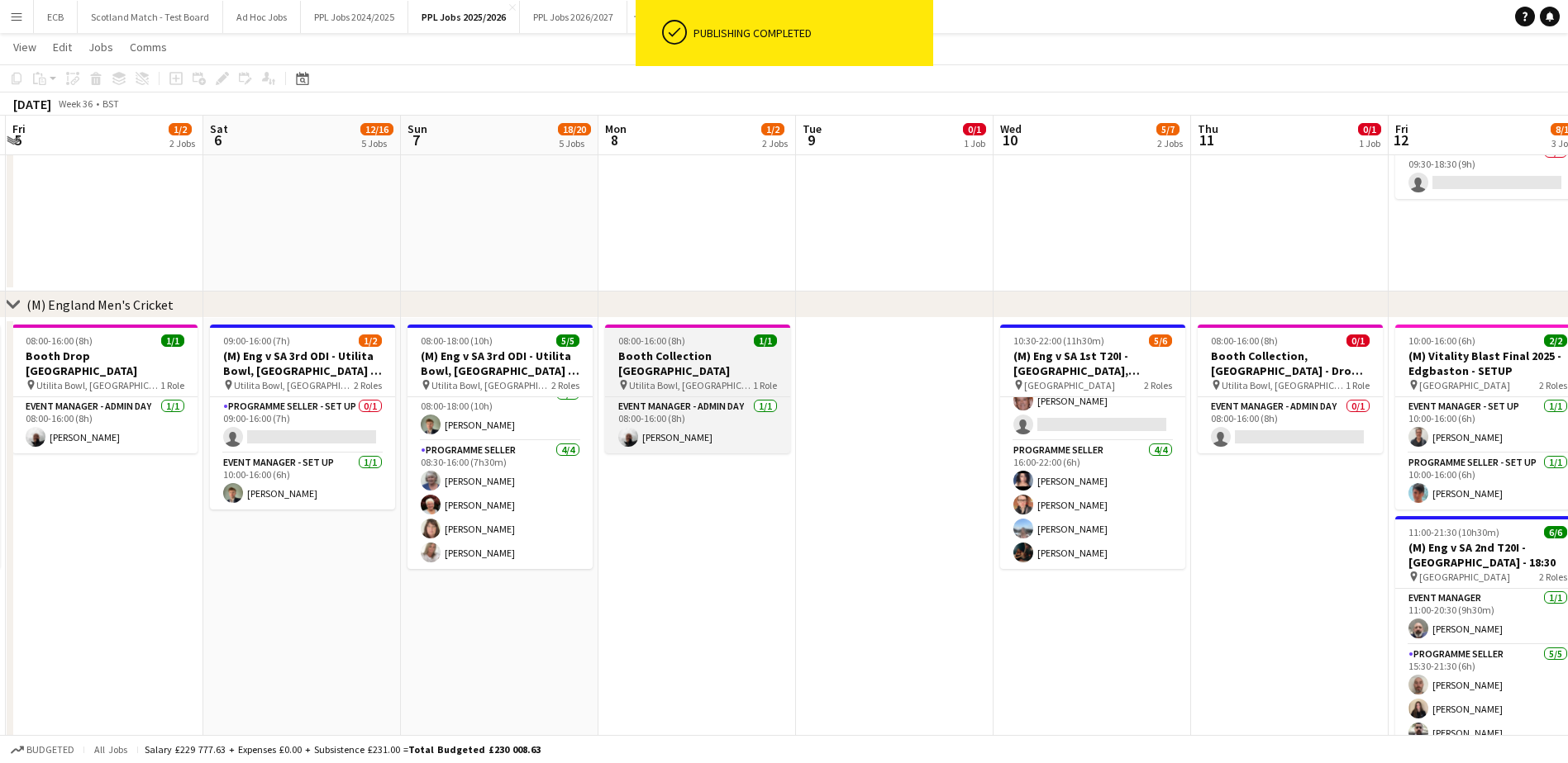
click at [700, 358] on h3 "Booth Collection Southampton" at bounding box center [698, 363] width 185 height 30
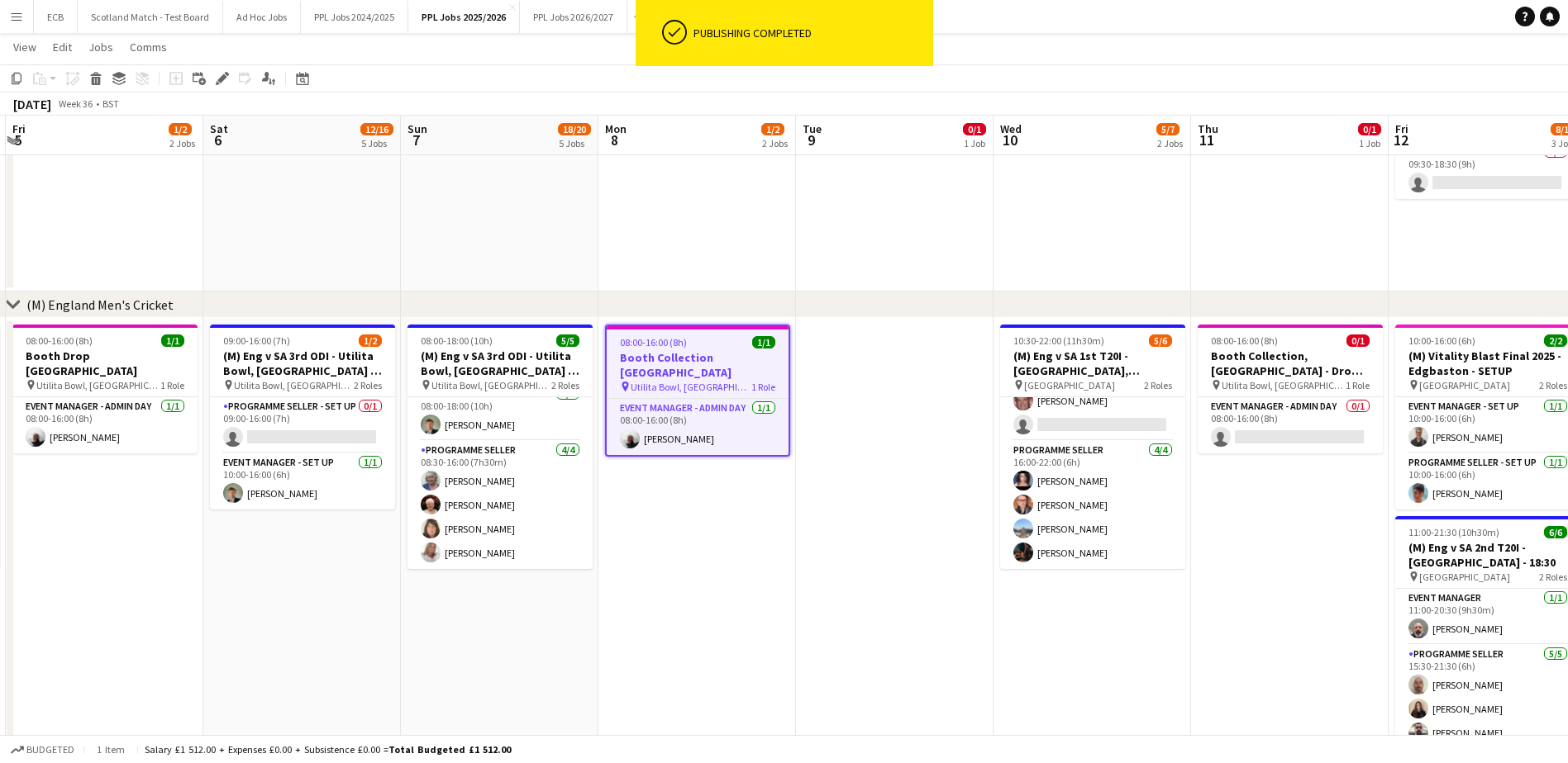
click at [700, 358] on h3 "Booth Collection Southampton" at bounding box center [698, 365] width 182 height 30
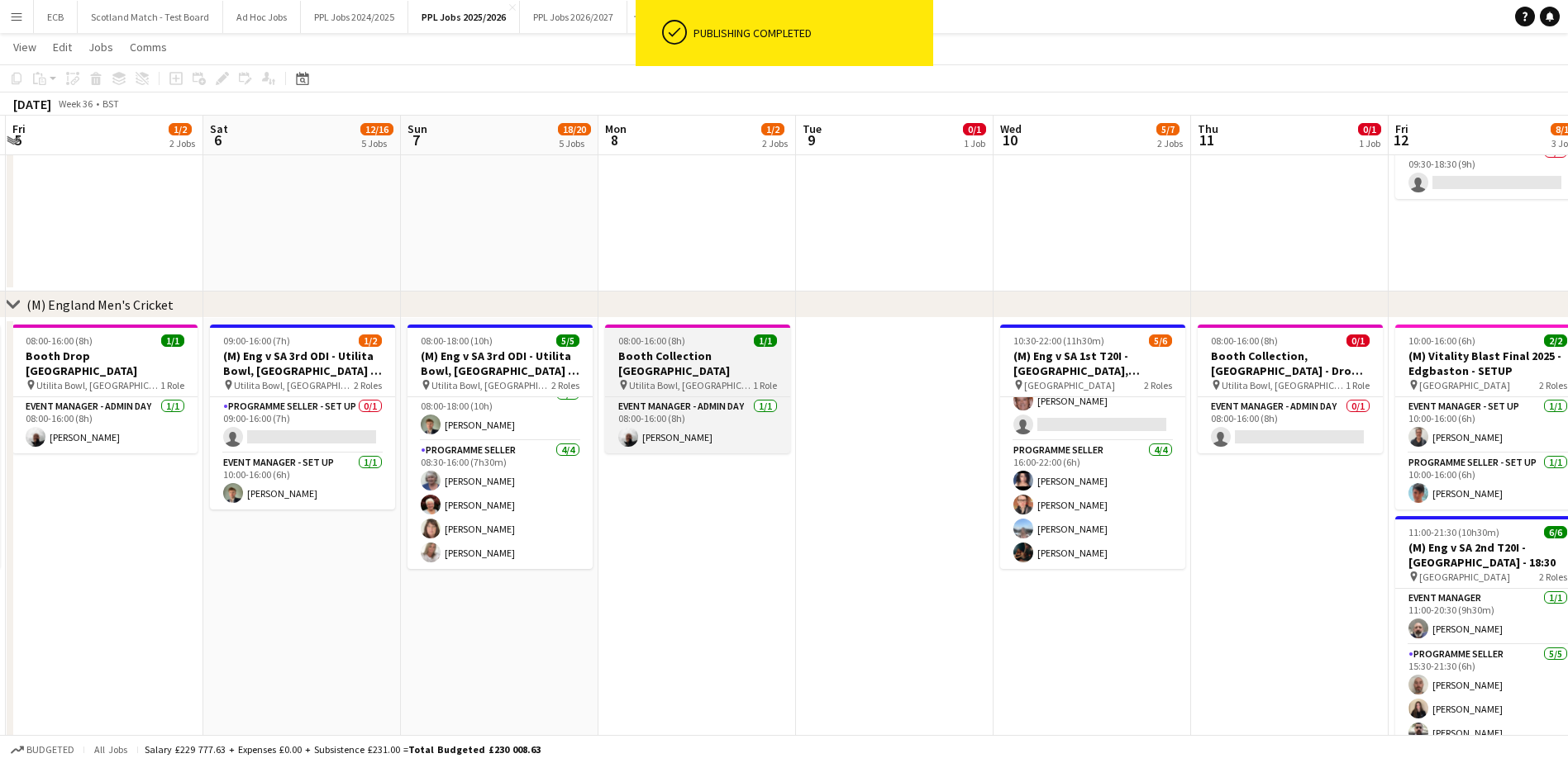
click at [700, 358] on h3 "Booth Collection Southampton" at bounding box center [698, 363] width 185 height 30
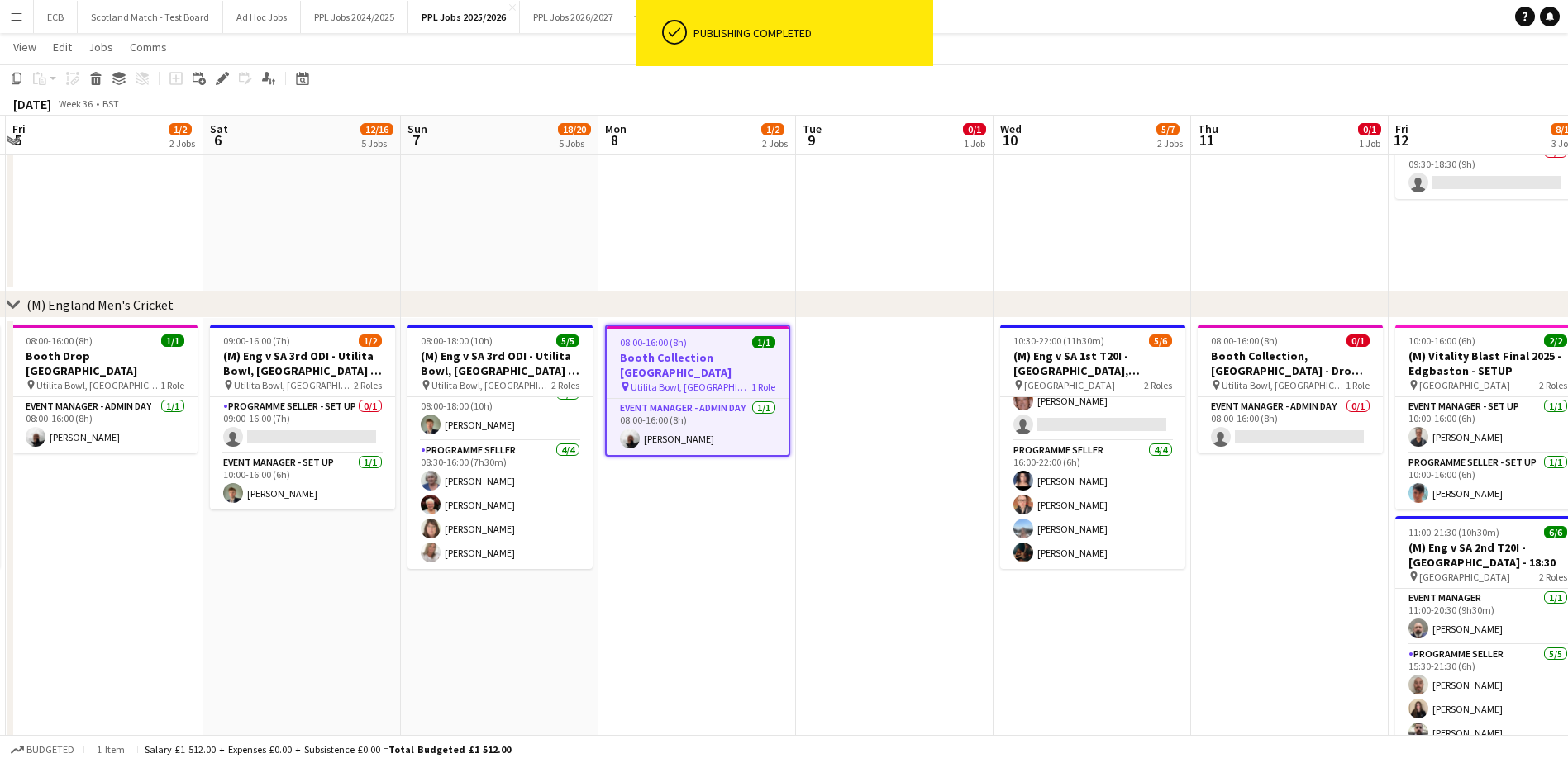
click at [700, 358] on h3 "Booth Collection Southampton" at bounding box center [698, 365] width 182 height 30
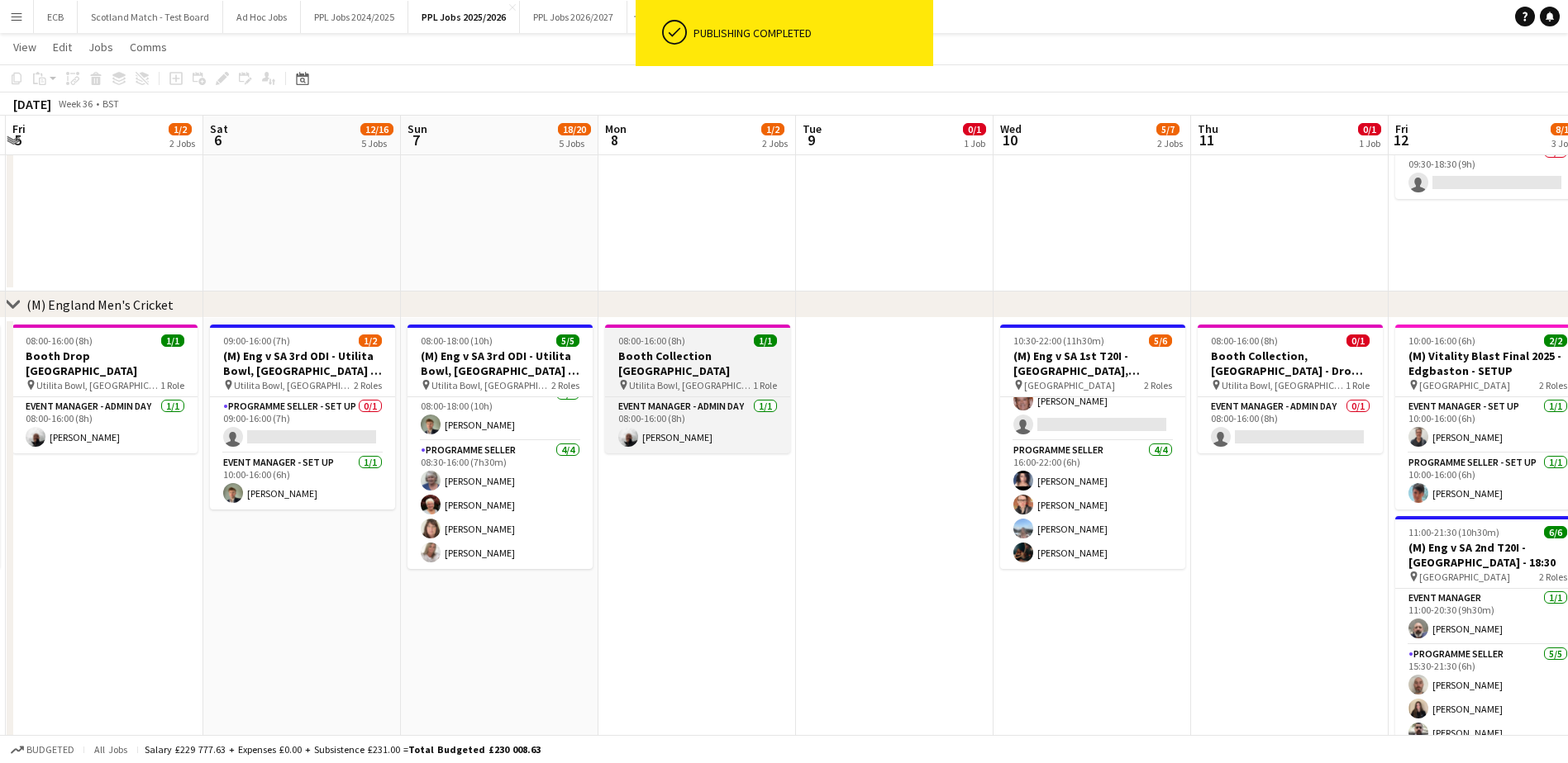
click at [700, 358] on h3 "Booth Collection Southampton" at bounding box center [698, 363] width 185 height 30
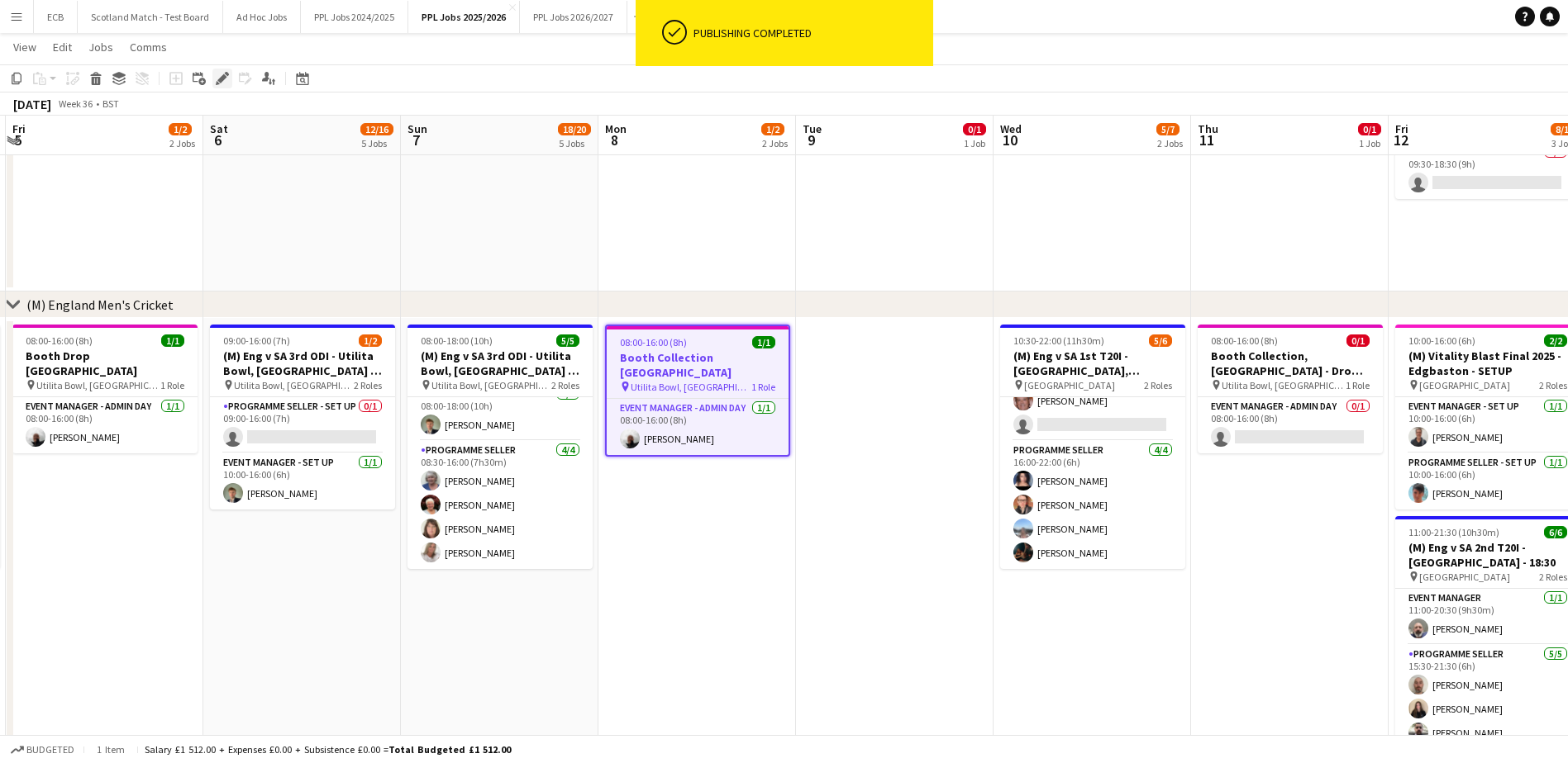
click at [220, 75] on icon "Edit" at bounding box center [223, 78] width 13 height 13
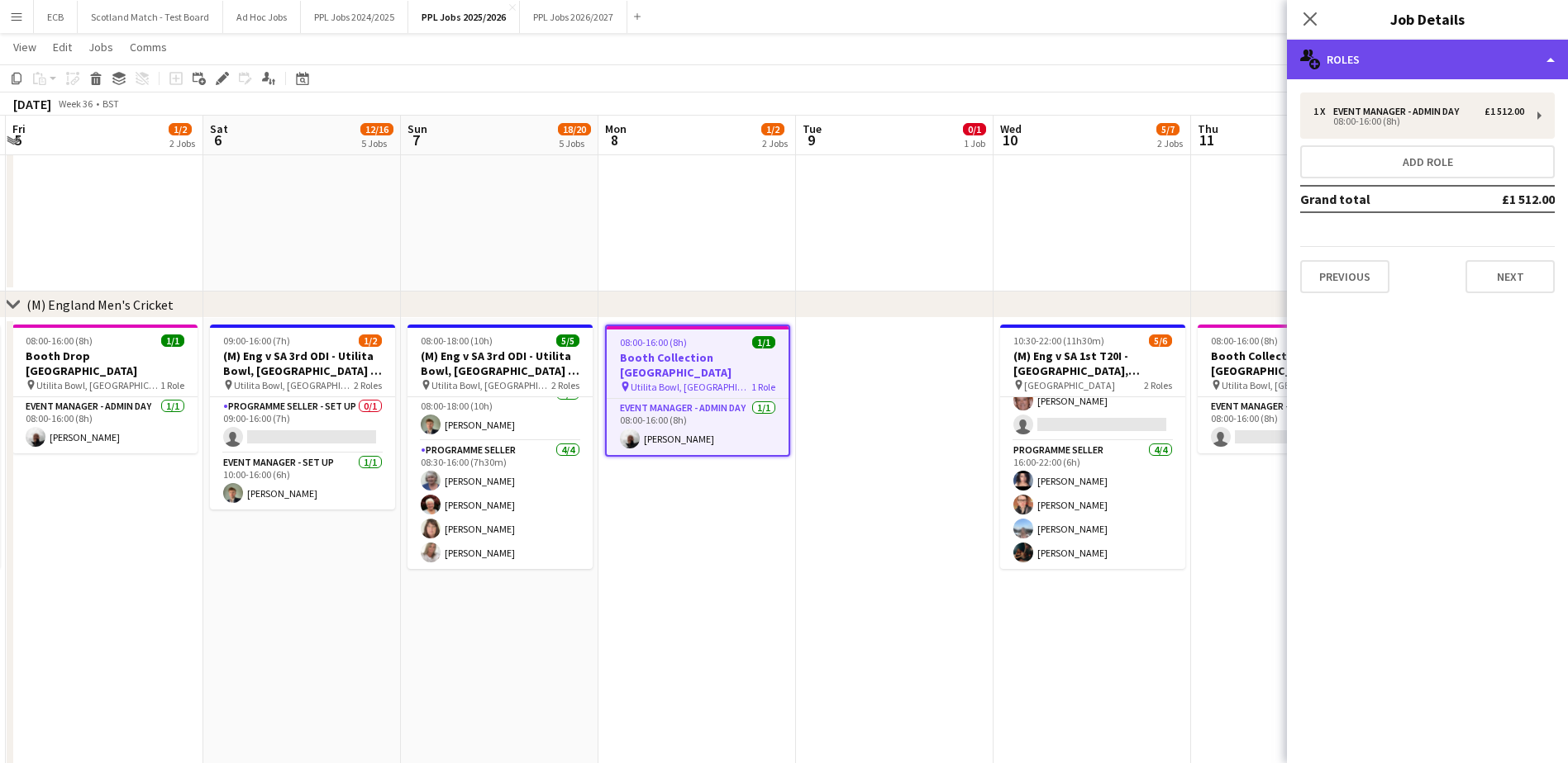
click at [1375, 58] on div "multiple-users-add Roles" at bounding box center [1428, 60] width 281 height 40
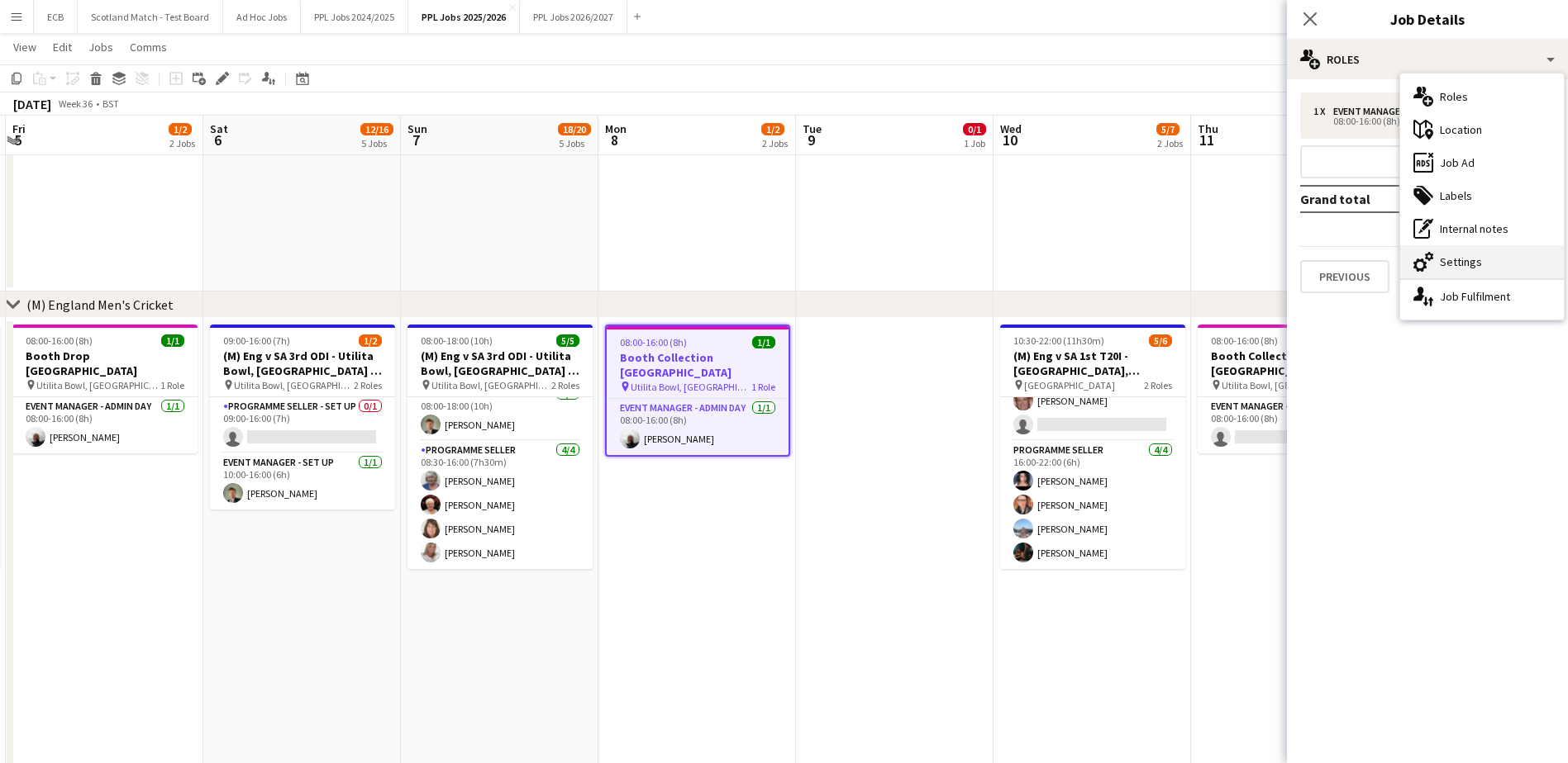
click at [1462, 258] on div "cog-double-3 Settings" at bounding box center [1481, 262] width 163 height 33
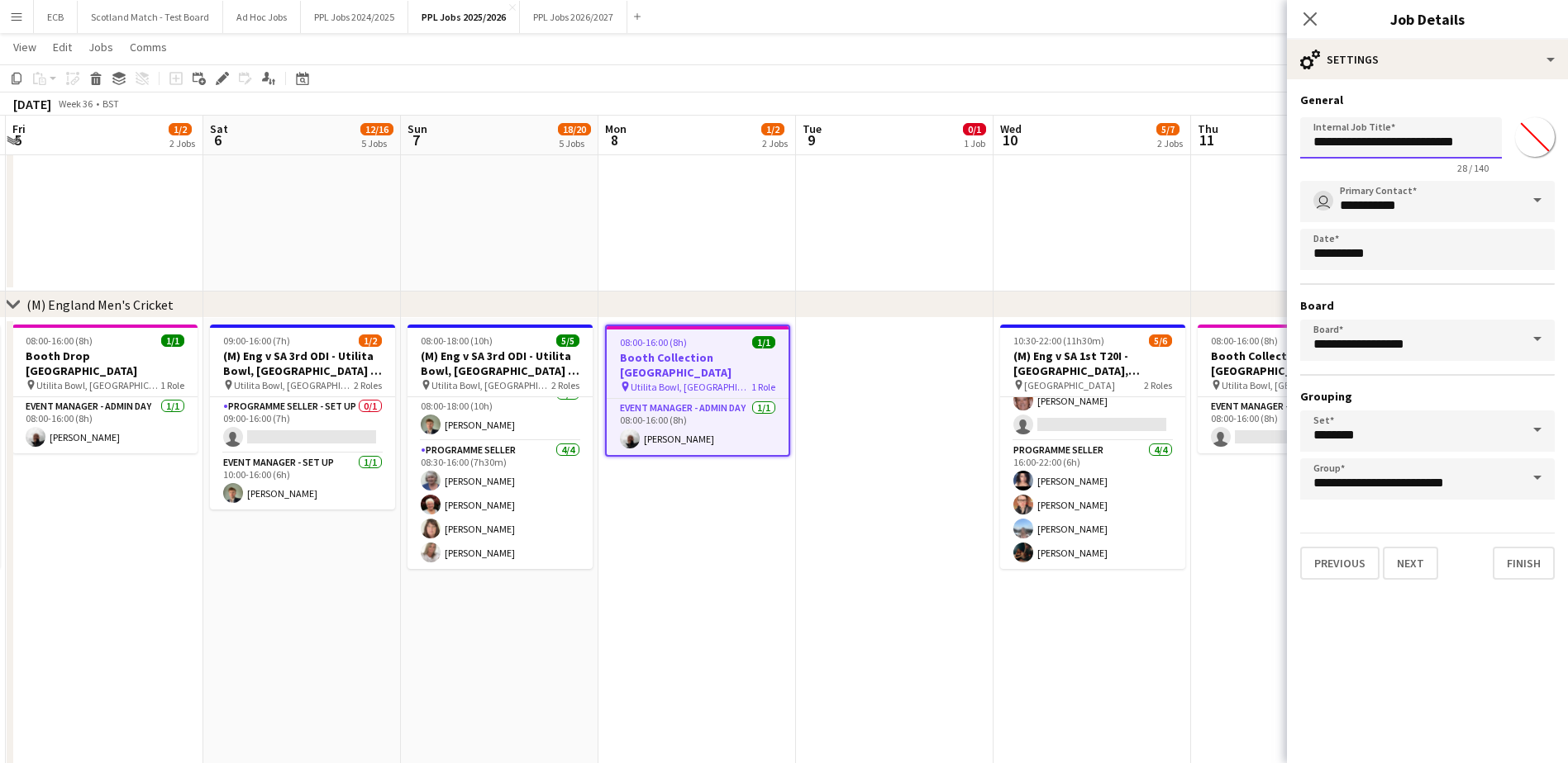
click at [1486, 139] on input "**********" at bounding box center [1401, 138] width 202 height 41
type input "**********"
click at [1478, 597] on mat-expansion-panel "**********" at bounding box center [1428, 421] width 281 height 684
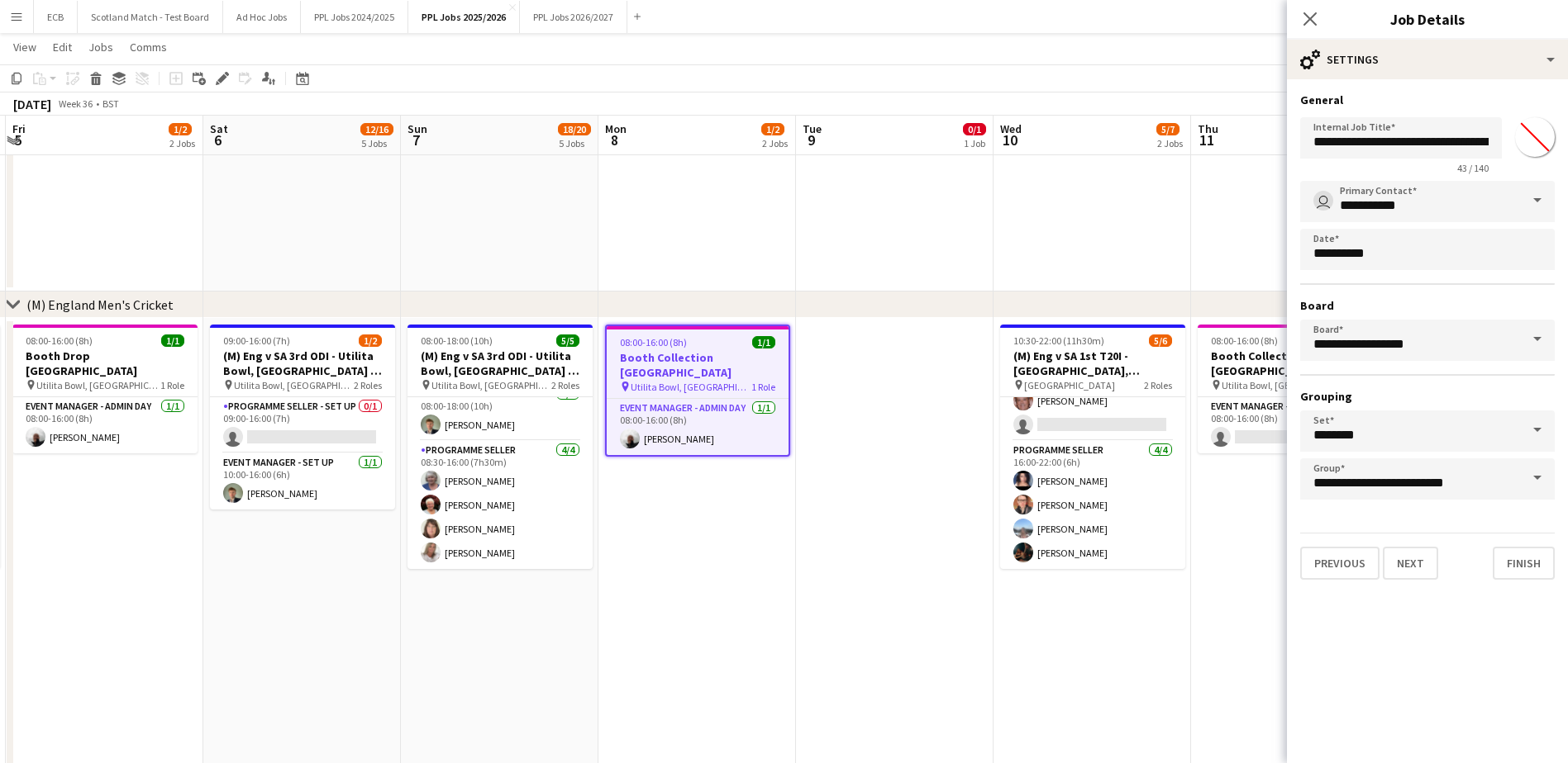
click at [928, 431] on app-date-cell at bounding box center [894, 557] width 198 height 477
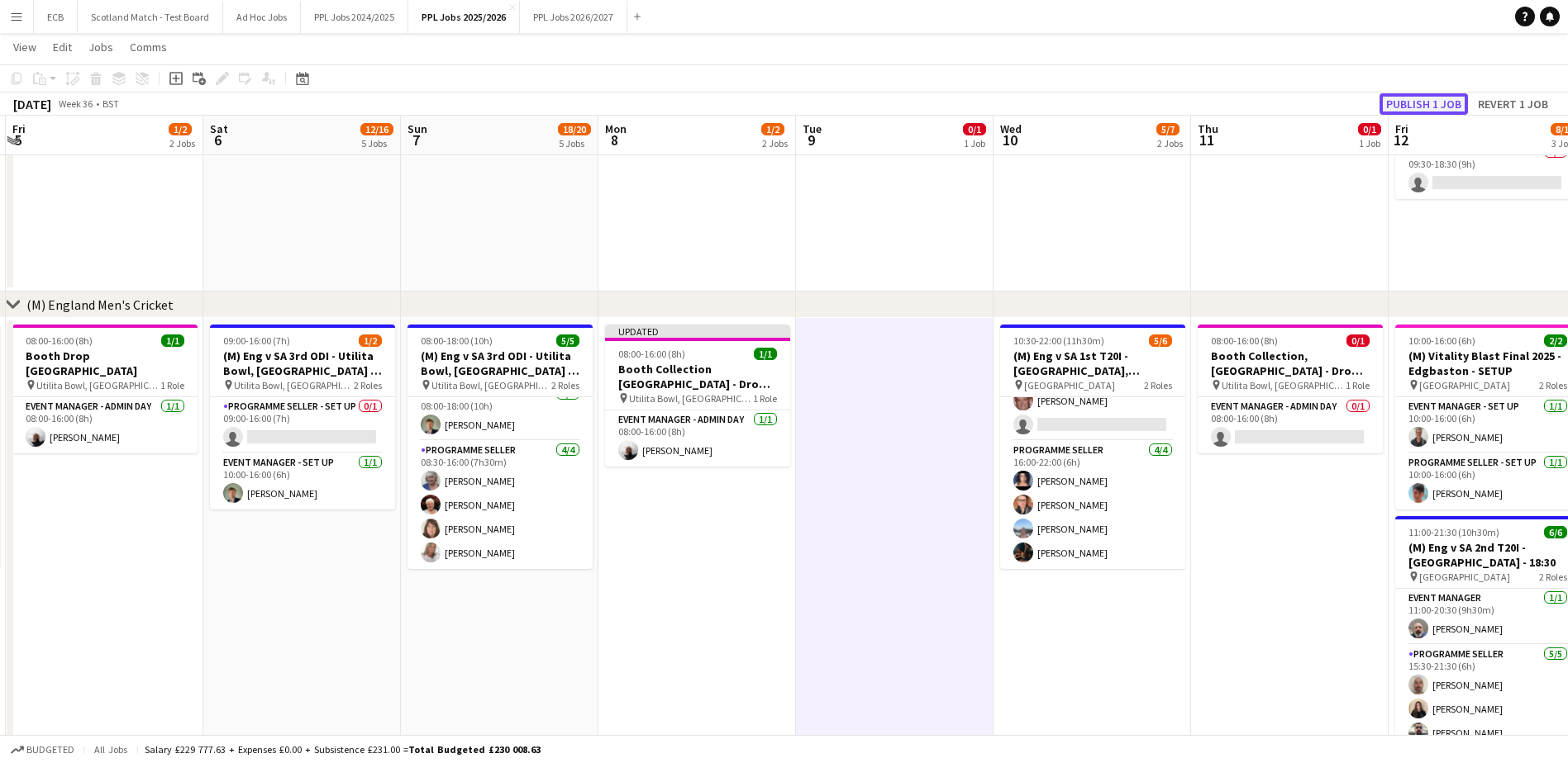
click at [1435, 96] on button "Publish 1 job" at bounding box center [1424, 104] width 89 height 21
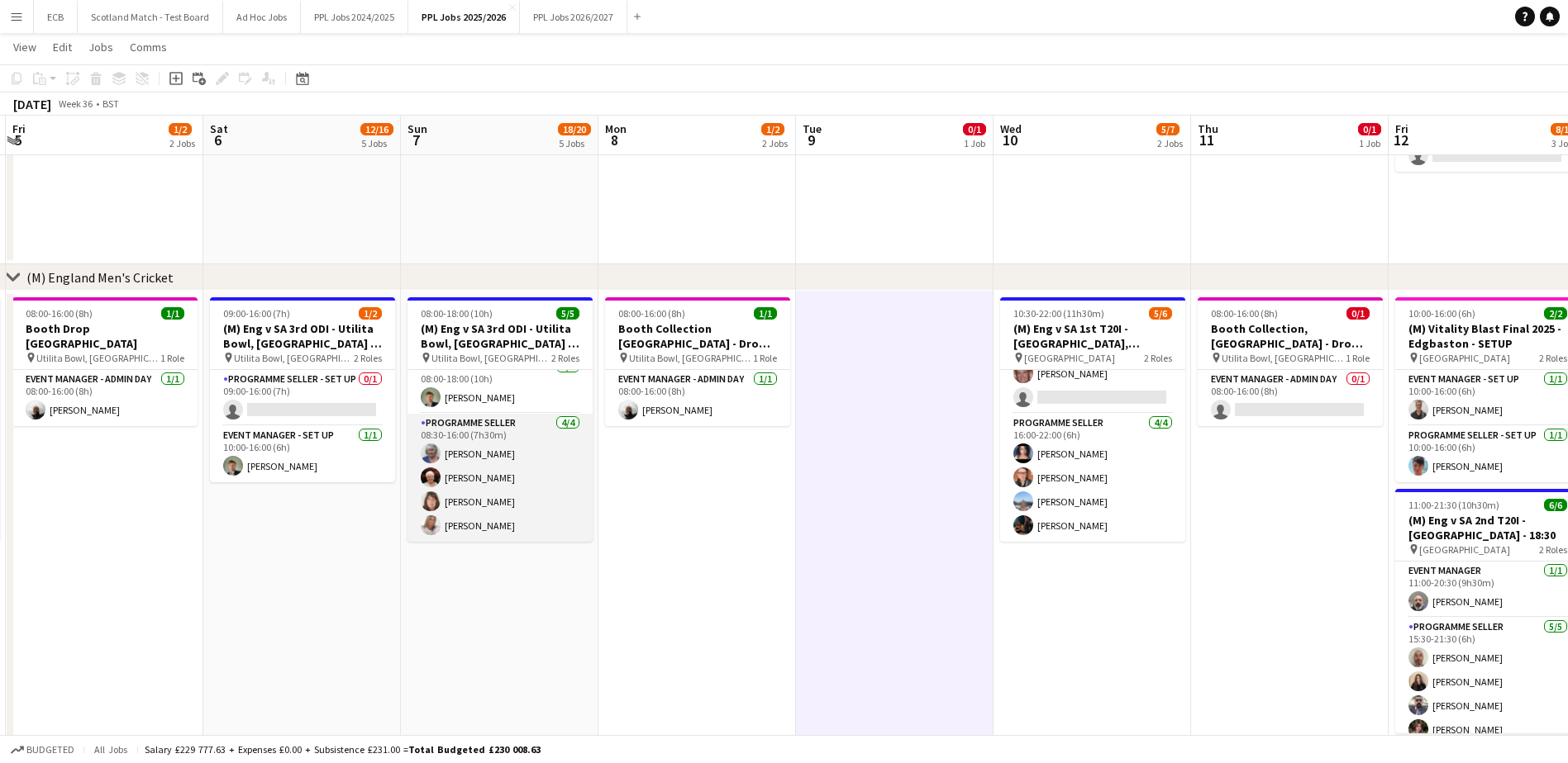
scroll to position [517, 0]
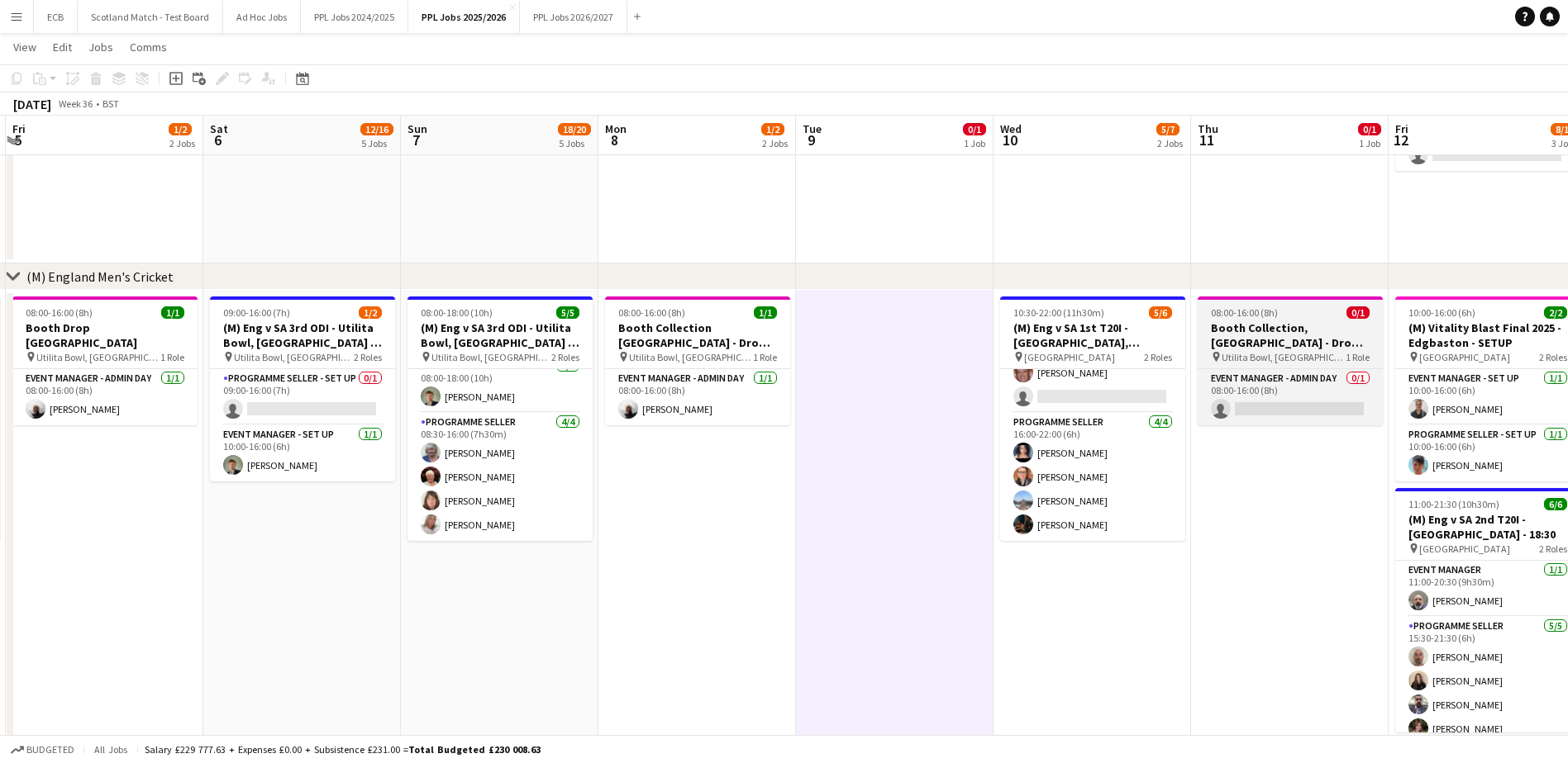
click at [1274, 342] on h3 "Booth Collection, Cardiff - Drop off Warick" at bounding box center [1291, 335] width 185 height 30
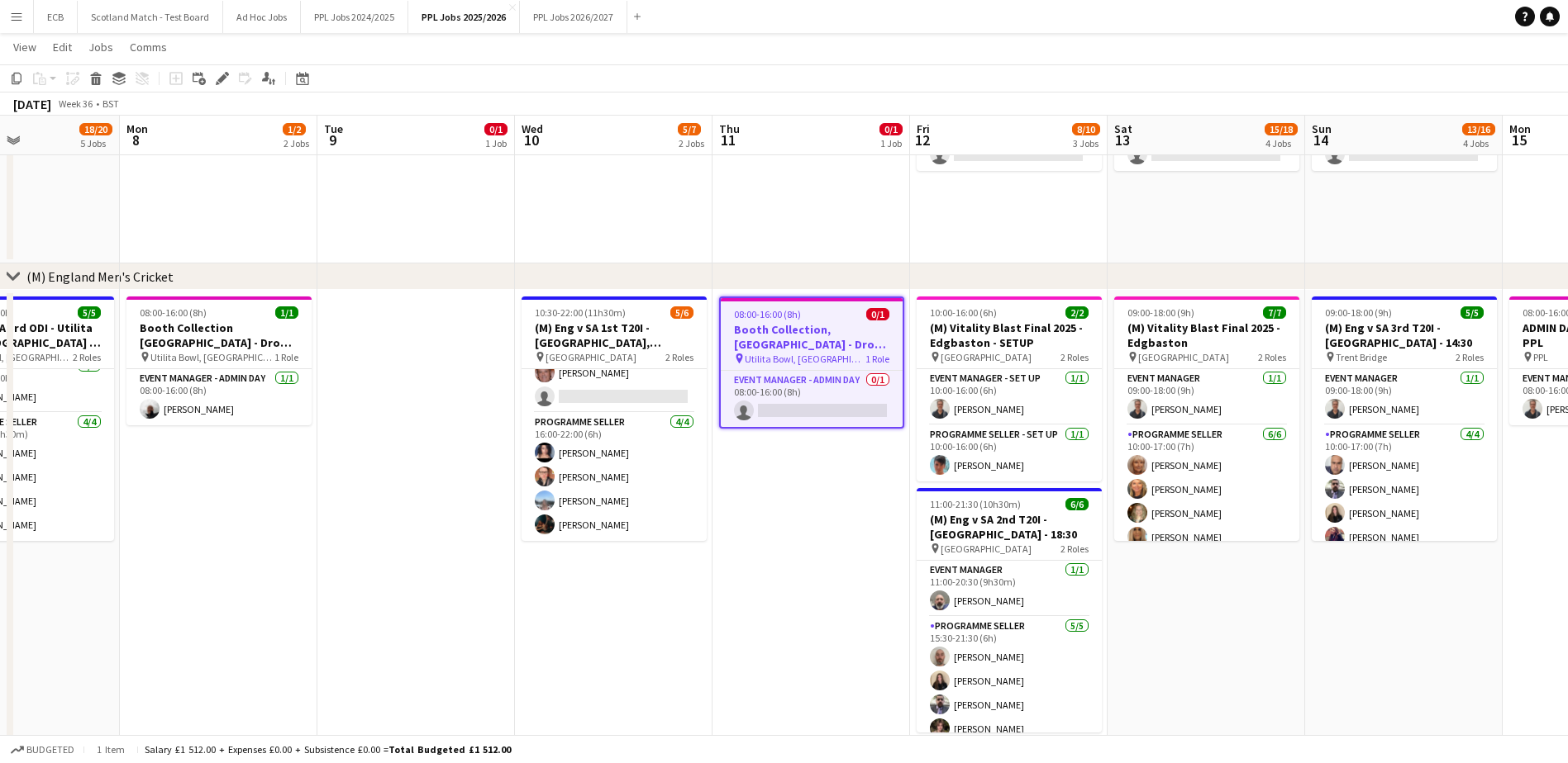
scroll to position [0, 487]
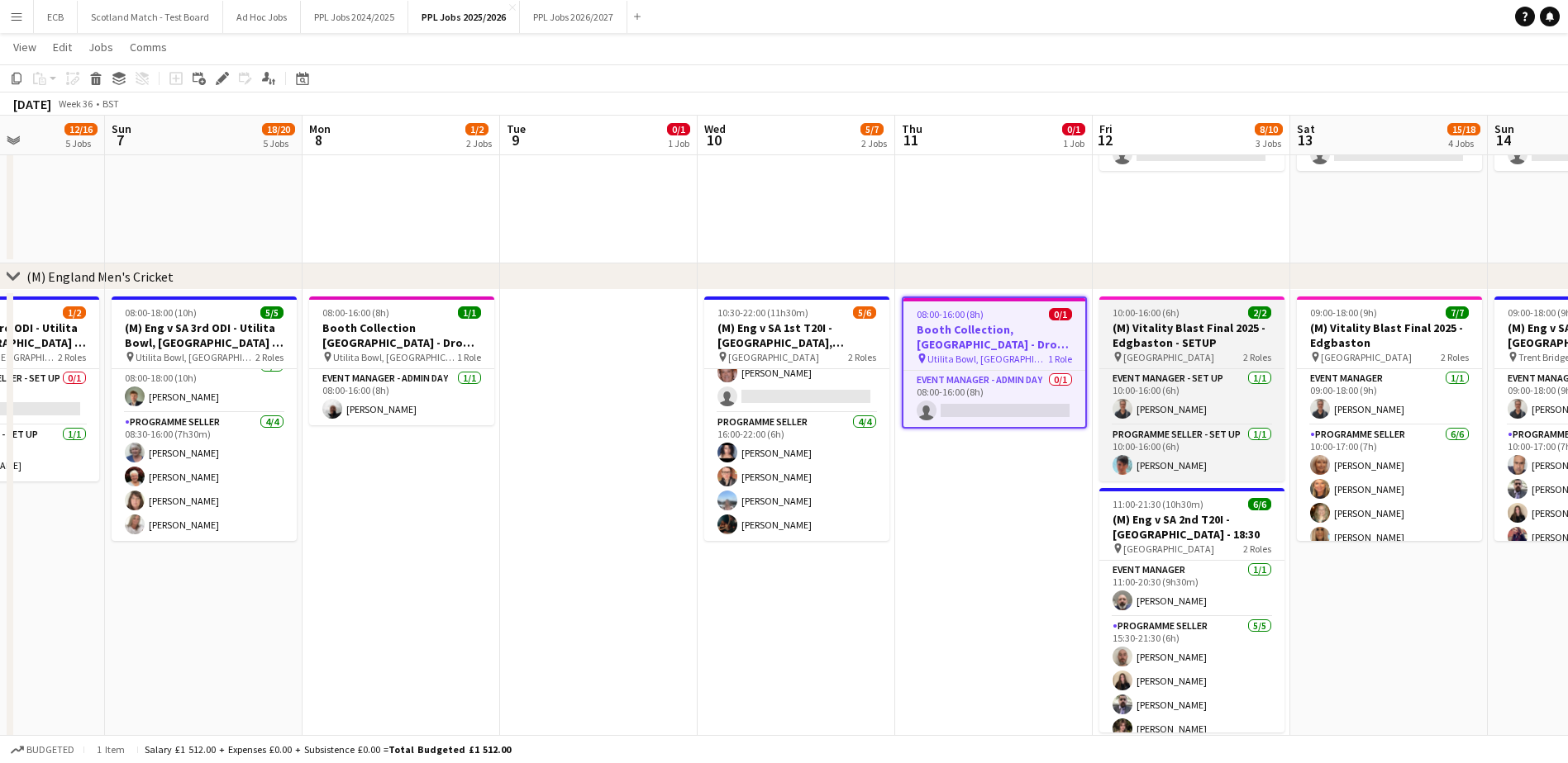
click at [1181, 334] on h3 "(M) Vitality Blast Final 2025 - Edgbaston - SETUP" at bounding box center [1192, 335] width 185 height 30
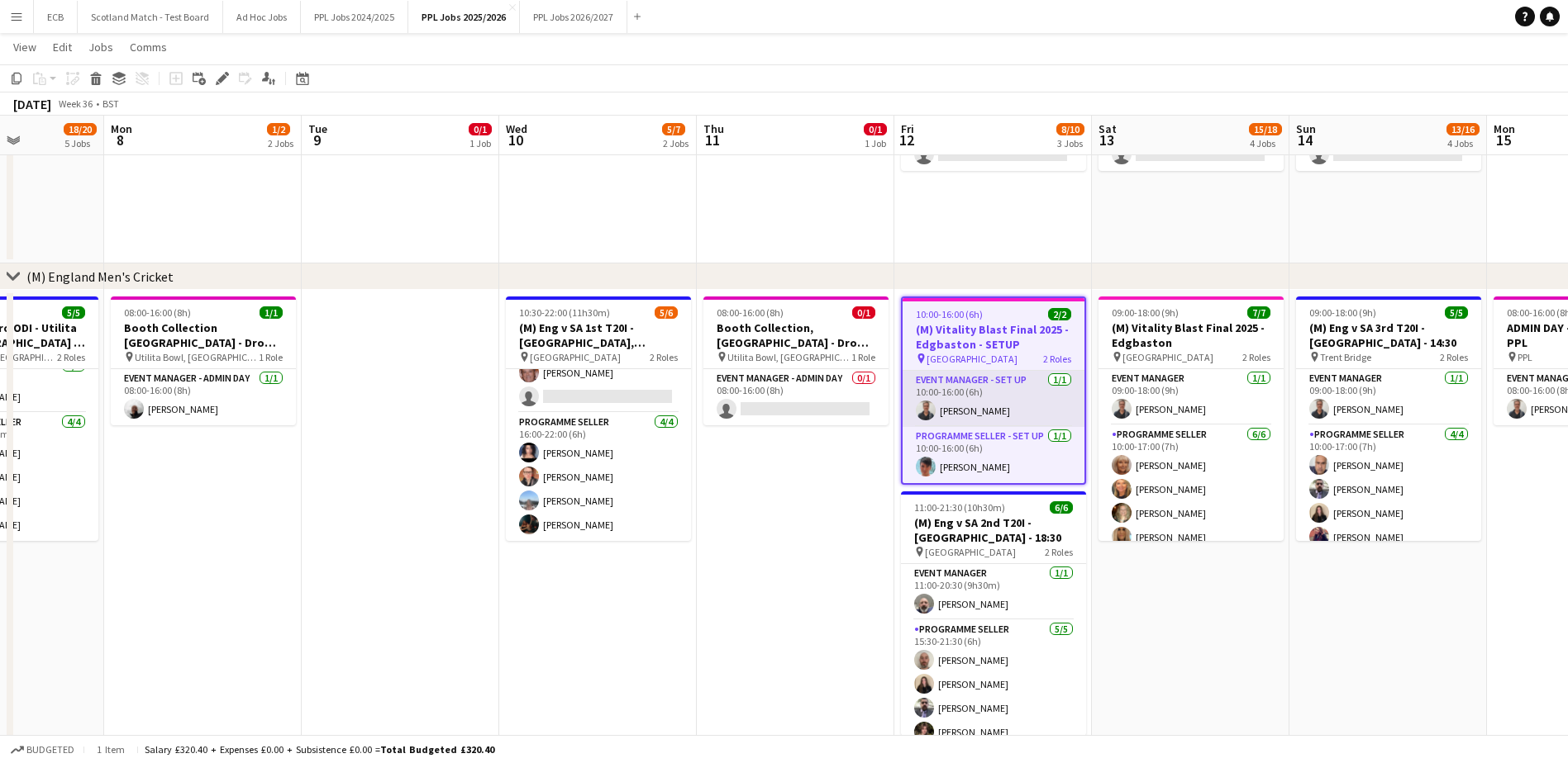
scroll to position [0, 521]
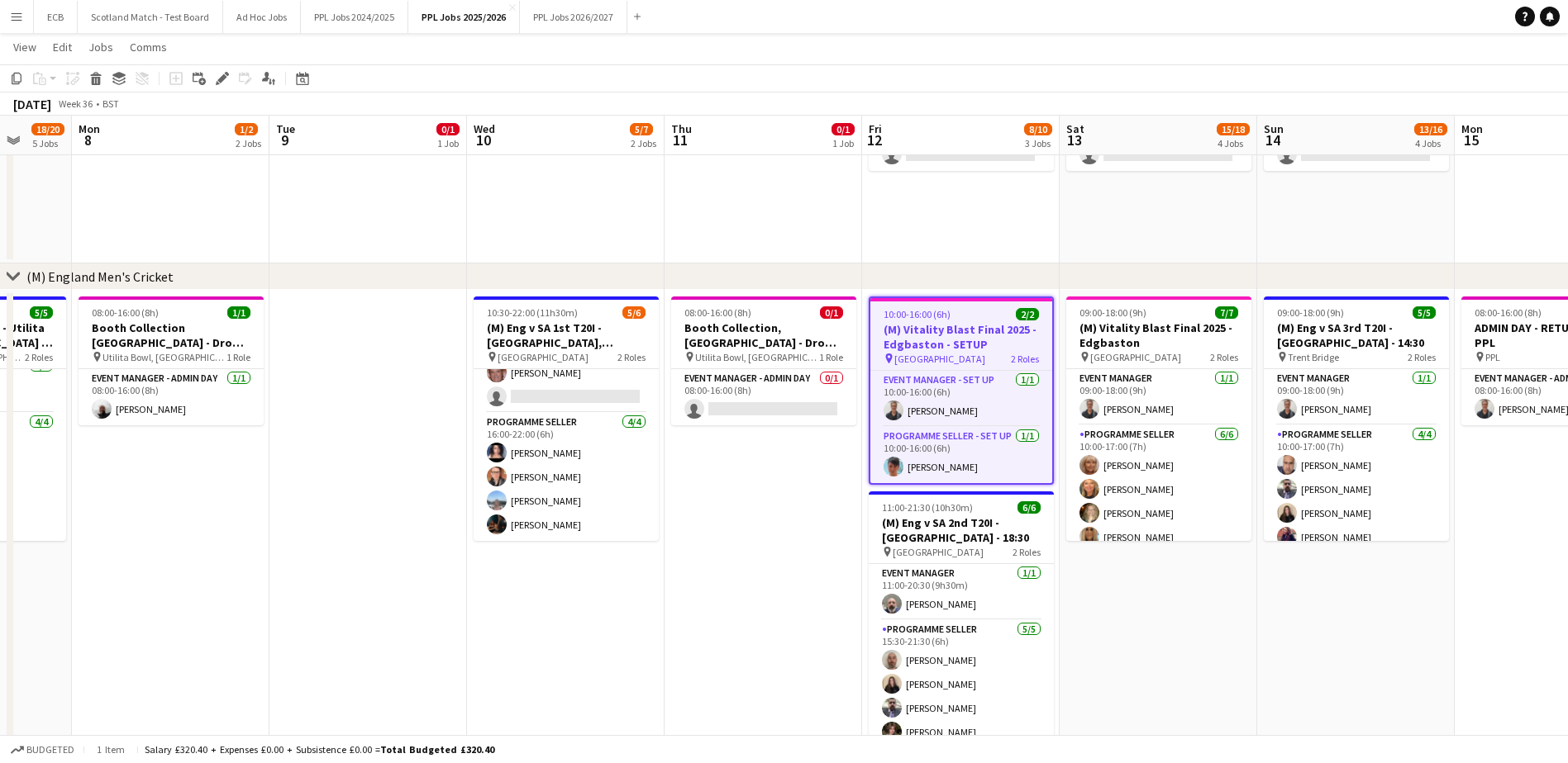
drag, startPoint x: 1130, startPoint y: 230, endPoint x: 1160, endPoint y: 461, distance: 232.9
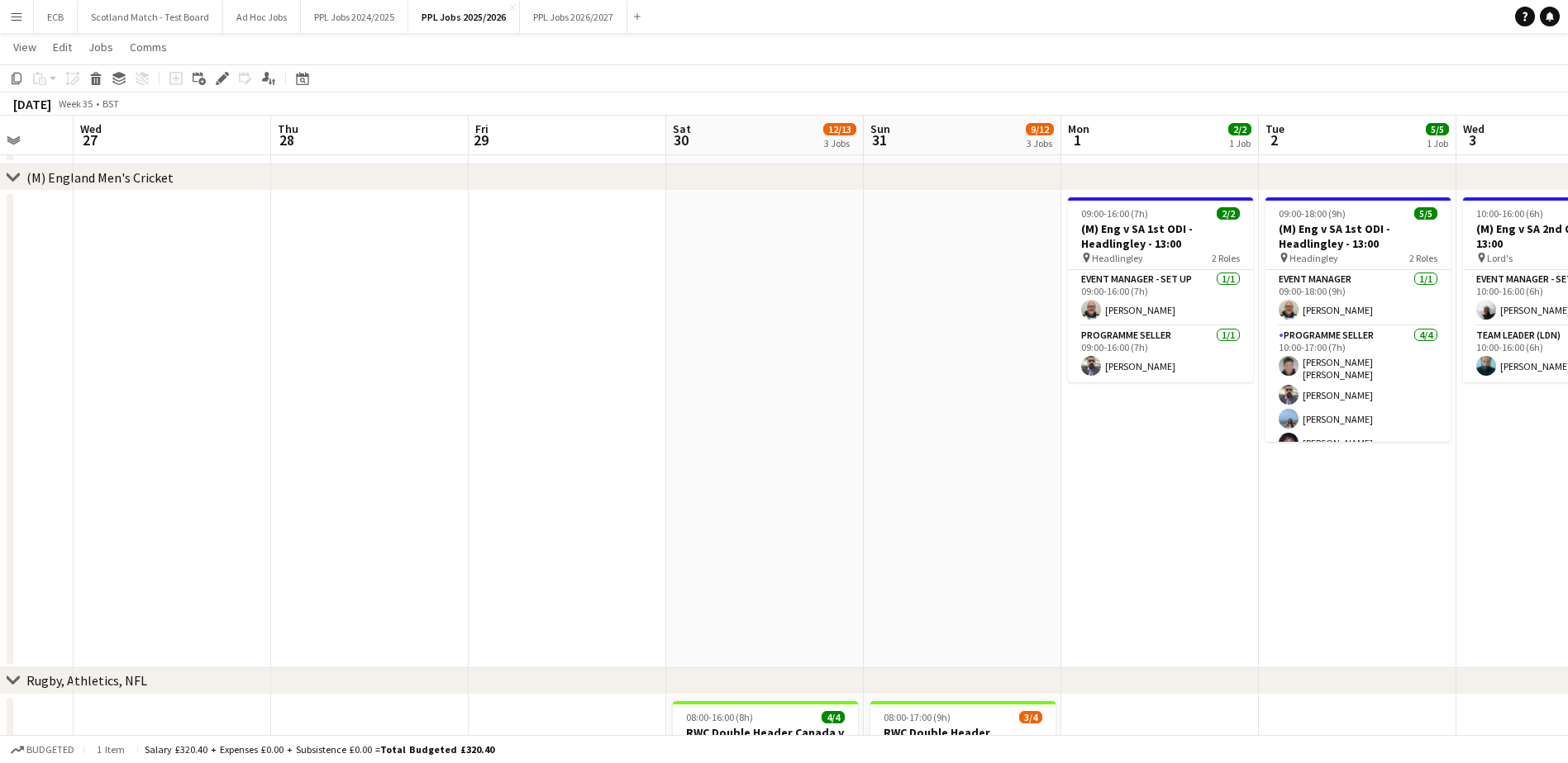
scroll to position [0, 518]
click at [21, 49] on span "View" at bounding box center [25, 48] width 23 height 15
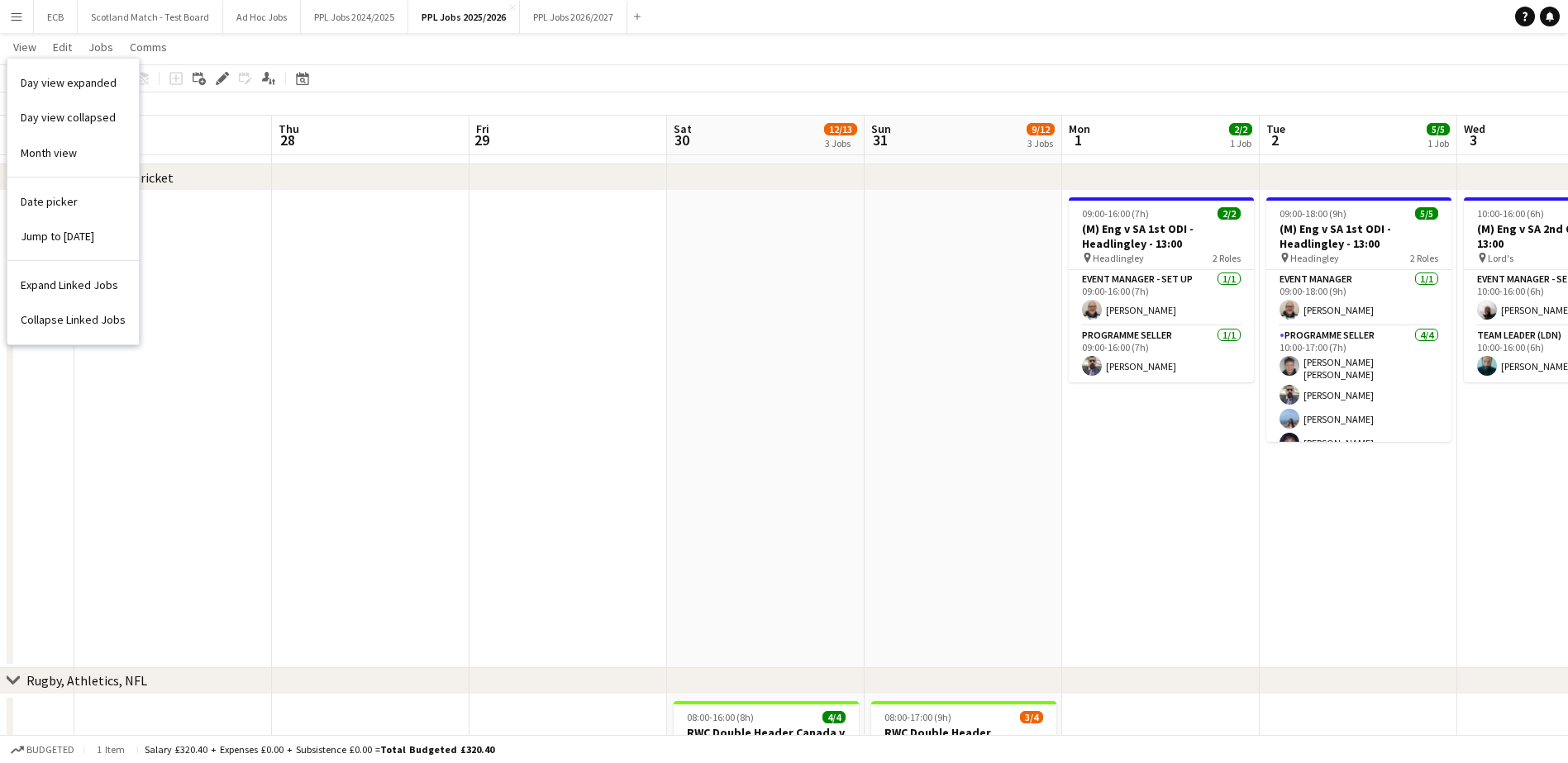
click at [14, 15] on app-icon "Menu" at bounding box center [16, 16] width 13 height 13
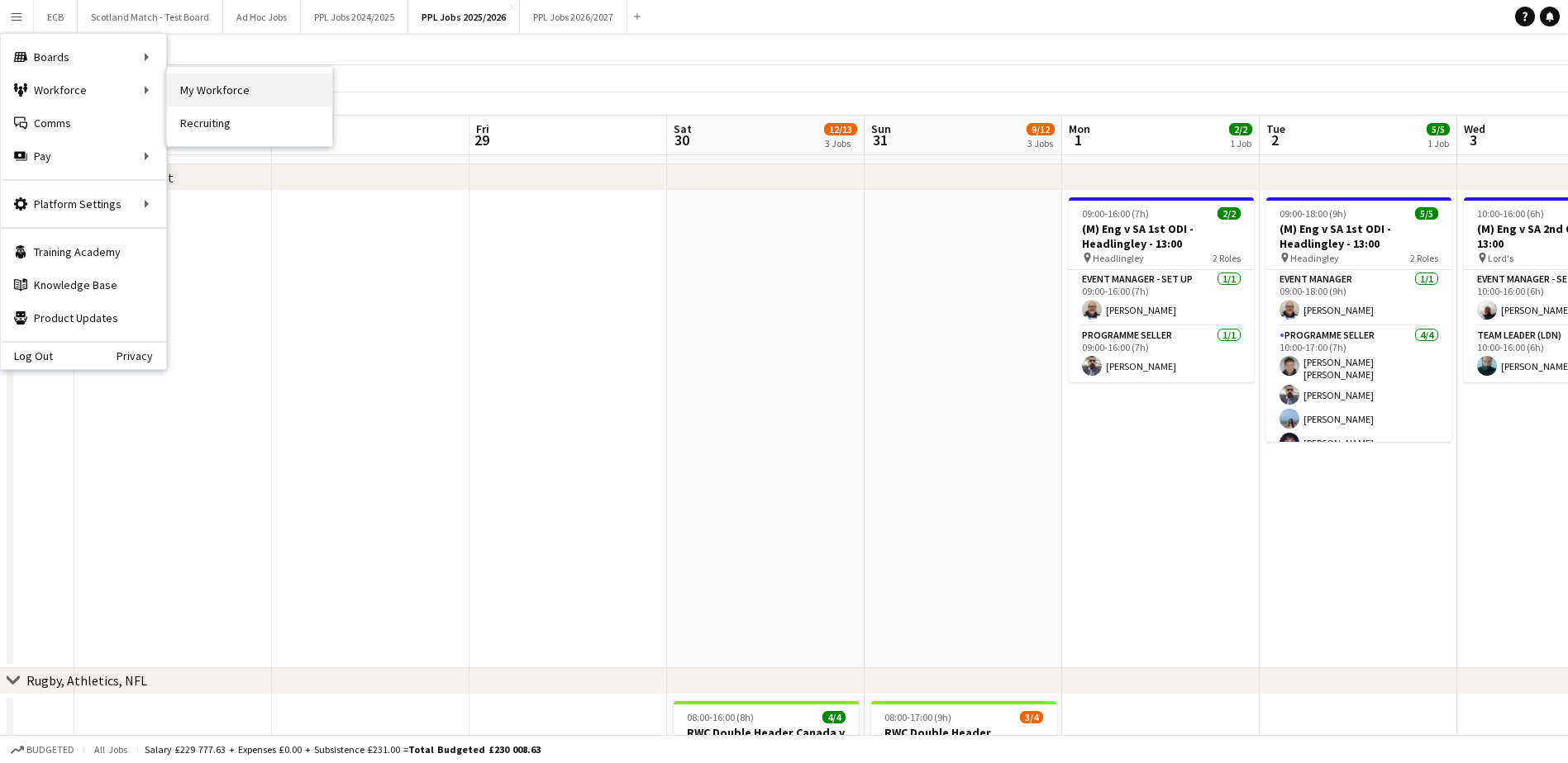
click at [213, 79] on link "My Workforce" at bounding box center [249, 90] width 165 height 33
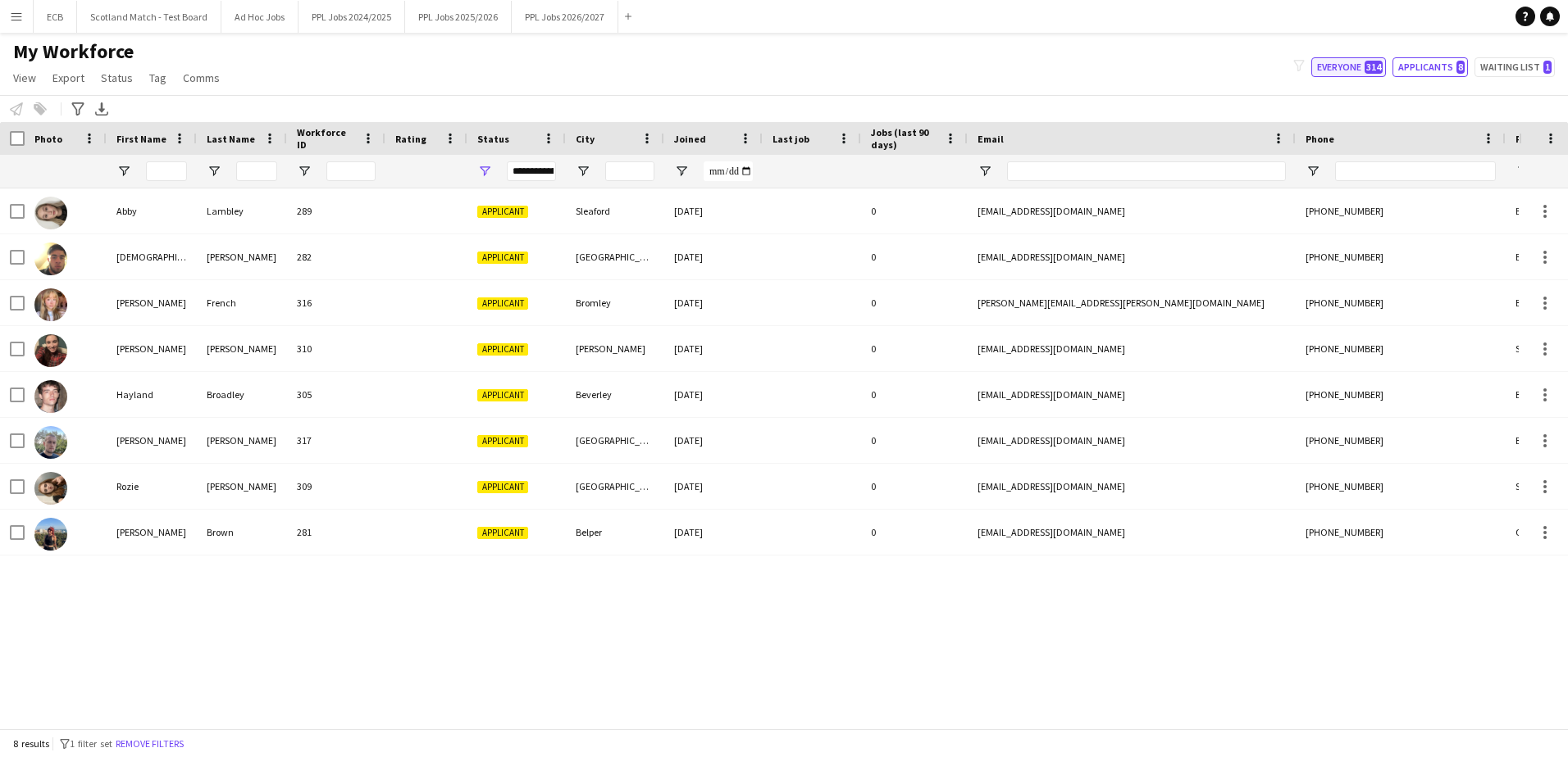
click at [1347, 70] on button "Everyone 314" at bounding box center [1348, 67] width 75 height 20
type input "**********"
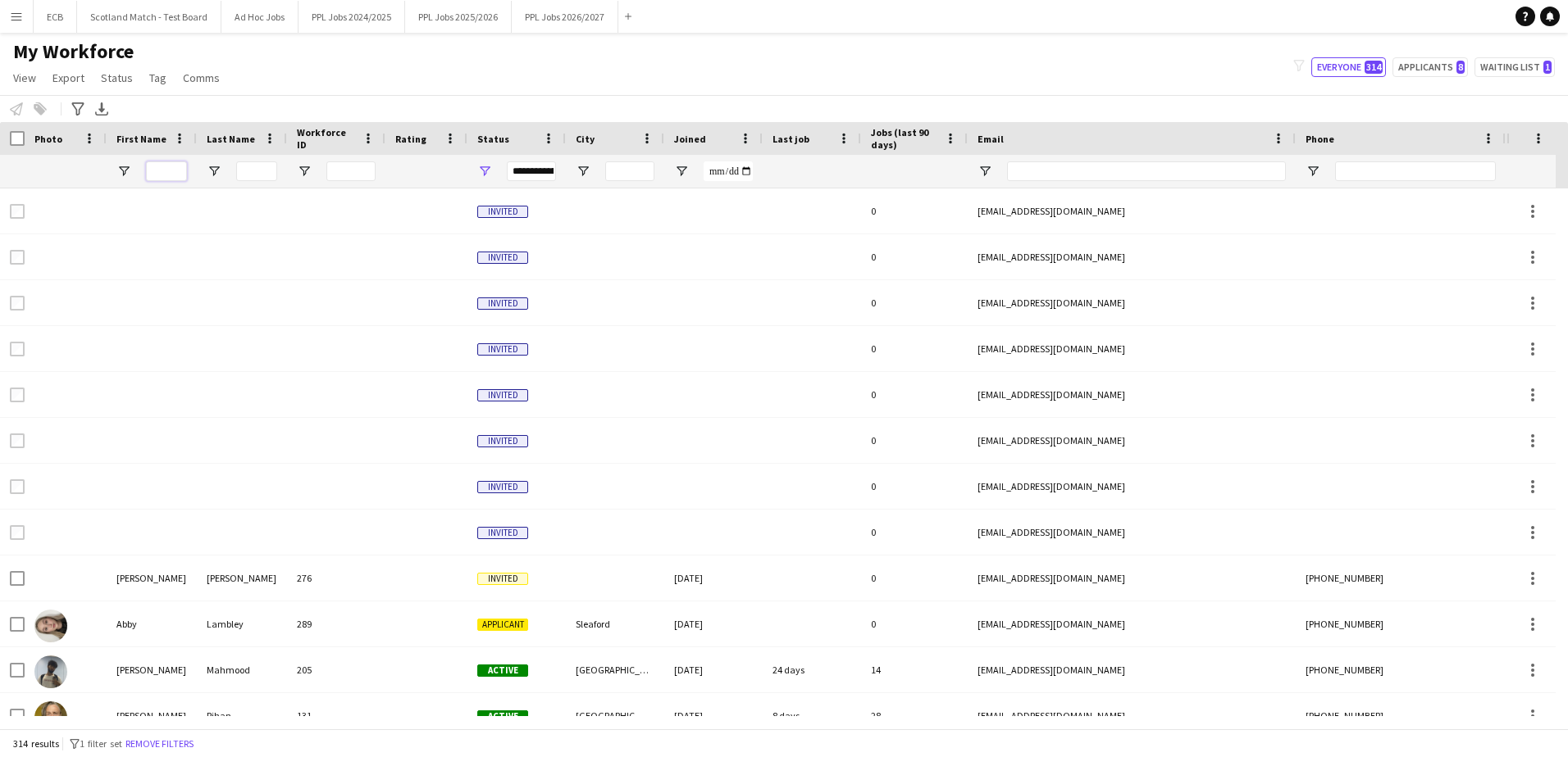
click at [169, 174] on input "First Name Filter Input" at bounding box center [166, 171] width 41 height 20
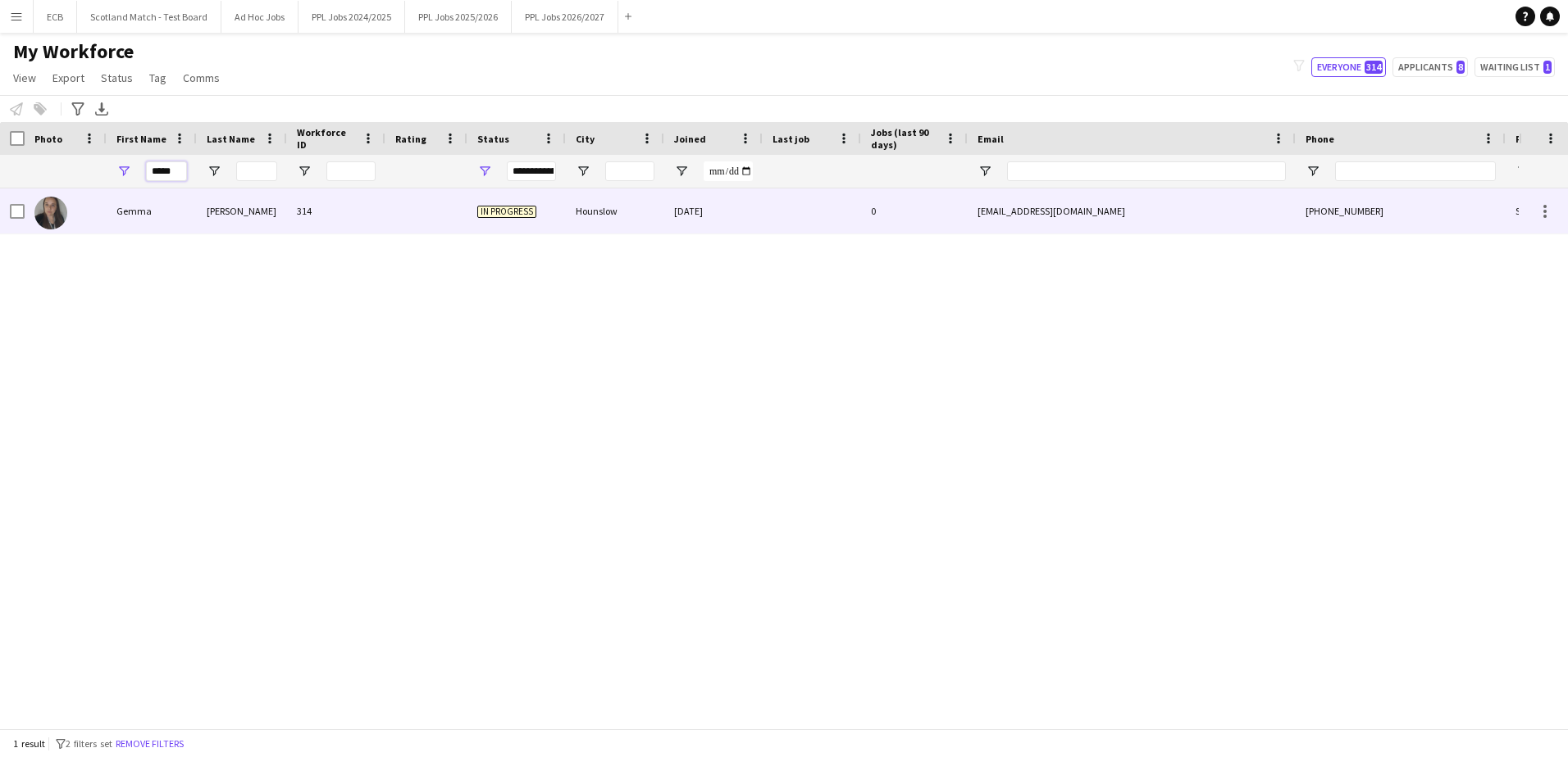
type input "*****"
click at [657, 212] on div "Hounslow" at bounding box center [615, 211] width 99 height 45
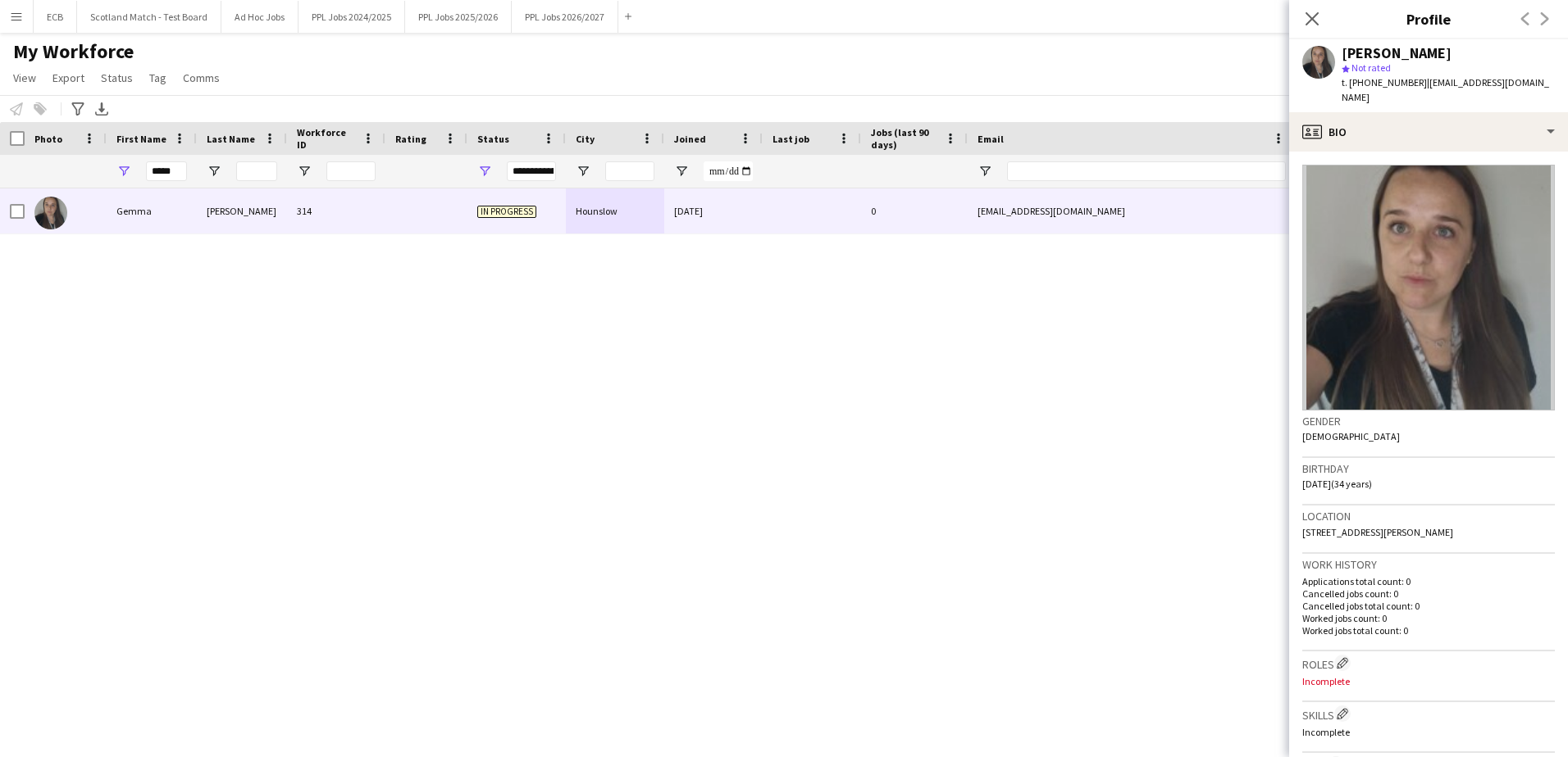
click at [555, 464] on div "Gemma Cox 314 In progress Hounslow 10-08-2025 0 coxy4u@hotmail.co.uk +447908704…" at bounding box center [759, 452] width 1519 height 528
click at [1344, 658] on app-icon "Edit crew company roles" at bounding box center [1342, 663] width 11 height 11
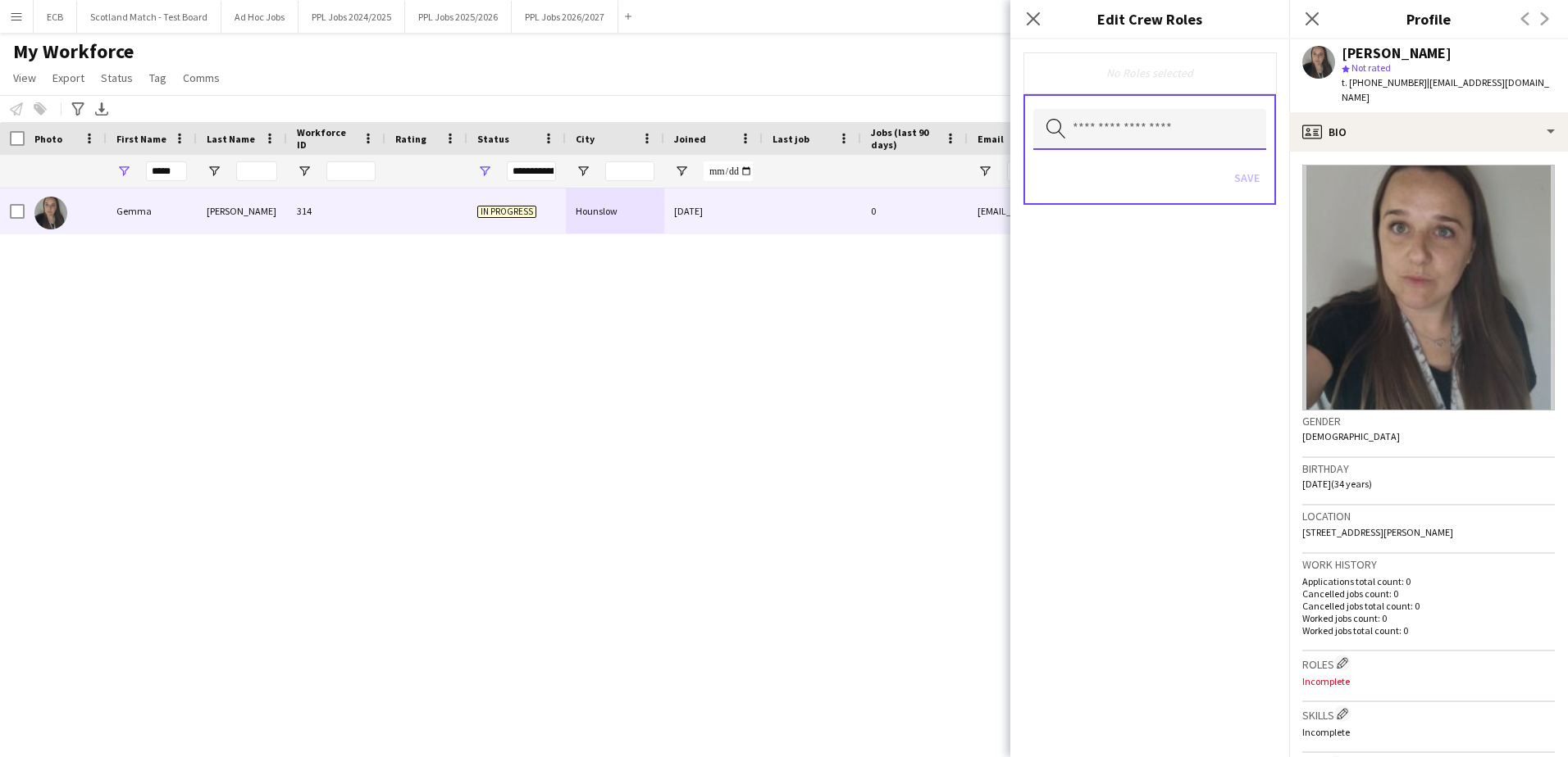
click at [1116, 135] on input "text" at bounding box center [1150, 129] width 233 height 41
type input "*"
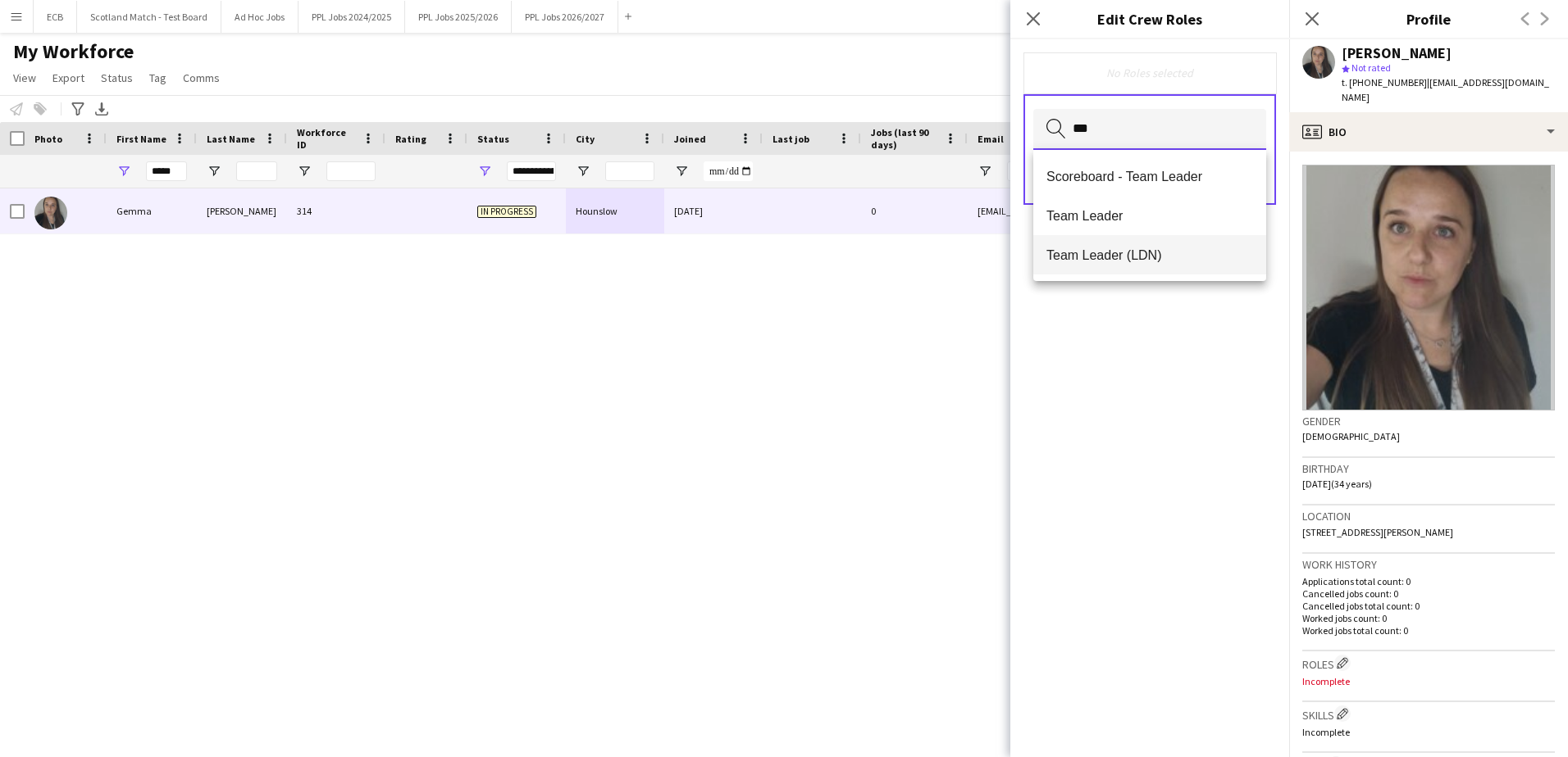
type input "***"
click at [1146, 258] on span "Team Leader (LDN)" at bounding box center [1150, 255] width 207 height 15
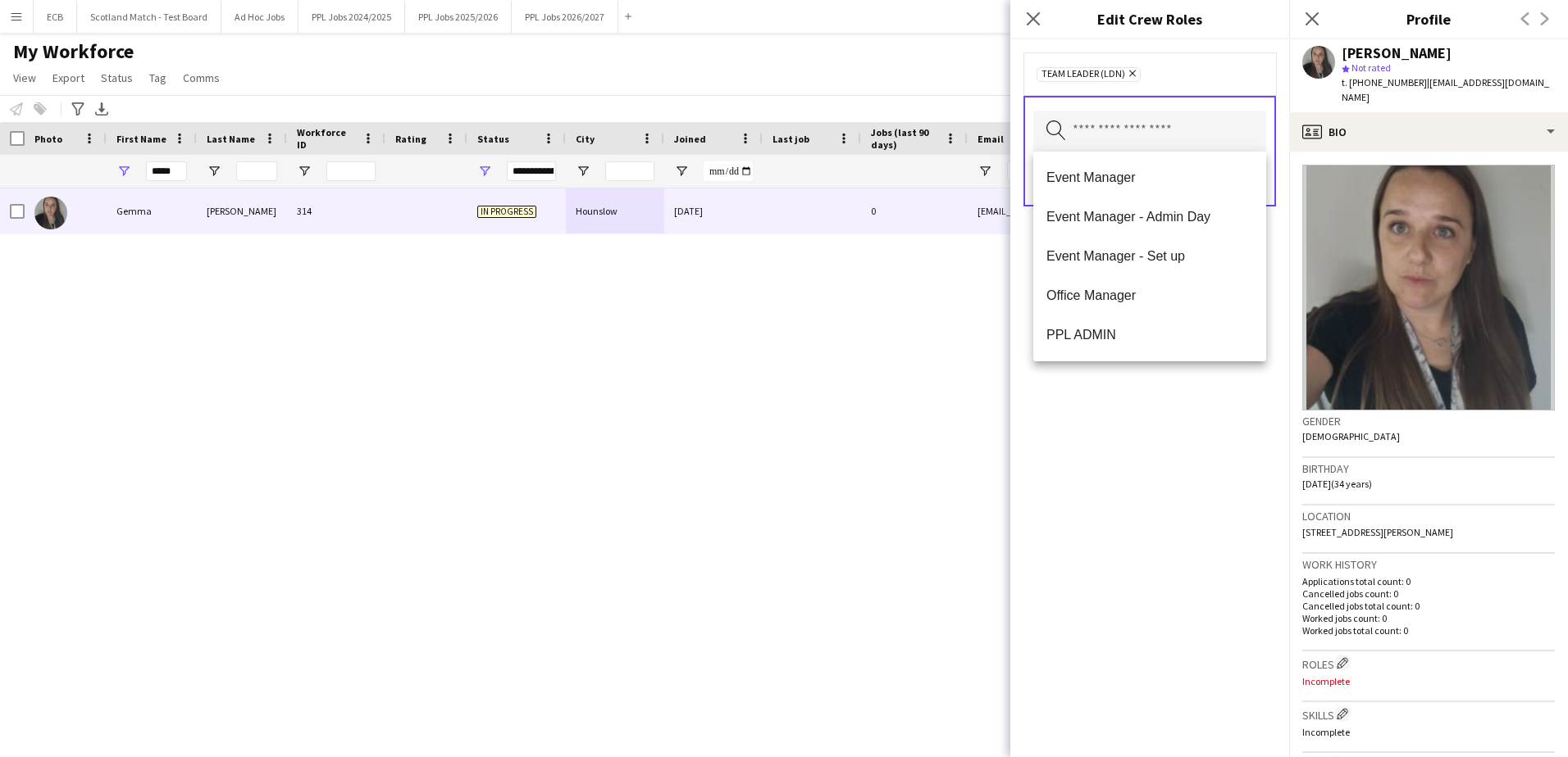
click at [1134, 429] on div "Team Leader (LDN) Remove Search by role type Save" at bounding box center [1150, 399] width 279 height 718
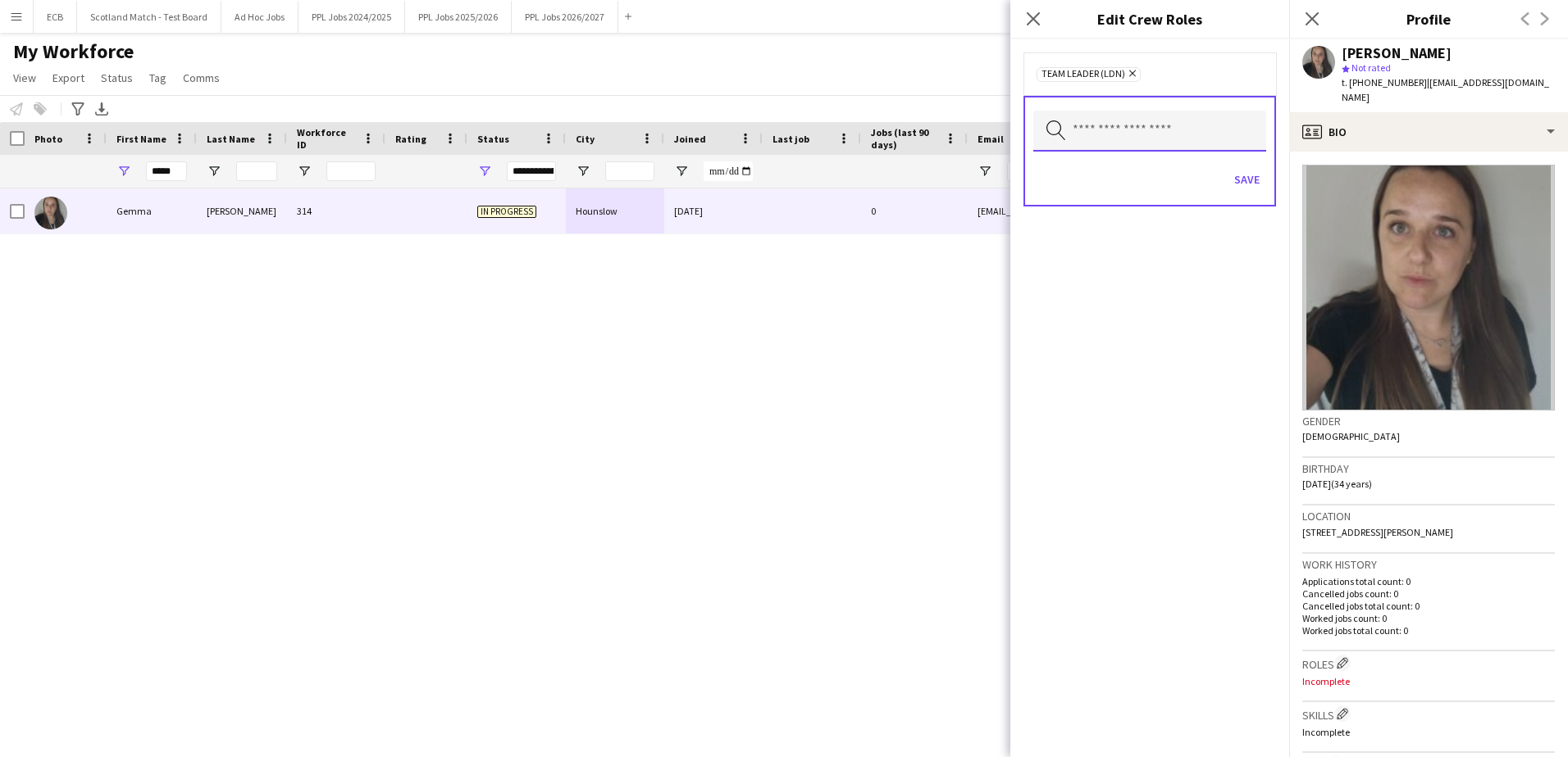
click at [1115, 138] on input "text" at bounding box center [1150, 131] width 233 height 41
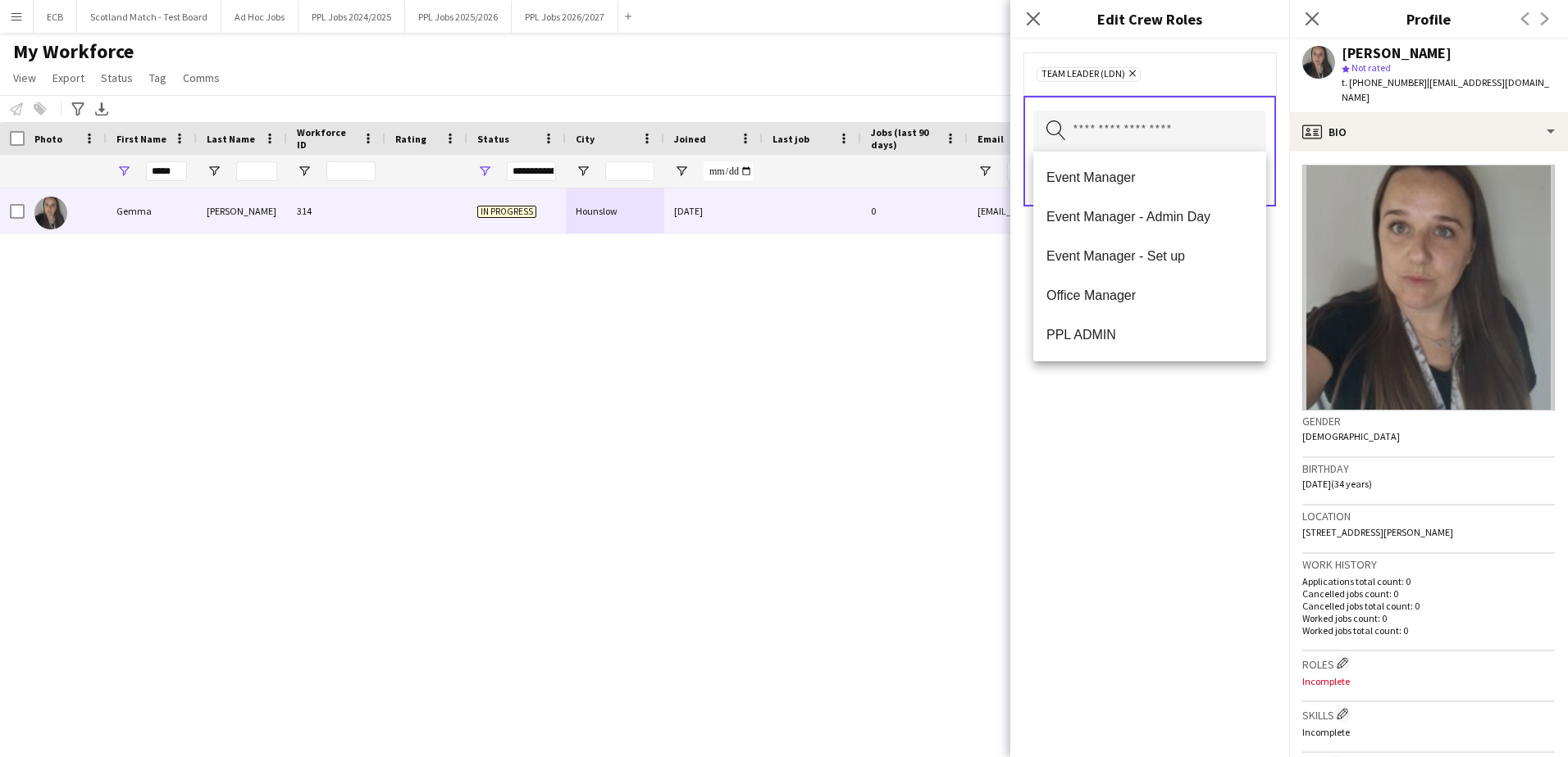
click at [1130, 76] on icon "Remove" at bounding box center [1130, 73] width 10 height 10
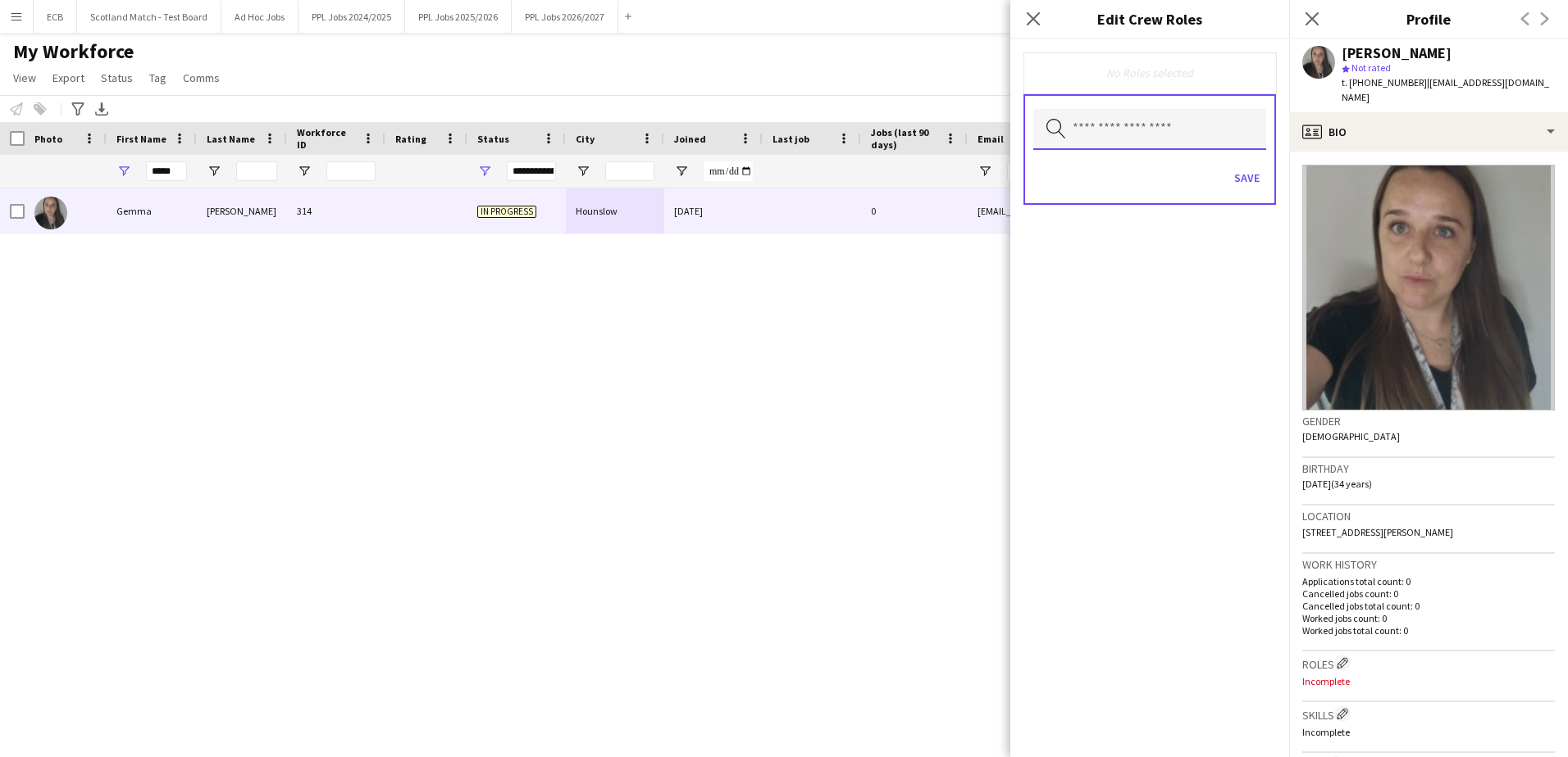
click at [1131, 120] on input "text" at bounding box center [1150, 129] width 233 height 41
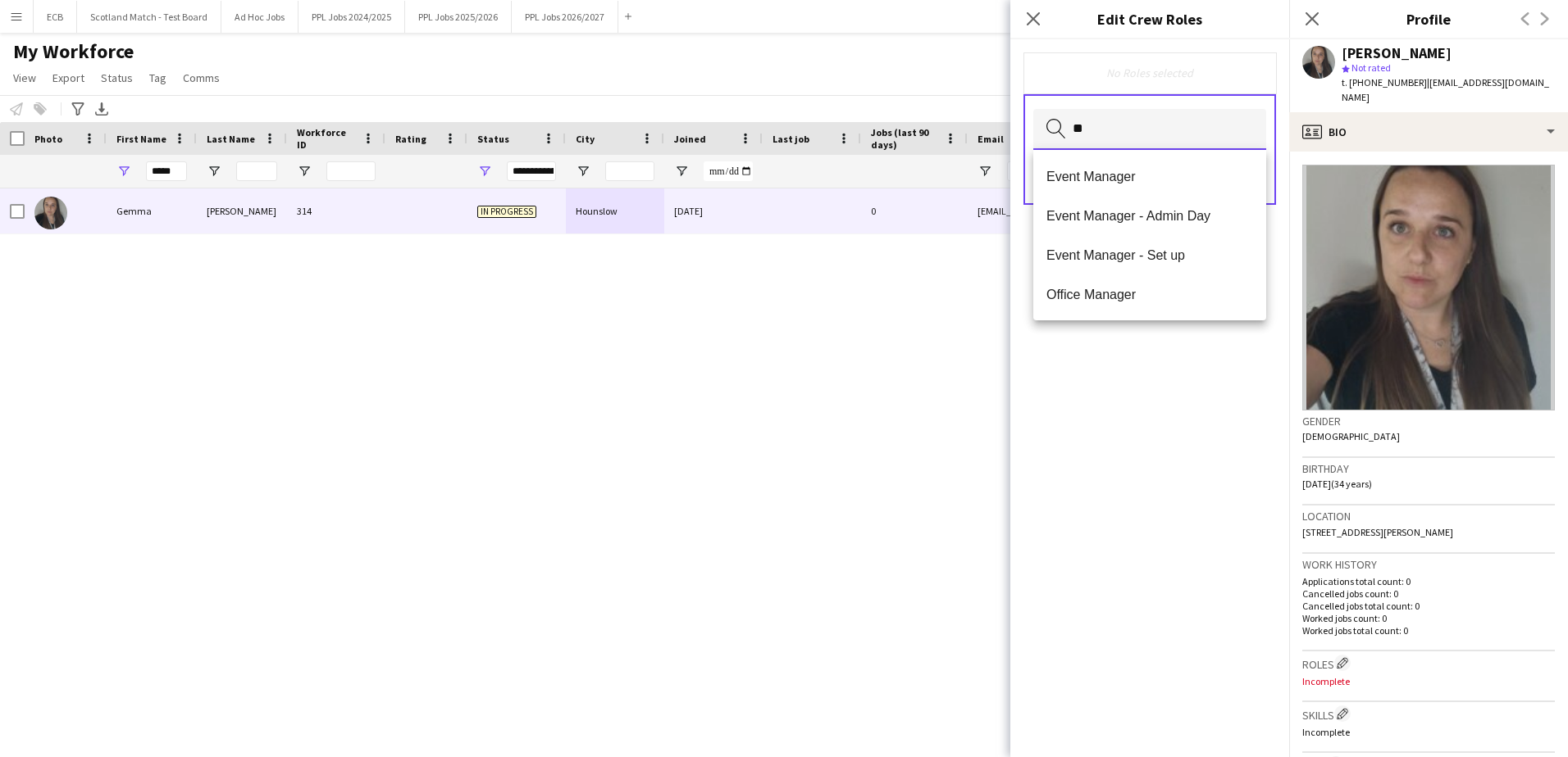
type input "*"
click at [1123, 119] on input "**" at bounding box center [1150, 129] width 233 height 41
type input "*"
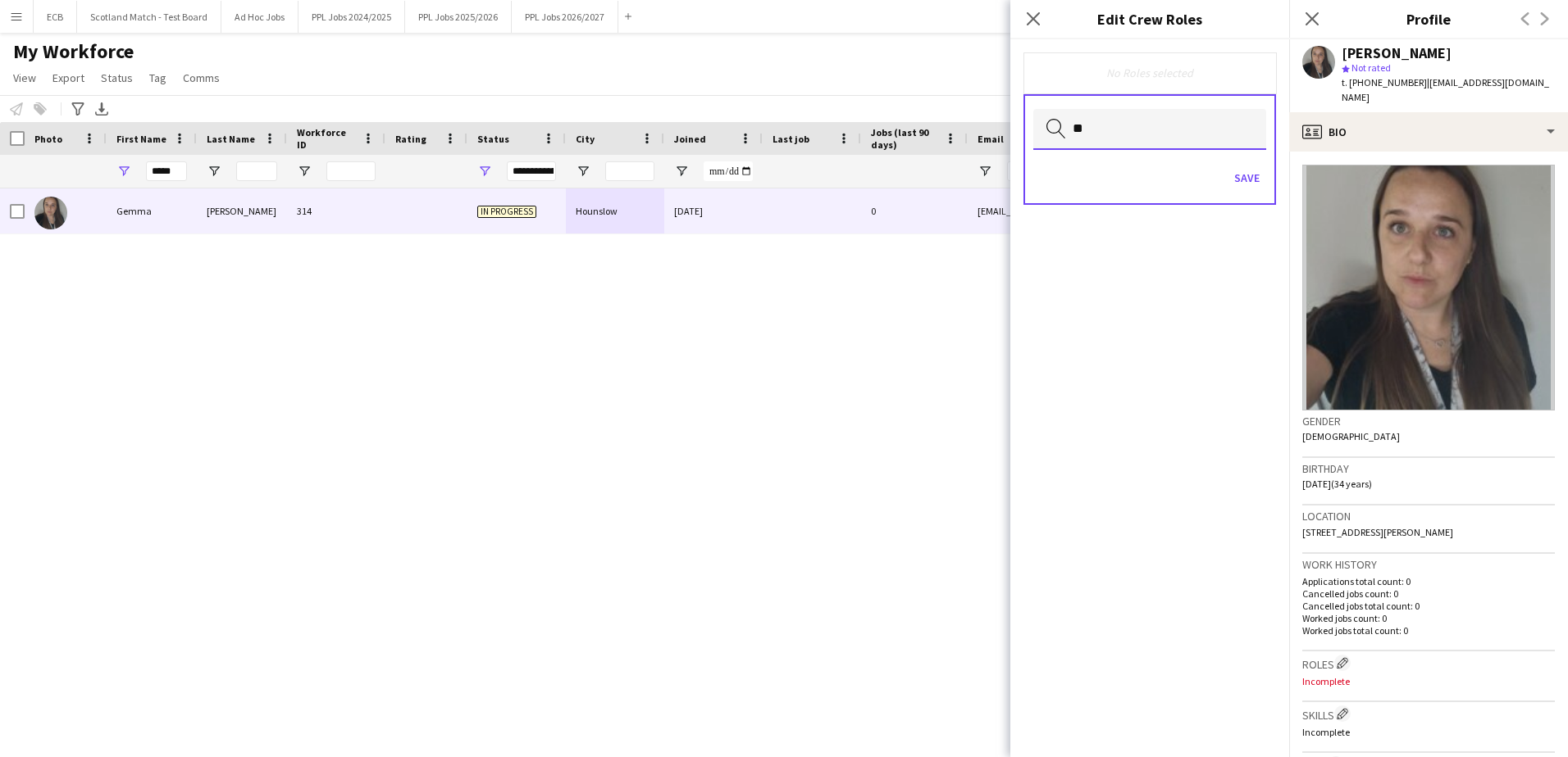
type input "*"
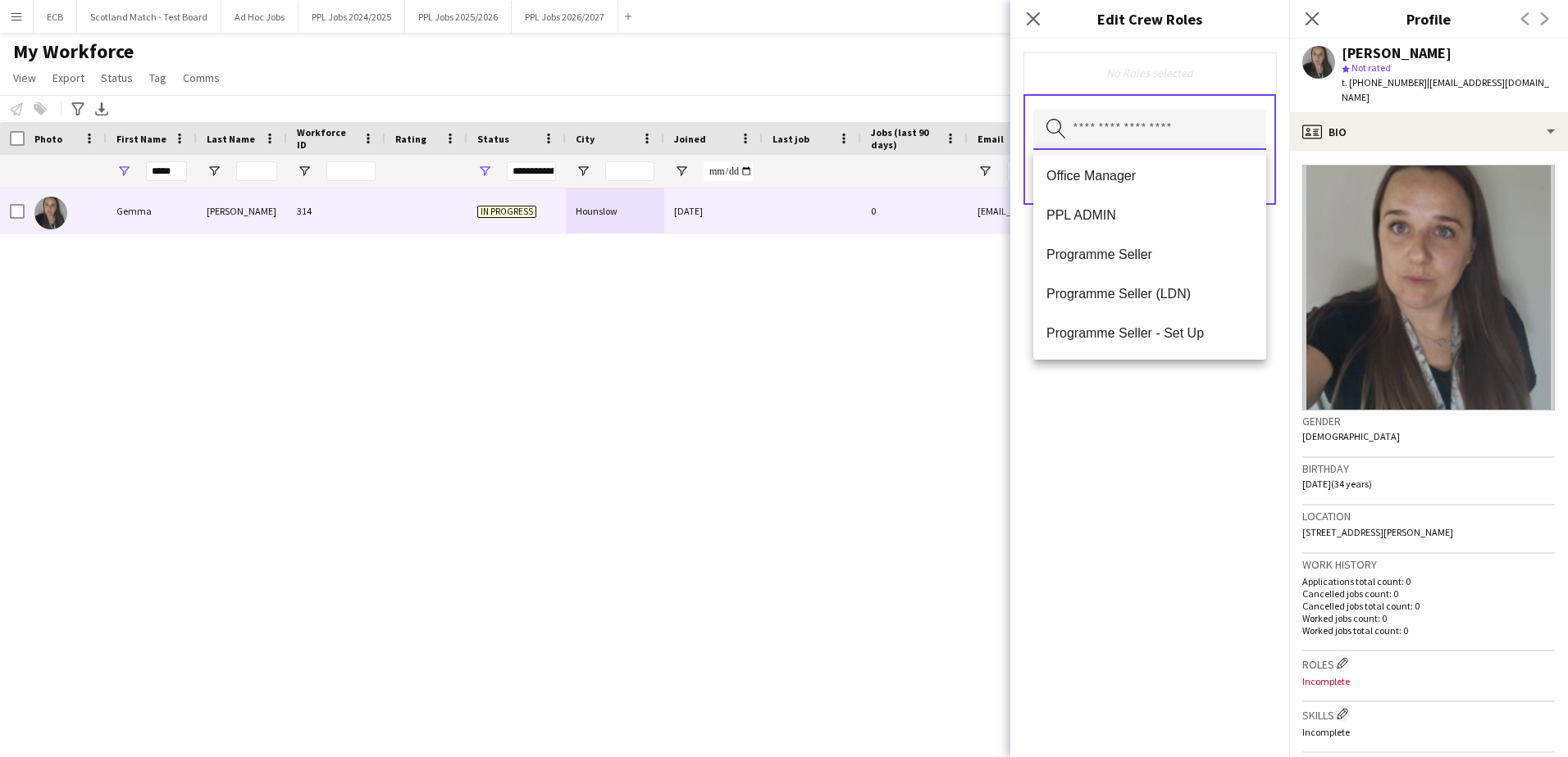
scroll to position [121, 0]
click at [1135, 284] on span "Programme Seller (LDN)" at bounding box center [1150, 291] width 207 height 15
click at [1170, 485] on div "Programme Seller (LDN) Remove Search by role type Save" at bounding box center [1150, 399] width 279 height 718
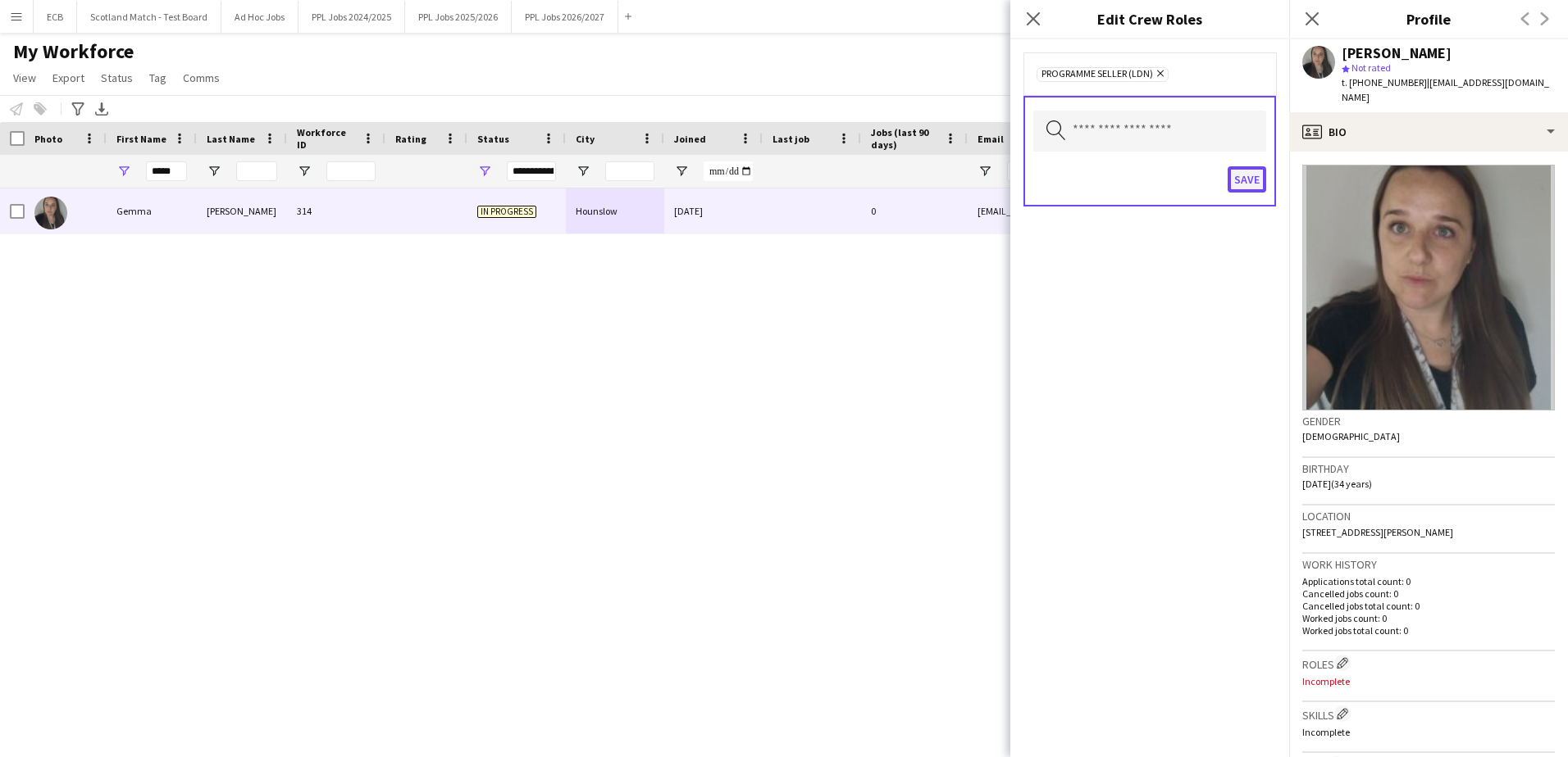
click at [1249, 179] on button "Save" at bounding box center [1247, 180] width 39 height 27
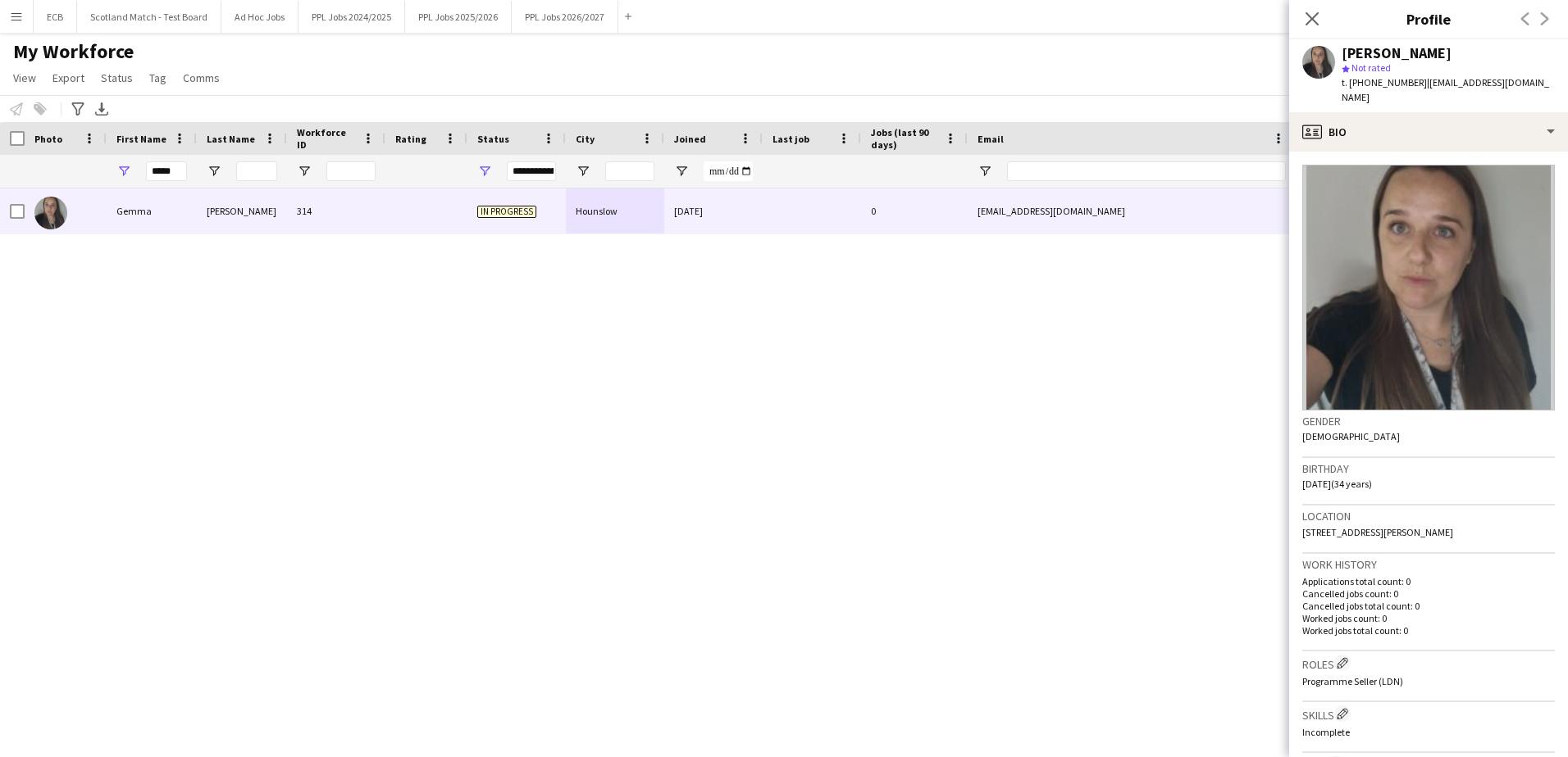
click at [884, 409] on div "Gemma Cox 314 In progress Hounslow 10-08-2025 0 coxy4u@hotmail.co.uk +447908704…" at bounding box center [759, 452] width 1519 height 528
click at [1098, 91] on div "My Workforce View Views Default view New view Update view Delete view Edit name…" at bounding box center [784, 67] width 1568 height 56
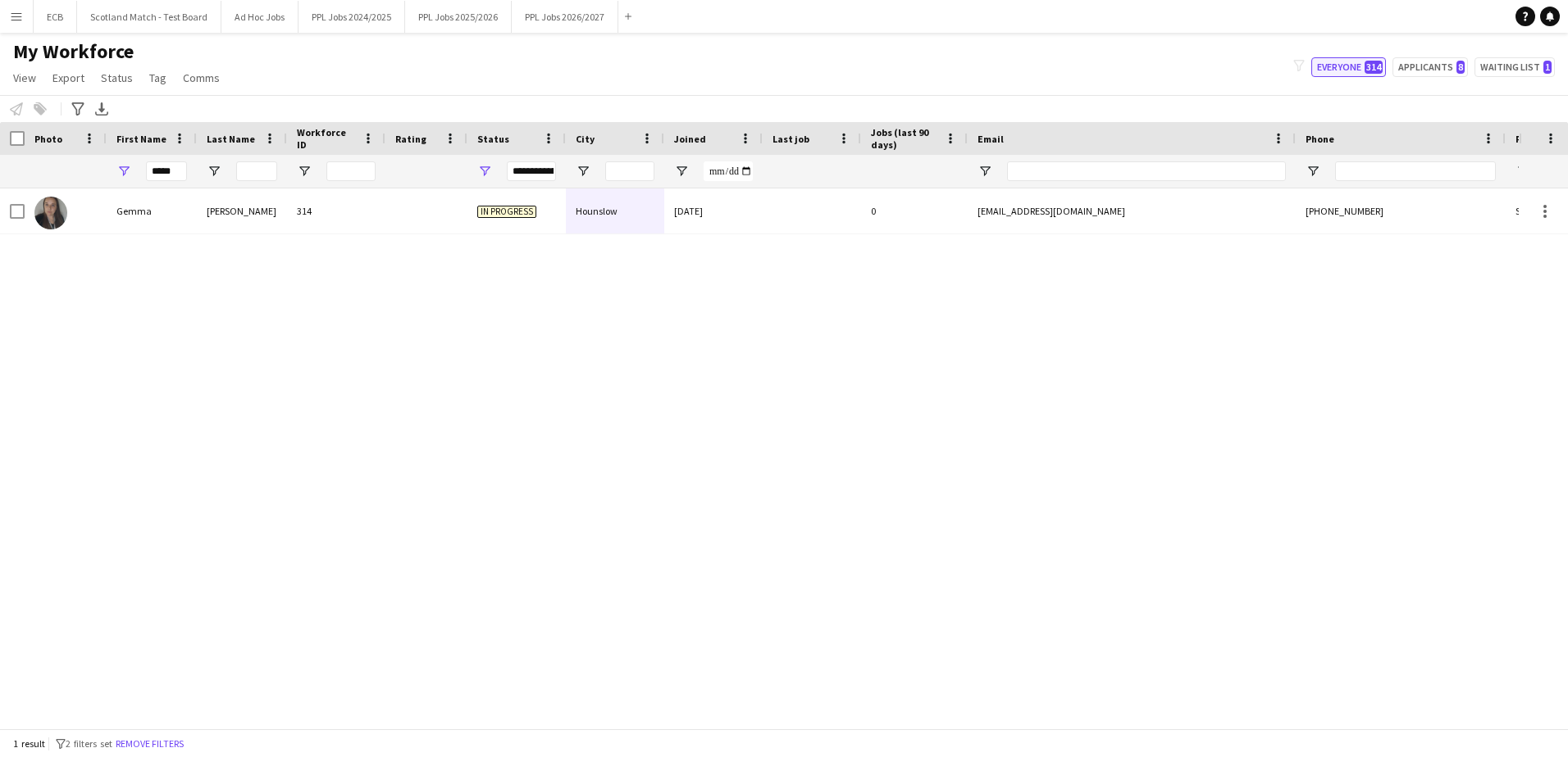
click at [1366, 65] on button "Everyone 314" at bounding box center [1348, 67] width 75 height 20
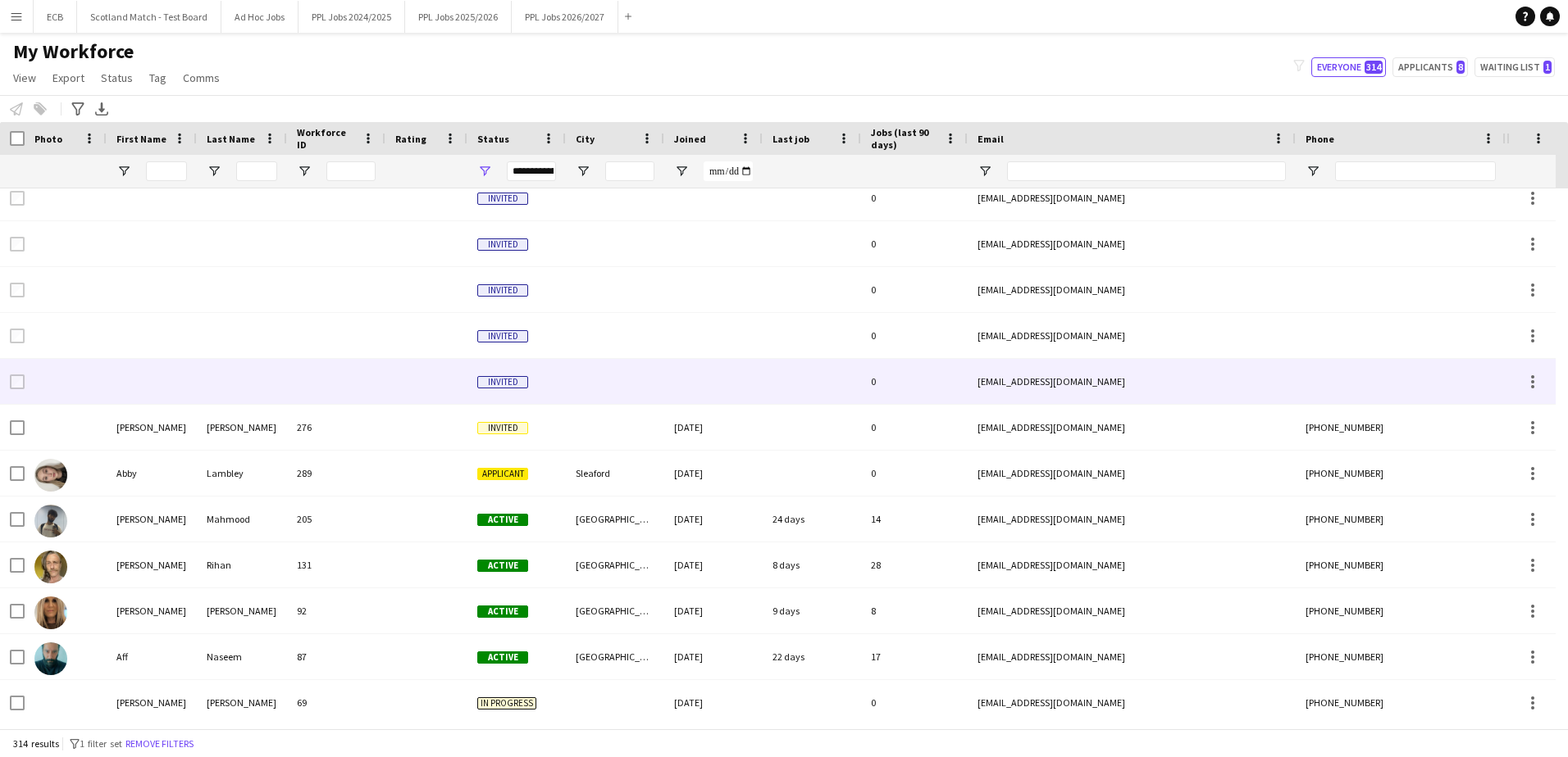
scroll to position [152, 0]
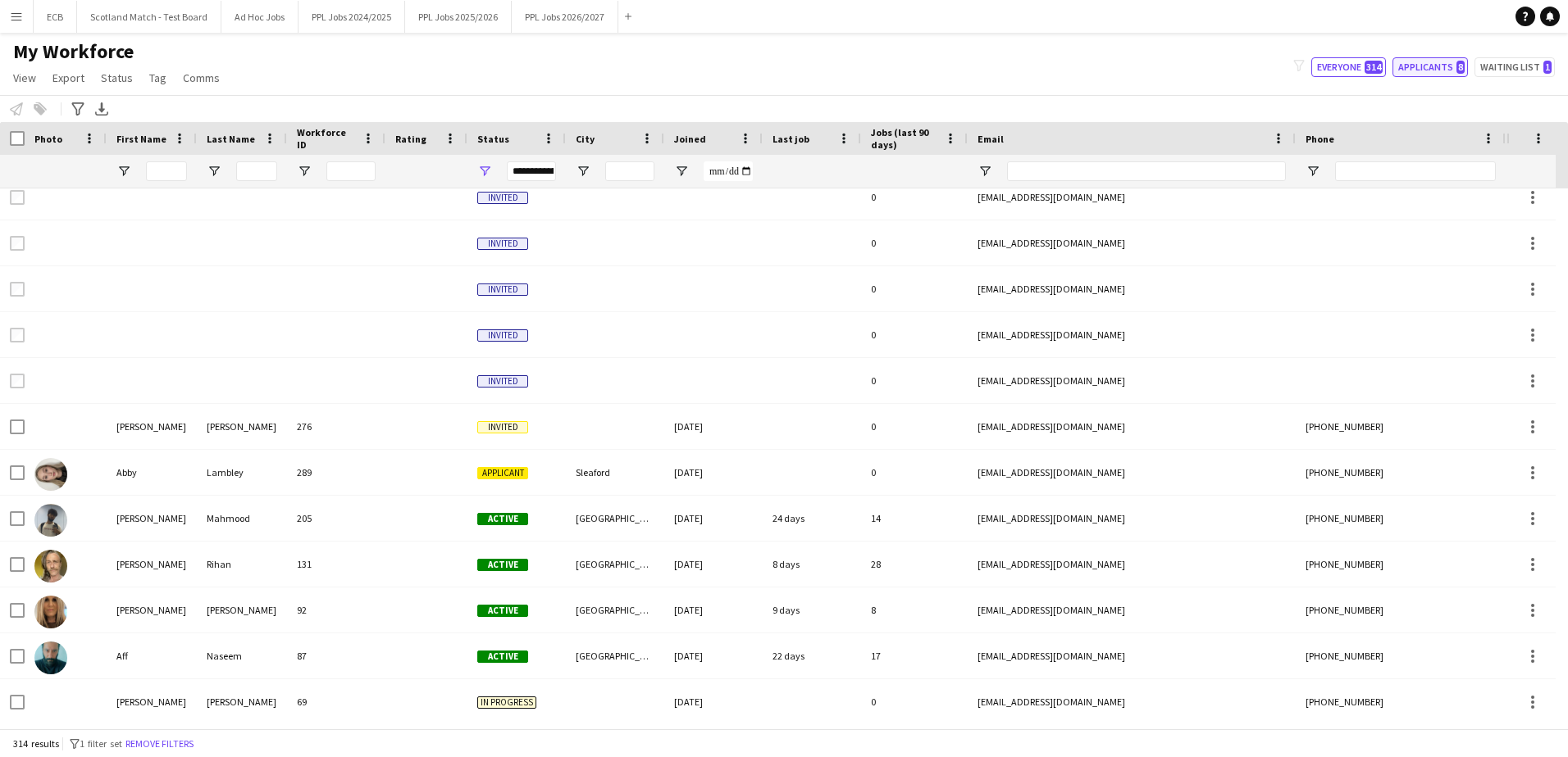
click at [1452, 61] on button "Applicants 8" at bounding box center [1431, 67] width 76 height 20
type input "**********"
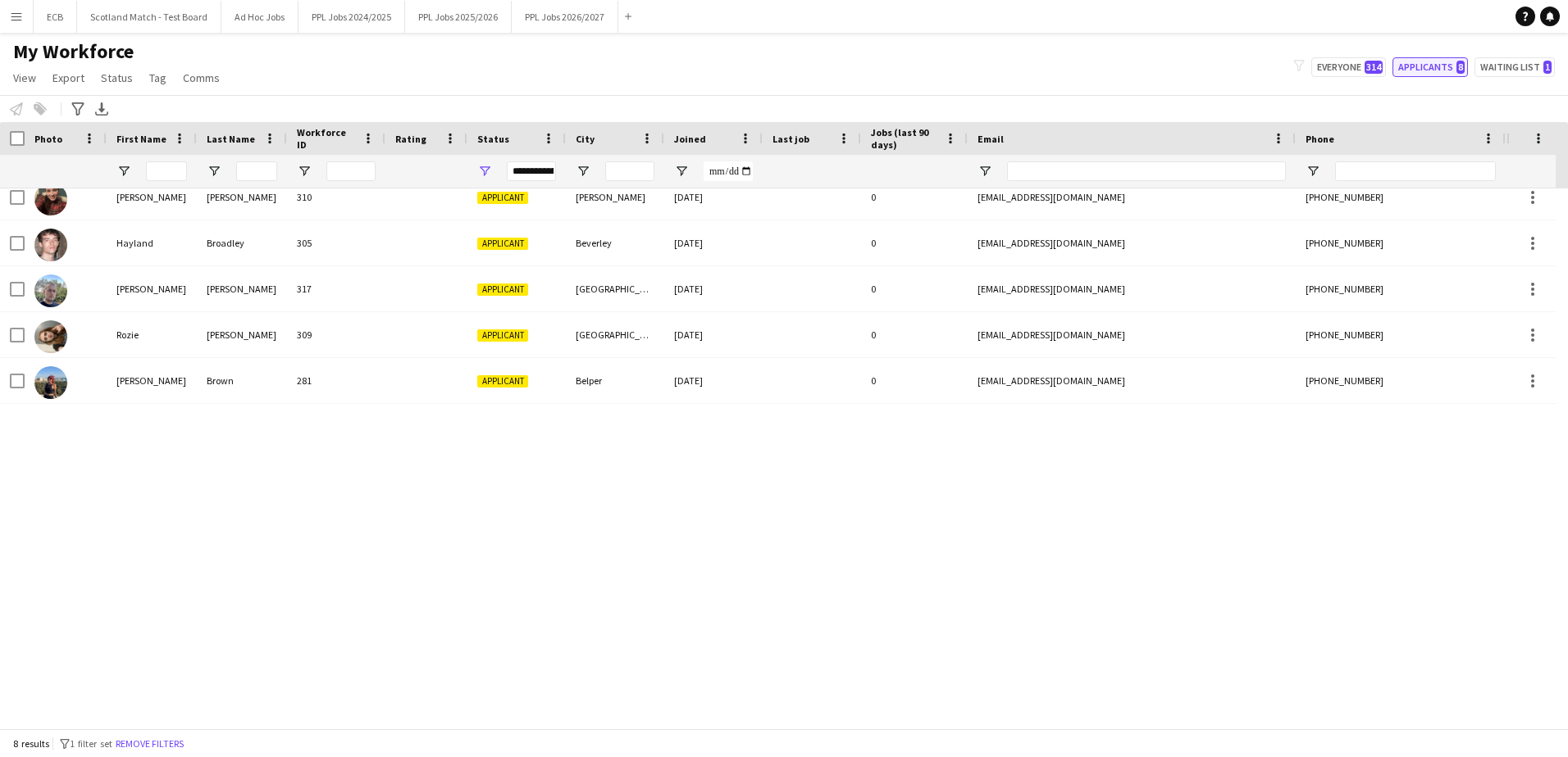
scroll to position [0, 0]
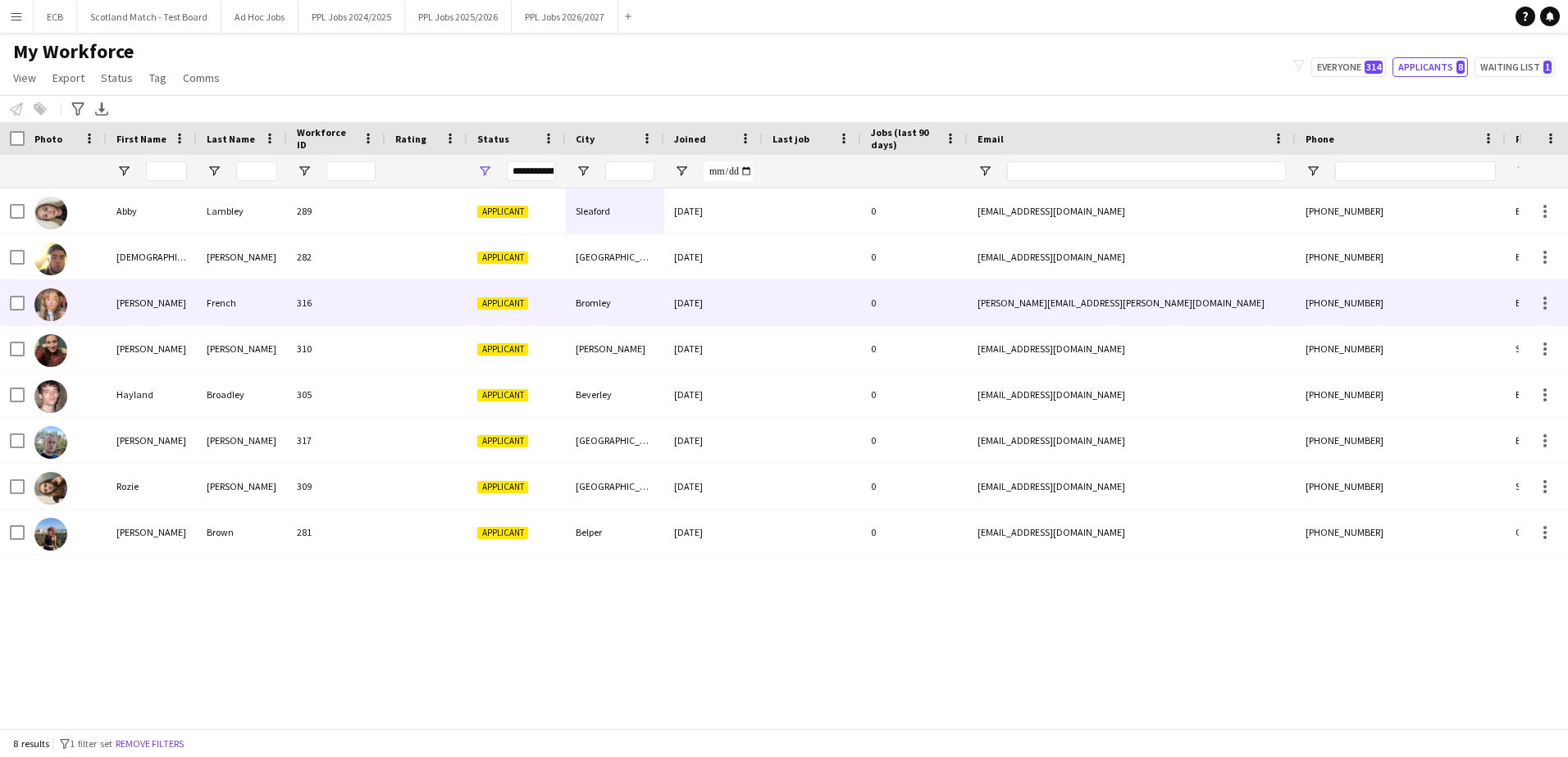
click at [238, 303] on div "French" at bounding box center [242, 303] width 90 height 45
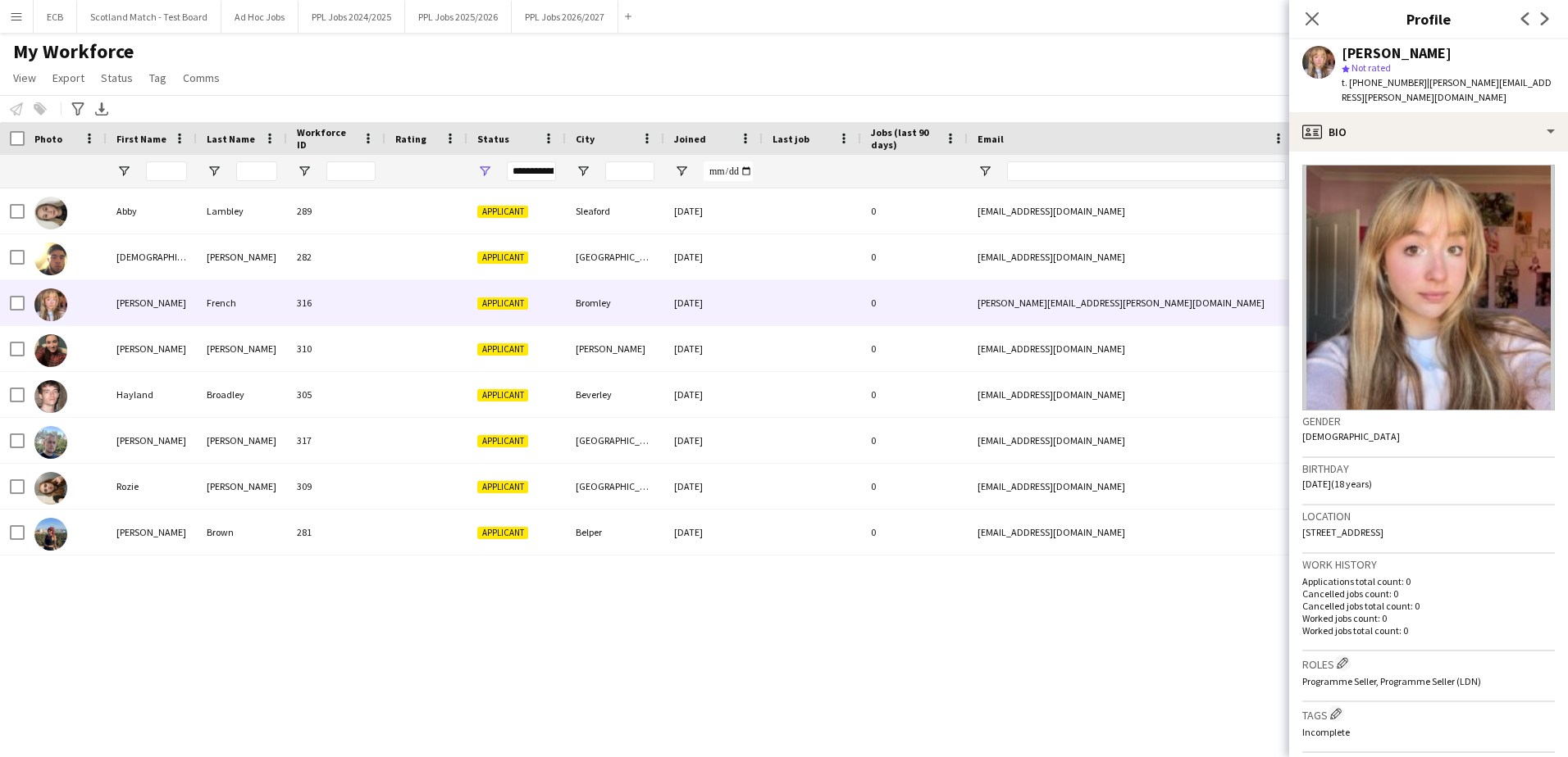
scroll to position [371, 0]
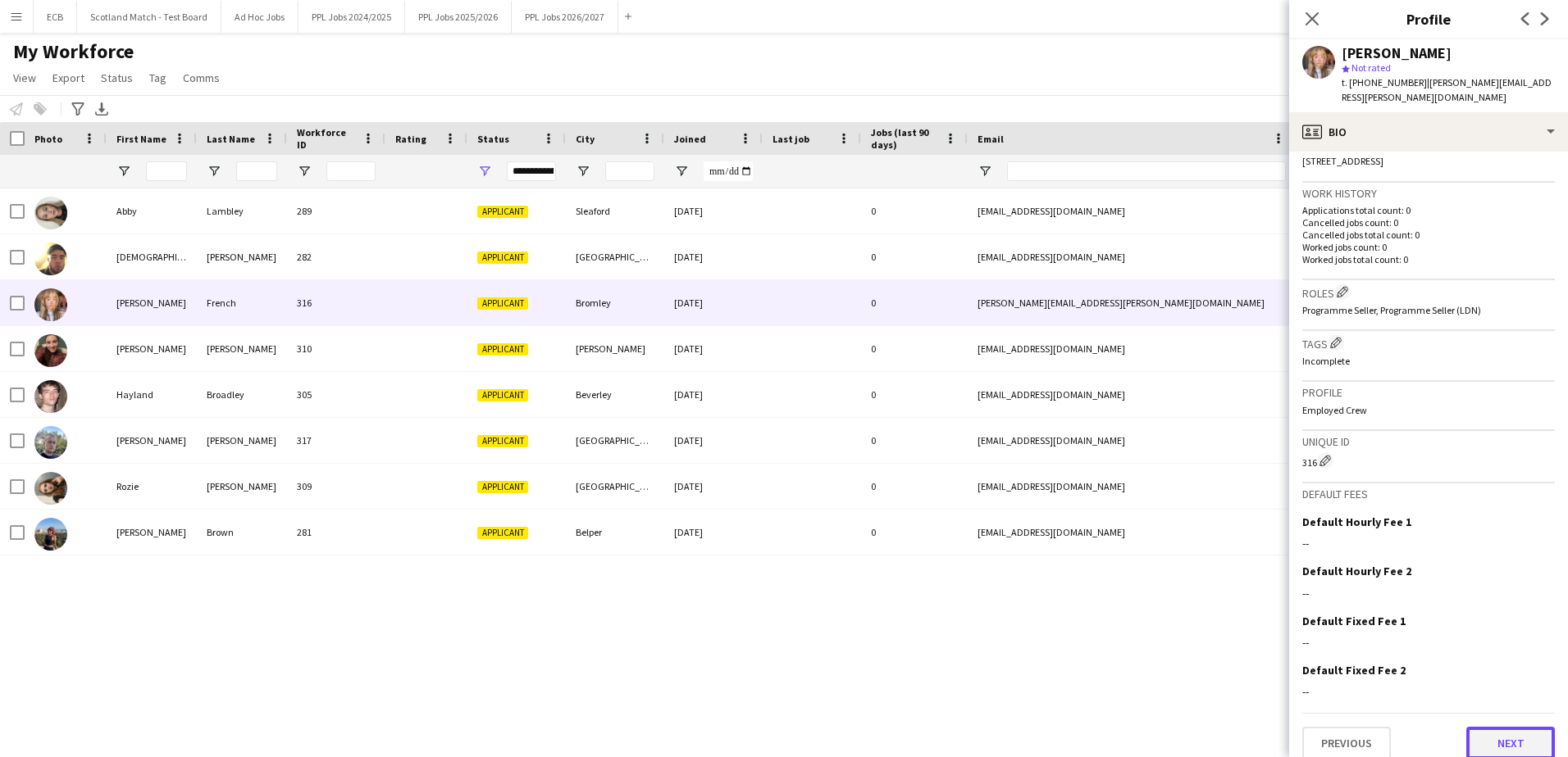
click at [1519, 727] on button "Next" at bounding box center [1510, 743] width 88 height 33
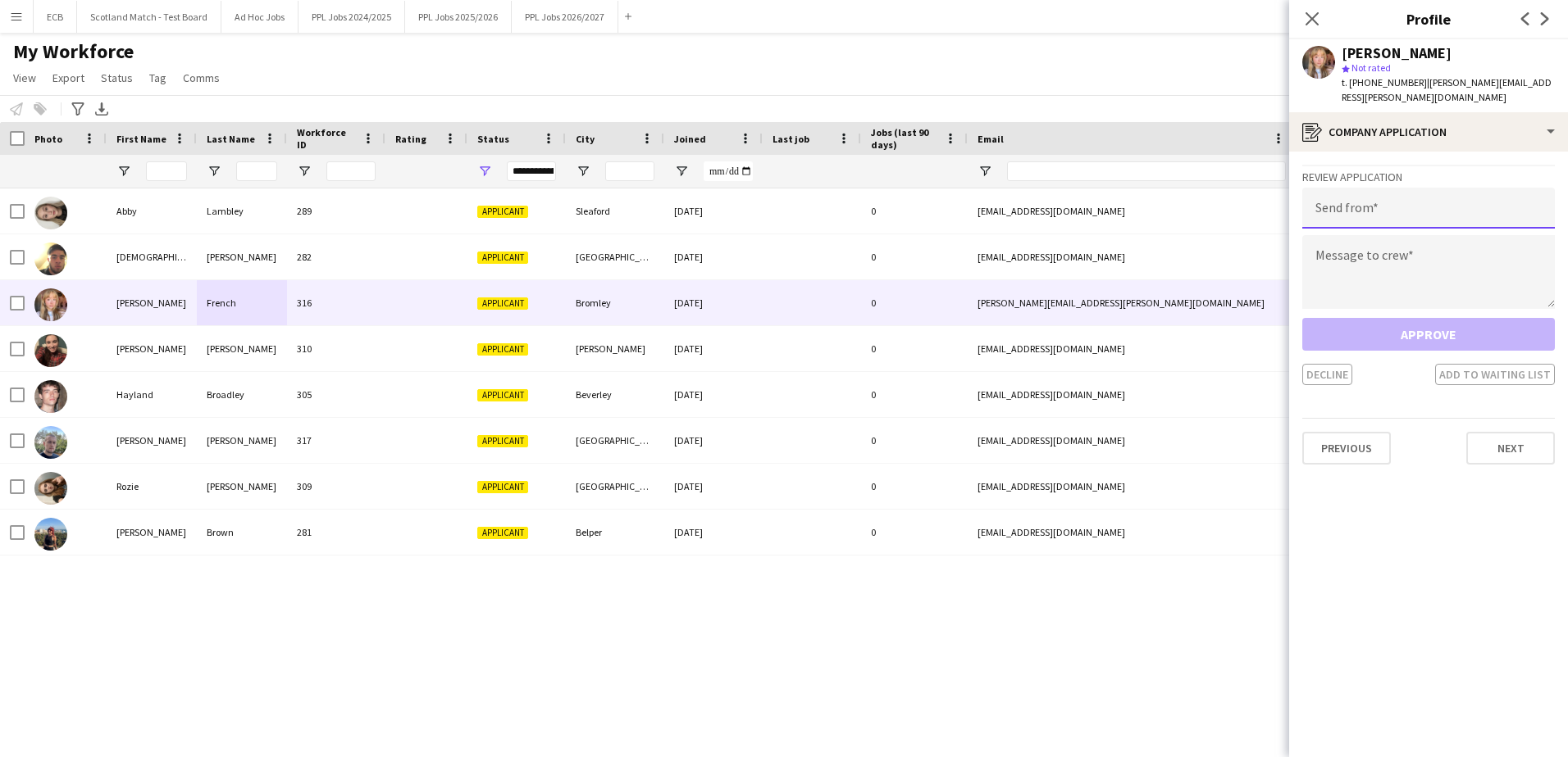
click at [1383, 197] on input "email" at bounding box center [1429, 207] width 252 height 41
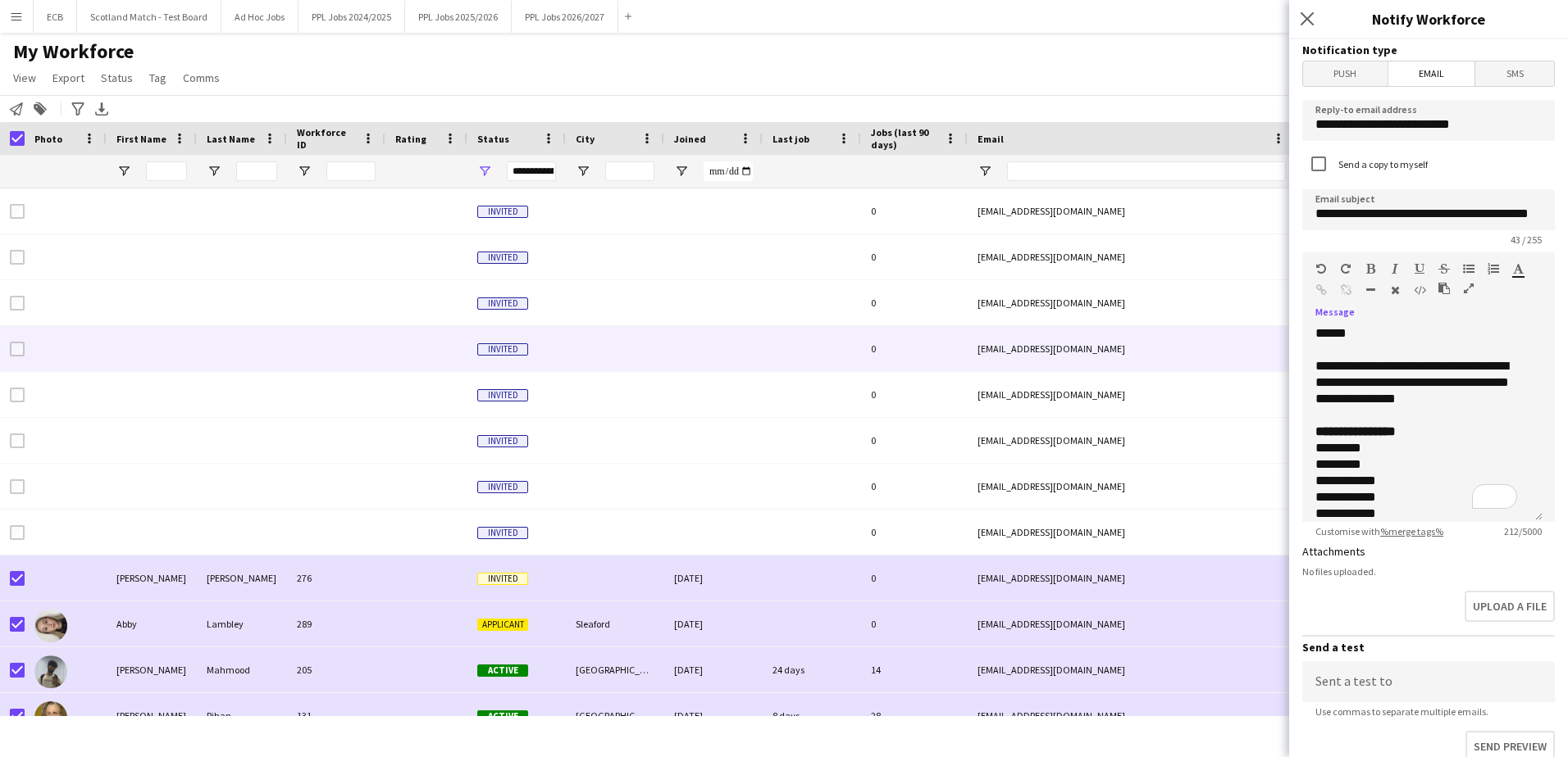
scroll to position [51, 0]
